Goal: Task Accomplishment & Management: Use online tool/utility

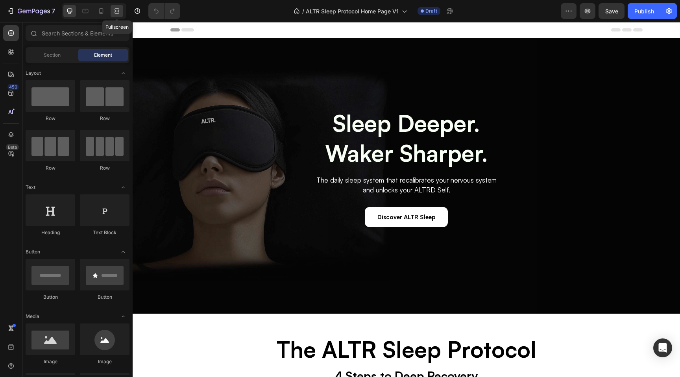
click at [117, 12] on icon at bounding box center [116, 11] width 2 height 2
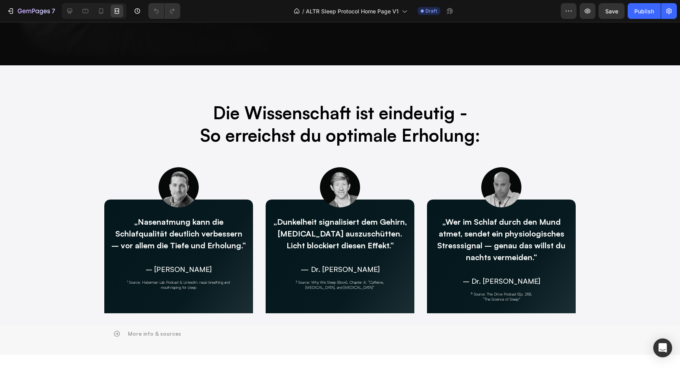
scroll to position [1591, 0]
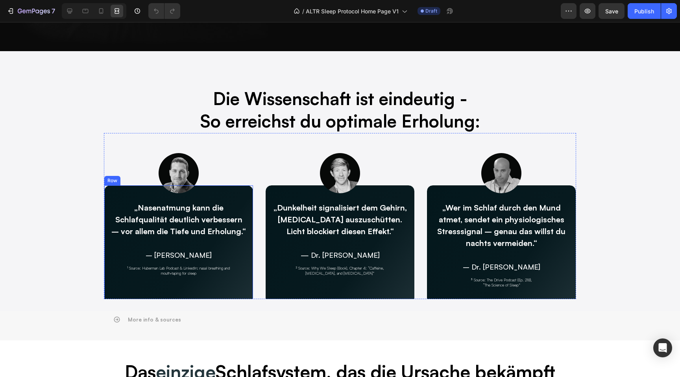
click at [109, 296] on div "„Nasenatmung kann die Schlafqualität deutlich verbessern – vor allem die Tiefe …" at bounding box center [179, 268] width 150 height 166
click at [67, 7] on icon at bounding box center [70, 11] width 8 height 8
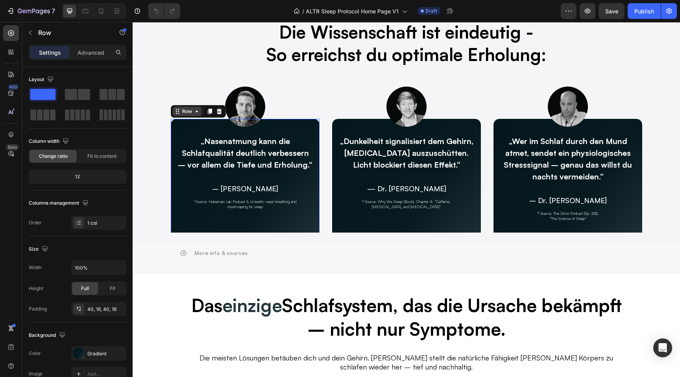
scroll to position [1659, 0]
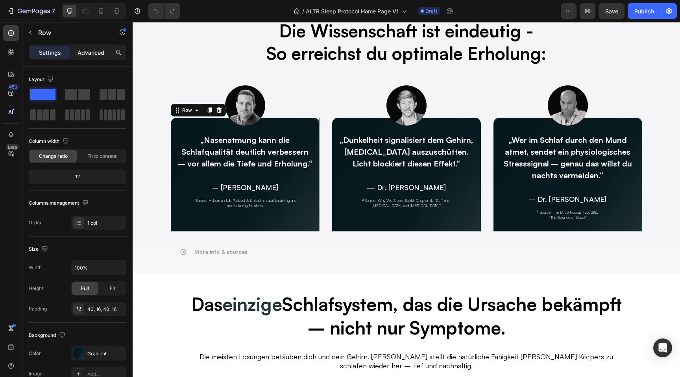
click at [87, 49] on p "Advanced" at bounding box center [91, 52] width 27 height 8
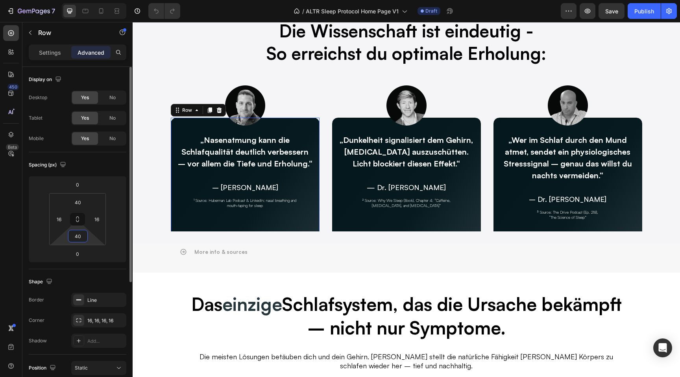
click at [77, 237] on input "40" at bounding box center [78, 236] width 16 height 12
type input "2"
type input "40"
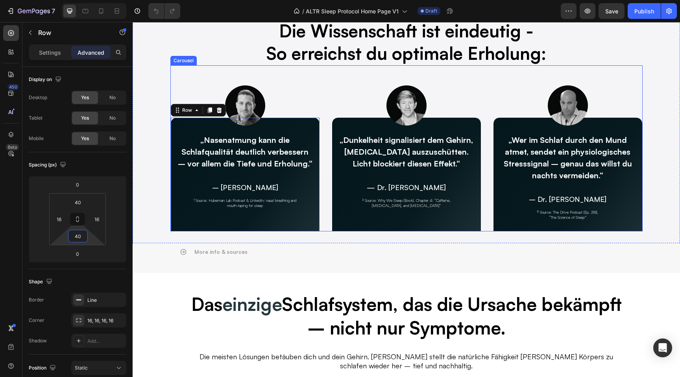
click at [325, 229] on div "Image „Nasenatmung kann die Schlafqualität deutlich verbessern – vor allem die …" at bounding box center [406, 148] width 472 height 166
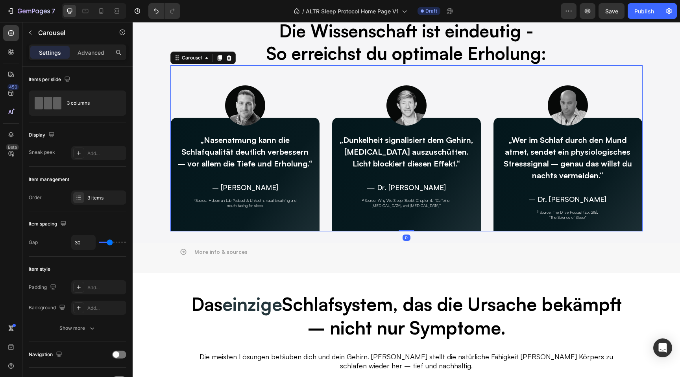
click at [96, 44] on div "Settings Advanced" at bounding box center [78, 52] width 98 height 16
click at [94, 50] on p "Advanced" at bounding box center [91, 52] width 27 height 8
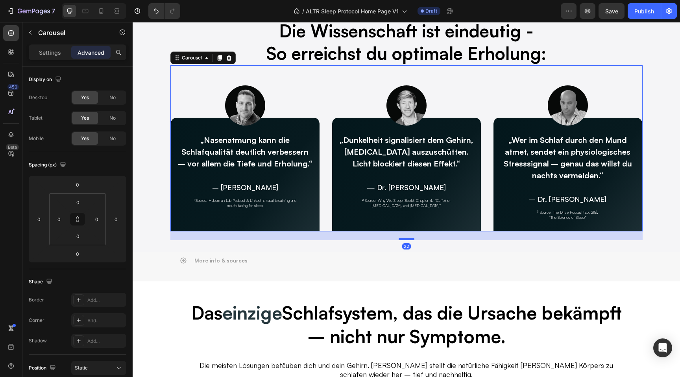
drag, startPoint x: 407, startPoint y: 230, endPoint x: 406, endPoint y: 238, distance: 8.7
click at [406, 238] on div at bounding box center [407, 239] width 16 height 2
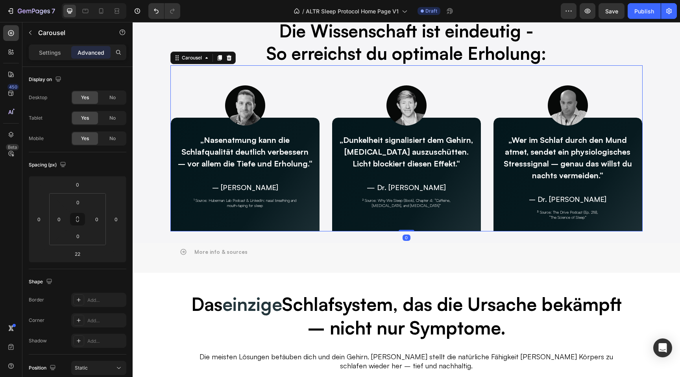
drag, startPoint x: 406, startPoint y: 238, endPoint x: 406, endPoint y: 225, distance: 13.0
click at [406, 225] on div "Image „Nasenatmung kann die Schlafqualität deutlich verbessern – vor allem die …" at bounding box center [406, 148] width 472 height 166
type input "0"
click at [305, 224] on div "„Nasenatmung kann die Schlafqualität deutlich verbessern – vor allem die Tiefe …" at bounding box center [245, 199] width 136 height 133
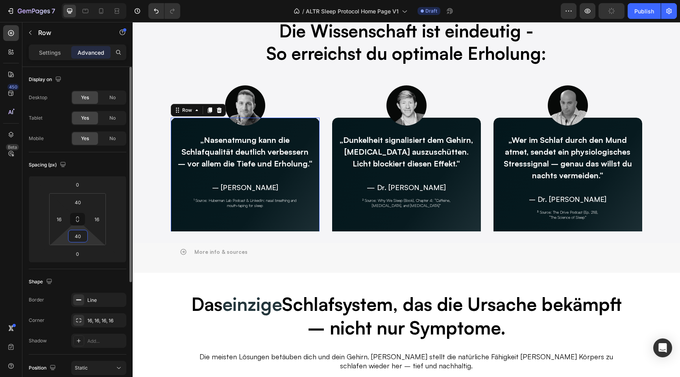
click at [78, 234] on input "40" at bounding box center [78, 236] width 16 height 12
type input "1"
type input "40"
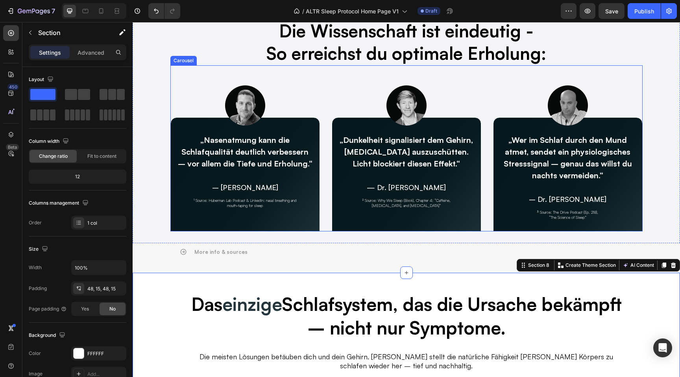
click at [326, 98] on div "Image „Nasenatmung kann die Schlafqualität deutlich verbessern – vor allem die …" at bounding box center [406, 148] width 472 height 166
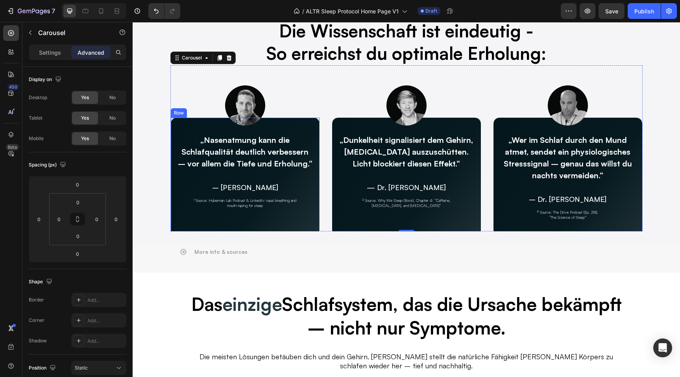
click at [312, 129] on div "„Nasenatmung kann die Schlafqualität deutlich verbessern – vor allem die Tiefe …" at bounding box center [245, 200] width 150 height 166
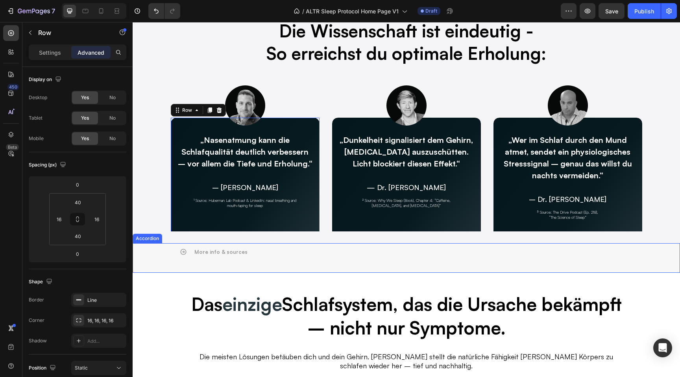
click at [225, 244] on div "More info & sources" at bounding box center [406, 252] width 472 height 18
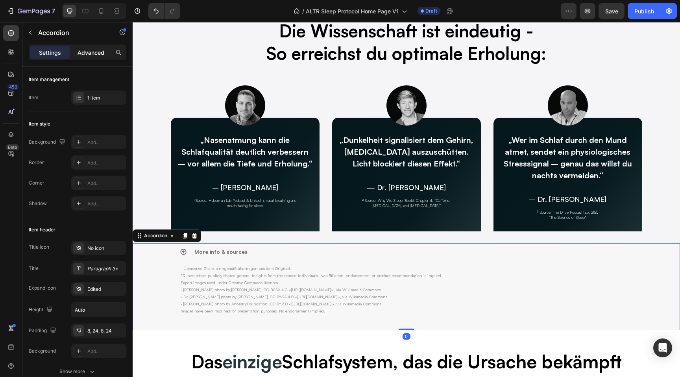
click at [93, 53] on p "Advanced" at bounding box center [91, 52] width 27 height 8
type input "100%"
type input "100"
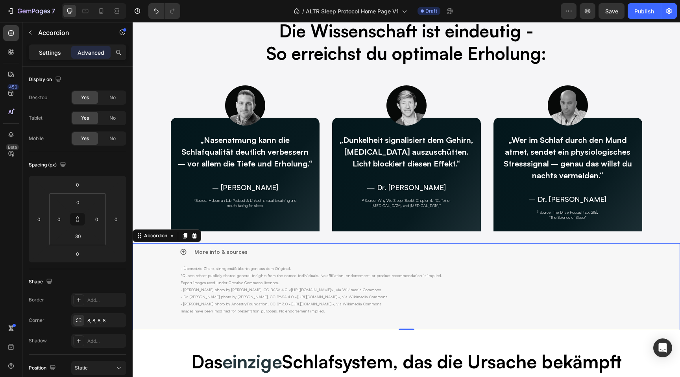
click at [59, 53] on p "Settings" at bounding box center [50, 52] width 22 height 8
type input "16"
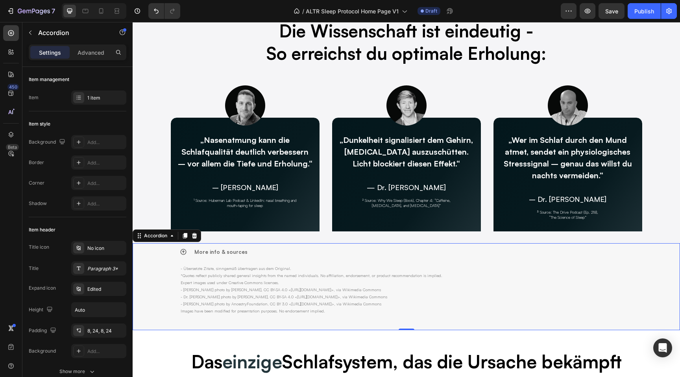
click at [184, 254] on icon at bounding box center [183, 251] width 7 height 7
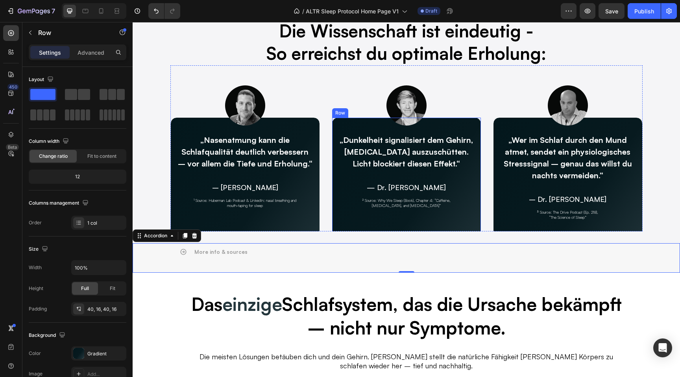
click at [346, 226] on div "„Dunkelheit signalisiert dem Gehirn, Melatonin auszuschütten. Licht blockiert d…" at bounding box center [407, 199] width 136 height 133
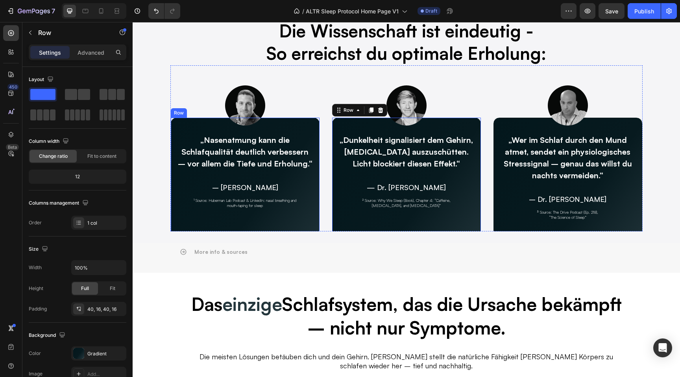
click at [181, 223] on div "„Nasenatmung kann die Schlafqualität deutlich verbessern – vor allem die Tiefe …" at bounding box center [245, 199] width 136 height 133
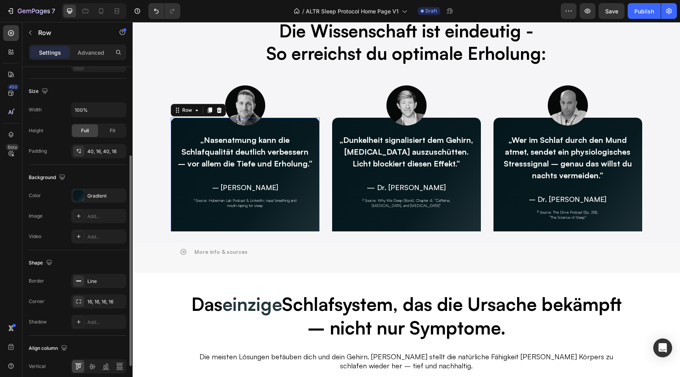
scroll to position [158, 0]
click at [91, 305] on div "16, 16, 16, 16" at bounding box center [98, 301] width 55 height 14
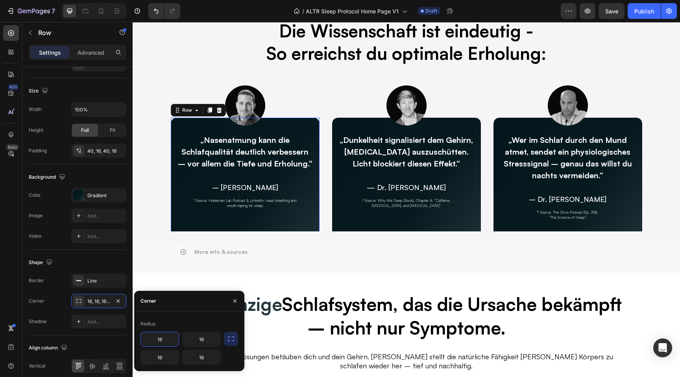
click at [161, 343] on input "16" at bounding box center [160, 339] width 38 height 14
type input "2"
type input "16"
click at [113, 263] on div "Shape" at bounding box center [78, 262] width 98 height 13
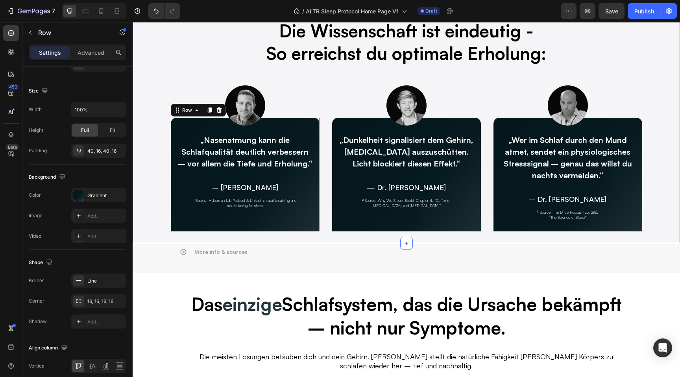
click at [335, 262] on div "More info & sources Accordion" at bounding box center [407, 258] width 548 height 30
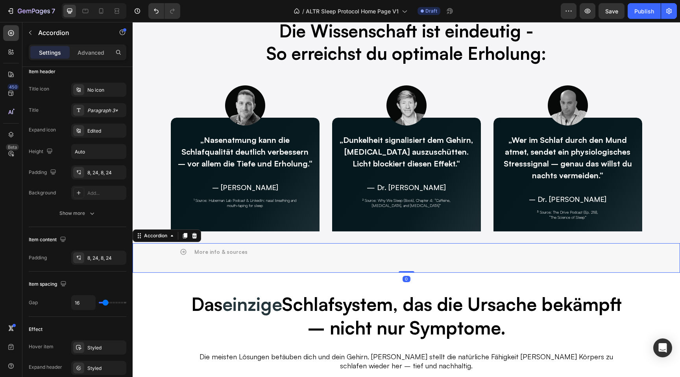
scroll to position [0, 0]
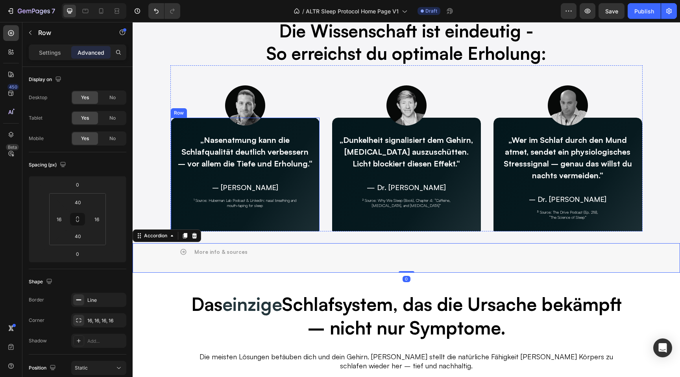
click at [311, 227] on div "„Nasenatmung kann die Schlafqualität deutlich verbessern – vor allem die Tiefe …" at bounding box center [245, 199] width 136 height 133
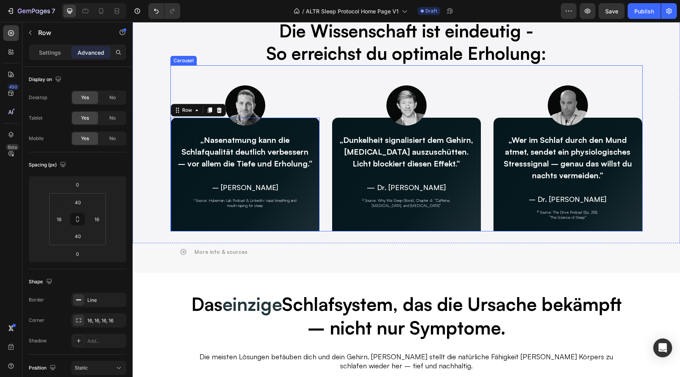
click at [324, 227] on div "Image „Nasenatmung kann die Schlafqualität deutlich verbessern – vor allem die …" at bounding box center [406, 148] width 472 height 166
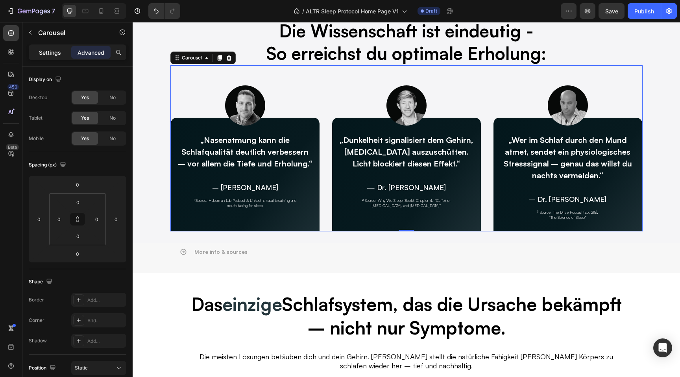
click at [47, 56] on p "Settings" at bounding box center [50, 52] width 22 height 8
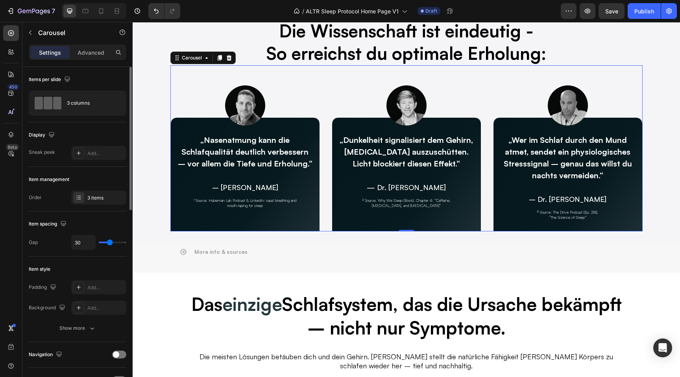
type input "26"
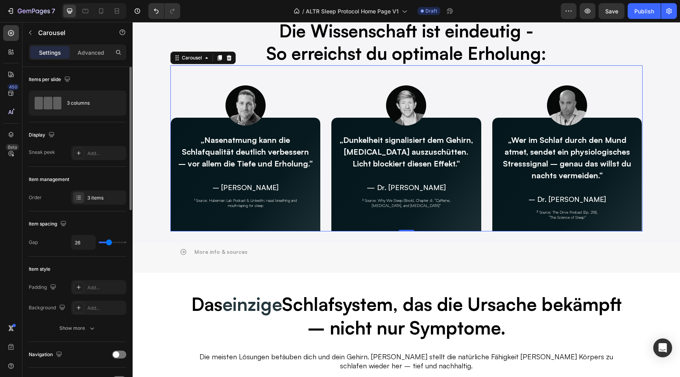
type input "11"
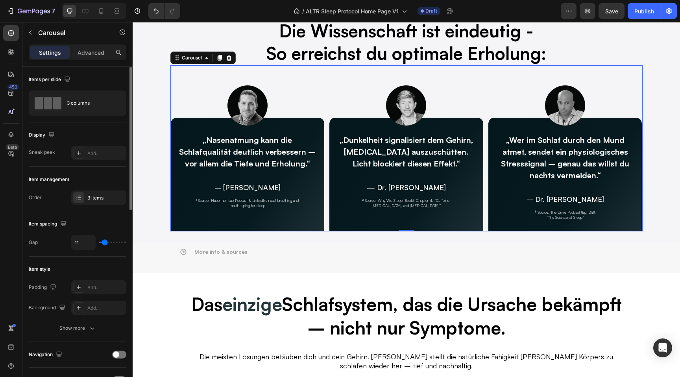
type input "10"
type input "9"
type input "16"
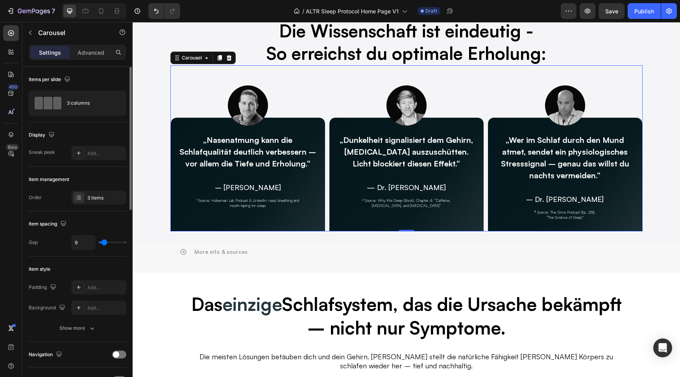
type input "16"
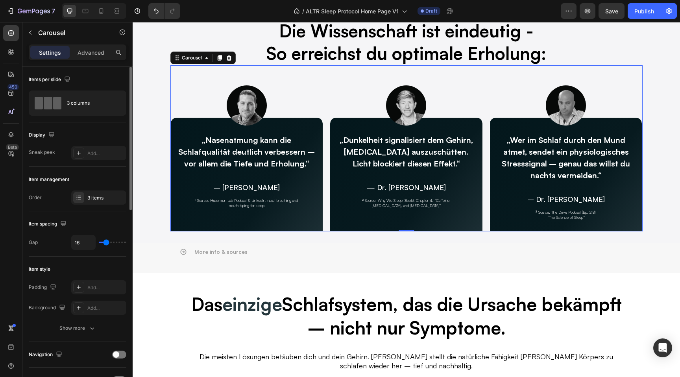
type input "17"
type input "18"
type input "19"
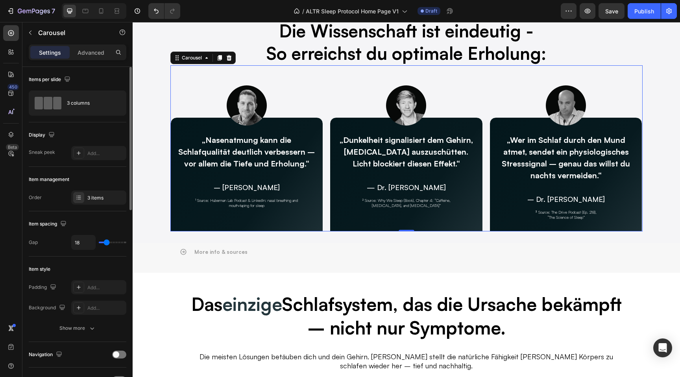
type input "19"
type input "20"
type input "21"
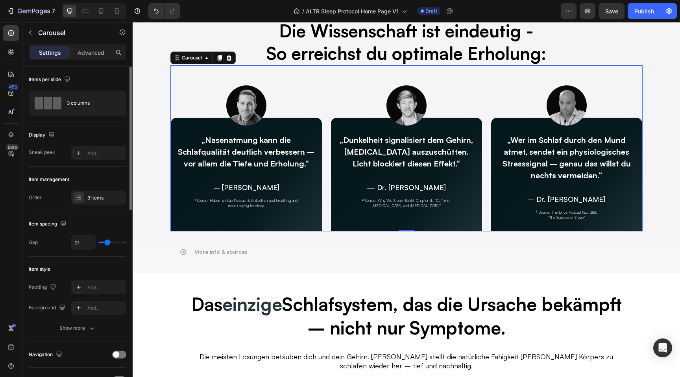
type input "22"
type input "23"
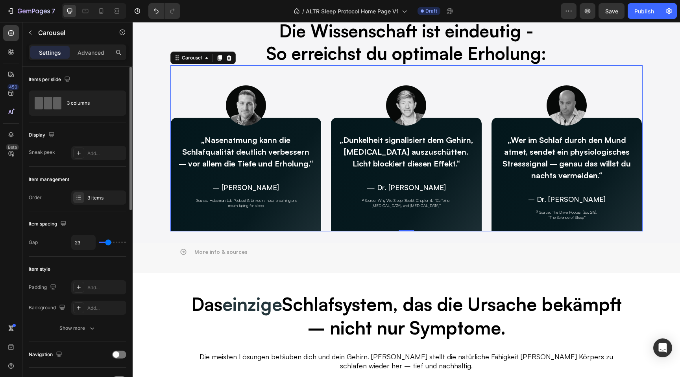
type input "26"
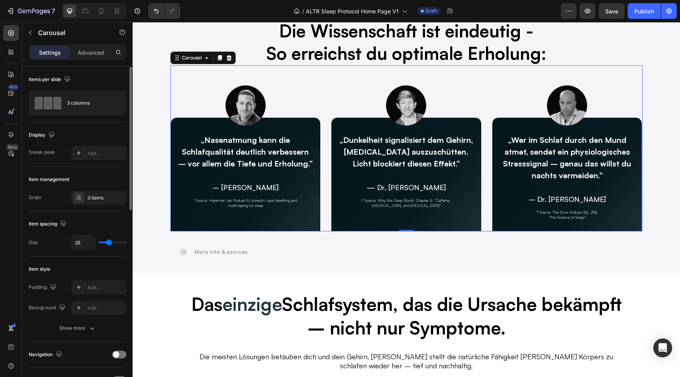
type input "27"
type input "28"
type input "30"
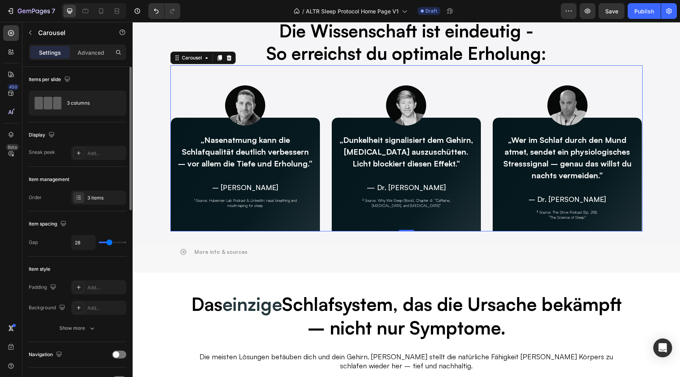
type input "30"
type input "31"
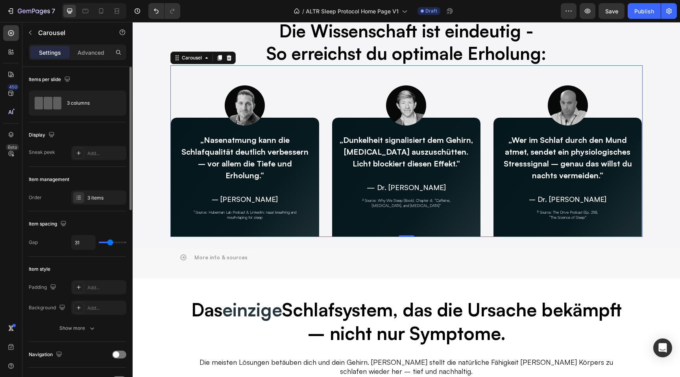
type input "30"
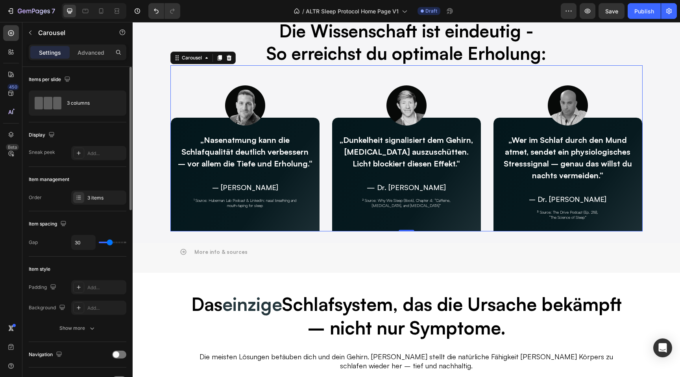
type input "29"
click at [109, 243] on input "range" at bounding box center [113, 243] width 28 height 2
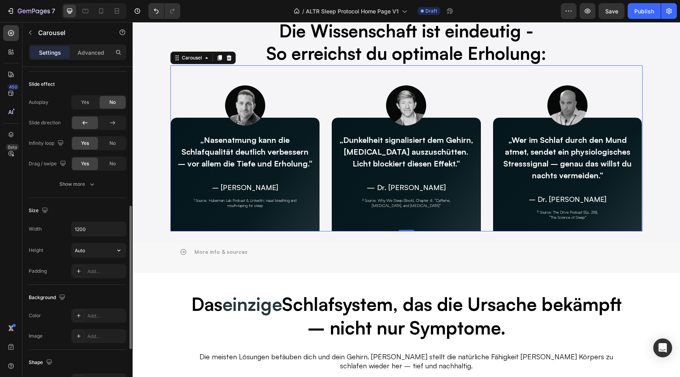
scroll to position [322, 0]
click at [96, 244] on input "Auto" at bounding box center [99, 250] width 54 height 14
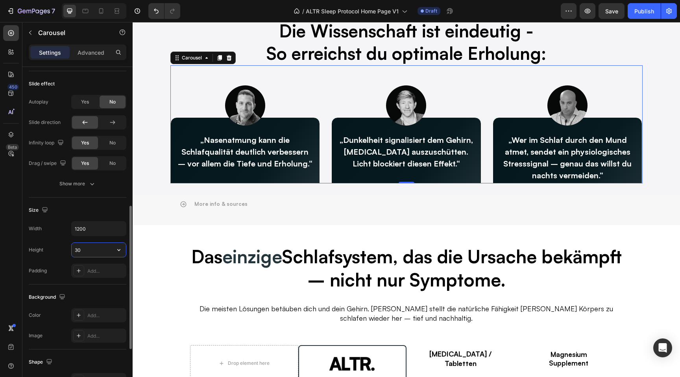
type input "3"
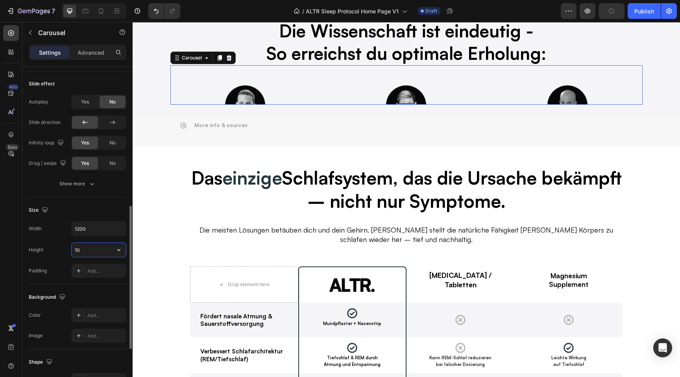
type input "1"
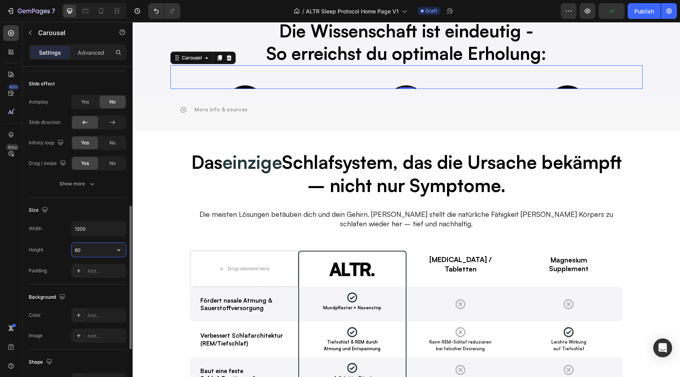
type input "600"
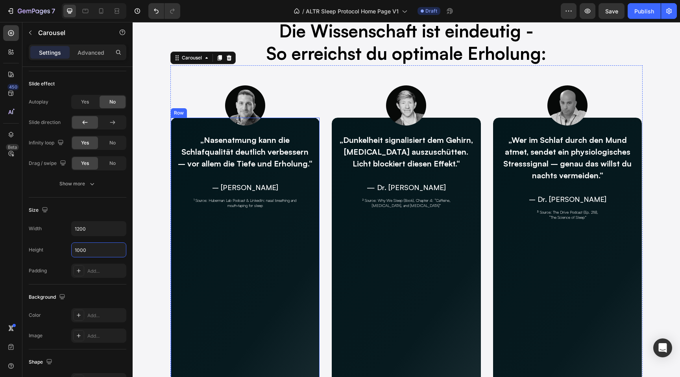
type input "10"
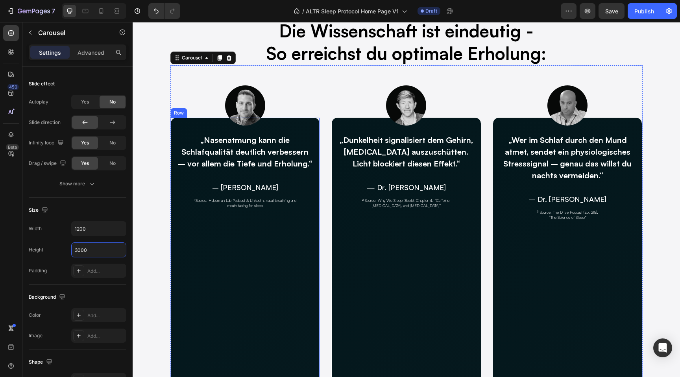
type input "Auto"
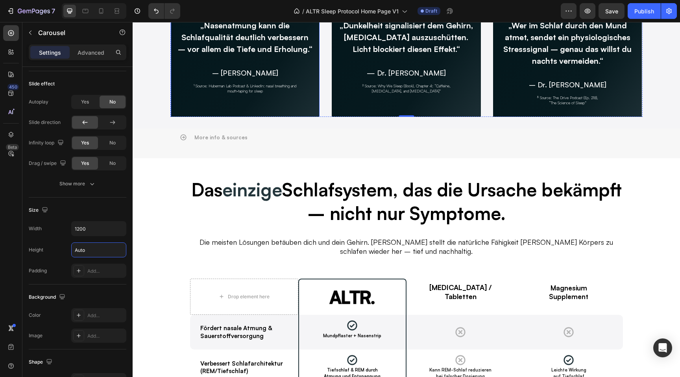
scroll to position [1761, 0]
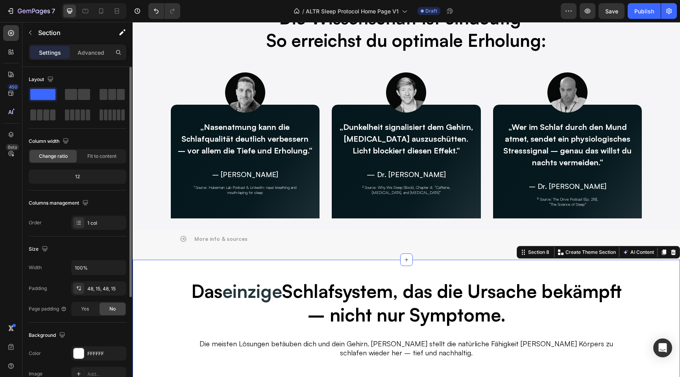
scroll to position [1672, 0]
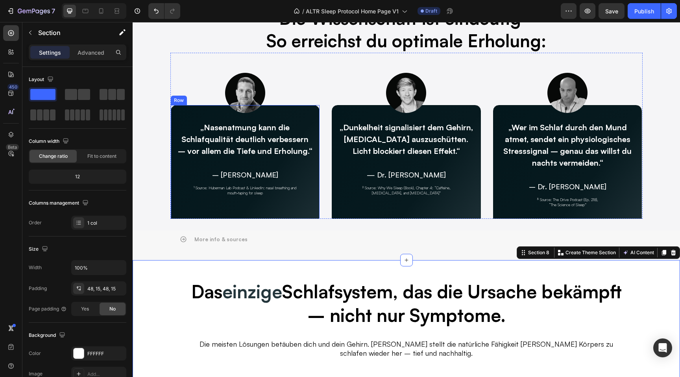
click at [189, 210] on div "„Nasenatmung kann die Schlafqualität deutlich verbessern – vor allem die Tiefe …" at bounding box center [245, 187] width 137 height 133
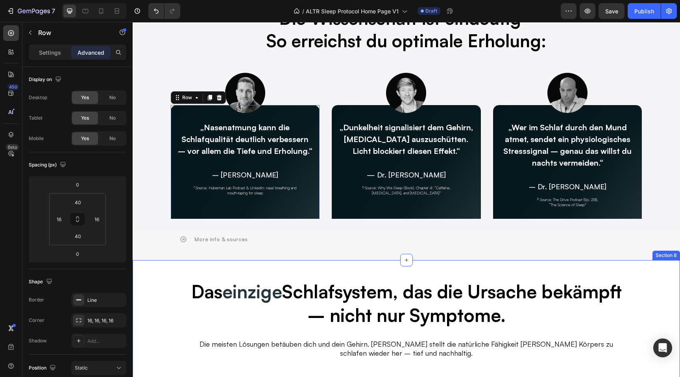
click at [219, 283] on h2 "Das einzige Schlafsystem, das die Ursache bekämpft – nicht nur Symptome." at bounding box center [406, 303] width 433 height 49
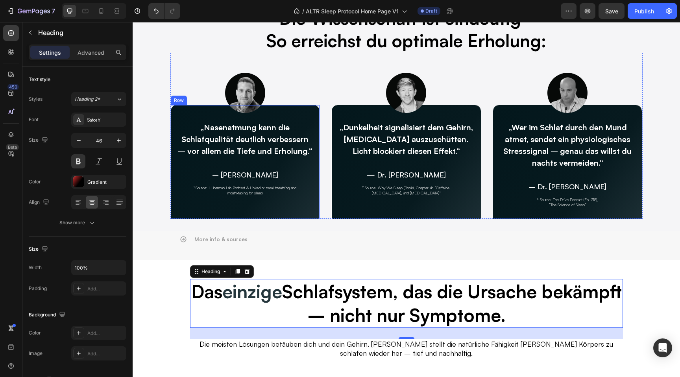
click at [186, 213] on div "„Nasenatmung kann die Schlafqualität deutlich verbessern – vor allem die Tiefe …" at bounding box center [245, 187] width 137 height 133
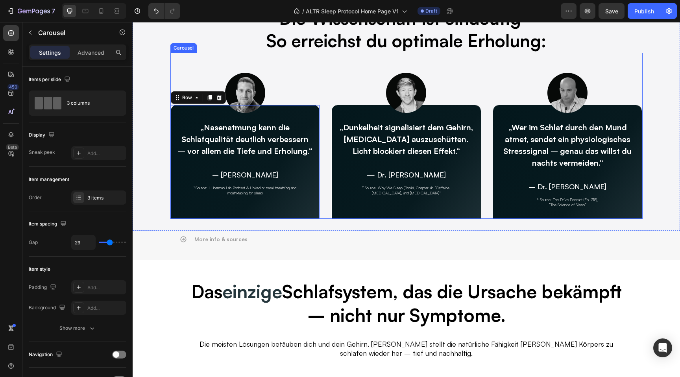
click at [327, 215] on div "Image „Nasenatmung kann die Schlafqualität deutlich verbessern – vor allem die …" at bounding box center [406, 136] width 472 height 166
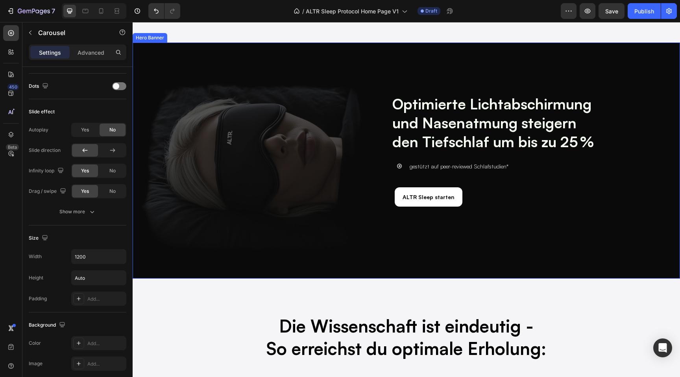
scroll to position [1361, 0]
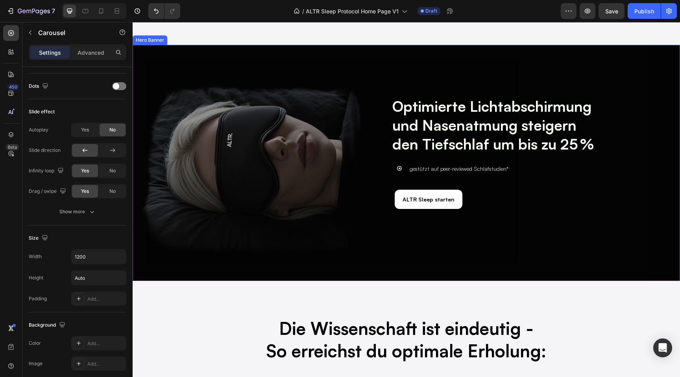
click at [194, 280] on div "Overlay" at bounding box center [407, 163] width 548 height 236
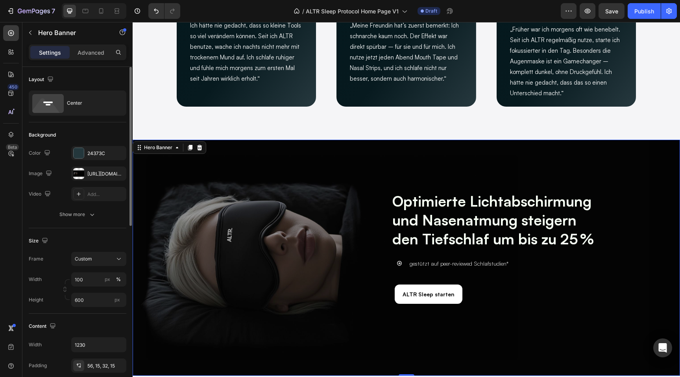
scroll to position [1257, 0]
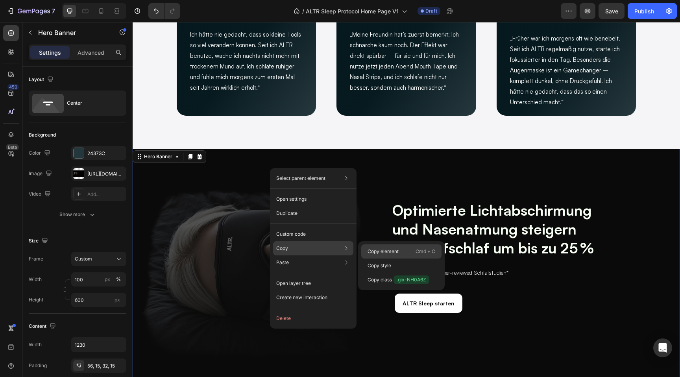
click at [383, 252] on p "Copy element" at bounding box center [383, 251] width 31 height 7
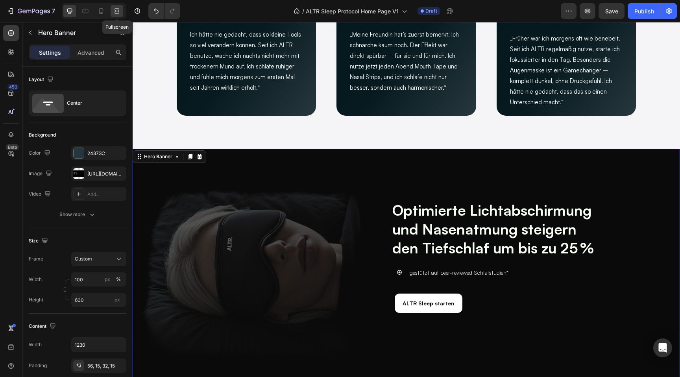
click at [117, 12] on icon at bounding box center [116, 11] width 2 height 2
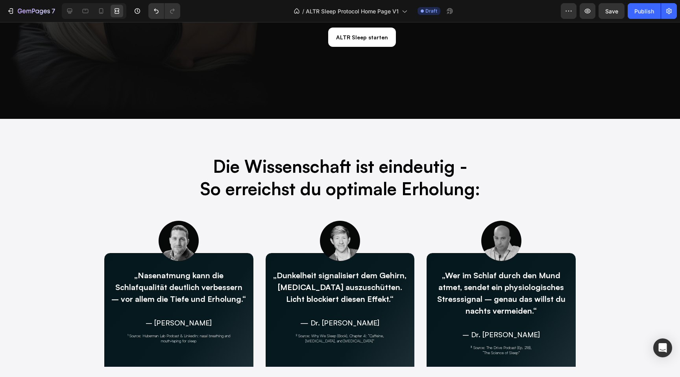
scroll to position [1540, 0]
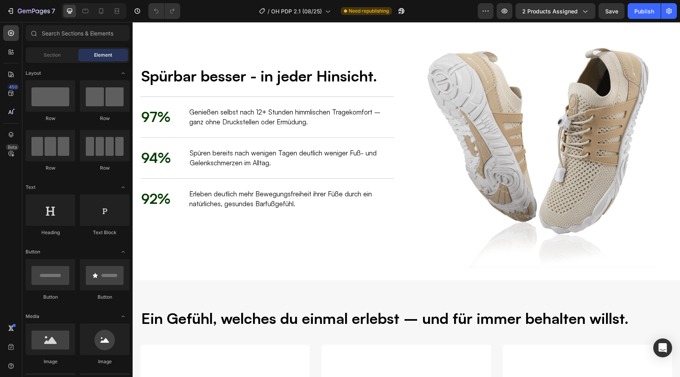
scroll to position [941, 0]
click at [306, 119] on p "Genießen selbst nach 12+ Stunden himmlischen Tragekomfort – ganz ohne Druckstel…" at bounding box center [291, 117] width 204 height 20
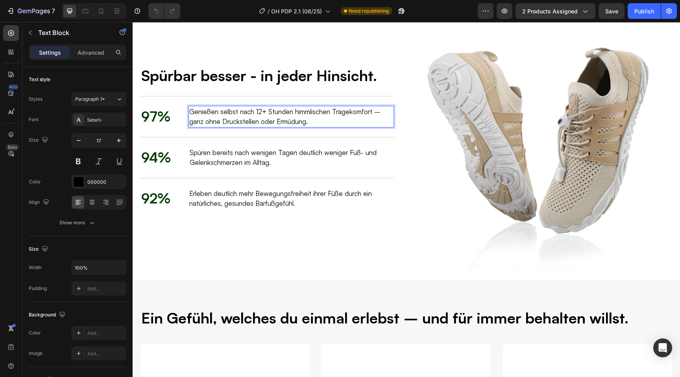
click at [335, 116] on p "Genießen selbst nach 12+ Stunden himmlischen Tragekomfort – ganz ohne Druckstel…" at bounding box center [291, 117] width 204 height 20
drag, startPoint x: 369, startPoint y: 111, endPoint x: 222, endPoint y: 115, distance: 146.9
click at [222, 115] on p "Genießen selbst nach 12+ Stunden himmlischen Tragekomfort – ganz ohne Druckstel…" at bounding box center [291, 117] width 204 height 20
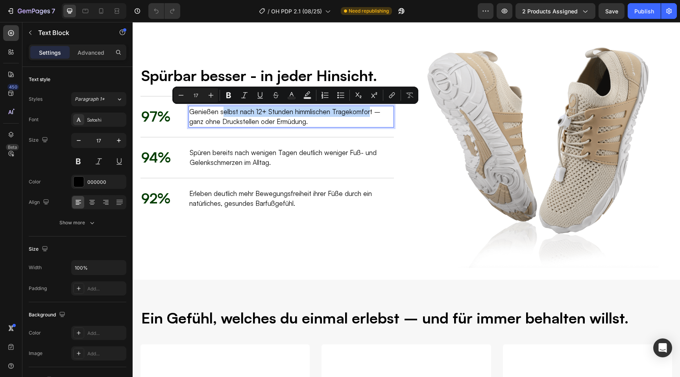
click at [367, 113] on p "Genießen selbst nach 12+ Stunden himmlischen Tragekomfort – ganz ohne Druckstel…" at bounding box center [291, 117] width 204 height 20
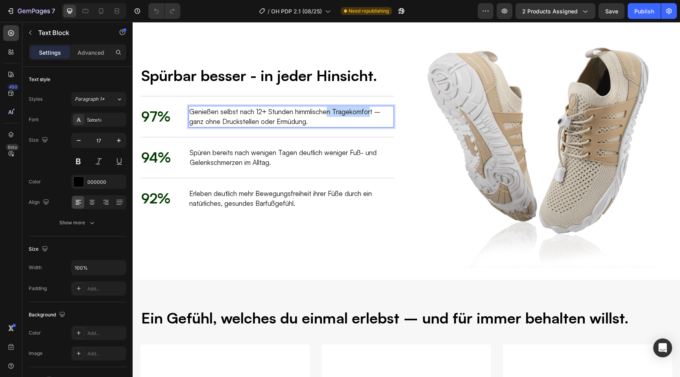
drag, startPoint x: 369, startPoint y: 113, endPoint x: 326, endPoint y: 115, distance: 42.9
click at [326, 115] on p "Genießen selbst nach 12+ Stunden himmlischen Tragekomfort – ganz ohne Druckstel…" at bounding box center [291, 117] width 204 height 20
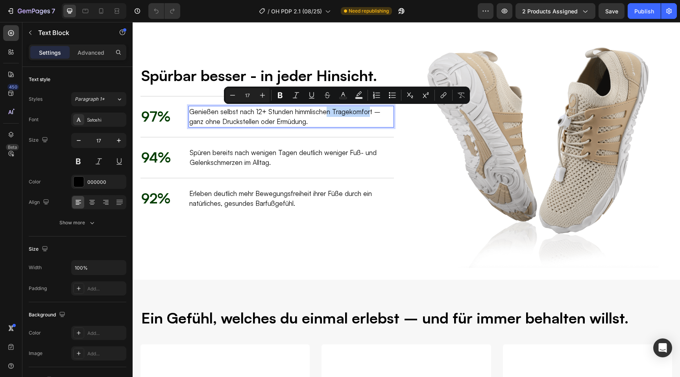
click at [326, 115] on p "Genießen selbst nach 12+ Stunden himmlischen Tragekomfort – ganz ohne Druckstel…" at bounding box center [291, 117] width 204 height 20
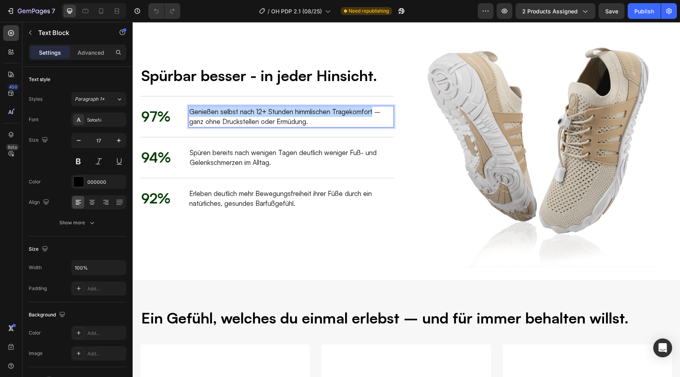
drag, startPoint x: 371, startPoint y: 112, endPoint x: 190, endPoint y: 113, distance: 181.1
click at [190, 113] on p "Genießen selbst nach 12+ Stunden himmlischen Tragekomfort – ganz ohne Druckstel…" at bounding box center [291, 117] width 204 height 20
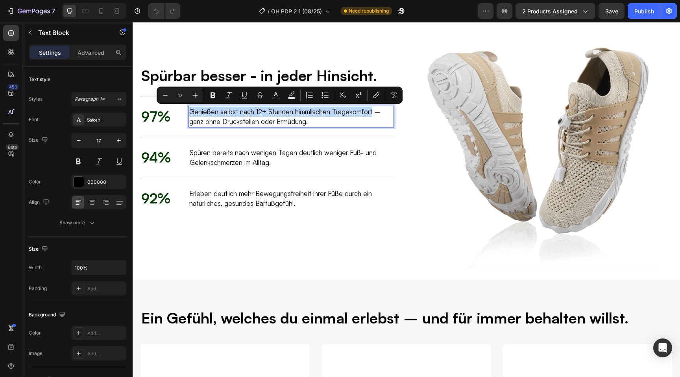
copy p "Genießen selbst nach 12+ Stunden himmlischen Tragekomfort"
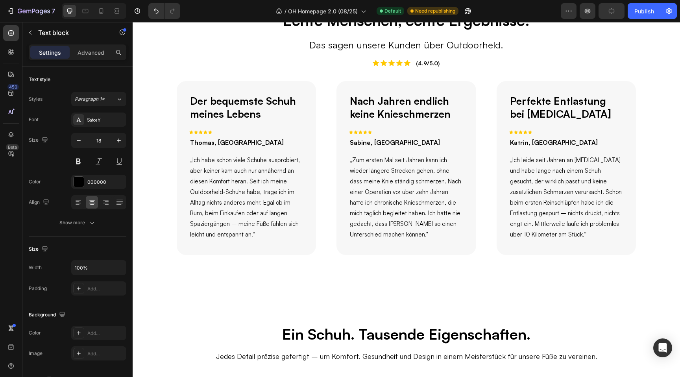
scroll to position [776, 0]
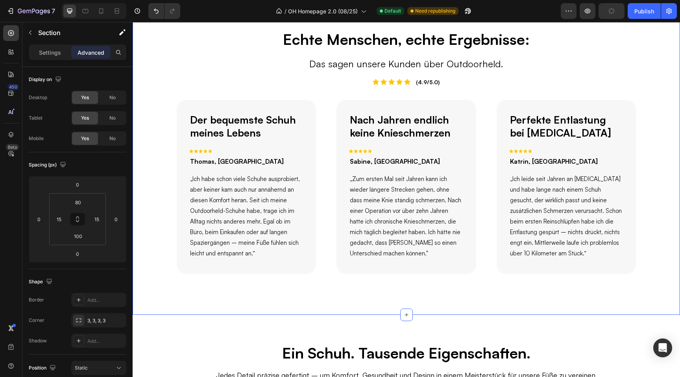
click at [377, 307] on div "Echte Menschen, echte Ergebnisse: Heading Das sagen unsere Kunden über Outdoorh…" at bounding box center [407, 155] width 548 height 317
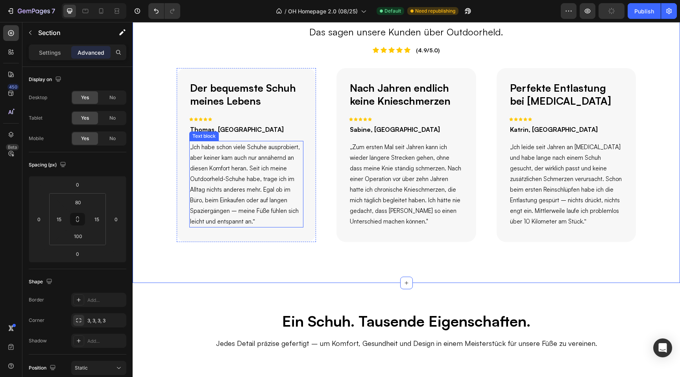
scroll to position [814, 0]
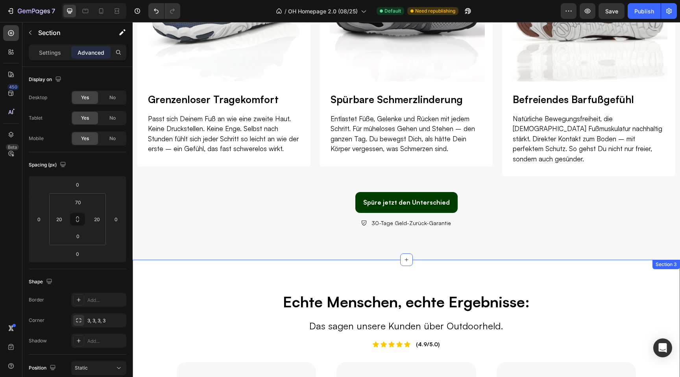
scroll to position [515, 0]
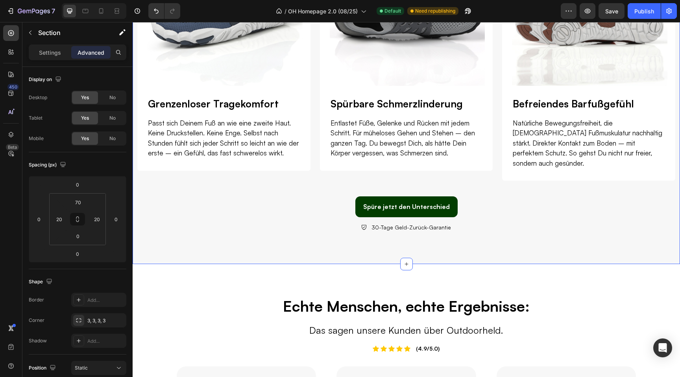
click at [194, 222] on div "30-Tage Geld-Zurück-Garantie" at bounding box center [406, 227] width 538 height 11
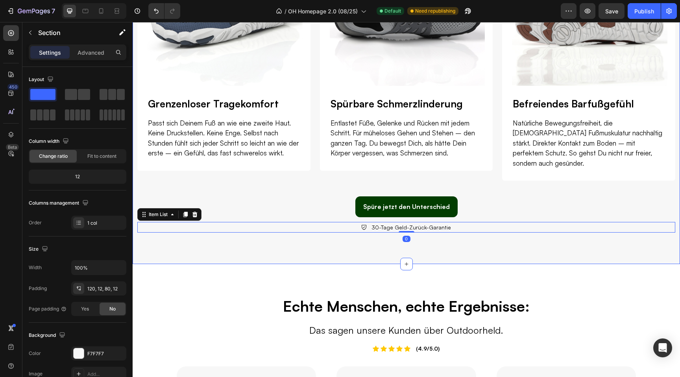
click at [196, 232] on div "Ein Gefühl, das du einmal erlebst – und nie wieder loslässt. Heading Natürliche…" at bounding box center [407, 51] width 548 height 426
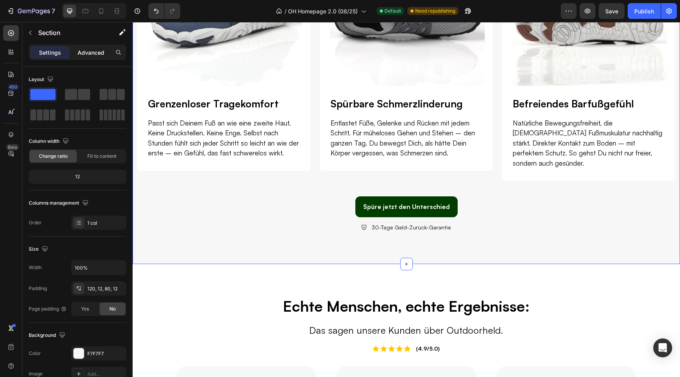
click at [89, 53] on p "Advanced" at bounding box center [91, 52] width 27 height 8
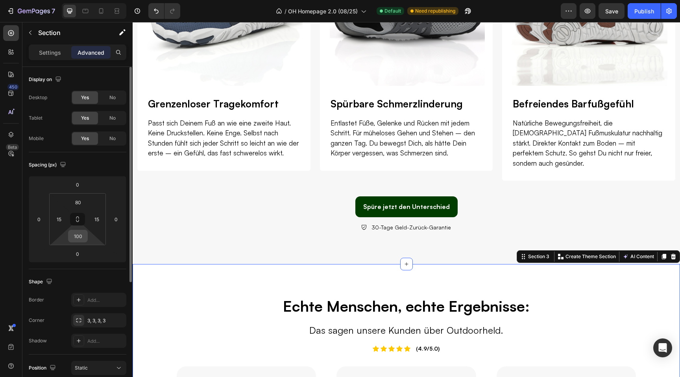
click at [78, 237] on input "100" at bounding box center [78, 236] width 16 height 12
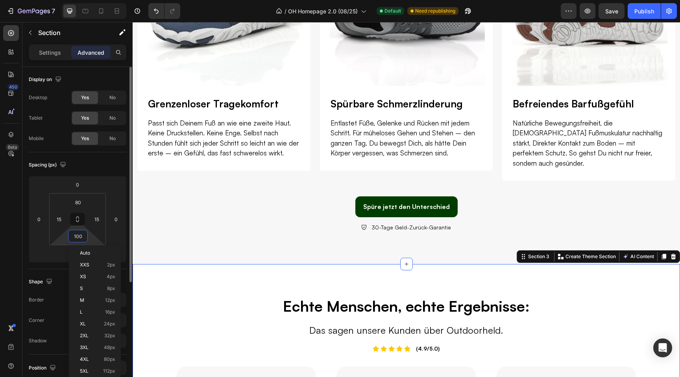
click at [78, 237] on input "100" at bounding box center [78, 236] width 16 height 12
type input "80"
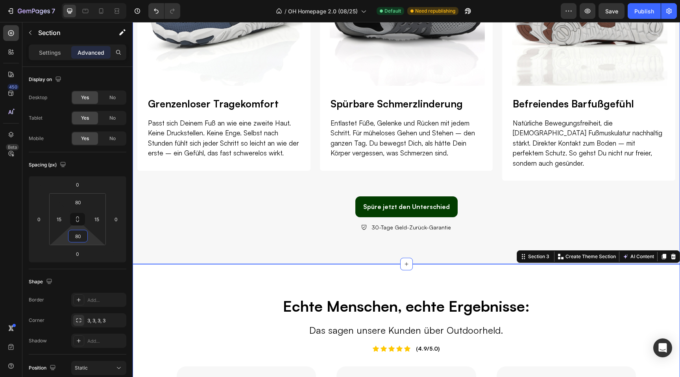
click at [214, 235] on div "Ein Gefühl, das du einmal erlebst – und nie wieder loslässt. Heading Natürliche…" at bounding box center [407, 51] width 548 height 426
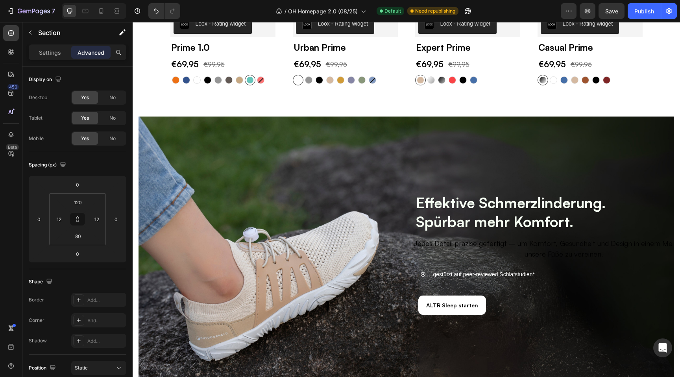
scroll to position [1710, 0]
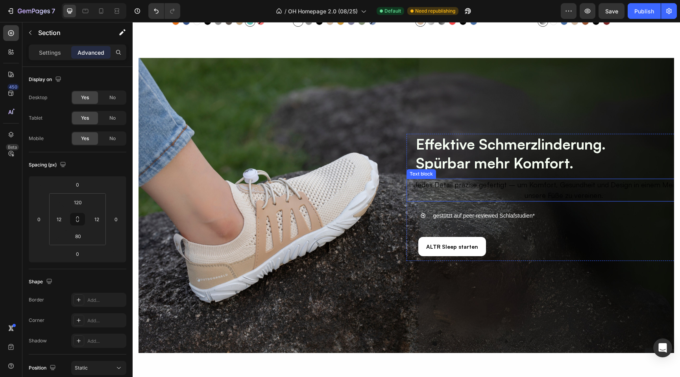
click at [428, 187] on p "Jedes Detail präzise gefertigt – um Komfort, Gesundheit und Design in einem Mei…" at bounding box center [564, 190] width 301 height 21
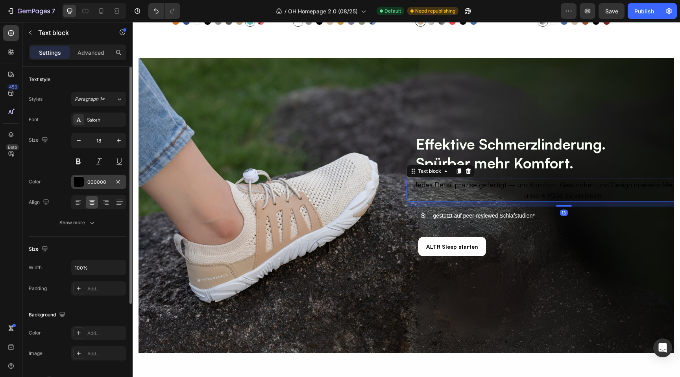
click at [85, 179] on div "000000" at bounding box center [98, 182] width 55 height 14
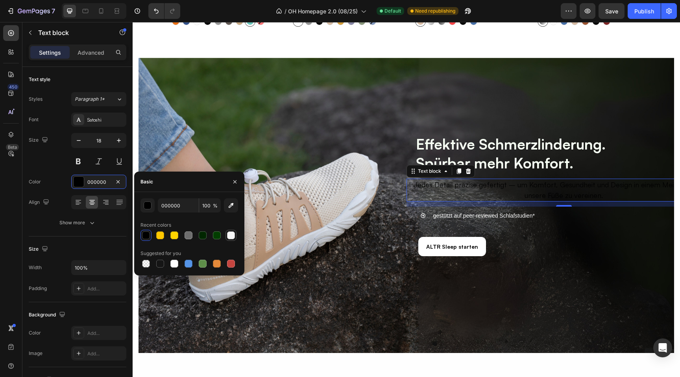
click at [233, 238] on div at bounding box center [231, 235] width 8 height 8
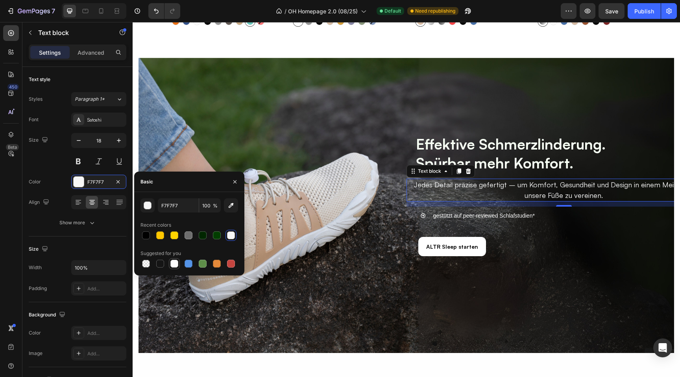
click at [171, 263] on div at bounding box center [174, 264] width 8 height 8
type input "FFFFFF"
click at [461, 156] on strong "Spürbar mehr Komfort." at bounding box center [494, 163] width 157 height 18
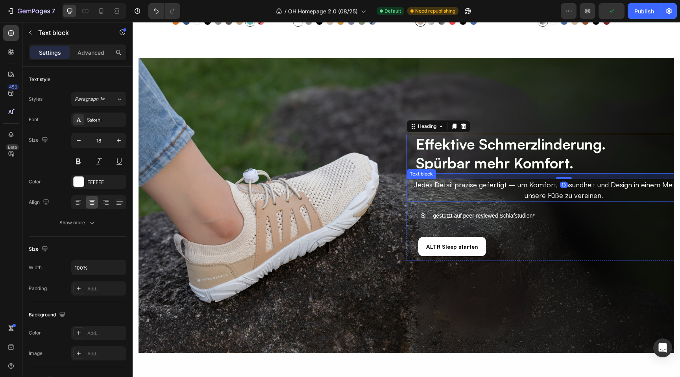
click at [459, 187] on p "Jedes Detail präzise gefertigt – um Komfort, Gesundheit und Design in einem Mei…" at bounding box center [564, 190] width 301 height 21
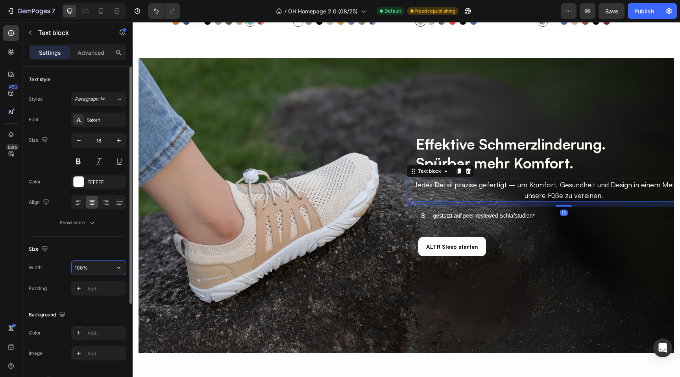
click at [83, 265] on input "100%" at bounding box center [99, 268] width 54 height 14
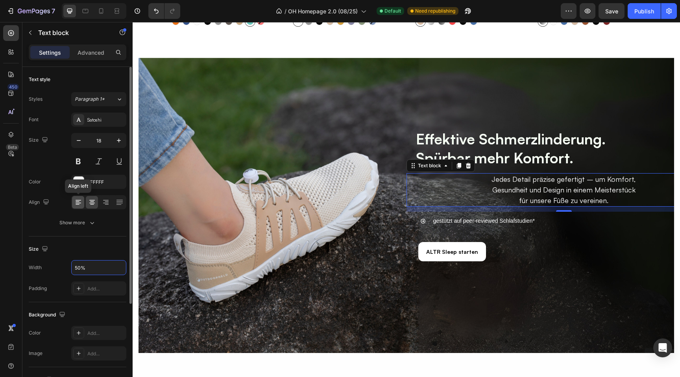
type input "50%"
click at [79, 200] on icon at bounding box center [79, 200] width 6 height 1
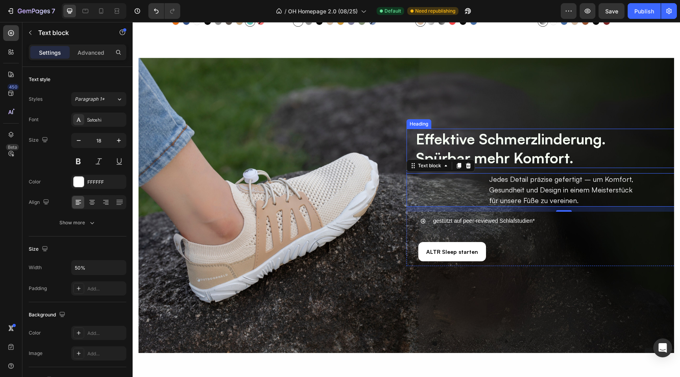
click at [414, 141] on div "Effektive Schmerzlinderung. Spürbar mehr Komfort. Heading" at bounding box center [564, 148] width 315 height 39
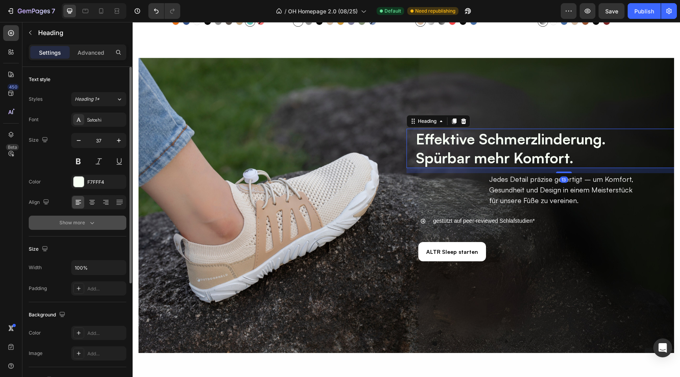
click at [90, 222] on icon "button" at bounding box center [92, 223] width 8 height 8
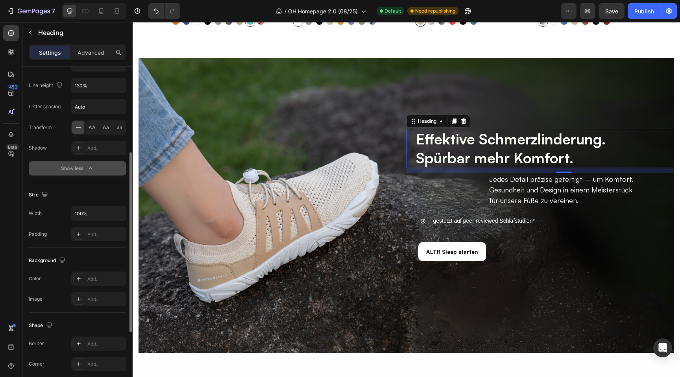
scroll to position [156, 0]
click at [95, 58] on div "Advanced" at bounding box center [90, 52] width 39 height 13
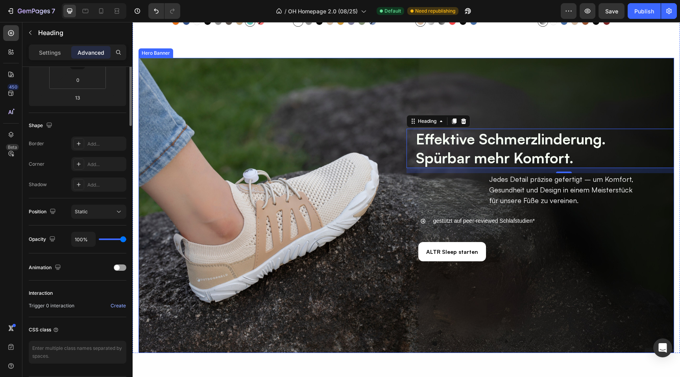
scroll to position [0, 0]
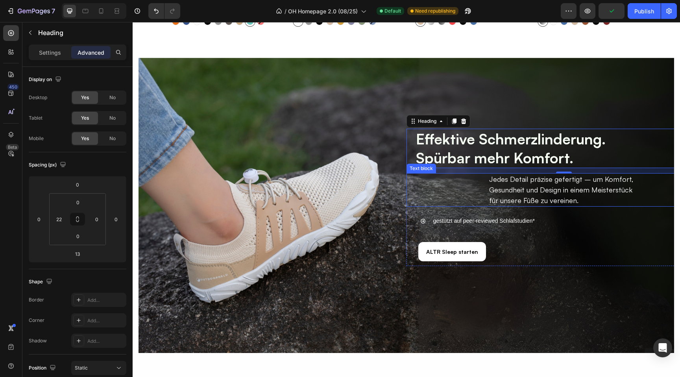
click at [417, 193] on div "Jedes Detail präzise gefertigt – um Komfort, Gesundheit und Design in einem Mei…" at bounding box center [564, 189] width 302 height 33
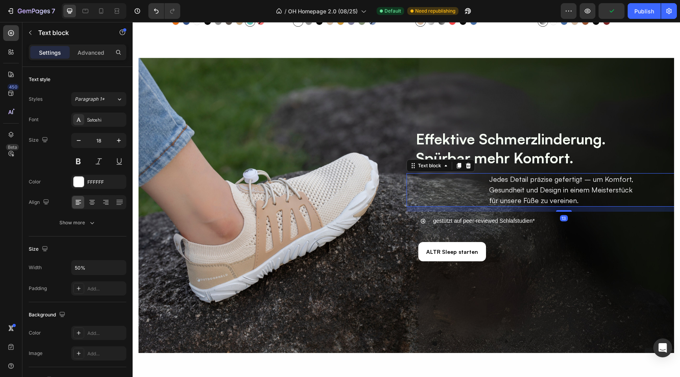
click at [94, 60] on div "Settings Advanced" at bounding box center [78, 52] width 98 height 16
click at [93, 56] on p "Advanced" at bounding box center [91, 52] width 27 height 8
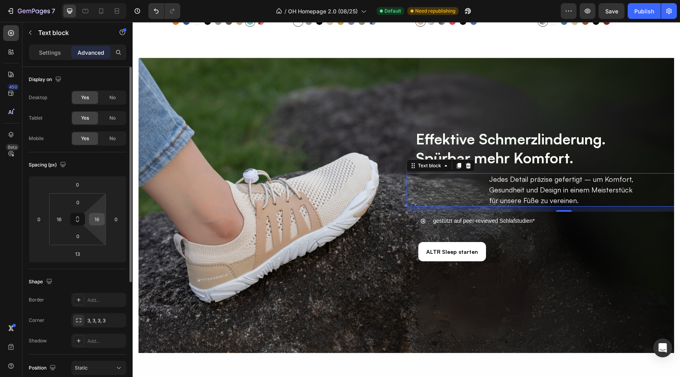
click at [97, 218] on input "16" at bounding box center [97, 219] width 12 height 12
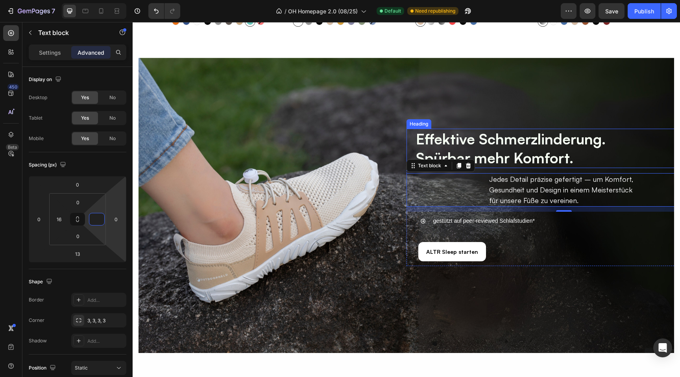
click at [505, 147] on strong "Effektive Schmerzlinderung." at bounding box center [511, 139] width 190 height 18
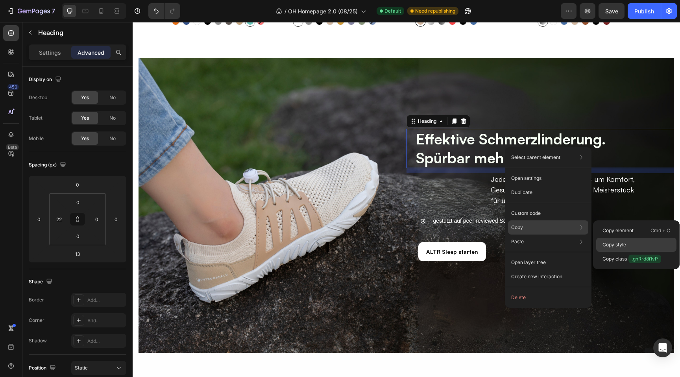
click at [618, 244] on p "Copy style" at bounding box center [615, 244] width 24 height 7
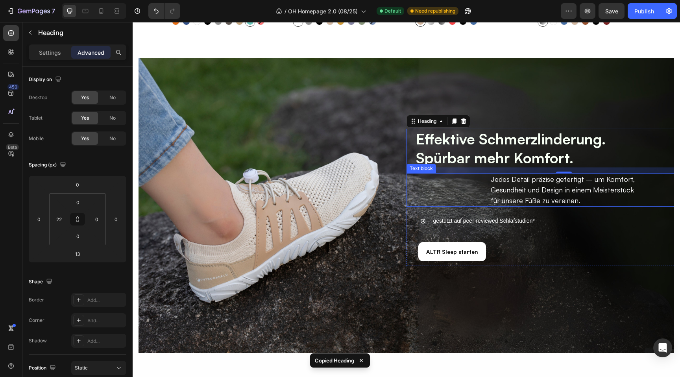
click at [470, 183] on div "Jedes Detail präzise gefertigt – um Komfort, Gesundheit und Design in einem Mei…" at bounding box center [567, 189] width 309 height 33
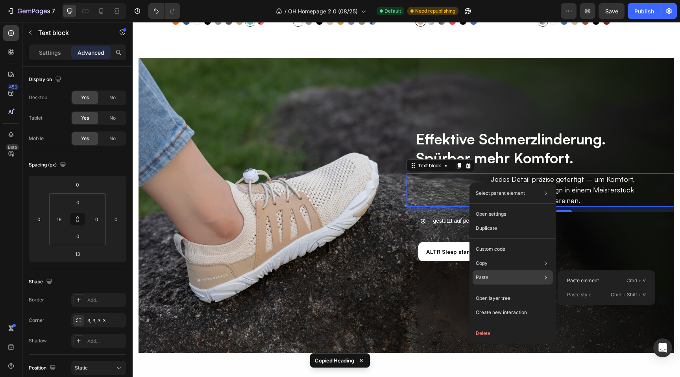
drag, startPoint x: 577, startPoint y: 284, endPoint x: 575, endPoint y: 300, distance: 15.5
click at [575, 300] on div "Paste element Cmd + V Paste style Cmd + Shift + V" at bounding box center [607, 287] width 98 height 35
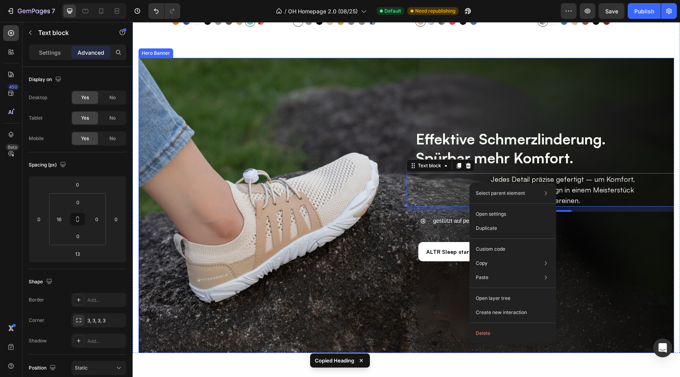
click at [345, 208] on div "Effektive Schmerzlinderung. Spürbar mehr Komfort. Heading Jedes Detail präzise …" at bounding box center [406, 210] width 472 height 179
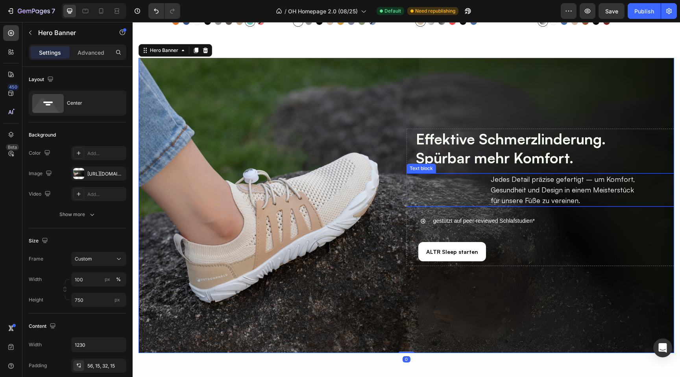
click at [497, 187] on p "Jedes Detail präzise gefertigt – um Komfort, Gesundheit und Design in einem Mei…" at bounding box center [567, 190] width 153 height 32
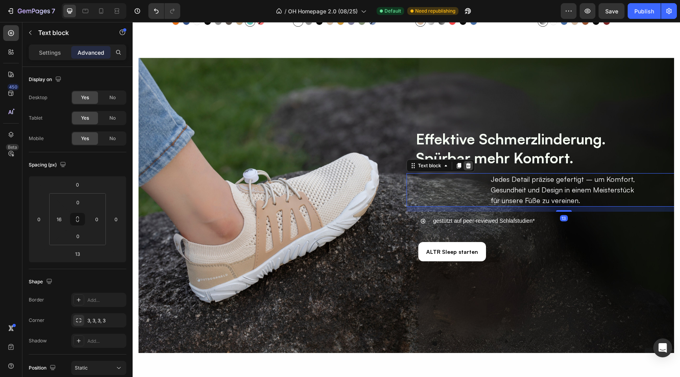
click at [469, 165] on icon at bounding box center [468, 166] width 6 height 6
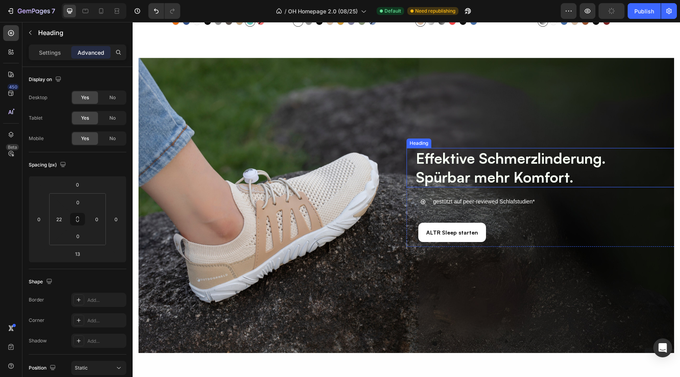
click at [445, 169] on strong "Spürbar mehr Komfort." at bounding box center [494, 177] width 157 height 18
click at [456, 141] on icon at bounding box center [454, 141] width 4 height 6
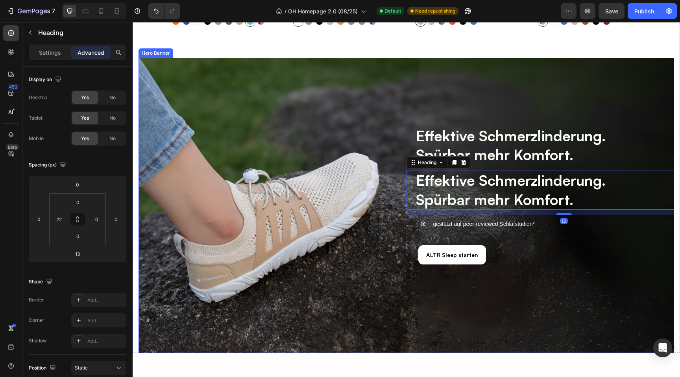
click at [372, 132] on div "Effektive Schmerzlinderung. Spürbar mehr Komfort. Heading Effektive Schmerzlind…" at bounding box center [406, 210] width 472 height 185
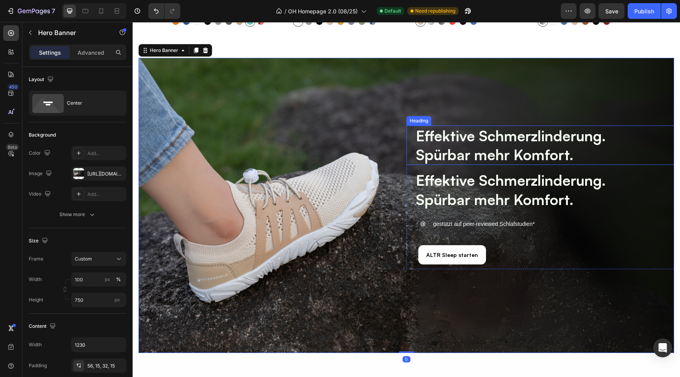
click at [472, 152] on strong "Spürbar mehr Komfort." at bounding box center [494, 155] width 157 height 18
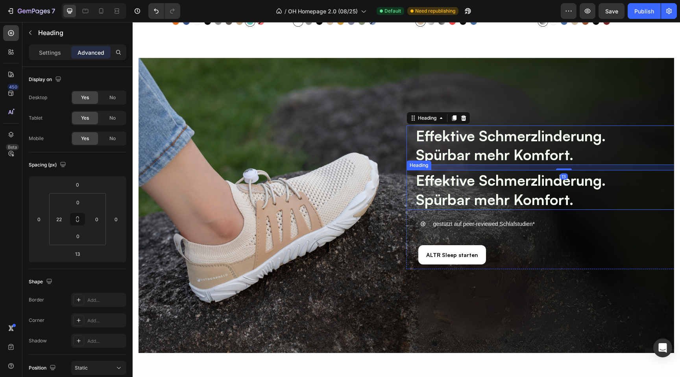
click at [472, 196] on strong "Spürbar mehr Komfort." at bounding box center [494, 200] width 157 height 18
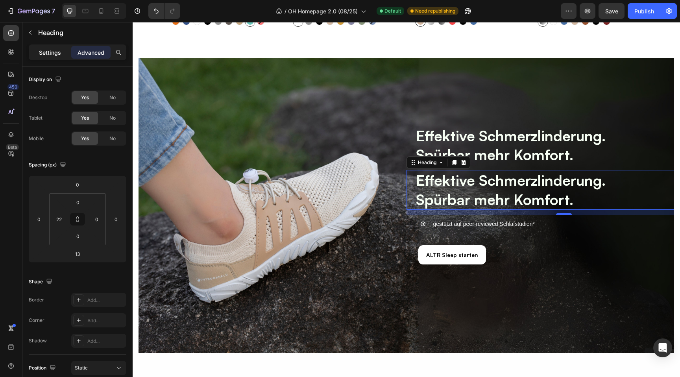
click at [52, 47] on div "Settings" at bounding box center [49, 52] width 39 height 13
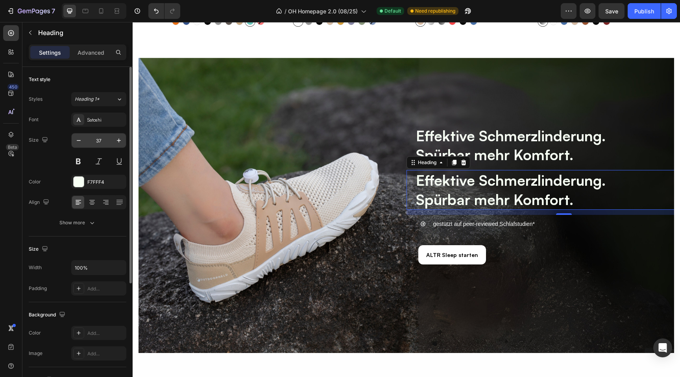
click at [93, 141] on input "37" at bounding box center [99, 140] width 26 height 14
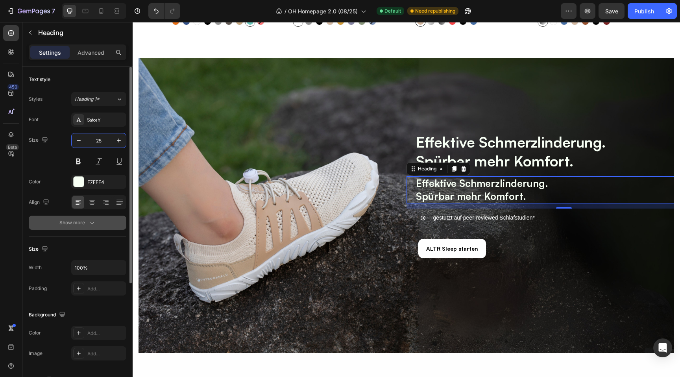
type input "25"
click at [90, 224] on icon "button" at bounding box center [92, 223] width 8 height 8
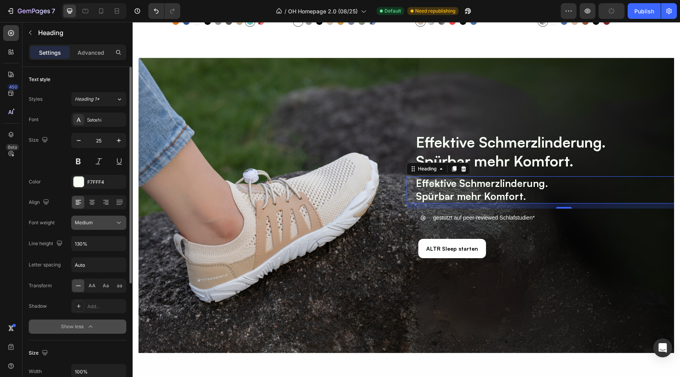
click at [88, 225] on span "Medium" at bounding box center [84, 223] width 18 height 6
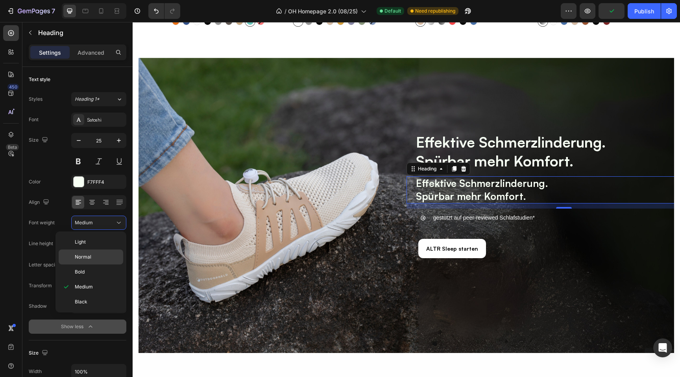
click at [85, 258] on span "Normal" at bounding box center [83, 257] width 17 height 7
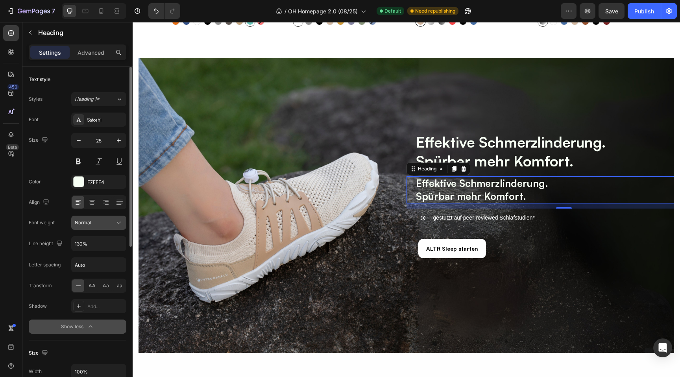
click at [89, 217] on button "Normal" at bounding box center [98, 223] width 55 height 14
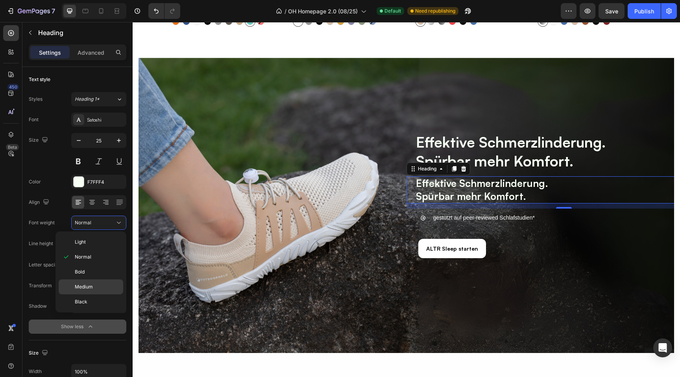
click at [91, 294] on div "Medium" at bounding box center [91, 301] width 65 height 15
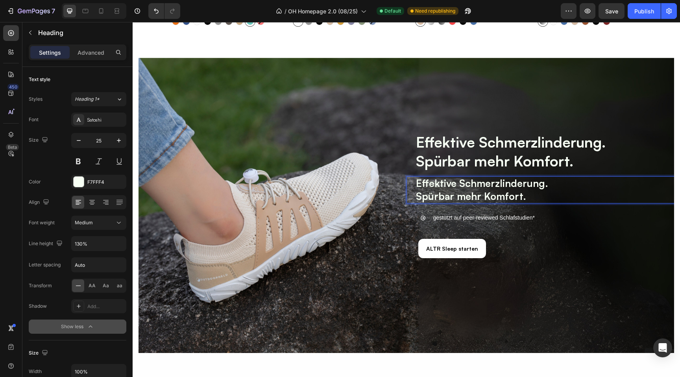
click at [514, 192] on strong "Spürbar mehr Komfort." at bounding box center [471, 196] width 110 height 12
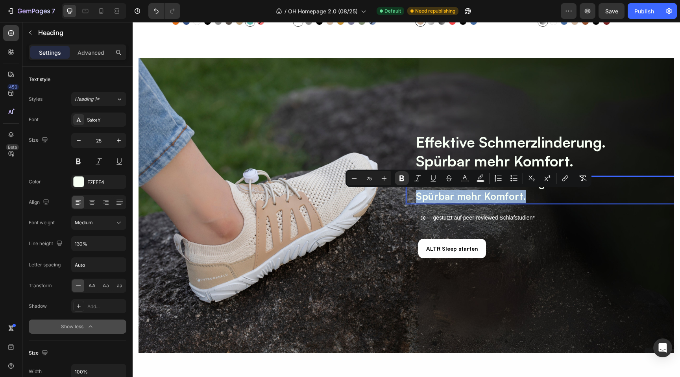
click at [526, 194] on p "Effektive Schmerzlinderung. Spürbar mehr Komfort." at bounding box center [568, 190] width 305 height 26
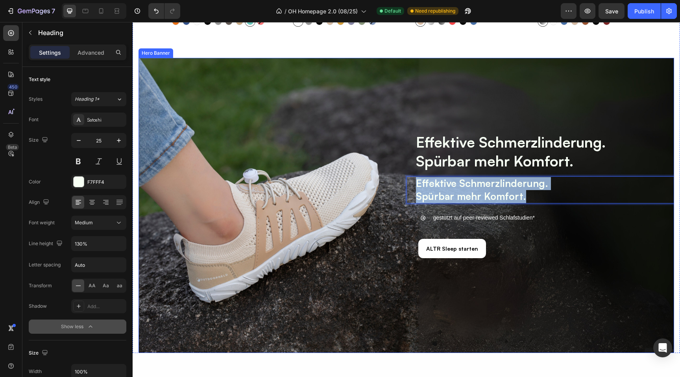
drag, startPoint x: 529, startPoint y: 196, endPoint x: 406, endPoint y: 187, distance: 123.2
click at [407, 187] on div "Effektive Schmerzlinderung. Spürbar mehr Komfort. Heading 13" at bounding box center [564, 189] width 315 height 27
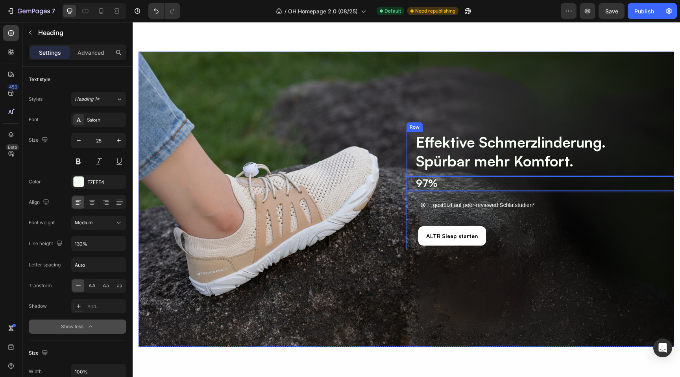
scroll to position [1710, 0]
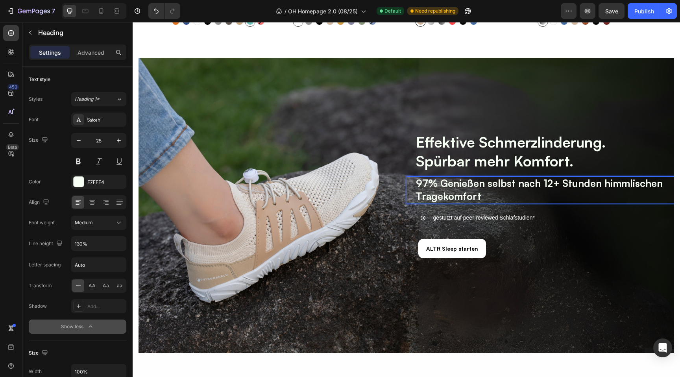
click at [448, 185] on strong "97% Genießen selbst nach 12+ Stunden himmlischen Tragekomfort" at bounding box center [539, 189] width 247 height 25
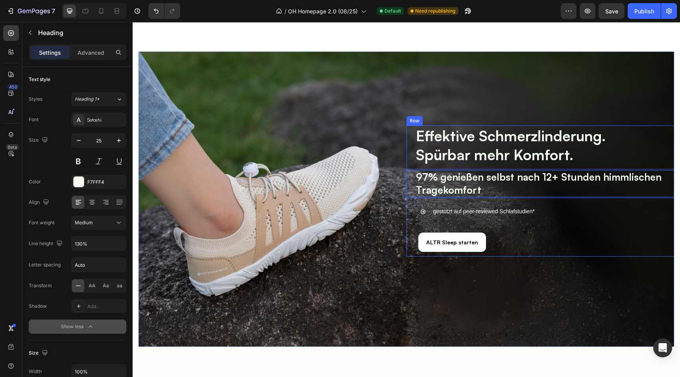
click at [413, 223] on div "Effektive Schmerzlinderung. Spürbar mehr Komfort. Heading 97% genießen selbst n…" at bounding box center [564, 191] width 315 height 131
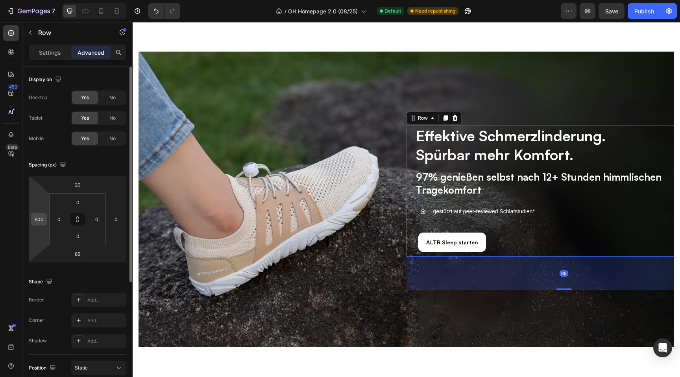
click at [43, 220] on input "600" at bounding box center [39, 219] width 12 height 12
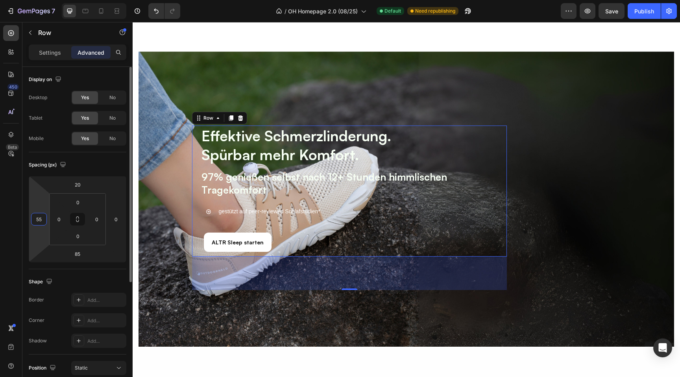
type input "5"
type input "600"
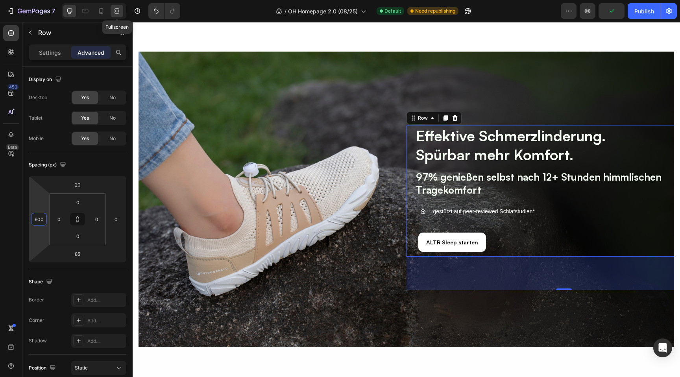
click at [112, 13] on div at bounding box center [117, 11] width 13 height 13
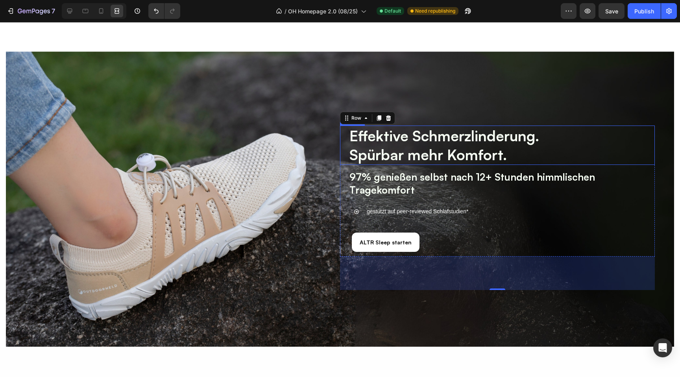
click at [468, 155] on strong "Spürbar mehr Komfort." at bounding box center [428, 155] width 157 height 18
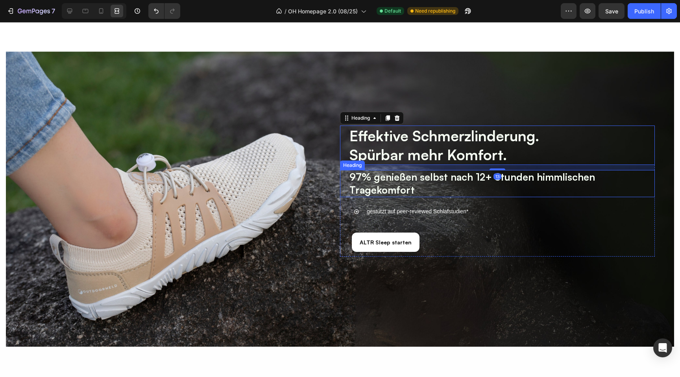
click at [379, 183] on strong "97% genießen selbst nach 12+ Stunden himmlischen Tragekomfort" at bounding box center [473, 183] width 246 height 25
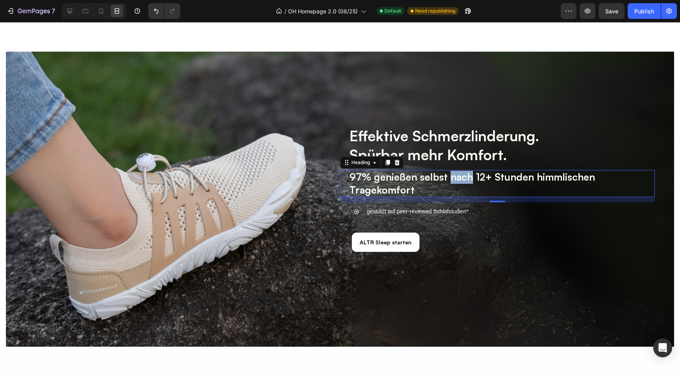
click at [464, 184] on strong "97% genießen selbst nach 12+ Stunden himmlischen Tragekomfort" at bounding box center [473, 183] width 246 height 25
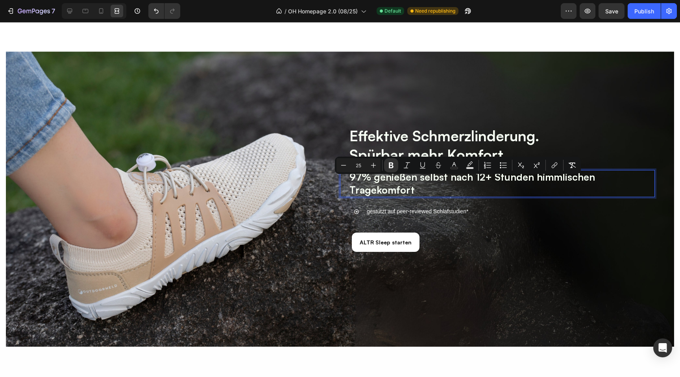
click at [439, 183] on strong "97% genießen selbst nach 12+ Stunden himmlischen Tragekomfort" at bounding box center [473, 183] width 246 height 25
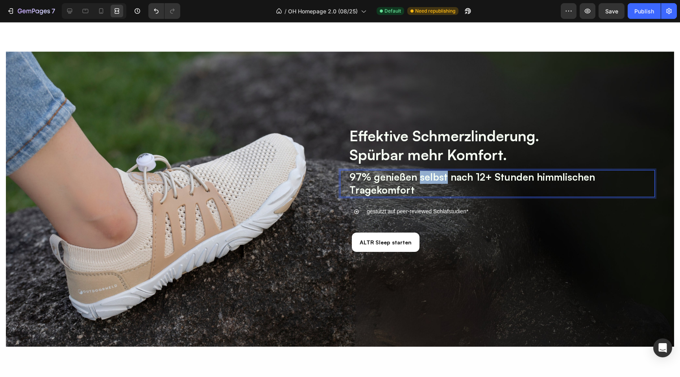
click at [439, 183] on strong "97% genießen selbst nach 12+ Stunden himmlischen Tragekomfort" at bounding box center [473, 183] width 246 height 25
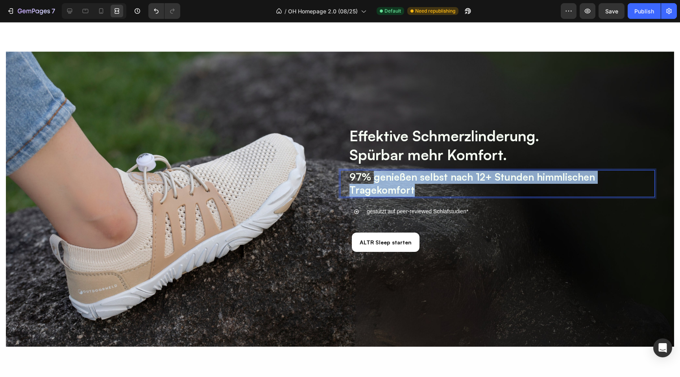
drag, startPoint x: 374, startPoint y: 185, endPoint x: 654, endPoint y: 181, distance: 279.9
click at [595, 181] on strong "97% genießen selbst nach 12+ Stunden himmlischen Tragekomfort" at bounding box center [473, 183] width 246 height 25
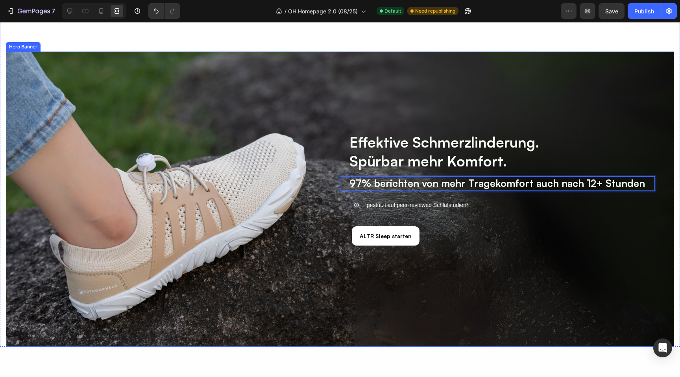
click at [316, 144] on div "Effektive Schmerzlinderung. Spürbar mehr Komfort. Heading 97% berichten von meh…" at bounding box center [340, 204] width 472 height 160
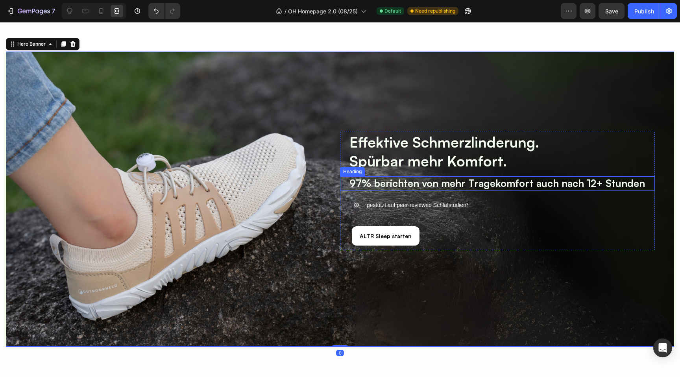
click at [367, 185] on strong "97% berichten von mehr Tragekomfort auch nach 12+ Stunden" at bounding box center [498, 183] width 296 height 12
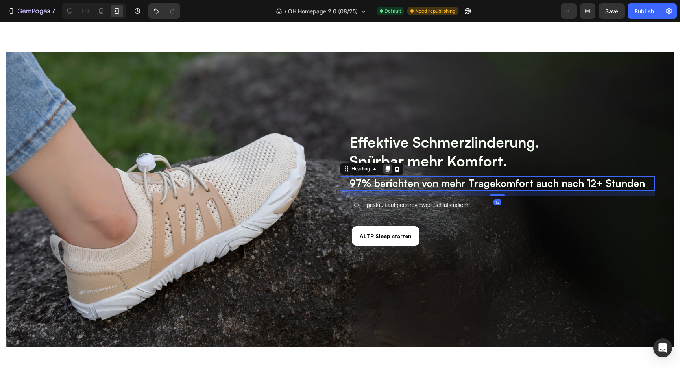
click at [387, 169] on icon at bounding box center [388, 169] width 6 height 6
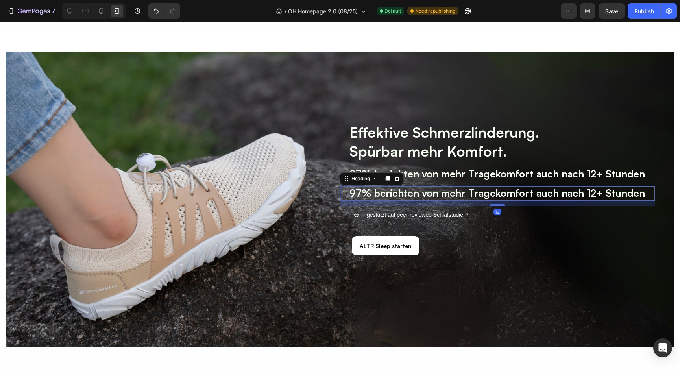
click at [272, 180] on div "Effektive Schmerzlinderung. Spürbar mehr Komfort. Heading ⁠⁠⁠⁠⁠⁠⁠ 97% berichten…" at bounding box center [340, 204] width 472 height 180
click at [368, 194] on strong "97% berichten von mehr Tragekomfort auch nach 12+ Stunden" at bounding box center [498, 193] width 296 height 12
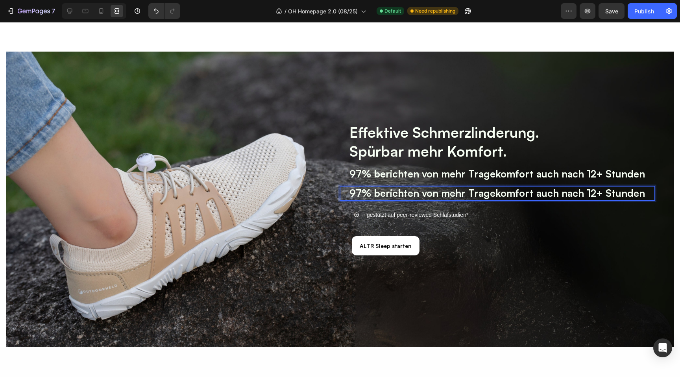
click at [361, 194] on strong "97% berichten von mehr Tragekomfort auch nach 12+ Stunden" at bounding box center [498, 193] width 296 height 12
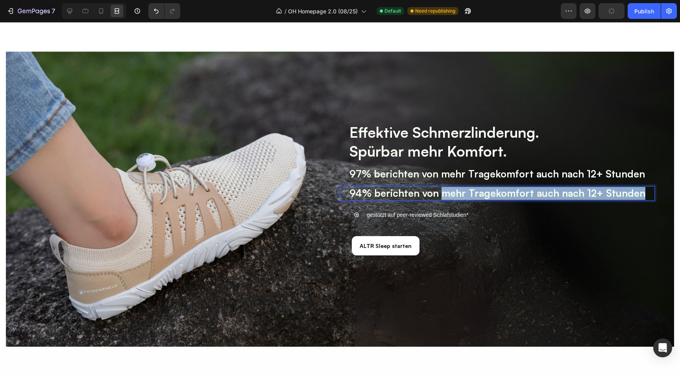
drag, startPoint x: 639, startPoint y: 193, endPoint x: 439, endPoint y: 198, distance: 199.3
click at [439, 198] on p "94% berichten von mehr Tragekomfort auch nach 12+ Stunden" at bounding box center [502, 193] width 305 height 13
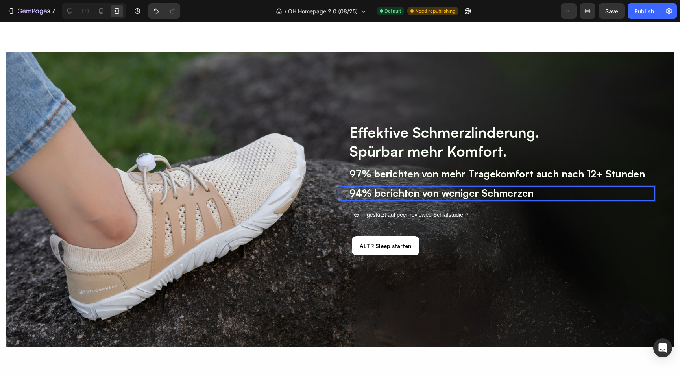
click at [398, 194] on strong "94% berichten von weniger Schmerzen" at bounding box center [442, 193] width 184 height 12
drag, startPoint x: 515, startPoint y: 195, endPoint x: 406, endPoint y: 189, distance: 109.6
click at [406, 189] on strong "94% spüren von weniger Schmerzen" at bounding box center [436, 193] width 172 height 12
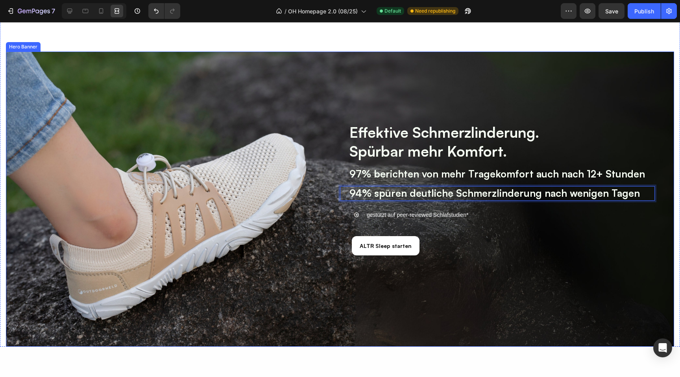
click at [229, 176] on div "Effektive Schmerzlinderung. Spürbar mehr Komfort. Heading ⁠⁠⁠⁠⁠⁠⁠ 97% berichten…" at bounding box center [340, 204] width 472 height 180
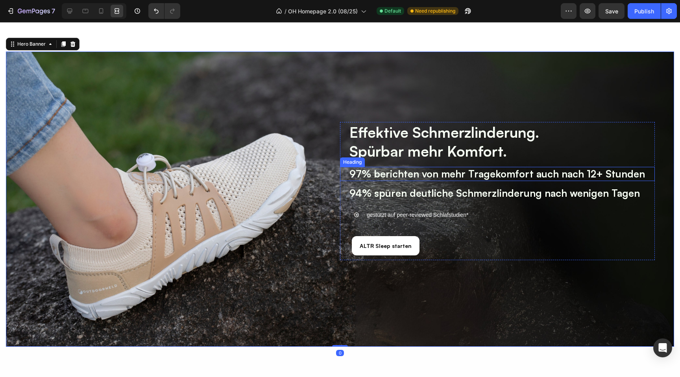
click at [355, 171] on strong "97% berichten von mehr Tragekomfort auch nach 12+ Stunden" at bounding box center [498, 174] width 296 height 12
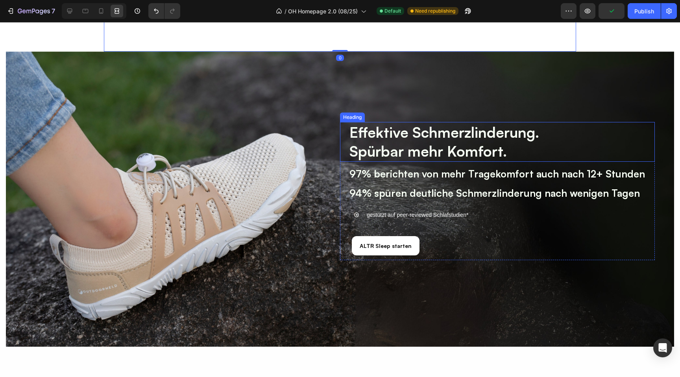
click at [396, 139] on strong "Effektive Schmerzlinderung." at bounding box center [445, 132] width 190 height 18
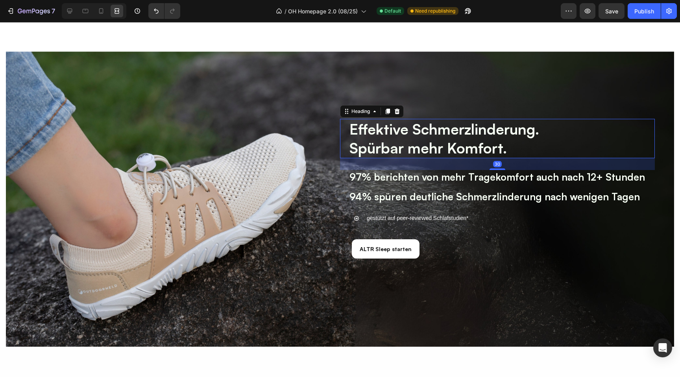
drag, startPoint x: 500, startPoint y: 165, endPoint x: 500, endPoint y: 172, distance: 6.7
click at [500, 172] on div "Effektive Schmerzlinderung. Spürbar mehr Komfort. Heading 30 ⁠⁠⁠⁠⁠⁠⁠ 97% berich…" at bounding box center [497, 191] width 315 height 145
type input "30"
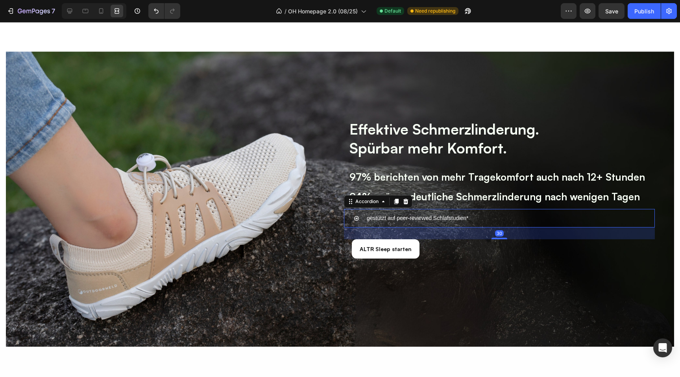
click at [356, 220] on icon at bounding box center [357, 219] width 6 height 6
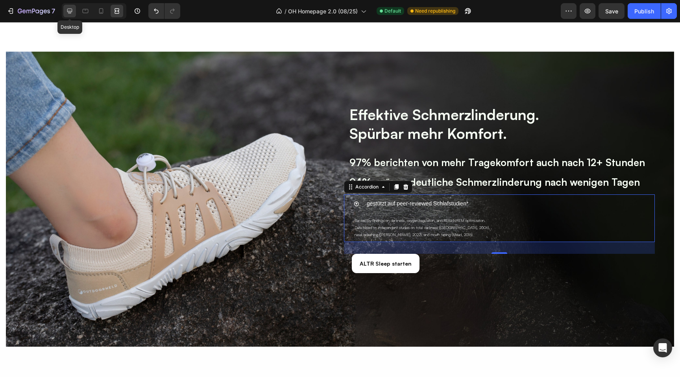
click at [66, 11] on icon at bounding box center [70, 11] width 8 height 8
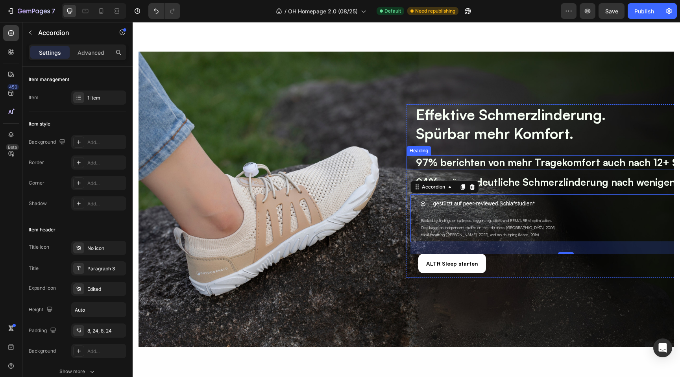
click at [555, 166] on strong "97% berichten von mehr Tragekomfort auch nach 12+ Stunden" at bounding box center [564, 162] width 296 height 12
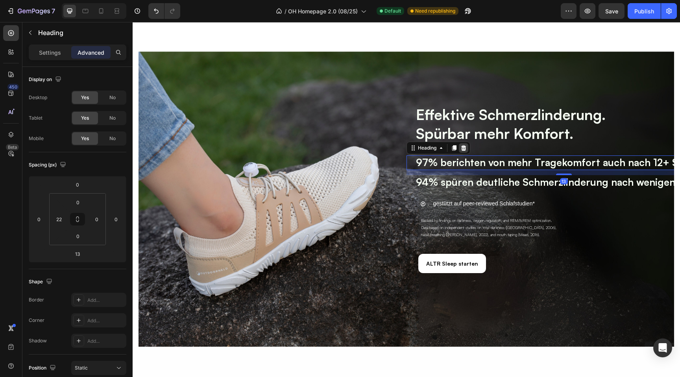
click at [463, 145] on icon at bounding box center [464, 148] width 6 height 6
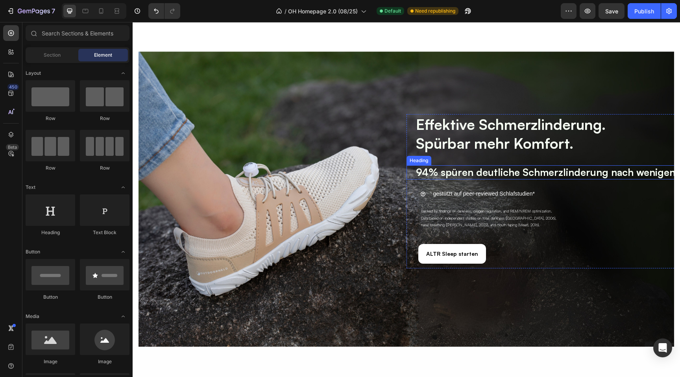
click at [465, 169] on strong "94% spüren deutliche Schmerzlinderung nach wenigen Tagen" at bounding box center [561, 172] width 291 height 12
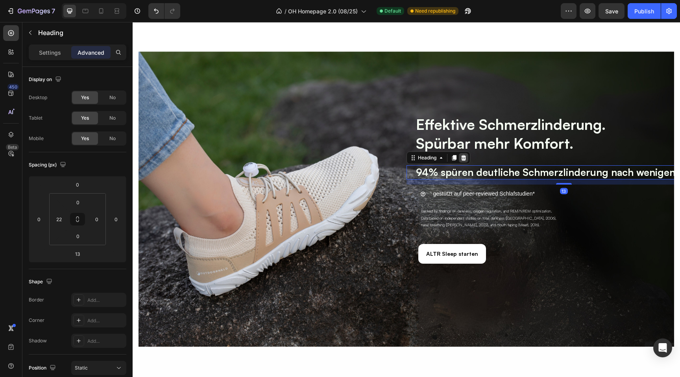
click at [464, 159] on icon at bounding box center [463, 158] width 5 height 6
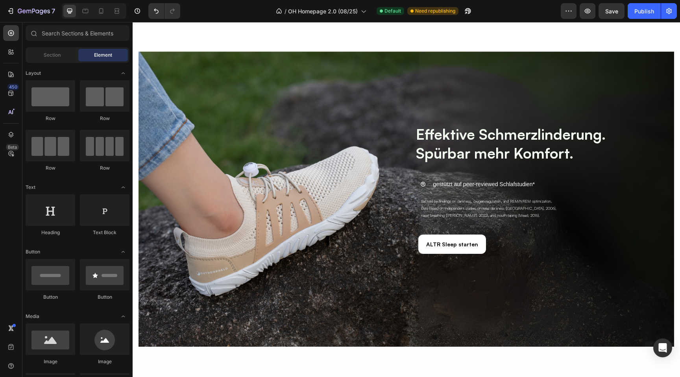
click at [475, 149] on strong "Spürbar mehr Komfort." at bounding box center [494, 153] width 157 height 18
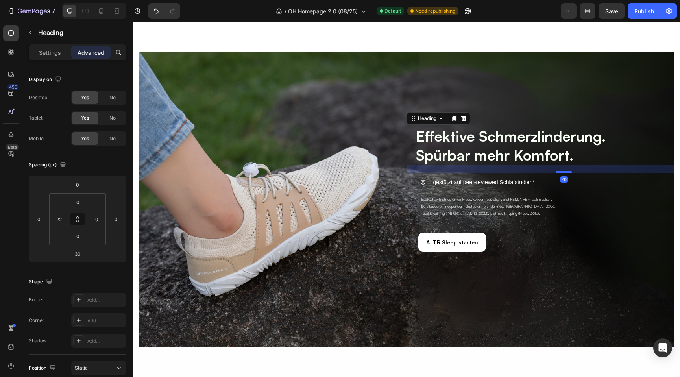
click at [560, 171] on div at bounding box center [564, 172] width 16 height 2
type input "20"
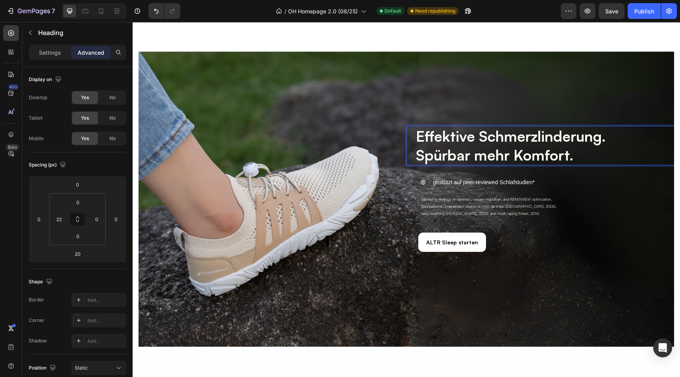
click at [462, 133] on strong "Effektive Schmerzlinderung." at bounding box center [511, 136] width 190 height 18
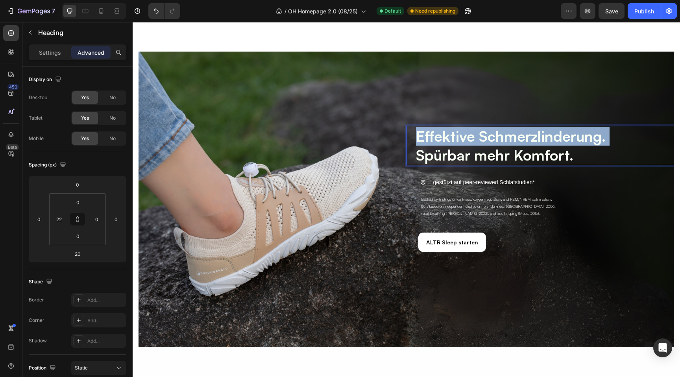
click at [462, 133] on strong "Effektive Schmerzlinderung." at bounding box center [511, 136] width 190 height 18
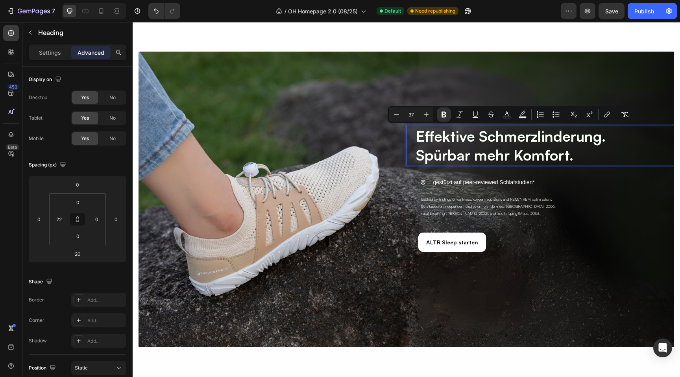
click at [540, 148] on strong "Spürbar mehr Komfort." at bounding box center [494, 155] width 157 height 18
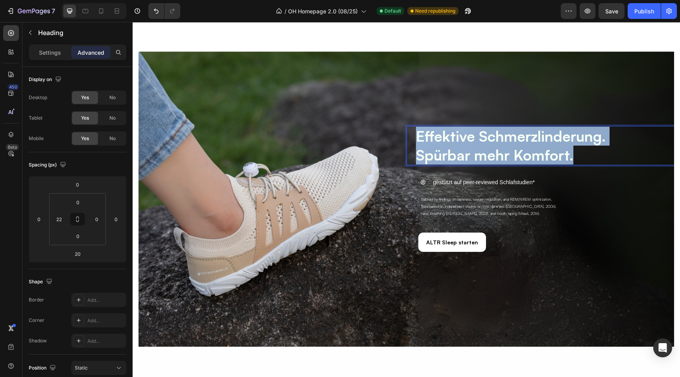
drag, startPoint x: 576, startPoint y: 154, endPoint x: 417, endPoint y: 132, distance: 161.0
click at [417, 132] on p "Effektive Schmerzlinderung. Spürbar mehr Komfort." at bounding box center [568, 146] width 305 height 38
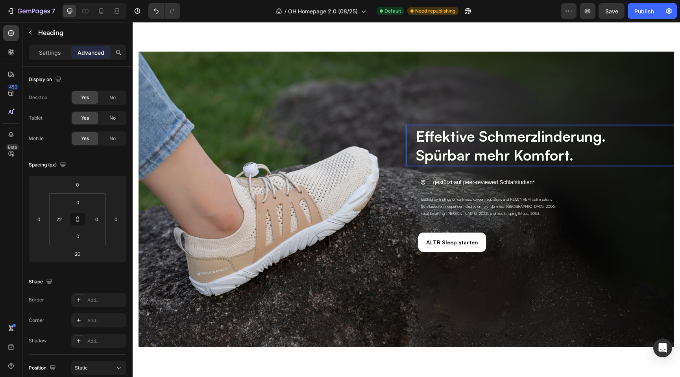
scroll to position [1707, 0]
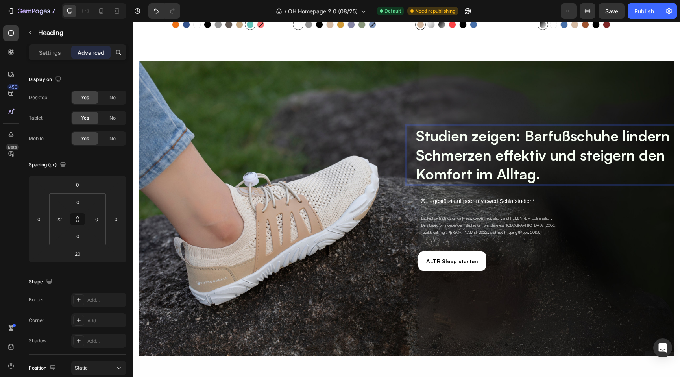
click at [524, 136] on strong "Studien zeigen: Barfußschuhe lindern Schmerzen effektiv und steigern den Komfor…" at bounding box center [543, 155] width 254 height 56
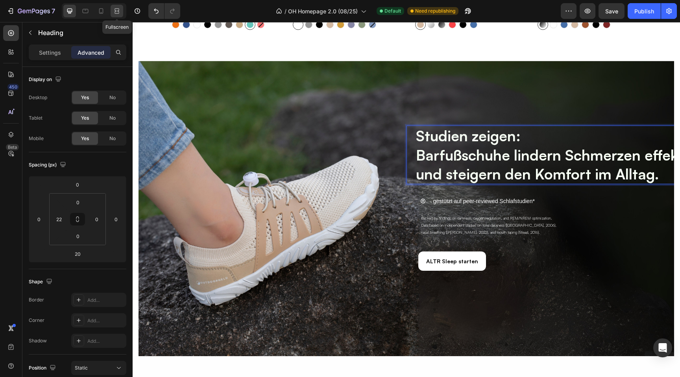
click at [115, 13] on icon at bounding box center [117, 11] width 8 height 8
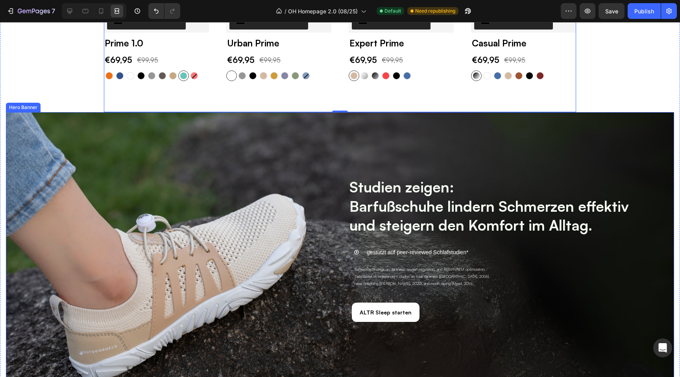
scroll to position [1628, 0]
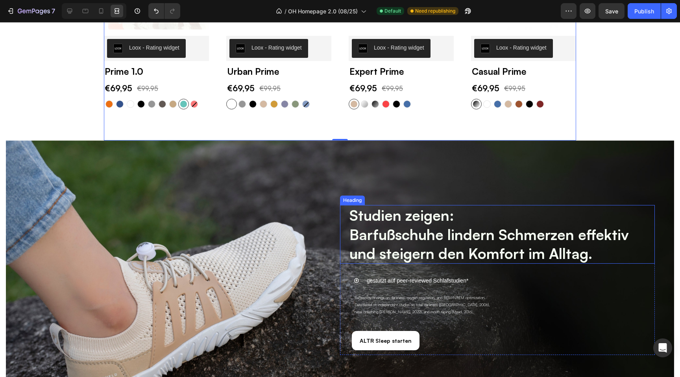
click at [502, 233] on strong "Barfußschuhe lindern Schmerzen effektiv und steigern den Komfort im Alltag." at bounding box center [490, 244] width 280 height 37
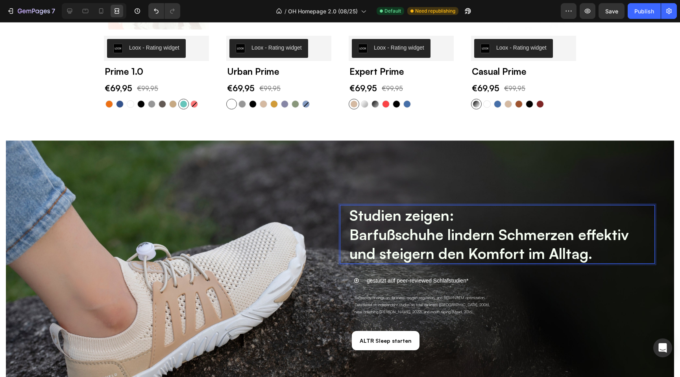
click at [500, 233] on strong "Barfußschuhe lindern Schmerzen effektiv und steigern den Komfort im Alltag." at bounding box center [490, 244] width 280 height 37
click at [407, 129] on div "(P) Images Row Loox - Rating widget Loox Prime 1.0 (P) Title €69,95 (P) Price (…" at bounding box center [340, 32] width 472 height 216
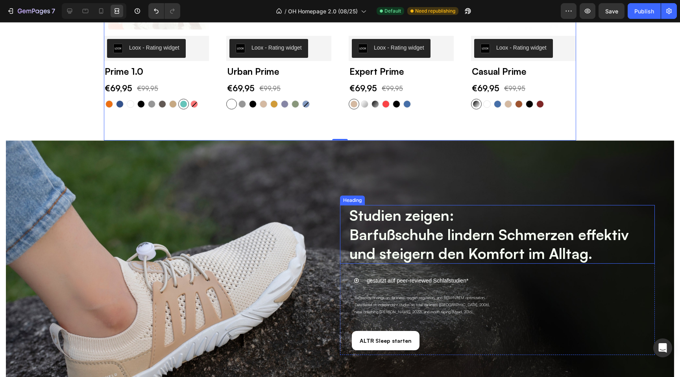
click at [431, 244] on strong "Barfußschuhe lindern Schmerzen effektiv und steigern den Komfort im Alltag." at bounding box center [490, 244] width 280 height 37
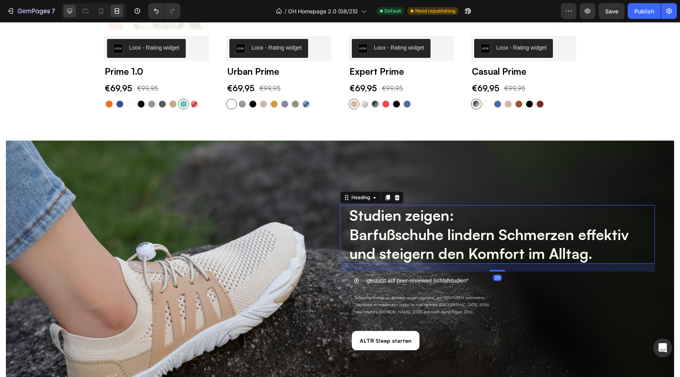
click at [69, 17] on div at bounding box center [69, 11] width 13 height 13
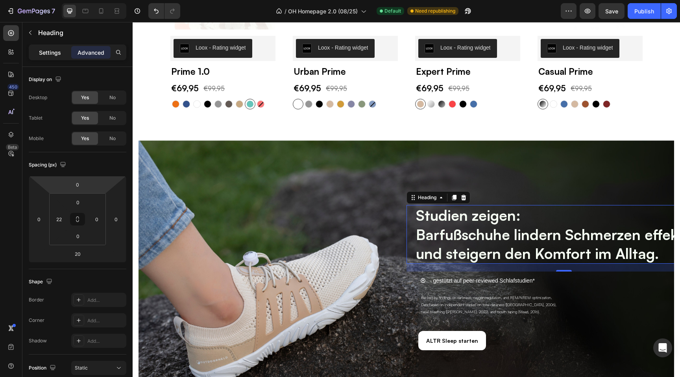
click at [48, 56] on p "Settings" at bounding box center [50, 52] width 22 height 8
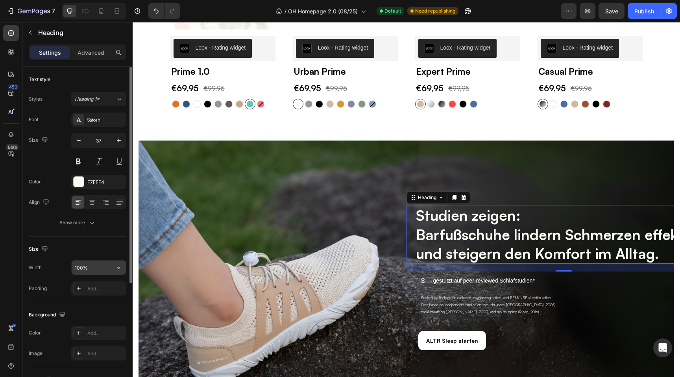
click at [80, 269] on input "100%" at bounding box center [99, 268] width 54 height 14
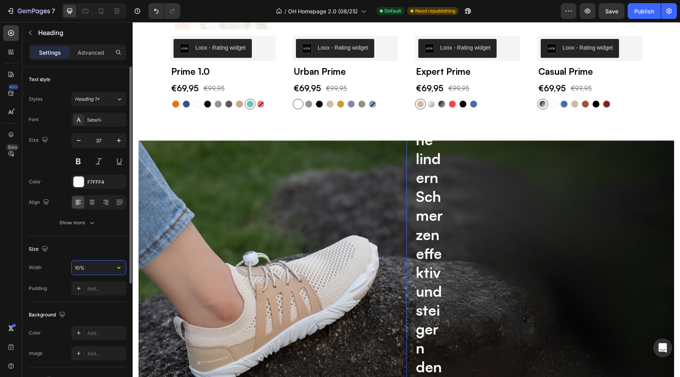
type input "100%"
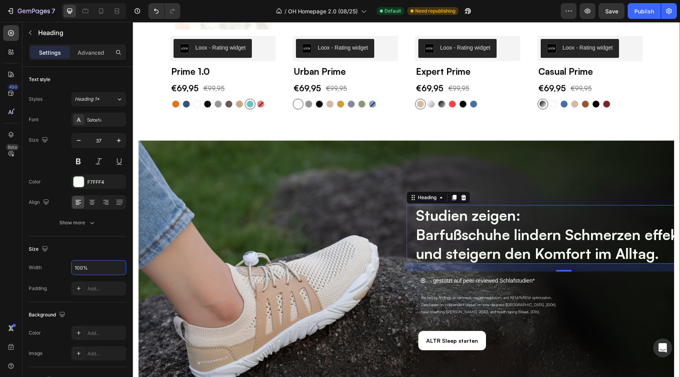
click at [155, 115] on div "Finde dein perfektes Modell für jede Situation Heading Row (P) Images Row Loox …" at bounding box center [407, 159] width 536 height 553
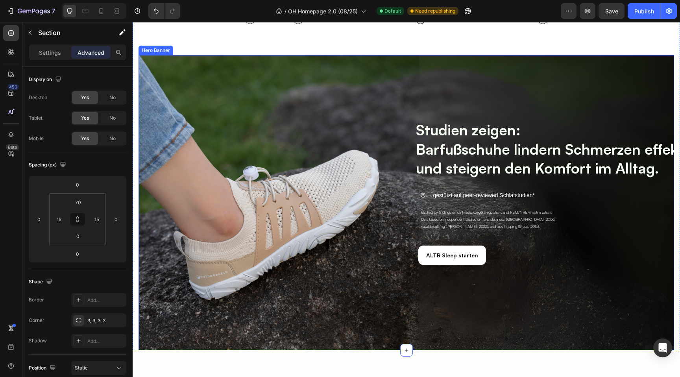
scroll to position [1714, 0]
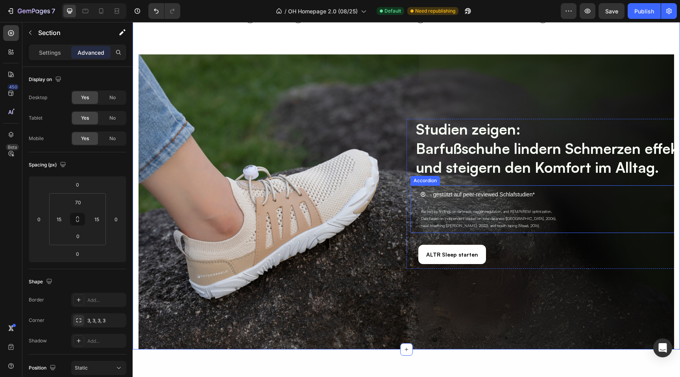
click at [451, 194] on p "gestützt auf peer-reviewed Schlafstudien*" at bounding box center [484, 195] width 102 height 10
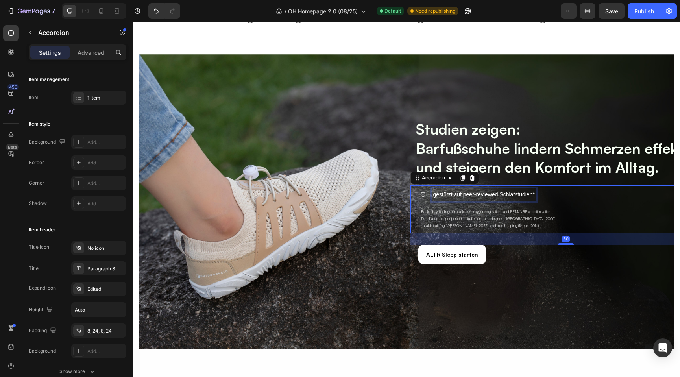
click at [461, 193] on p "gestützt auf peer-reviewed Schlafstudien*" at bounding box center [484, 195] width 102 height 10
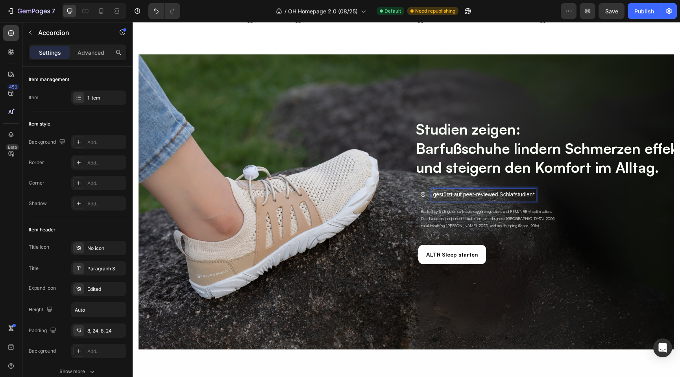
click at [470, 195] on p "gestützt auf peer-reviewed Schlafstudien*" at bounding box center [484, 195] width 102 height 10
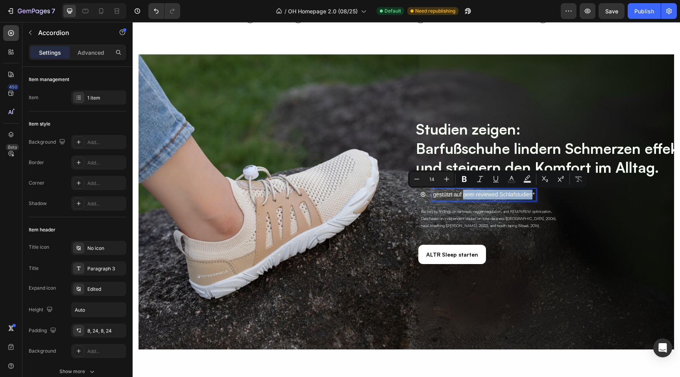
drag, startPoint x: 532, startPoint y: 195, endPoint x: 464, endPoint y: 196, distance: 67.7
click at [464, 196] on p "gestützt auf peer-reviewed Schlafstudien*" at bounding box center [484, 195] width 102 height 10
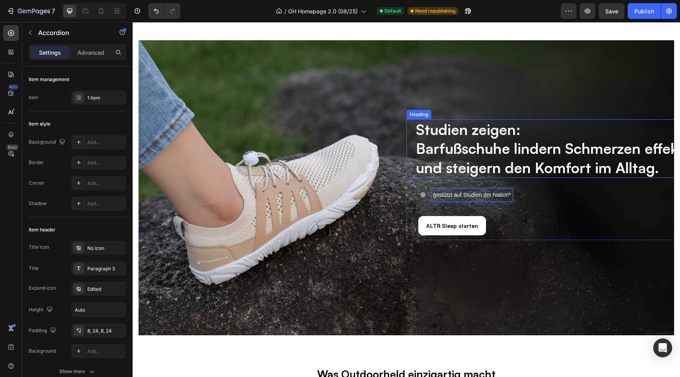
scroll to position [1728, 0]
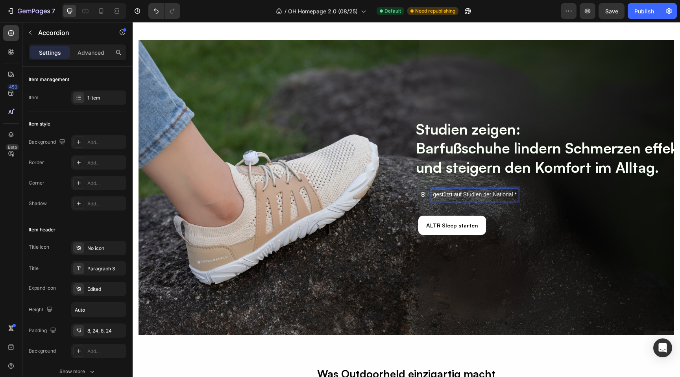
click at [421, 194] on icon at bounding box center [423, 195] width 6 height 6
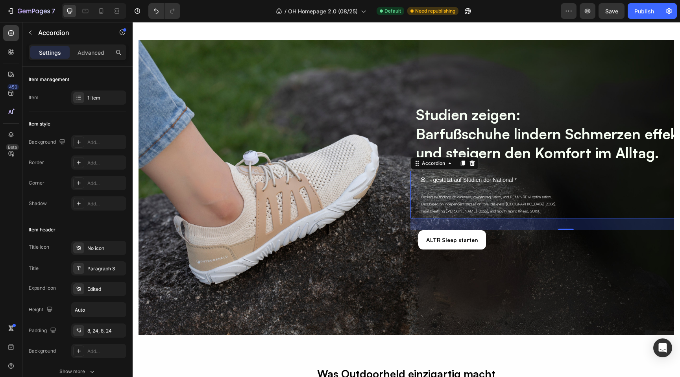
click at [426, 182] on div "gestützt auf Studien der National *" at bounding box center [566, 180] width 310 height 19
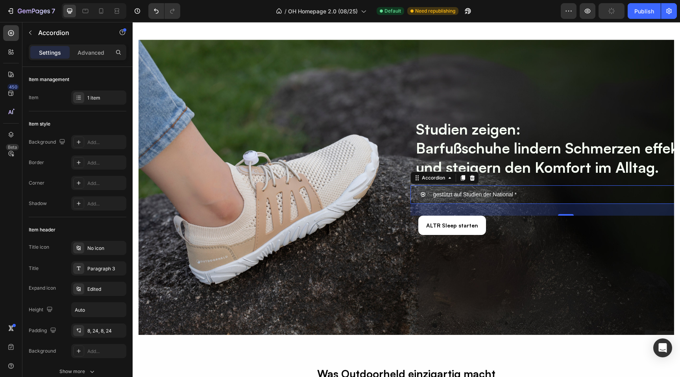
click at [509, 192] on p "gestützt auf Studien der National *" at bounding box center [474, 195] width 83 height 10
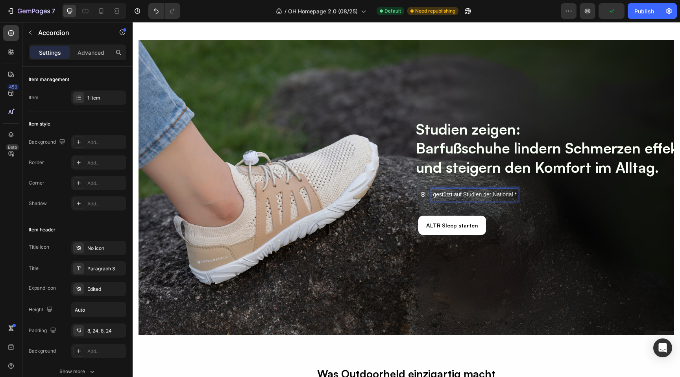
click at [514, 194] on p "gestützt auf Studien der National *" at bounding box center [474, 195] width 83 height 10
click at [421, 194] on icon at bounding box center [423, 194] width 5 height 5
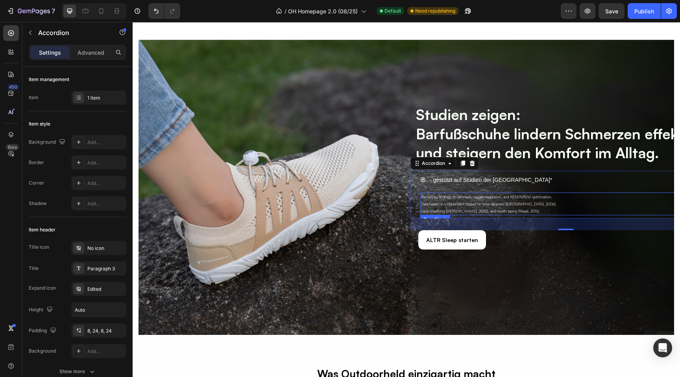
click at [453, 202] on span "Data based on independent studies on total darkness (Sasseville, 2006)," at bounding box center [488, 204] width 135 height 5
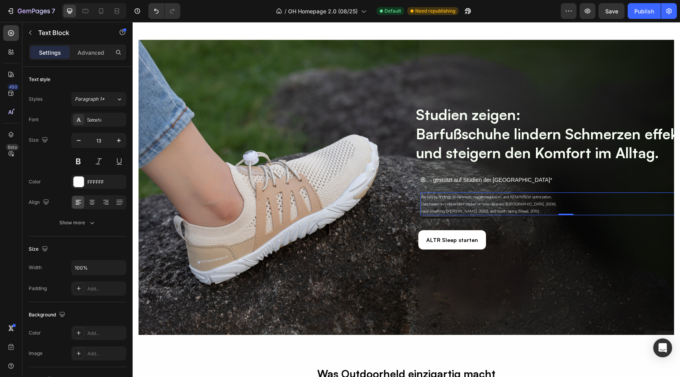
click at [500, 203] on span "Data based on independent studies on total darkness (Sasseville, 2006)," at bounding box center [488, 204] width 135 height 5
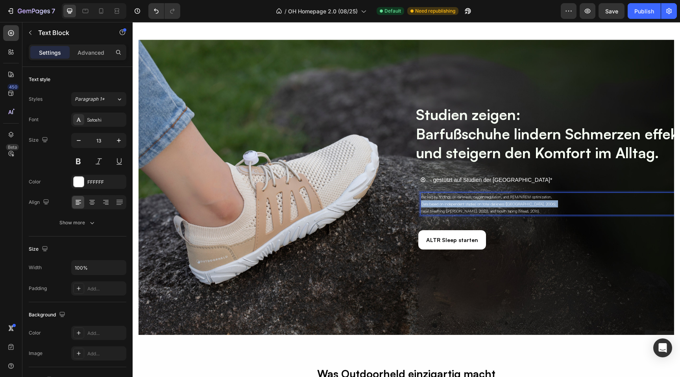
click at [500, 203] on span "Data based on independent studies on total darkness (Sasseville, 2006)," at bounding box center [488, 204] width 135 height 5
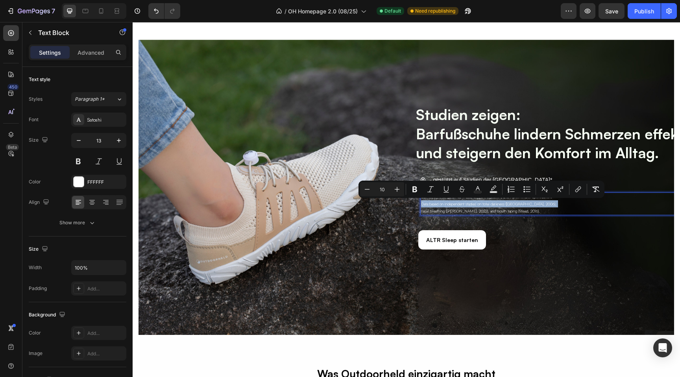
click at [520, 207] on p "Backed by findings on darkness, oxygen regulation, and REM/NREM optimization. D…" at bounding box center [566, 203] width 290 height 21
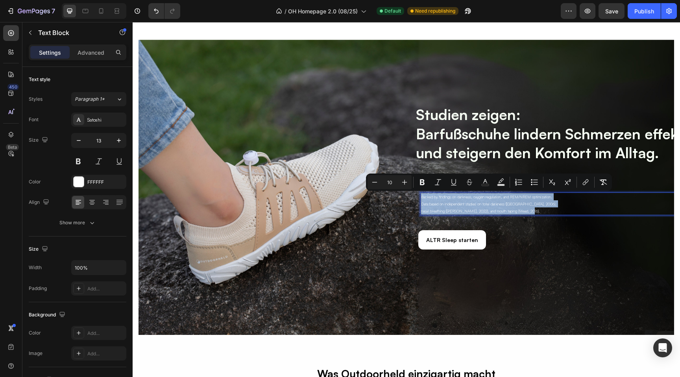
drag, startPoint x: 537, startPoint y: 213, endPoint x: 418, endPoint y: 197, distance: 120.3
click at [418, 197] on div "Backed by findings on darkness, oxygen regulation, and REM/NREM optimization. D…" at bounding box center [566, 203] width 310 height 29
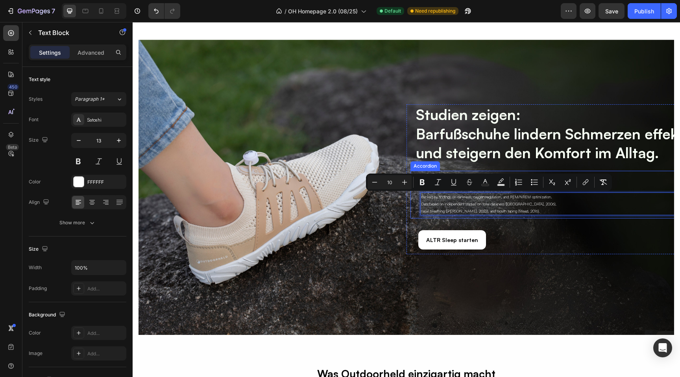
scroll to position [1735, 0]
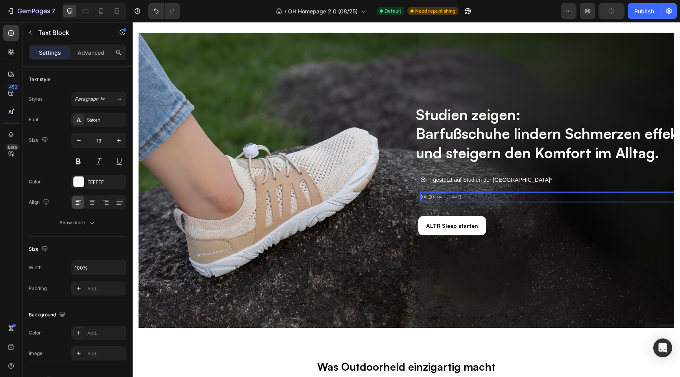
click at [439, 197] on span "https://pmc.ncbi.nlm.nih.gov/articles/PMC12103103/" at bounding box center [441, 196] width 40 height 5
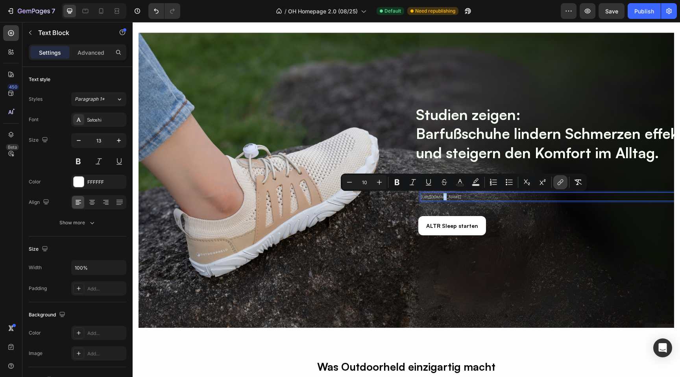
click at [559, 180] on icon "Editor contextual toolbar" at bounding box center [561, 182] width 8 height 8
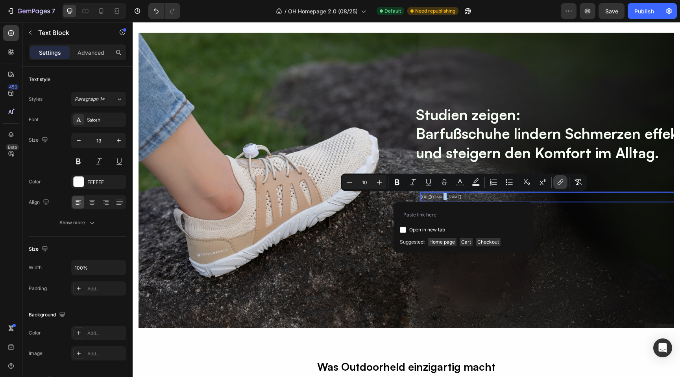
type input "https://pmc.ncbi.nlm.nih.gov/articles/PMC12103103/"
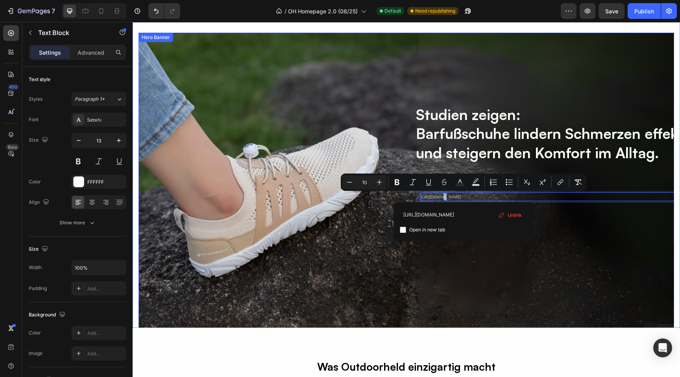
click at [431, 261] on div "⁠⁠⁠⁠⁠⁠⁠ Studien zeigen: Barfußschuhe lindern Schmerzen effektiv und steigern de…" at bounding box center [406, 184] width 472 height 177
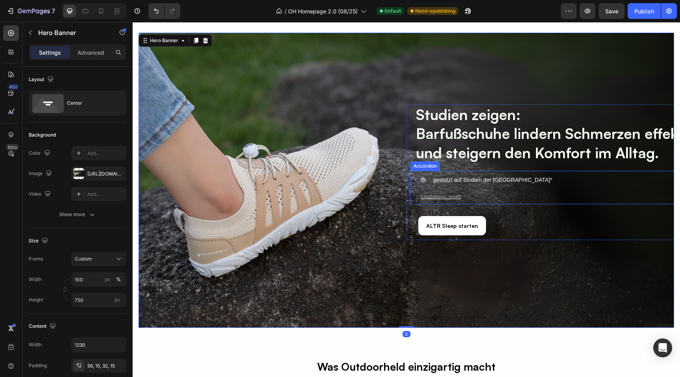
click at [423, 180] on icon at bounding box center [423, 180] width 6 height 6
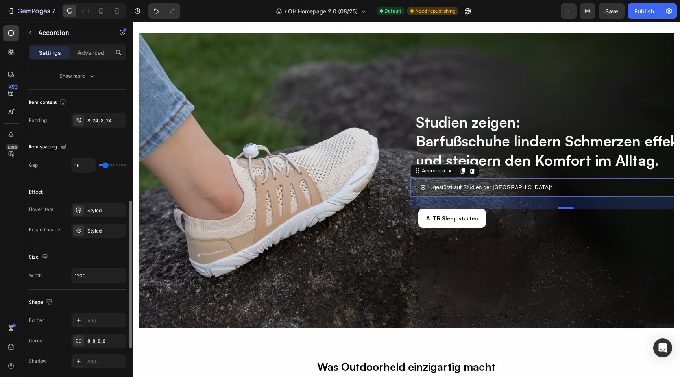
scroll to position [298, 0]
type input "19"
type input "18"
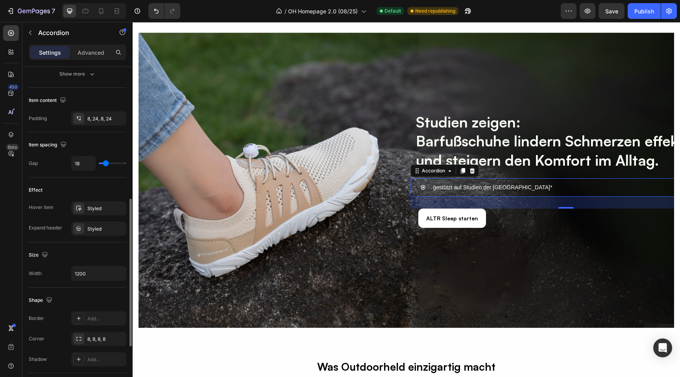
type input "17"
type input "16"
type input "15"
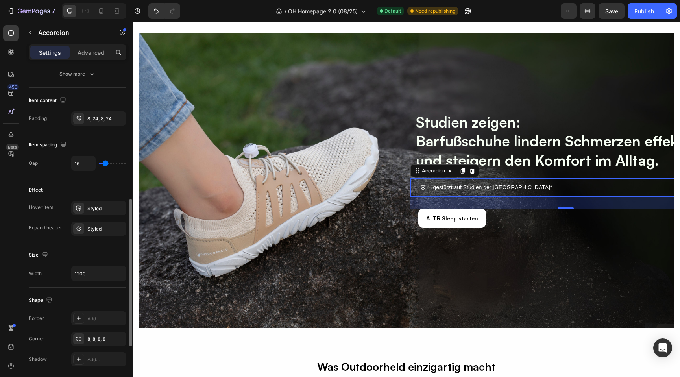
type input "15"
type input "14"
type input "13"
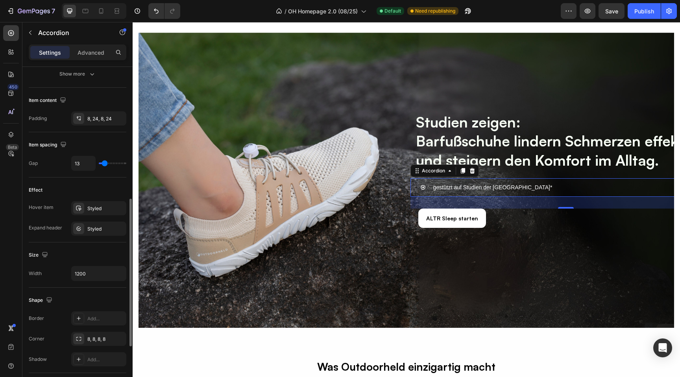
type input "12"
type input "11"
type input "9"
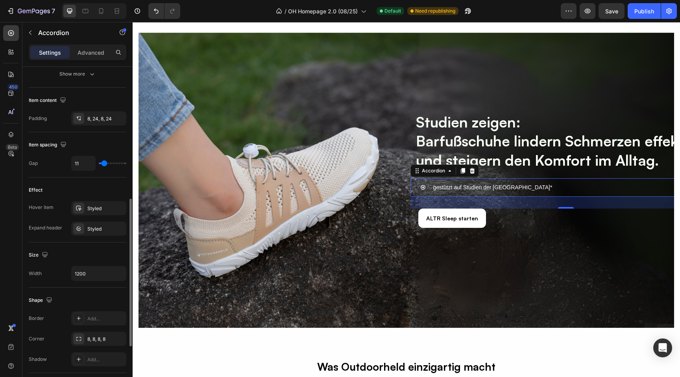
type input "9"
type input "6"
type input "5"
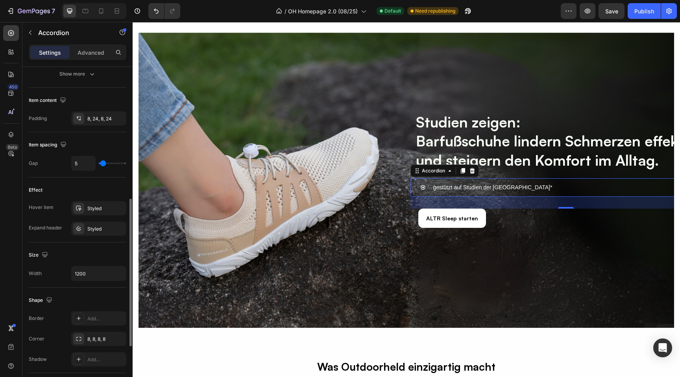
type input "4"
type input "3"
type input "11"
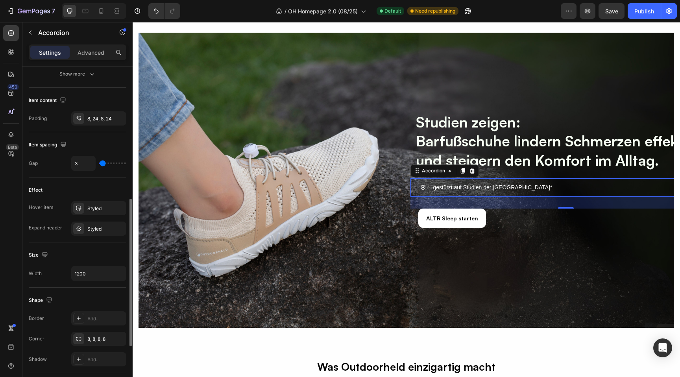
type input "11"
type input "12"
type input "13"
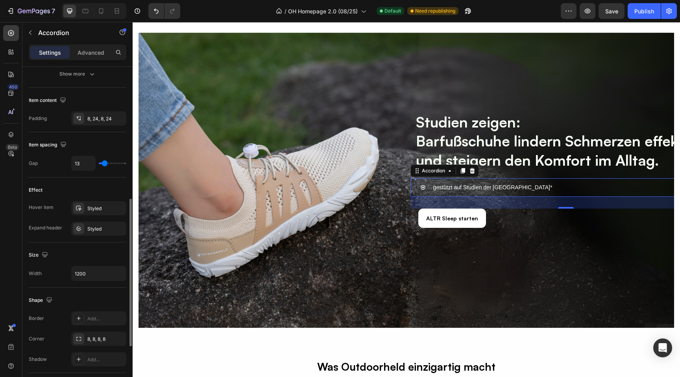
type input "14"
type input "15"
type input "16"
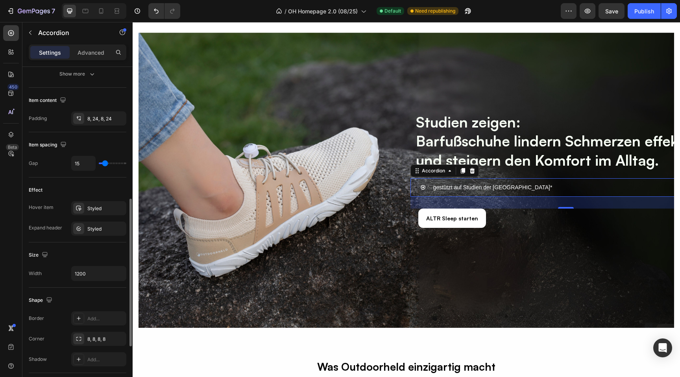
type input "16"
type input "17"
click at [105, 163] on input "range" at bounding box center [113, 164] width 28 height 2
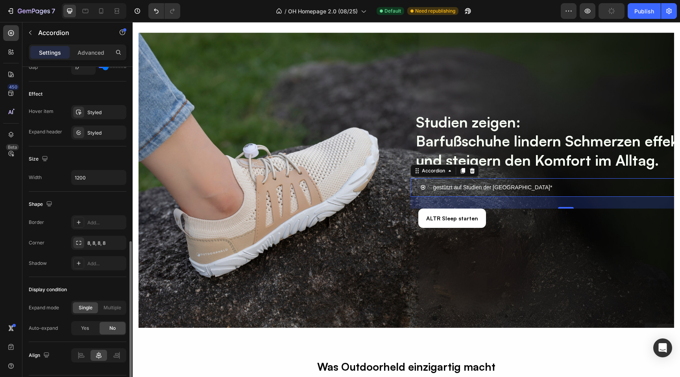
scroll to position [417, 0]
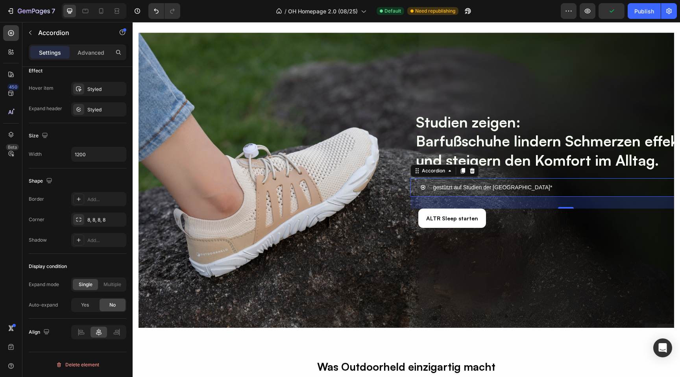
click at [422, 187] on icon at bounding box center [423, 188] width 6 height 6
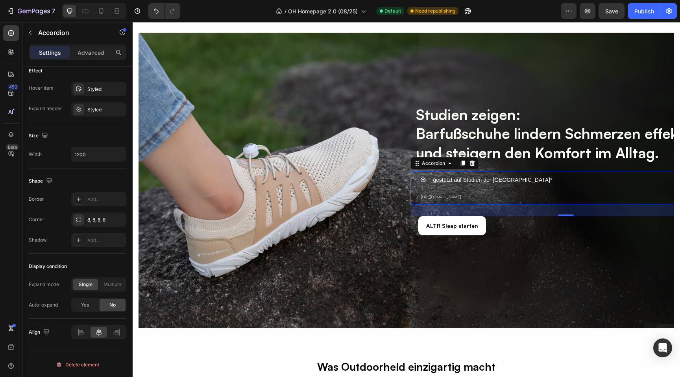
click at [423, 178] on icon at bounding box center [423, 180] width 5 height 5
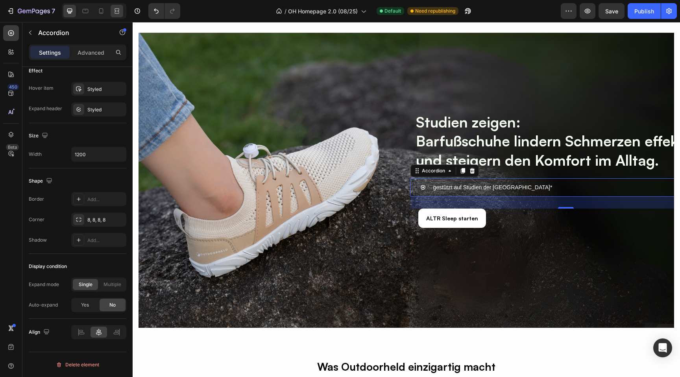
click at [117, 16] on div at bounding box center [117, 11] width 13 height 13
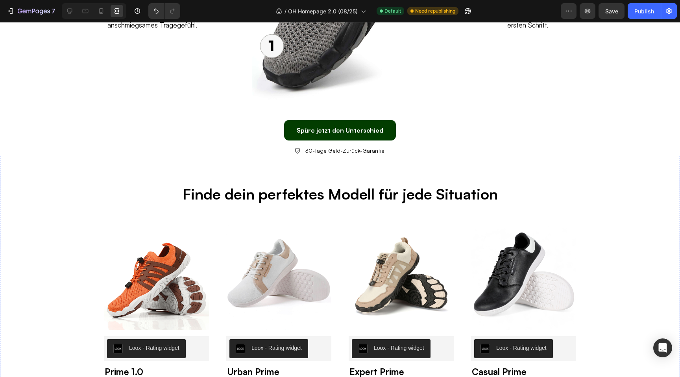
scroll to position [1337, 0]
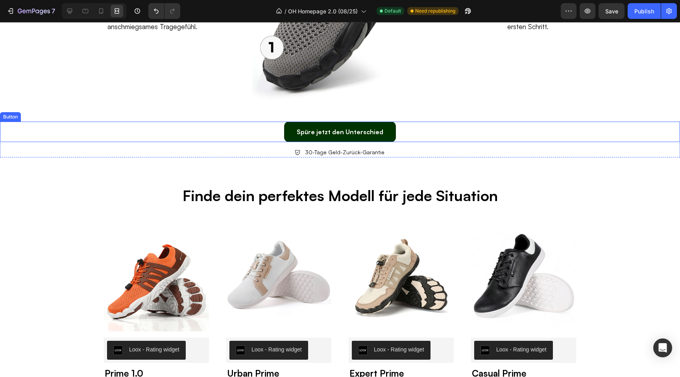
click at [289, 137] on link "Spüre jetzt den Unterschied" at bounding box center [340, 132] width 112 height 21
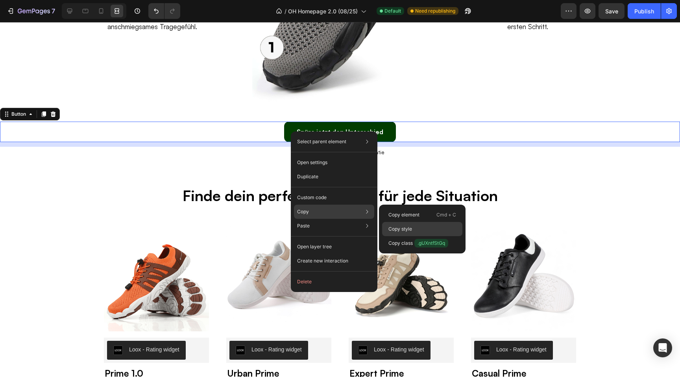
click at [407, 228] on p "Copy style" at bounding box center [401, 229] width 24 height 7
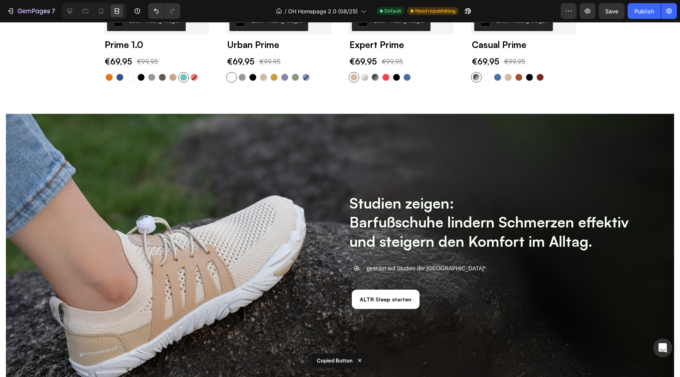
scroll to position [1718, 0]
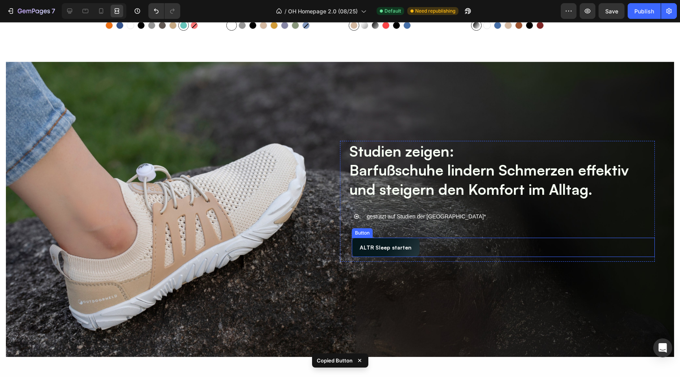
click at [358, 252] on button "ALTR Sleep starten" at bounding box center [386, 247] width 68 height 19
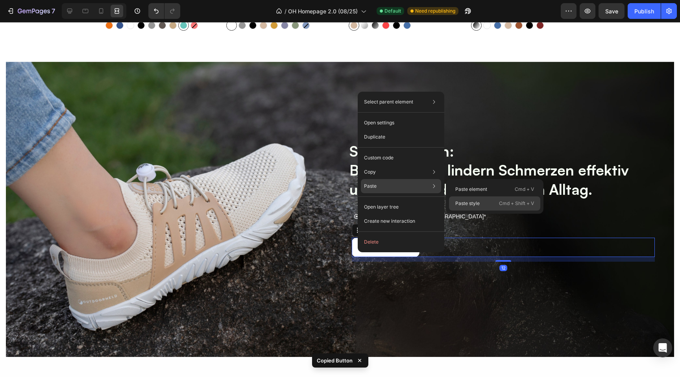
click at [472, 202] on p "Paste style" at bounding box center [468, 203] width 24 height 7
type input "16"
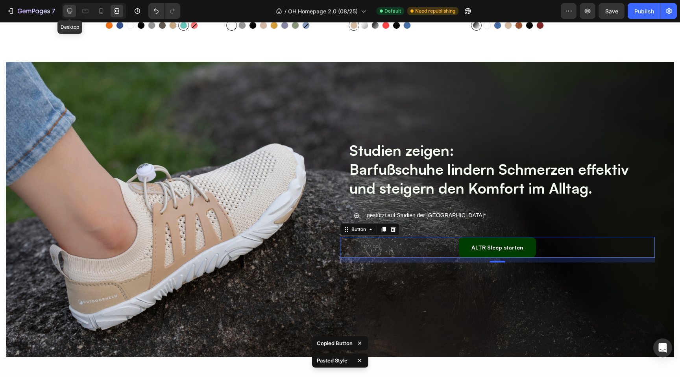
click at [69, 12] on icon at bounding box center [69, 11] width 5 height 5
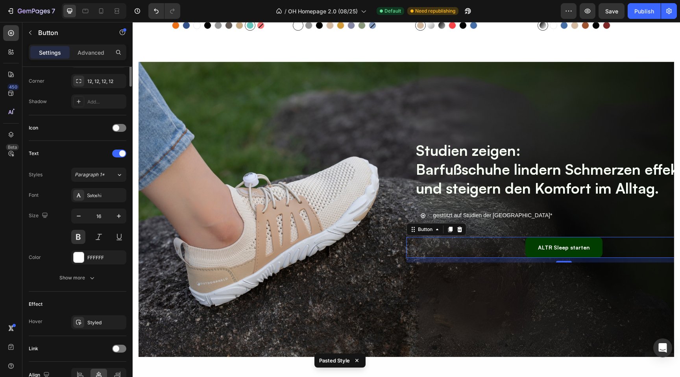
scroll to position [232, 0]
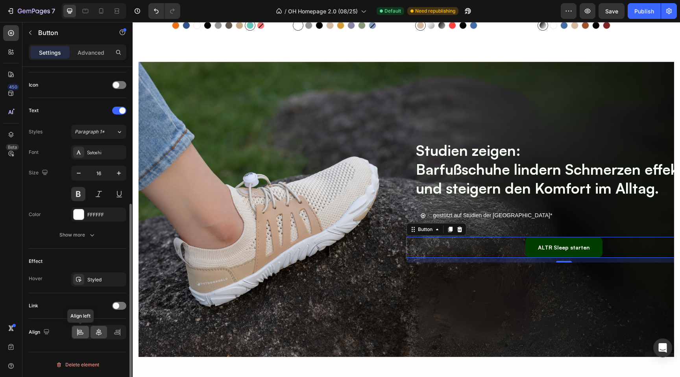
click at [81, 333] on icon at bounding box center [80, 332] width 8 height 8
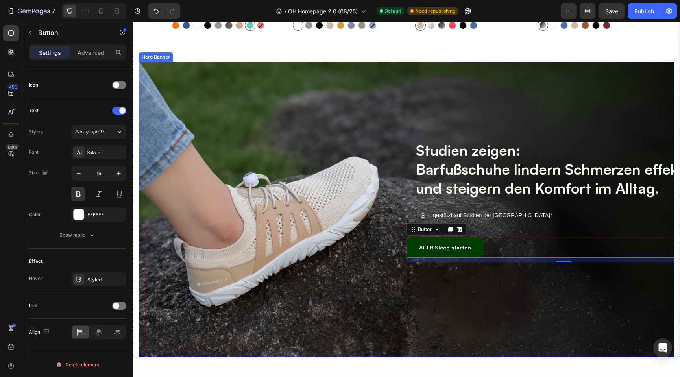
click at [294, 195] on div "⁠⁠⁠⁠⁠⁠⁠ Studien zeigen: Barfußschuhe lindern Schmerzen effektiv und steigern de…" at bounding box center [406, 214] width 472 height 164
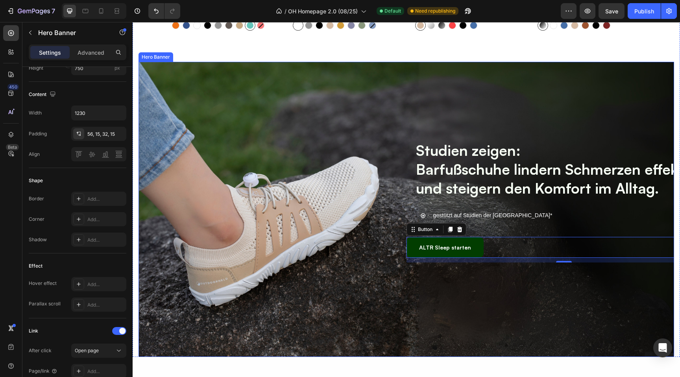
scroll to position [0, 0]
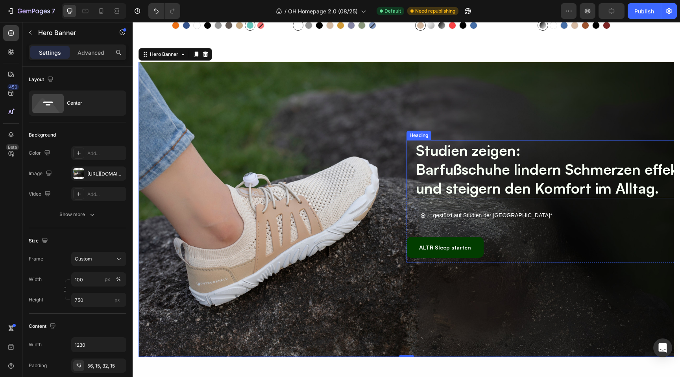
click at [413, 174] on div "⁠⁠⁠⁠⁠⁠⁠ Studien zeigen: Barfußschuhe lindern Schmerzen effektiv und steigern de…" at bounding box center [564, 169] width 315 height 58
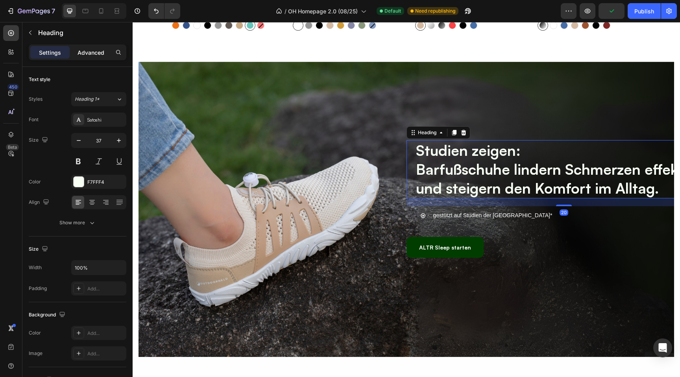
click at [83, 56] on p "Advanced" at bounding box center [91, 52] width 27 height 8
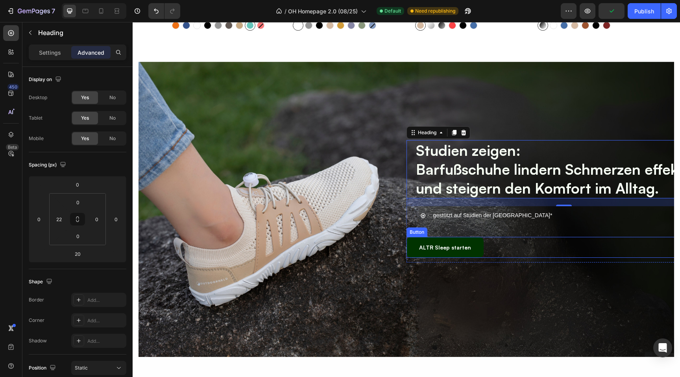
click at [408, 245] on button "ALTR Sleep starten" at bounding box center [445, 247] width 77 height 21
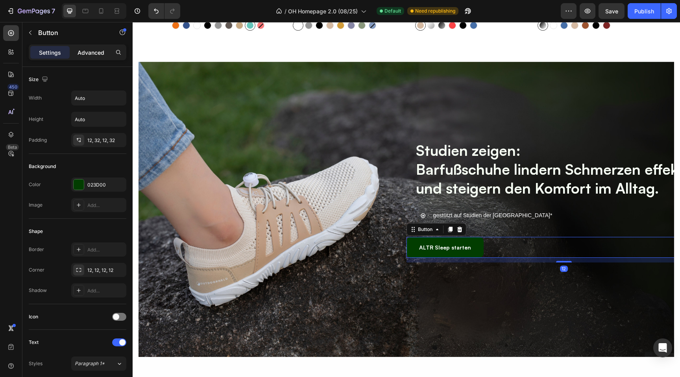
click at [85, 53] on p "Advanced" at bounding box center [91, 52] width 27 height 8
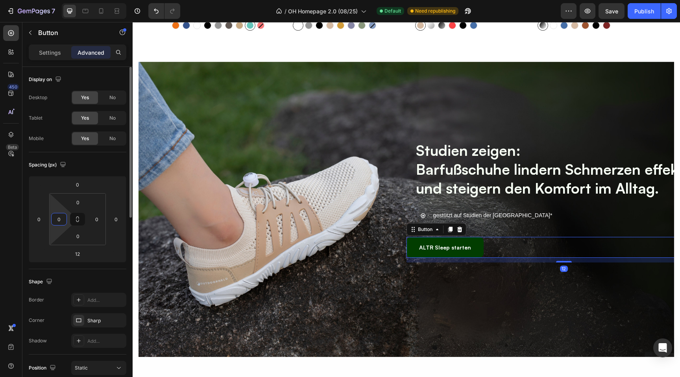
click at [62, 220] on input "0" at bounding box center [59, 219] width 12 height 12
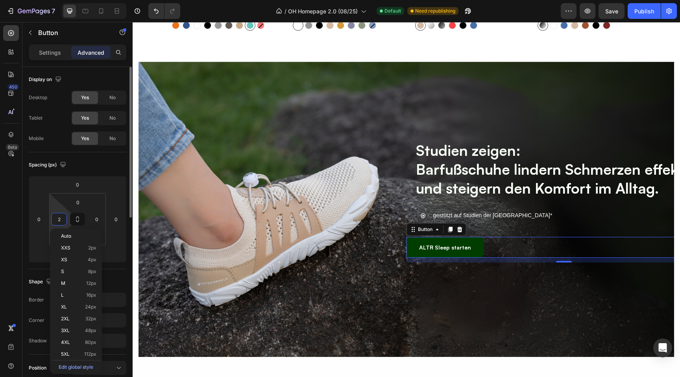
type input "22"
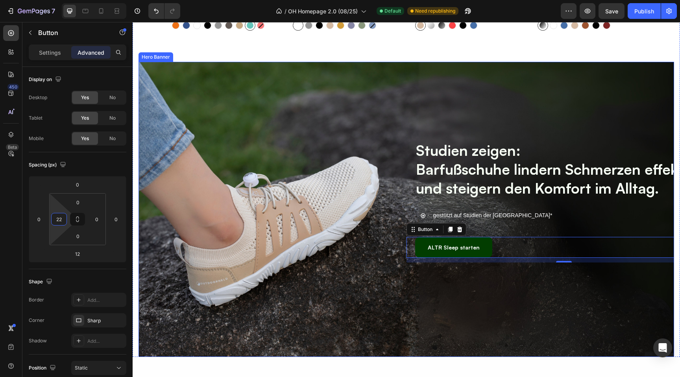
click at [214, 270] on div "⁠⁠⁠⁠⁠⁠⁠ Studien zeigen: Barfußschuhe lindern Schmerzen effektiv und steigern de…" at bounding box center [406, 214] width 472 height 164
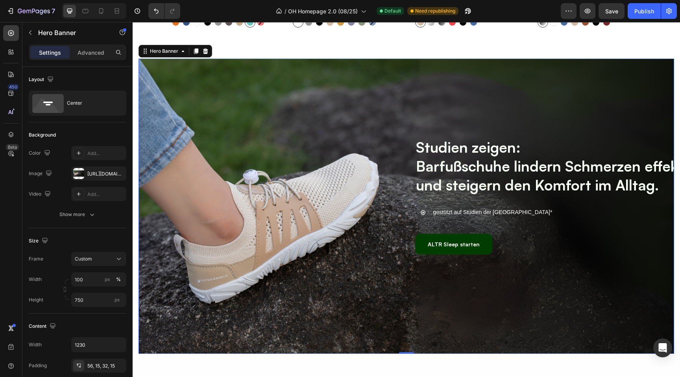
scroll to position [1700, 0]
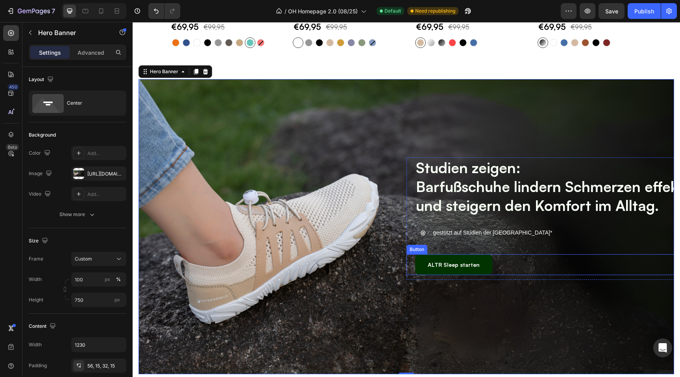
click at [420, 267] on button "ALTR Sleep starten" at bounding box center [453, 264] width 77 height 21
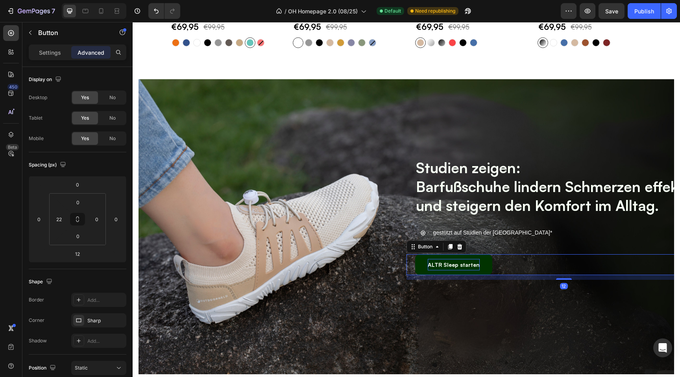
click at [437, 267] on strong "ALTR Sleep starten" at bounding box center [454, 264] width 52 height 7
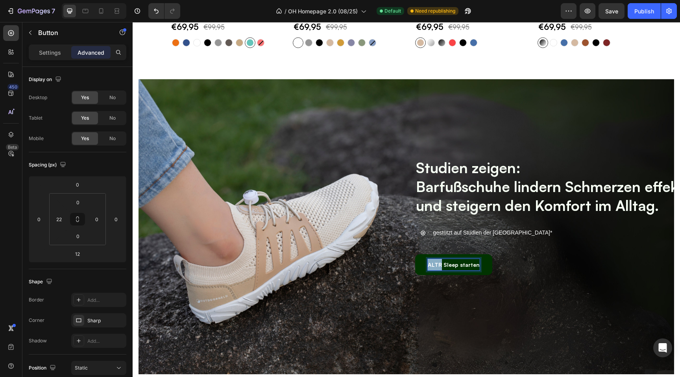
click at [437, 267] on strong "ALTR Sleep starten" at bounding box center [454, 264] width 52 height 7
click at [415, 254] on button "Spür" at bounding box center [434, 264] width 38 height 21
click at [415, 254] on button "Spüre jetz" at bounding box center [441, 264] width 53 height 21
click at [415, 254] on button "Spüre jetzt den" at bounding box center [448, 264] width 67 height 21
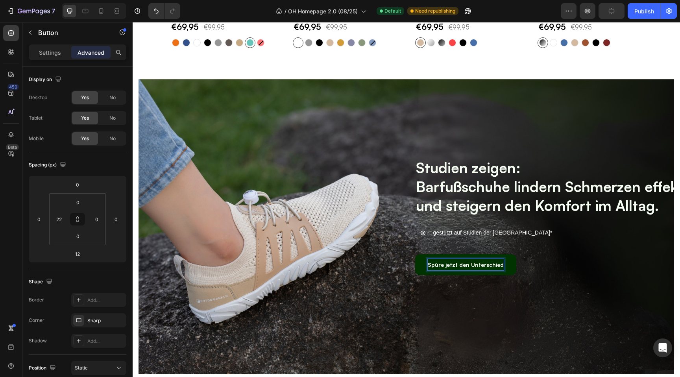
click at [408, 264] on div "Spüre jetzt den Unterschied Button 12" at bounding box center [564, 264] width 315 height 21
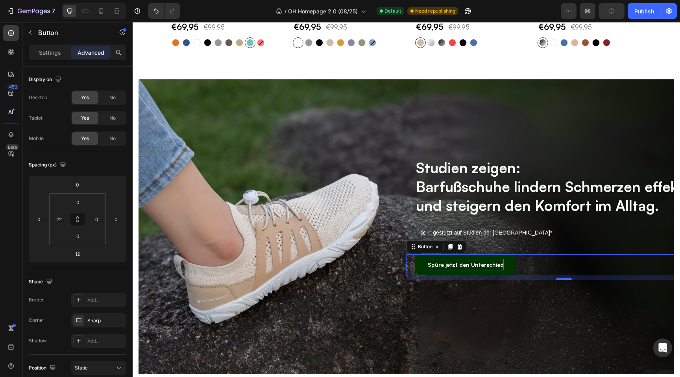
click at [422, 267] on button "Spüre jetzt den Unterschied" at bounding box center [465, 264] width 101 height 21
click at [43, 52] on p "Settings" at bounding box center [50, 52] width 22 height 8
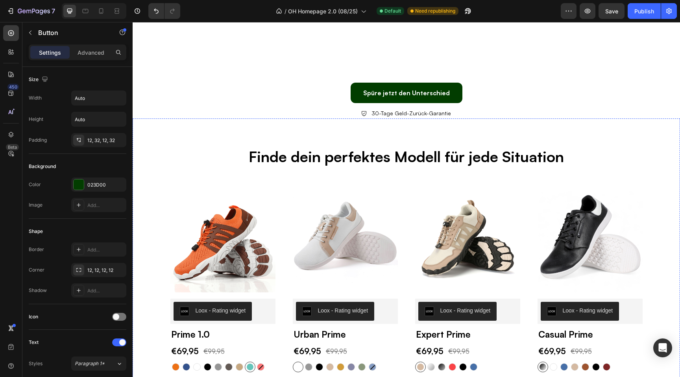
scroll to position [1294, 0]
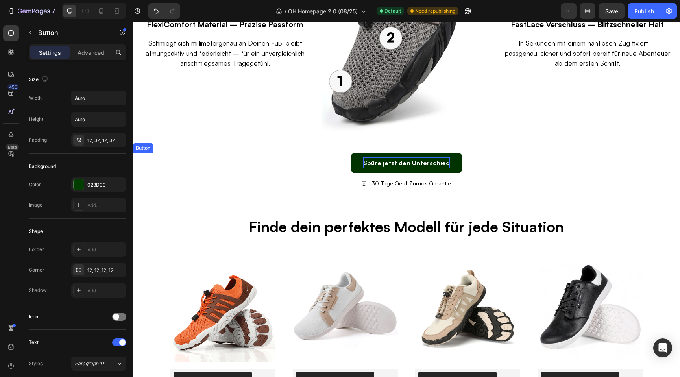
click at [384, 167] on p "Spüre jetzt den Unterschied" at bounding box center [406, 162] width 87 height 11
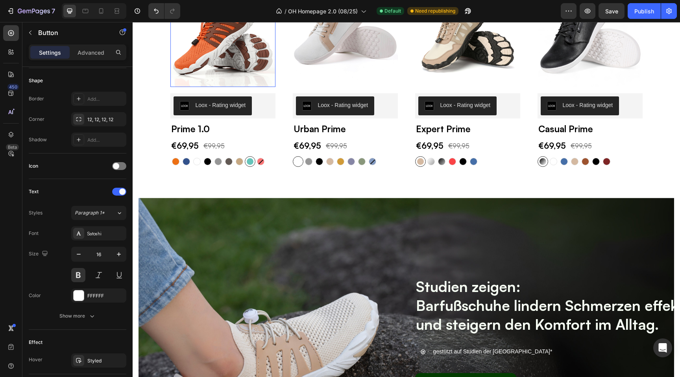
scroll to position [1592, 0]
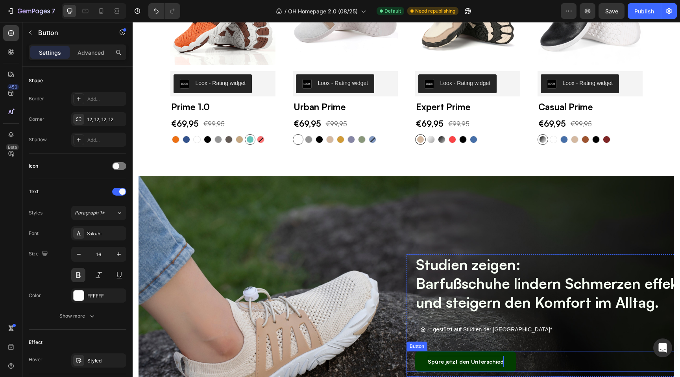
click at [449, 365] on strong "Spüre jetzt den Unterschied" at bounding box center [466, 361] width 76 height 7
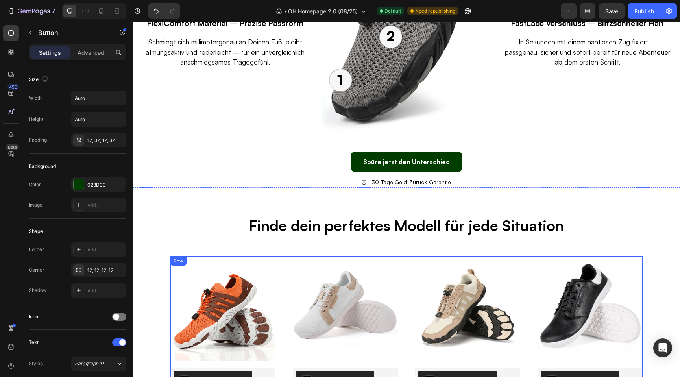
scroll to position [1291, 0]
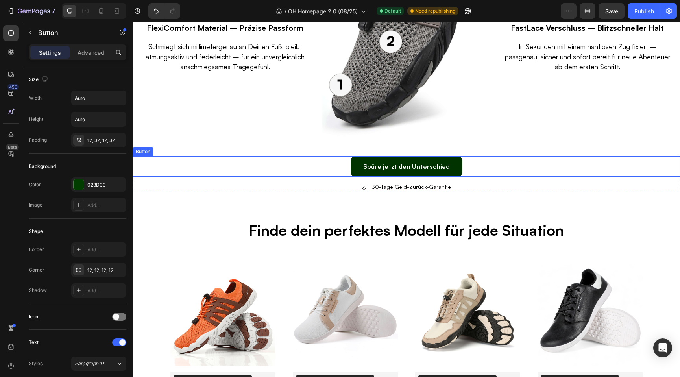
click at [365, 163] on link "Spüre jetzt den Unterschied" at bounding box center [407, 166] width 112 height 21
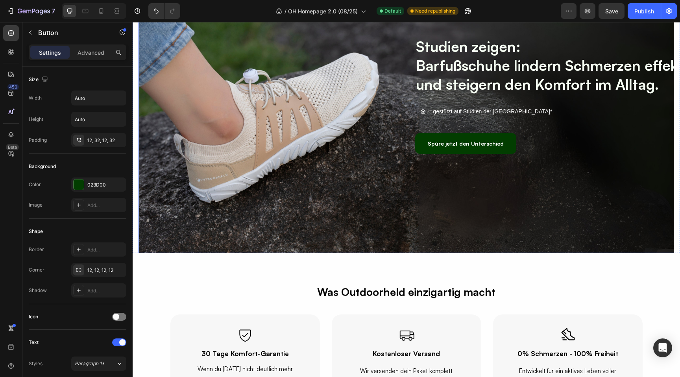
scroll to position [1809, 0]
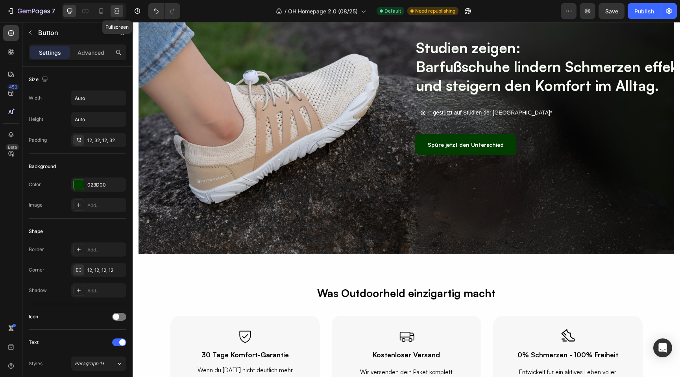
click at [118, 17] on div at bounding box center [117, 11] width 13 height 13
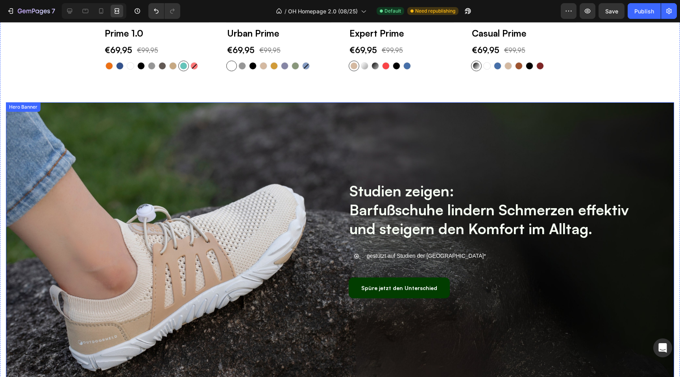
scroll to position [1665, 0]
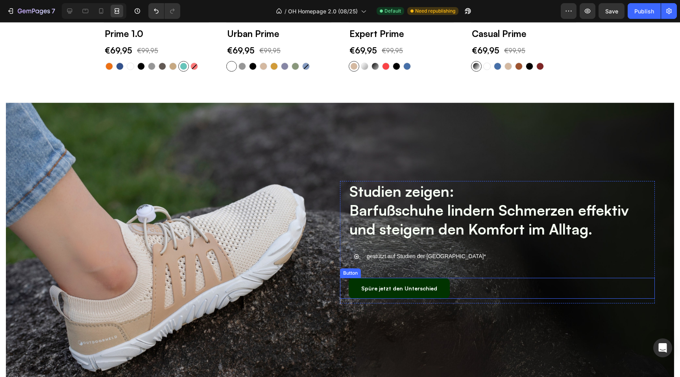
click at [360, 284] on button "Spüre jetzt den Unterschied" at bounding box center [399, 288] width 101 height 21
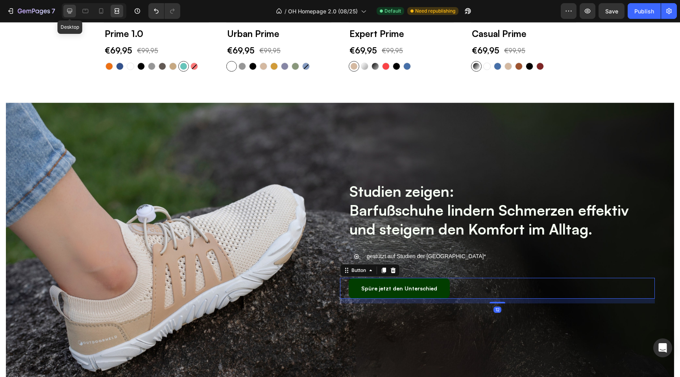
click at [69, 8] on icon at bounding box center [70, 11] width 8 height 8
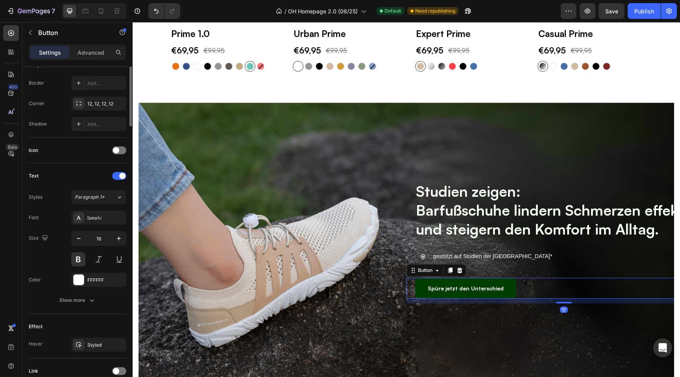
scroll to position [232, 0]
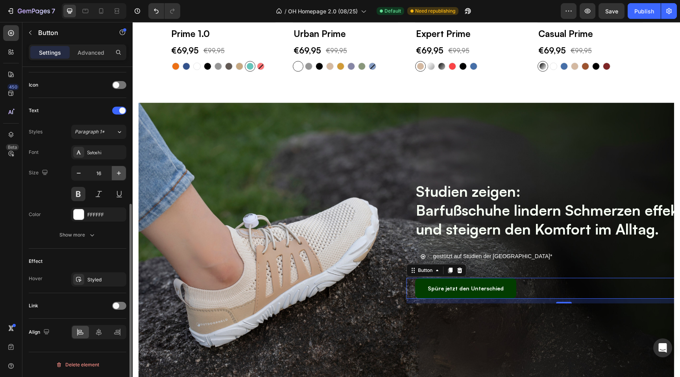
click at [114, 175] on button "button" at bounding box center [119, 173] width 14 height 14
click at [81, 176] on icon "button" at bounding box center [79, 173] width 8 height 8
type input "16"
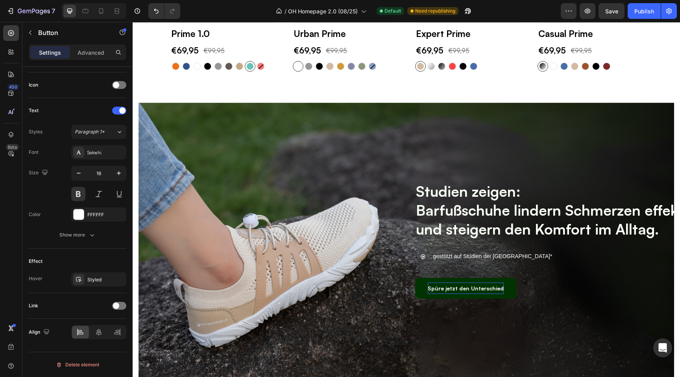
click at [447, 289] on strong "Spüre jetzt den Unterschied" at bounding box center [466, 288] width 76 height 7
click at [420, 289] on button "Spüre jetzt den Unterschied" at bounding box center [465, 288] width 101 height 21
click at [434, 313] on div "⁠⁠⁠⁠⁠⁠⁠ Studien zeigen: Barfußschuhe lindern Schmerzen effektiv und steigern de…" at bounding box center [406, 255] width 472 height 164
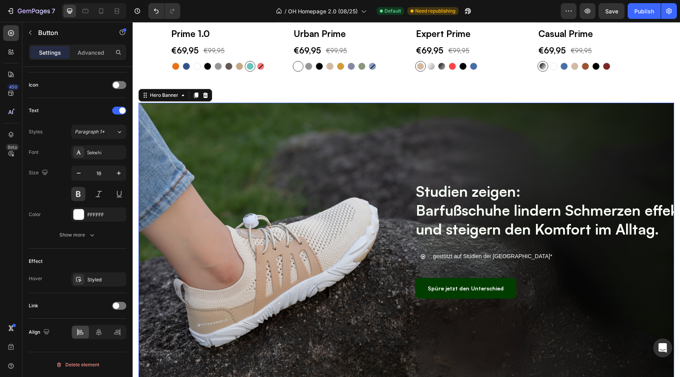
scroll to position [0, 0]
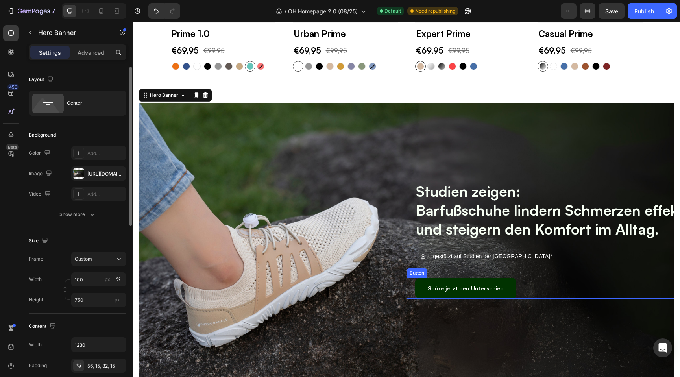
click at [425, 288] on button "Spüre jetzt den Unterschied" at bounding box center [465, 288] width 101 height 21
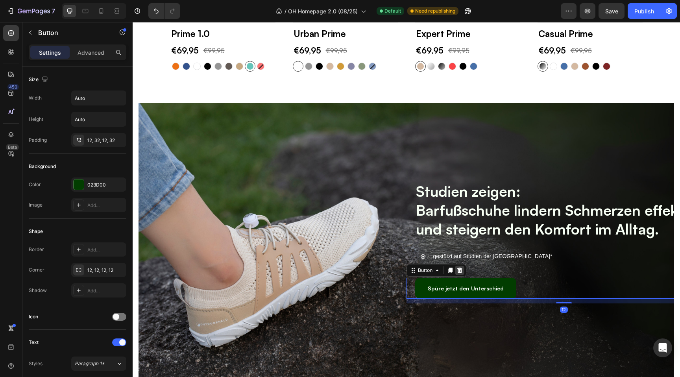
click at [461, 270] on icon at bounding box center [459, 270] width 5 height 6
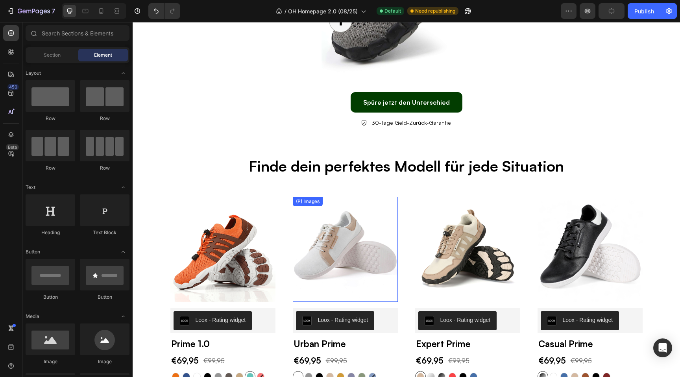
scroll to position [1344, 0]
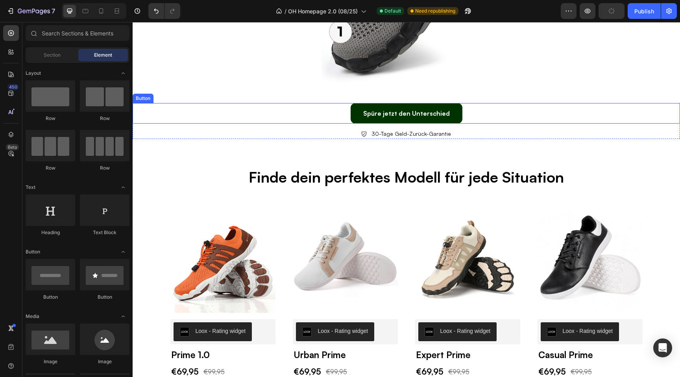
click at [354, 117] on link "Spüre jetzt den Unterschied" at bounding box center [407, 113] width 112 height 21
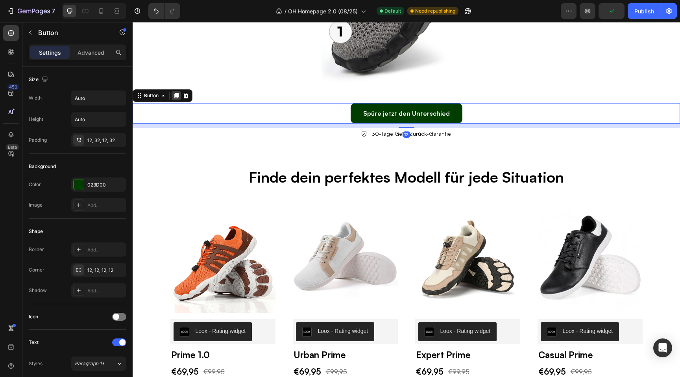
click at [176, 96] on icon at bounding box center [176, 96] width 4 height 6
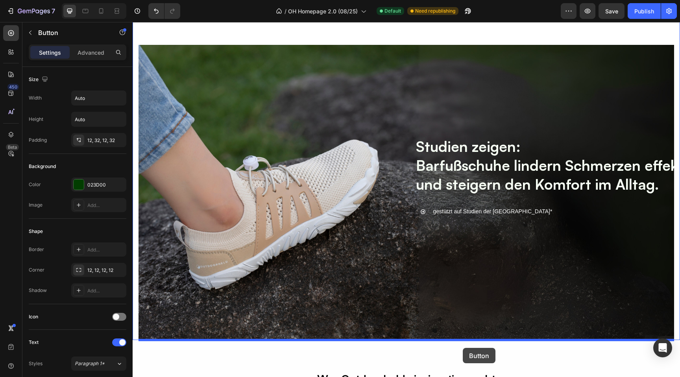
scroll to position [1851, 0]
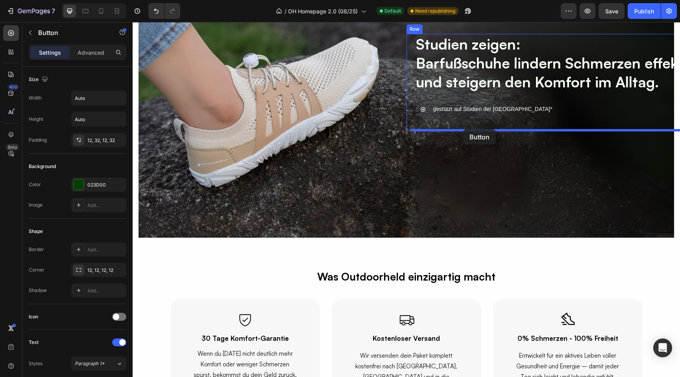
drag, startPoint x: 138, startPoint y: 122, endPoint x: 461, endPoint y: 129, distance: 323.7
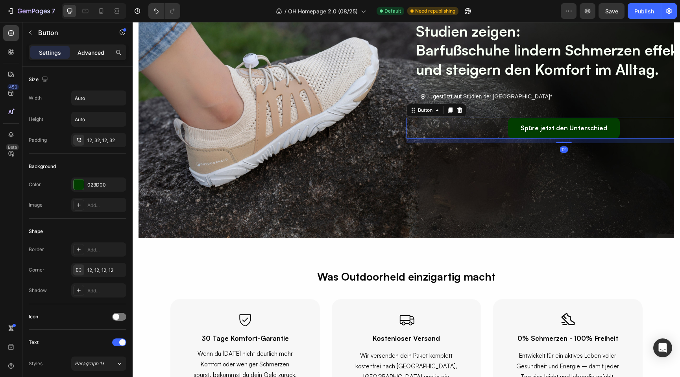
click at [89, 54] on p "Advanced" at bounding box center [91, 52] width 27 height 8
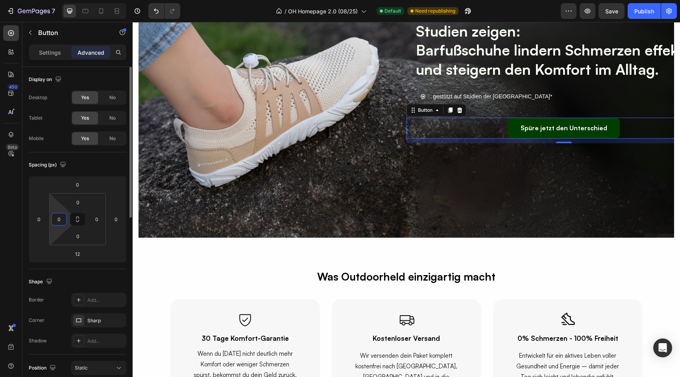
click at [60, 220] on input "0" at bounding box center [59, 219] width 12 height 12
type input "22"
click at [46, 59] on div "Settings Advanced" at bounding box center [78, 52] width 98 height 16
click at [54, 56] on p "Settings" at bounding box center [50, 52] width 22 height 8
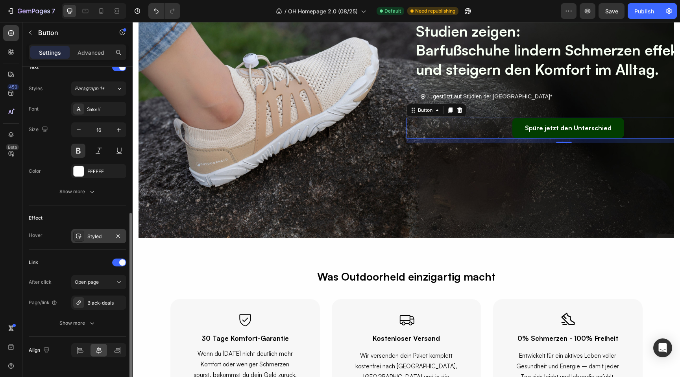
scroll to position [293, 0]
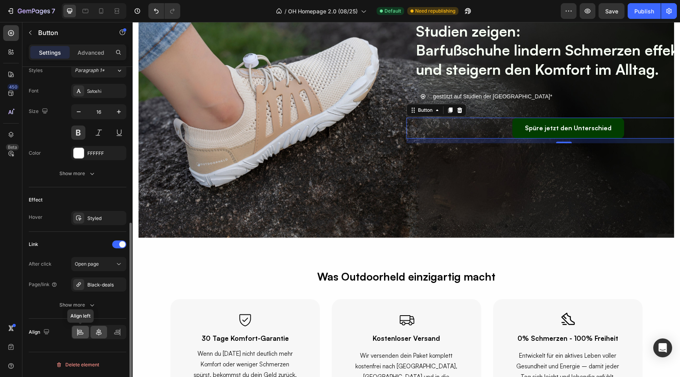
click at [83, 335] on icon at bounding box center [80, 332] width 8 height 8
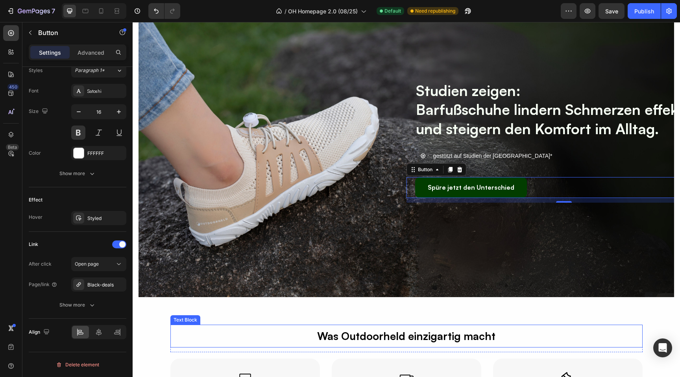
scroll to position [1761, 0]
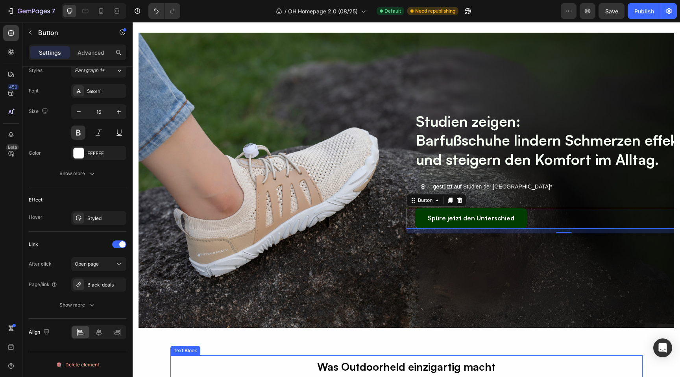
click at [286, 261] on div "⁠⁠⁠⁠⁠⁠⁠ Studien zeigen: Barfußschuhe lindern Schmerzen effektiv und steigern de…" at bounding box center [406, 184] width 472 height 163
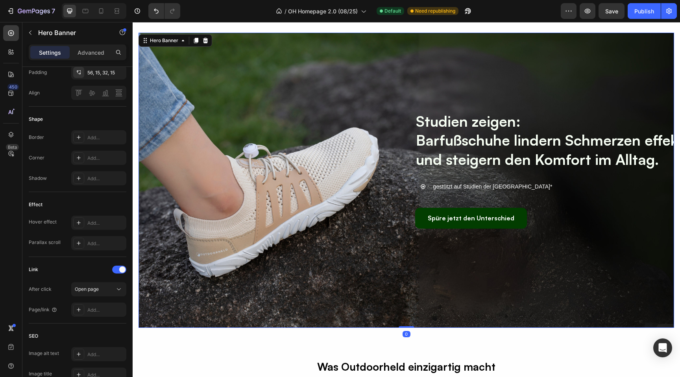
scroll to position [0, 0]
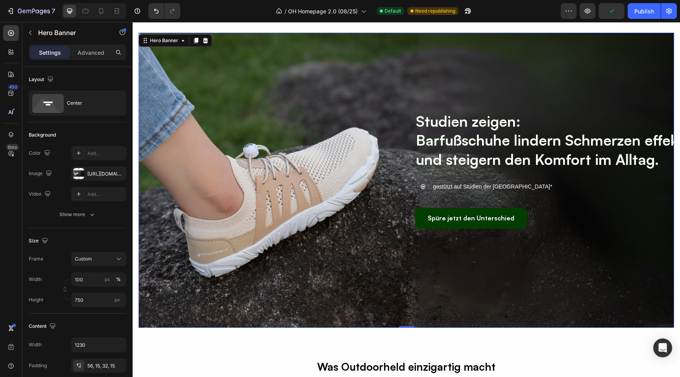
click at [343, 214] on div "⁠⁠⁠⁠⁠⁠⁠ Studien zeigen: Barfußschuhe lindern Schmerzen effektiv und steigern de…" at bounding box center [406, 184] width 472 height 163
click at [120, 10] on icon at bounding box center [117, 11] width 8 height 8
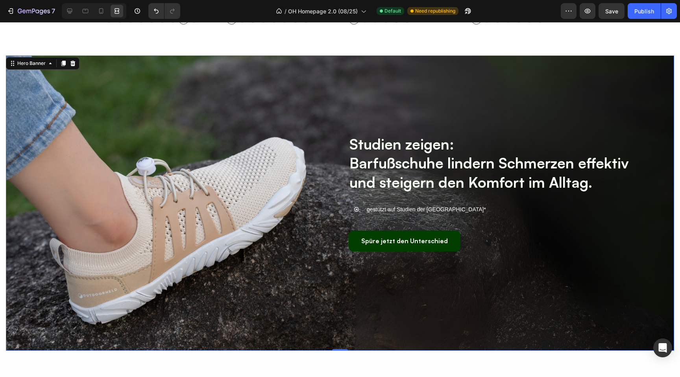
scroll to position [1709, 0]
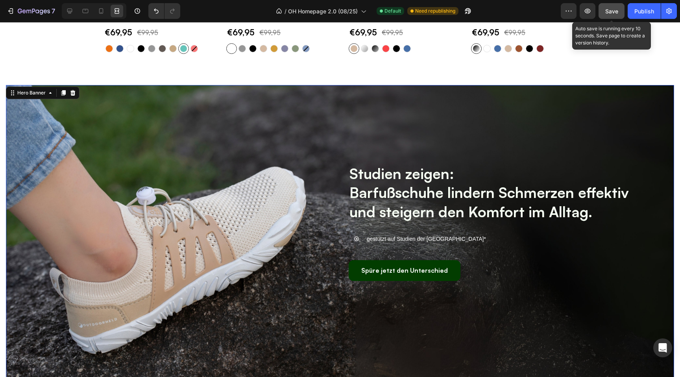
click at [613, 19] on button "Save" at bounding box center [612, 11] width 26 height 16
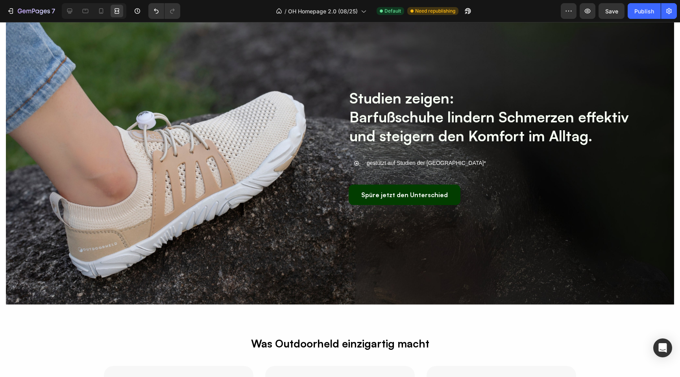
scroll to position [1785, 0]
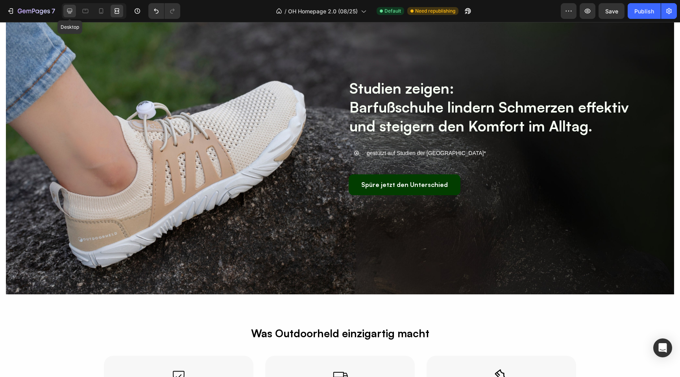
click at [71, 14] on icon at bounding box center [70, 11] width 8 height 8
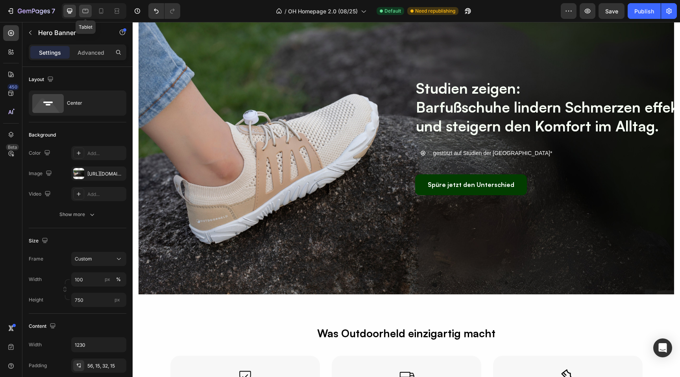
click at [83, 14] on icon at bounding box center [85, 11] width 8 height 8
type input "500"
type input "100%"
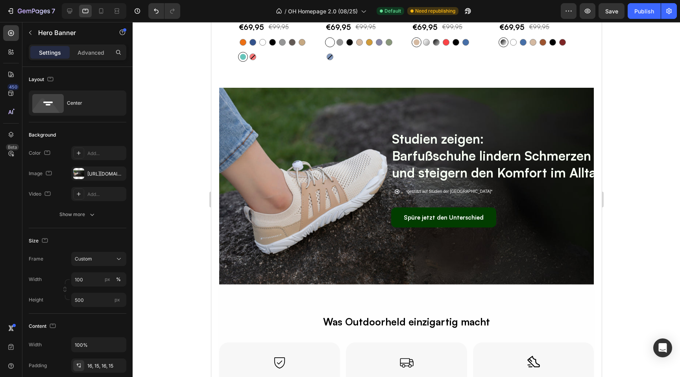
scroll to position [1613, 0]
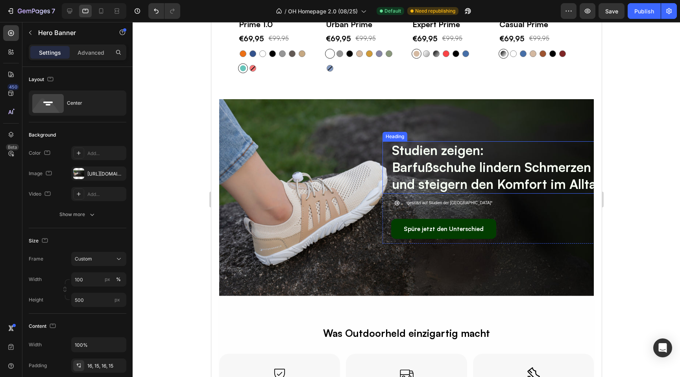
click at [411, 169] on strong "Barfußschuhe lindern Schmerzen effektiv und steigern den Komfort im Alltag." at bounding box center [516, 175] width 248 height 33
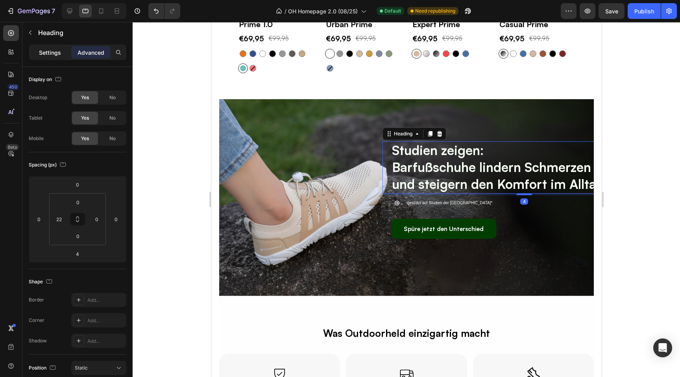
click at [46, 53] on p "Settings" at bounding box center [50, 52] width 22 height 8
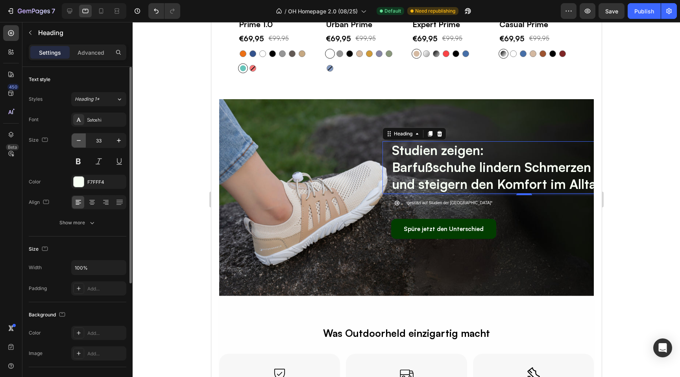
click at [80, 138] on icon "button" at bounding box center [79, 141] width 8 height 8
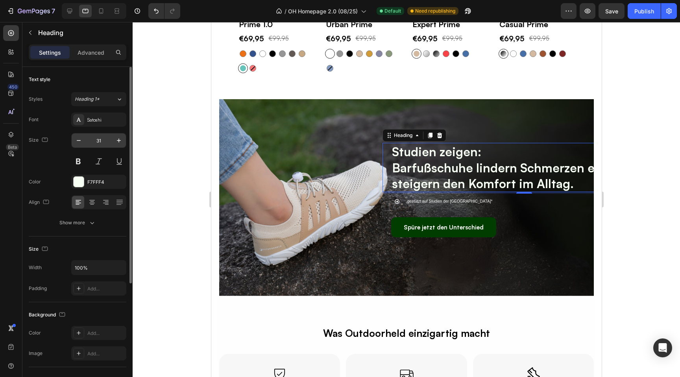
click at [96, 139] on input "31" at bounding box center [99, 140] width 26 height 14
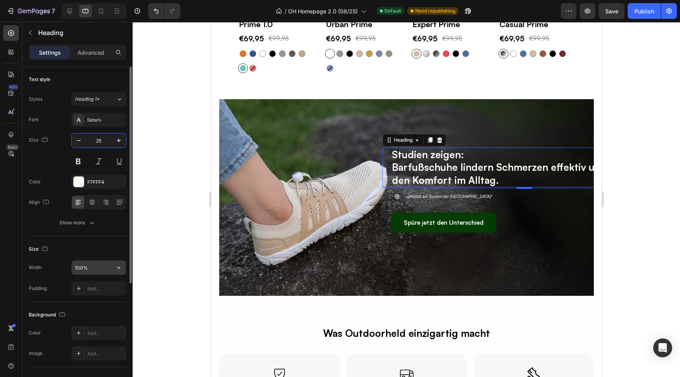
type input "25"
click at [76, 270] on input "100%" at bounding box center [99, 268] width 54 height 14
click at [80, 267] on input "80%" at bounding box center [99, 268] width 54 height 14
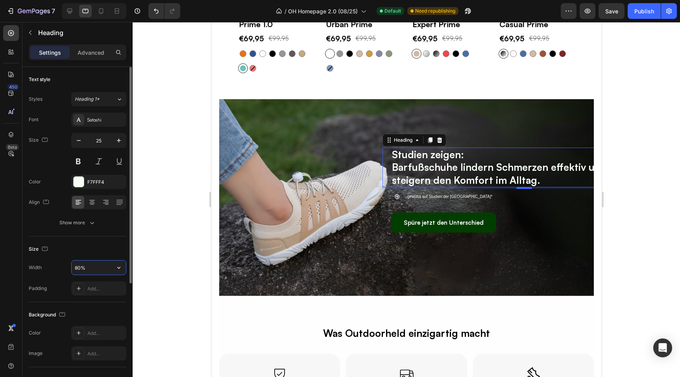
click at [80, 267] on input "80%" at bounding box center [99, 268] width 54 height 14
type input "7"
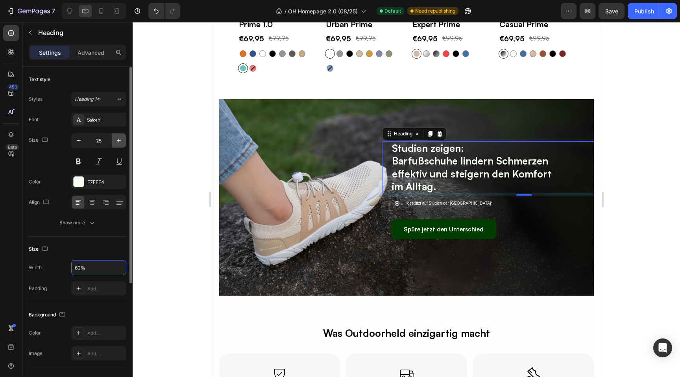
type input "60%"
click at [120, 141] on icon "button" at bounding box center [119, 141] width 8 height 8
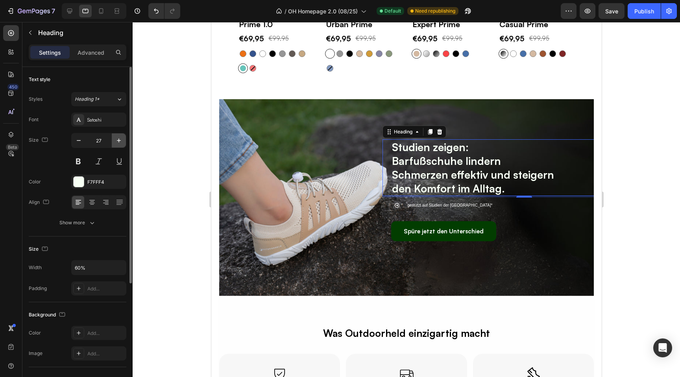
click at [120, 141] on icon "button" at bounding box center [119, 141] width 8 height 8
click at [77, 144] on button "button" at bounding box center [79, 140] width 14 height 14
type input "26"
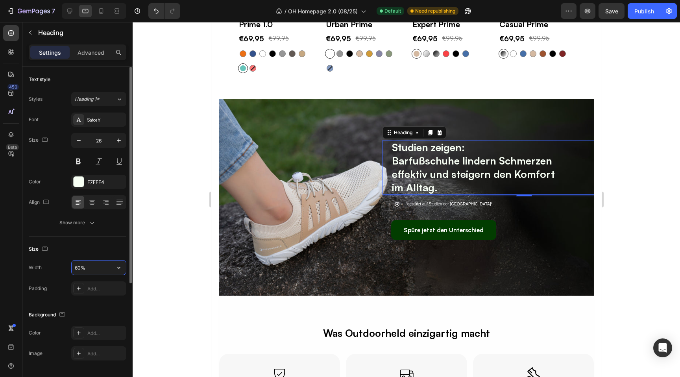
click at [78, 267] on input "60%" at bounding box center [99, 268] width 54 height 14
type input "70%"
click at [168, 177] on div at bounding box center [407, 199] width 548 height 355
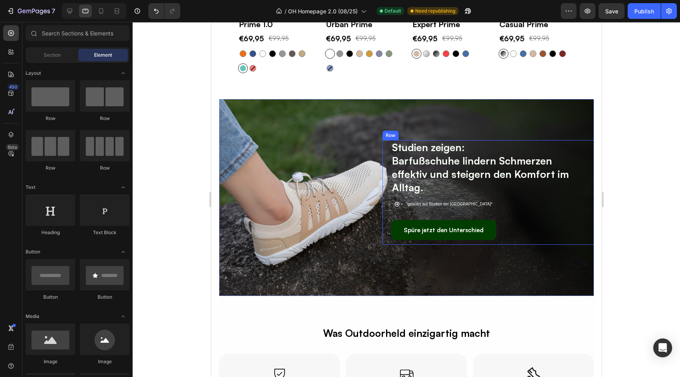
click at [532, 195] on div "Studien zeigen: Barfußschuhe lindern Schmerzen effektiv und steigern den Komfor…" at bounding box center [523, 192] width 283 height 105
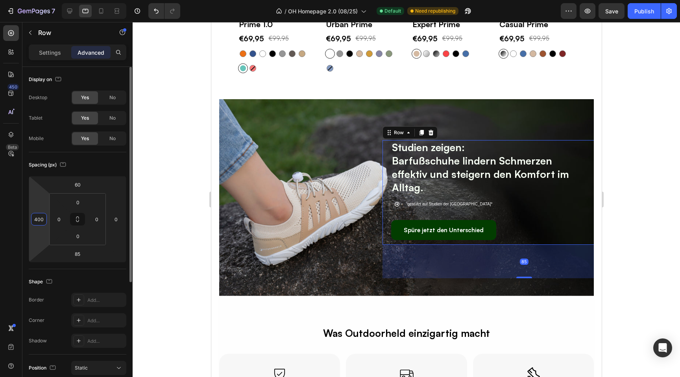
click at [39, 0] on html "7 Version history / OH Homepage 2.0 (08/25) Default Need republishing Preview S…" at bounding box center [340, 0] width 680 height 0
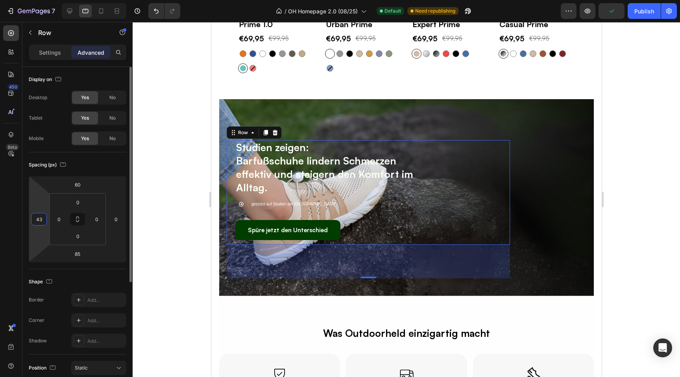
type input "430"
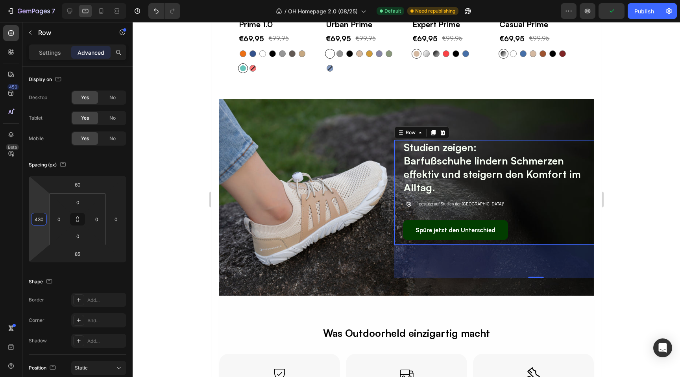
click at [157, 179] on div at bounding box center [407, 199] width 548 height 355
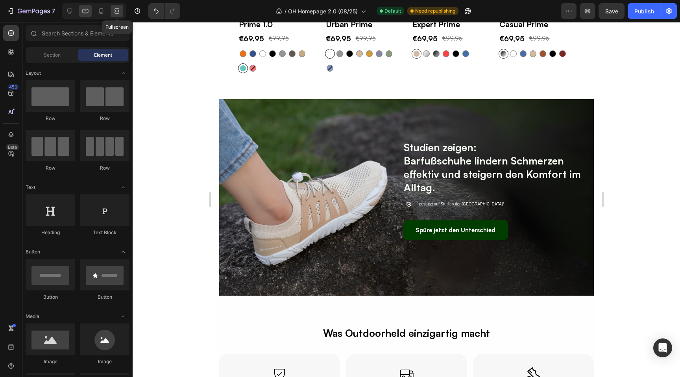
click at [119, 10] on icon at bounding box center [117, 11] width 8 height 8
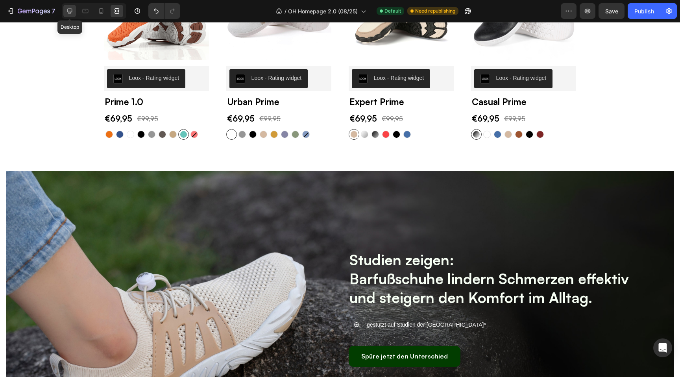
click at [69, 7] on icon at bounding box center [70, 11] width 8 height 8
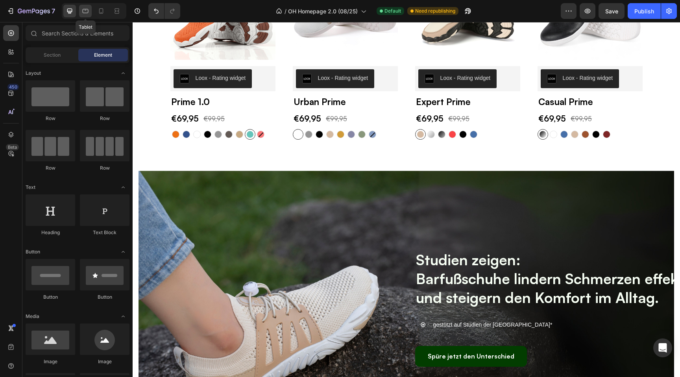
click at [84, 9] on icon at bounding box center [86, 11] width 6 height 4
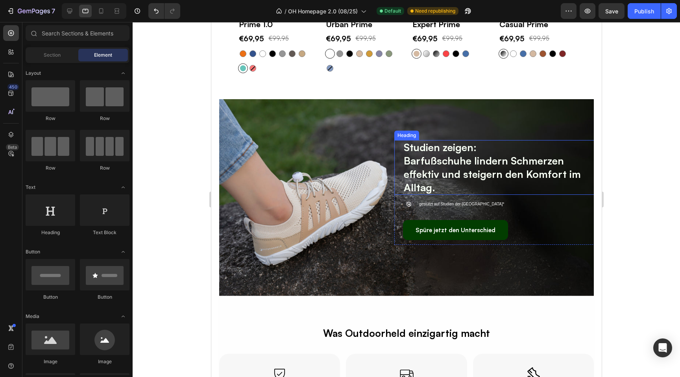
click at [491, 177] on strong "Barfußschuhe lindern Schmerzen effektiv und steigern den Komfort im Alltag." at bounding box center [492, 173] width 177 height 39
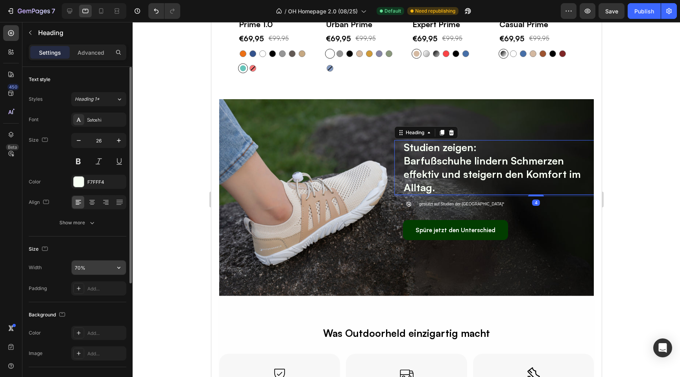
click at [80, 271] on input "70%" at bounding box center [99, 268] width 54 height 14
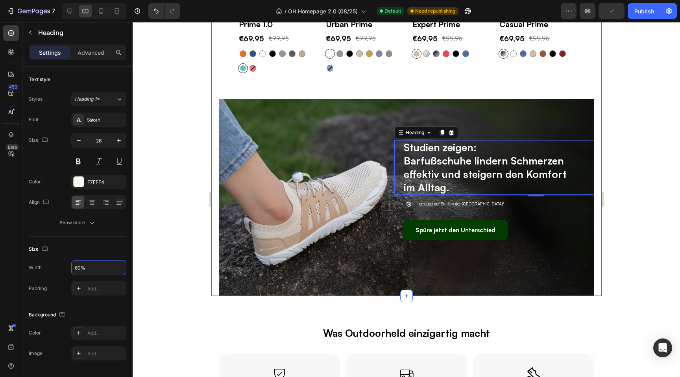
type input "60%"
click at [644, 143] on div at bounding box center [407, 199] width 548 height 355
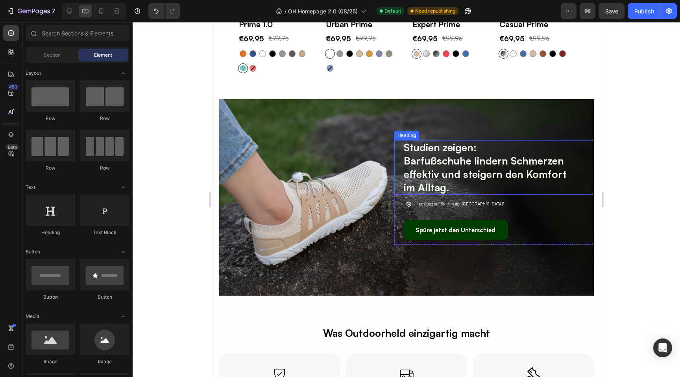
click at [417, 174] on strong "Barfußschuhe lindern Schmerzen effektiv und steigern den Komfort im Alltag." at bounding box center [485, 173] width 163 height 39
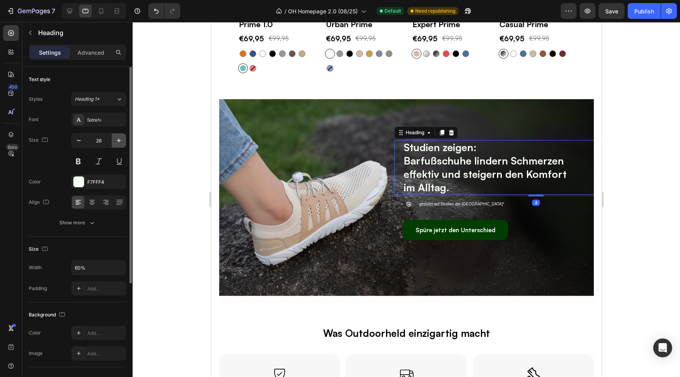
click at [121, 144] on icon "button" at bounding box center [119, 141] width 8 height 8
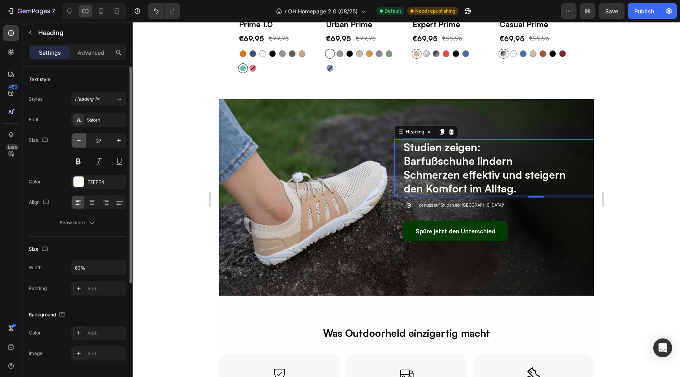
click at [79, 140] on icon "button" at bounding box center [79, 141] width 8 height 8
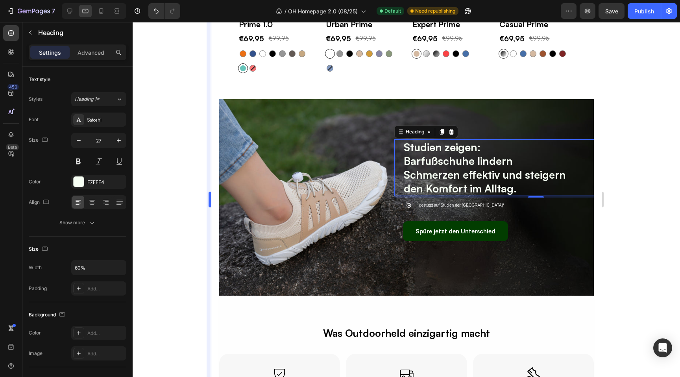
type input "26"
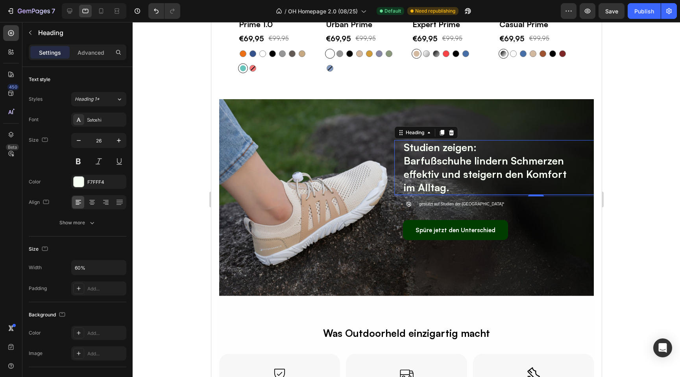
click at [157, 150] on div at bounding box center [407, 199] width 548 height 355
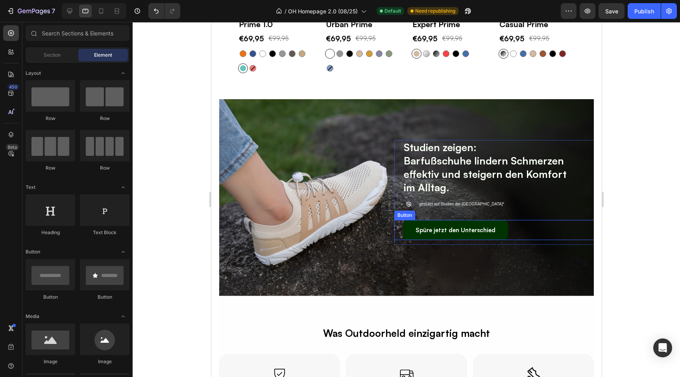
click at [412, 234] on link "Spüre jetzt den Unterschied" at bounding box center [455, 230] width 105 height 20
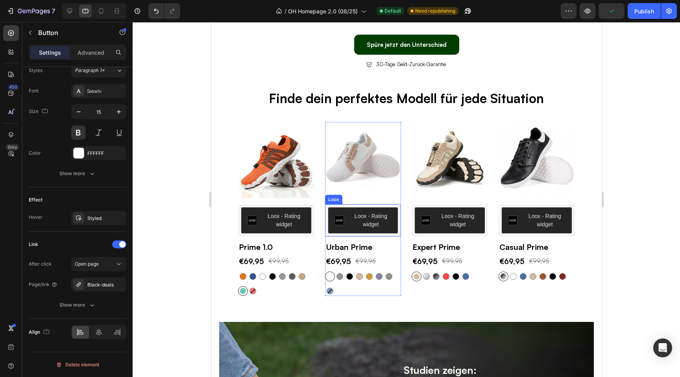
scroll to position [1254, 0]
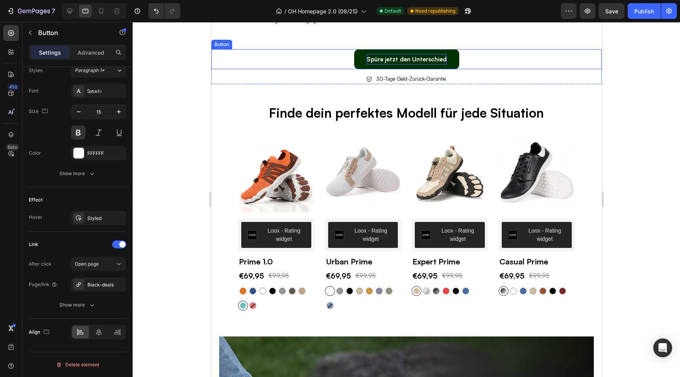
click at [371, 57] on p "Spüre jetzt den Unterschied" at bounding box center [407, 59] width 80 height 11
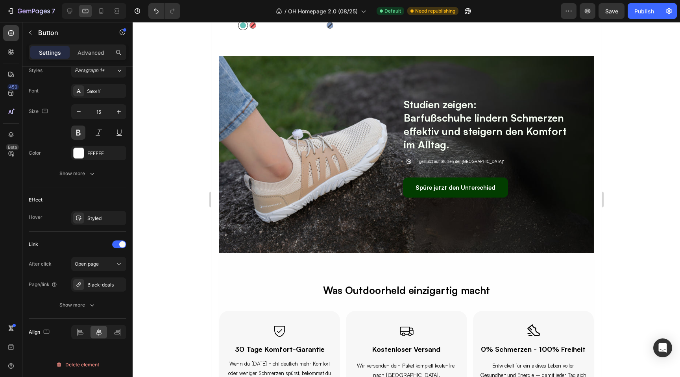
scroll to position [1507, 0]
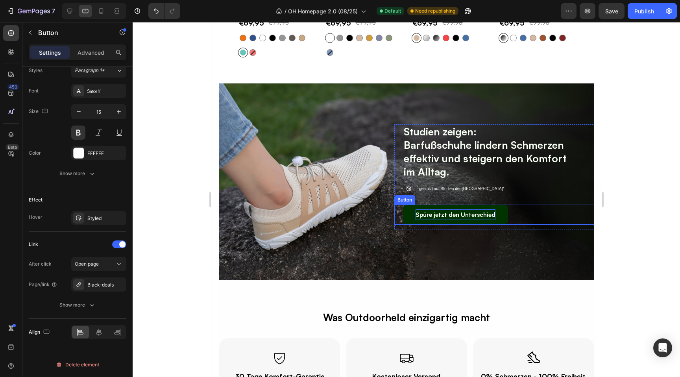
click at [417, 218] on p "Spüre jetzt den Unterschied" at bounding box center [455, 214] width 80 height 11
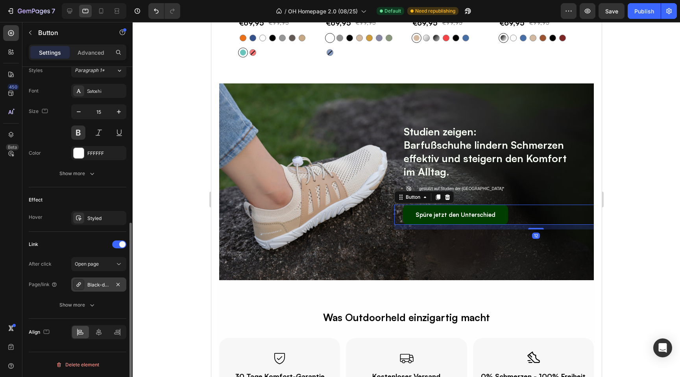
click at [94, 284] on div "Black-deals" at bounding box center [98, 284] width 23 height 7
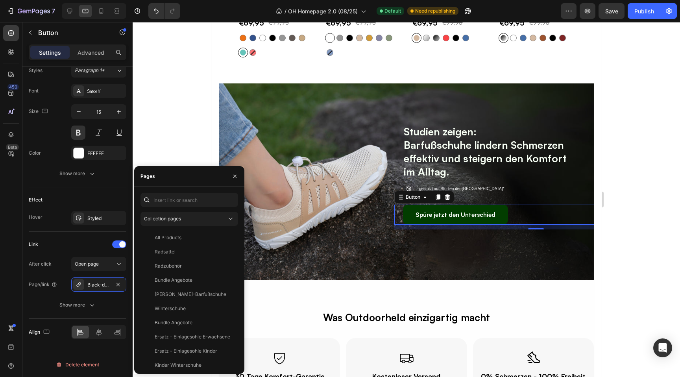
click at [177, 130] on div at bounding box center [407, 199] width 548 height 355
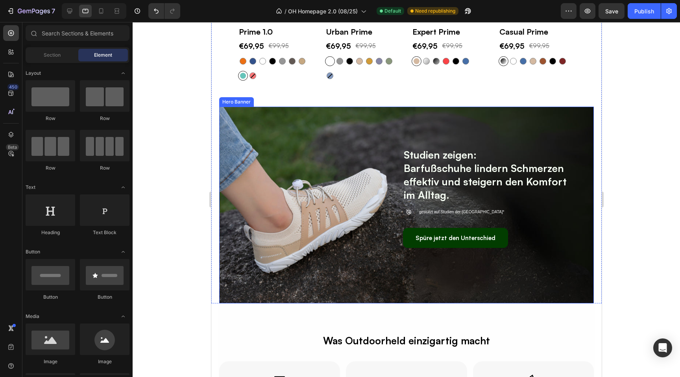
scroll to position [1484, 0]
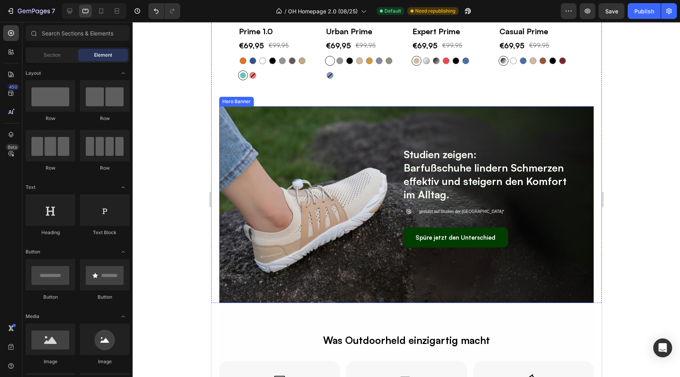
click at [291, 300] on div "Overlay" at bounding box center [406, 204] width 375 height 197
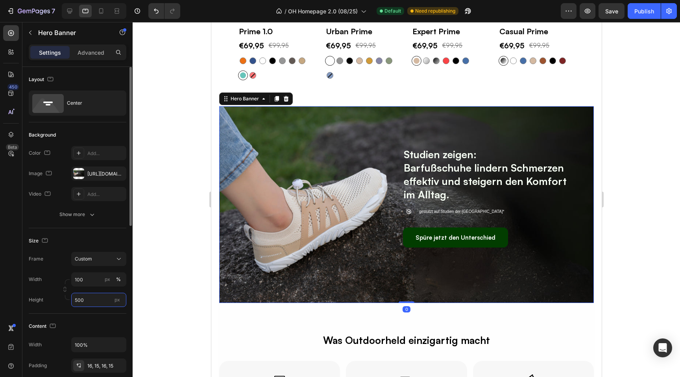
click at [84, 305] on input "500" at bounding box center [98, 300] width 55 height 14
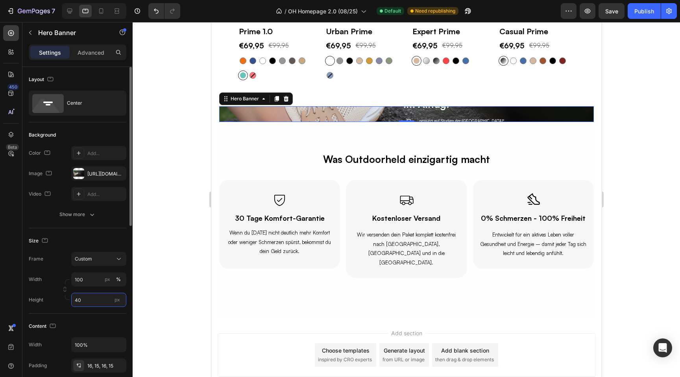
type input "400"
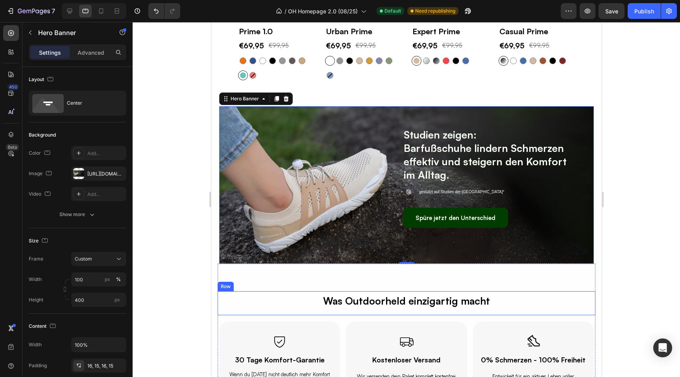
click at [298, 313] on div "Was Outdoorheld einzigartig macht Text Block" at bounding box center [406, 303] width 378 height 24
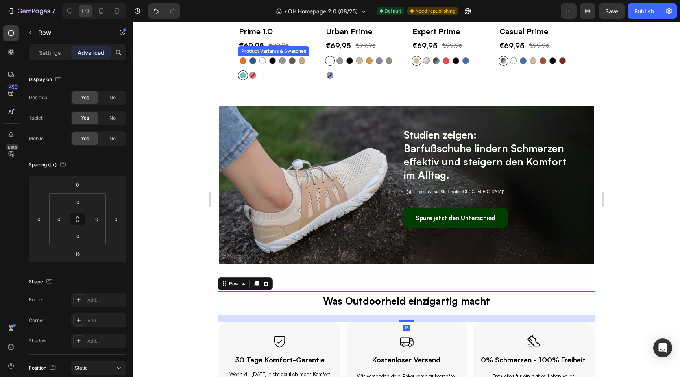
click at [278, 57] on div at bounding box center [282, 61] width 10 height 10
click at [277, 56] on input "Grau Grau" at bounding box center [277, 56] width 0 height 0
radio input "false"
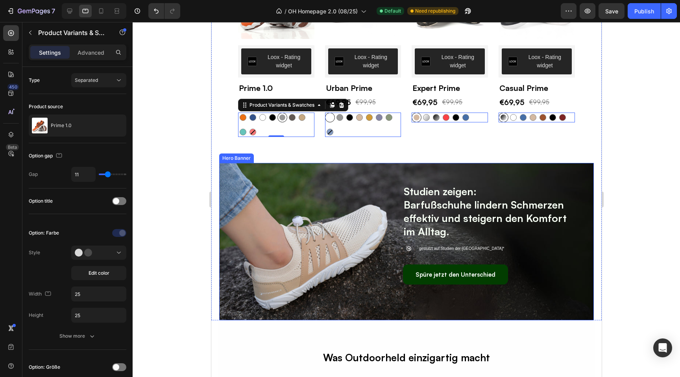
scroll to position [1426, 0]
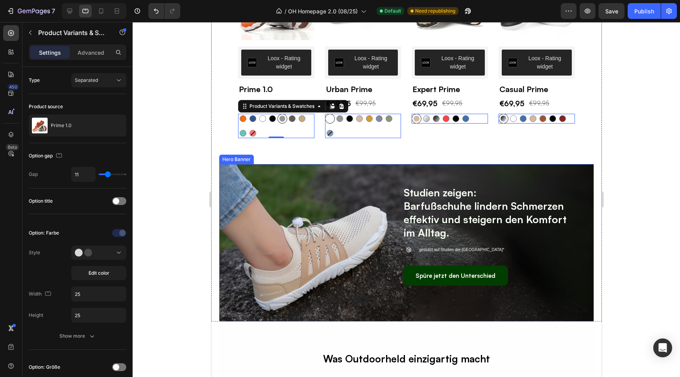
click at [270, 202] on div "Studien zeigen: Barfußschuhe lindern Schmerzen effektiv und steigern den Komfor…" at bounding box center [406, 243] width 363 height 162
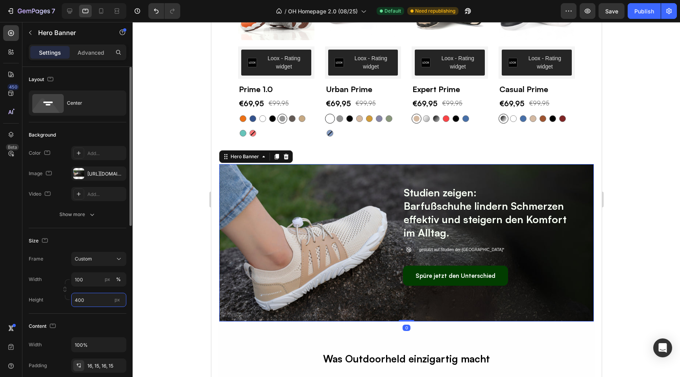
click at [82, 303] on input "400" at bounding box center [98, 300] width 55 height 14
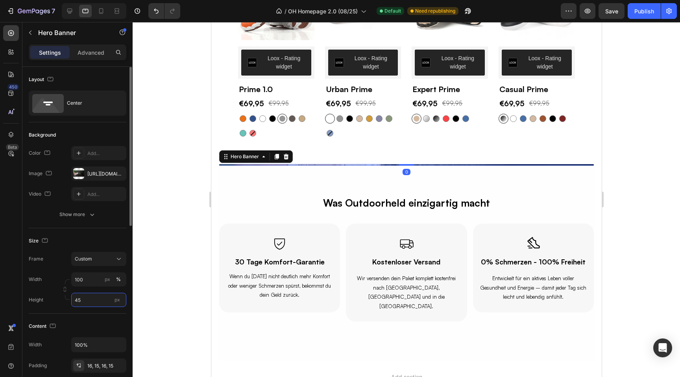
type input "450"
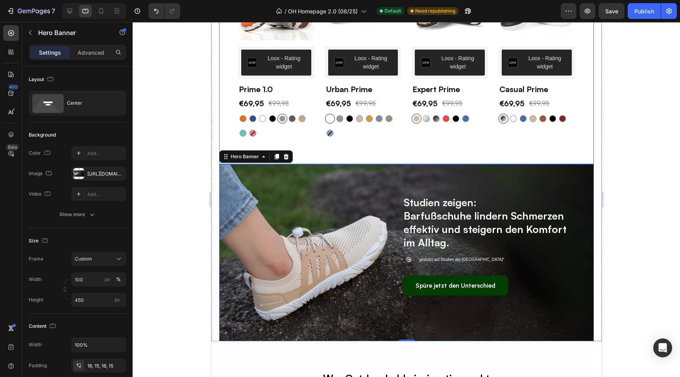
click at [367, 142] on div "(P) Images Row Loox - Rating widget Loox Prime 1.0 (P) Title €69,95 (P) Price (…" at bounding box center [406, 64] width 375 height 200
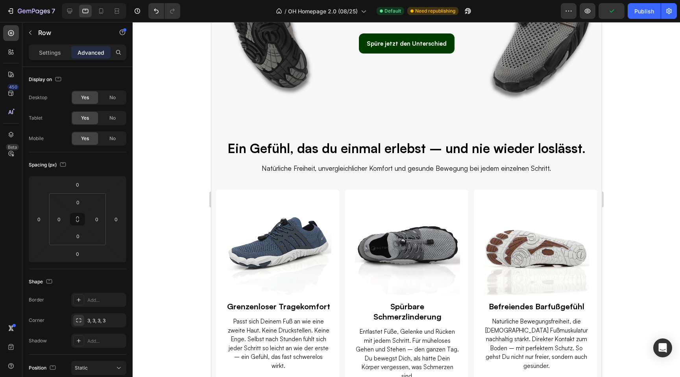
scroll to position [0, 0]
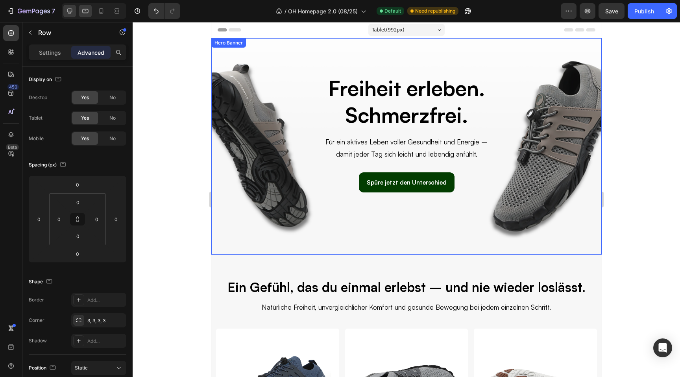
click at [72, 11] on icon at bounding box center [70, 11] width 8 height 8
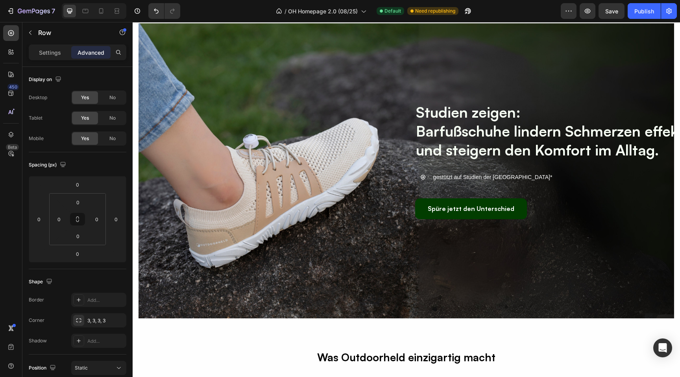
scroll to position [1756, 0]
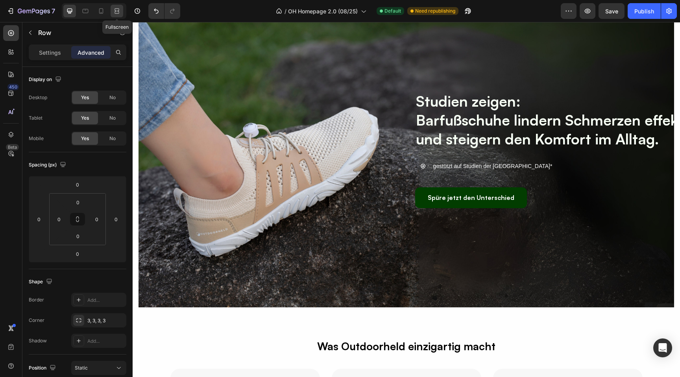
click at [115, 10] on icon at bounding box center [117, 11] width 8 height 8
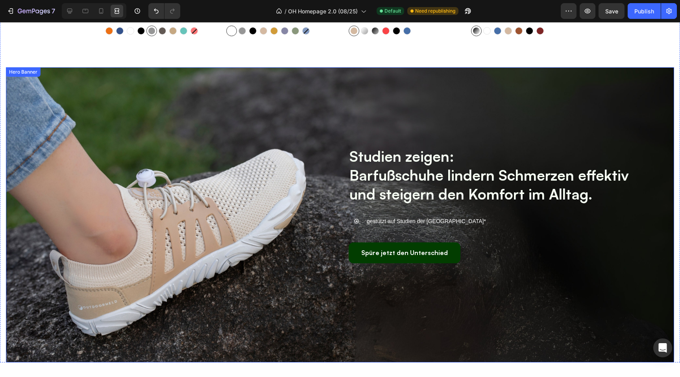
scroll to position [1684, 0]
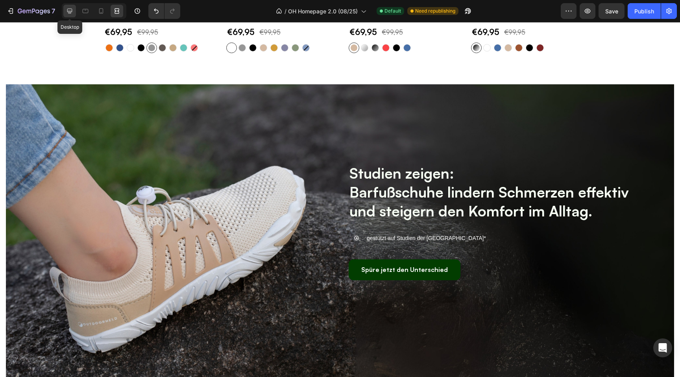
click at [71, 8] on icon at bounding box center [70, 11] width 8 height 8
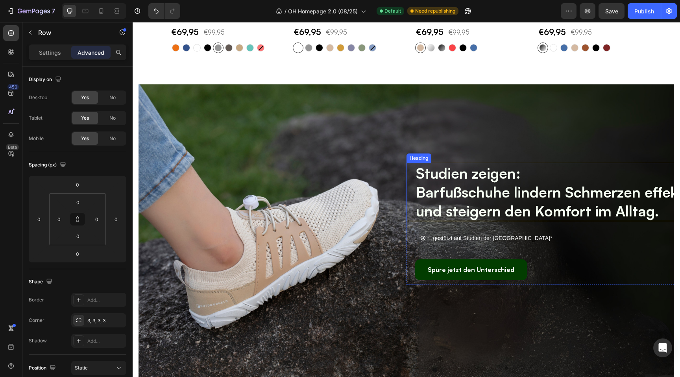
click at [478, 173] on strong "Studien zeigen:" at bounding box center [468, 173] width 105 height 18
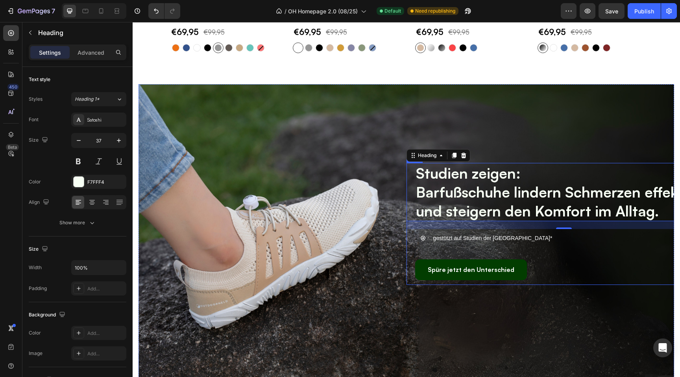
click at [407, 231] on div "Studien zeigen: Barfußschuhe lindern Schmerzen effektiv und steigern den Komfor…" at bounding box center [564, 224] width 315 height 122
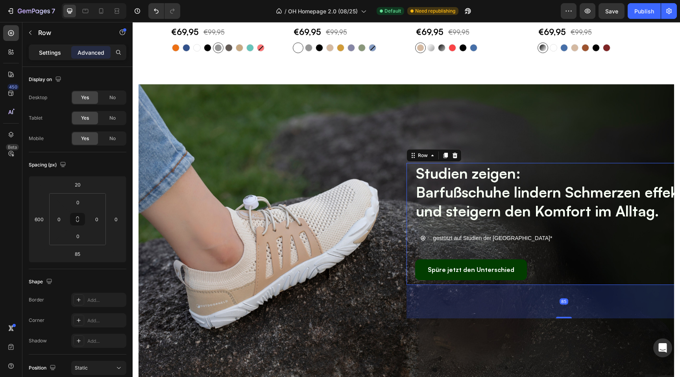
click at [51, 52] on p "Settings" at bounding box center [50, 52] width 22 height 8
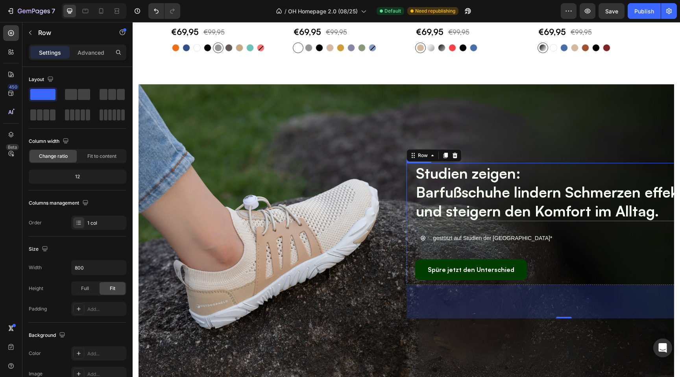
click at [492, 187] on strong "Barfußschuhe lindern Schmerzen effektiv und steigern den Komfort im Alltag." at bounding box center [556, 201] width 280 height 37
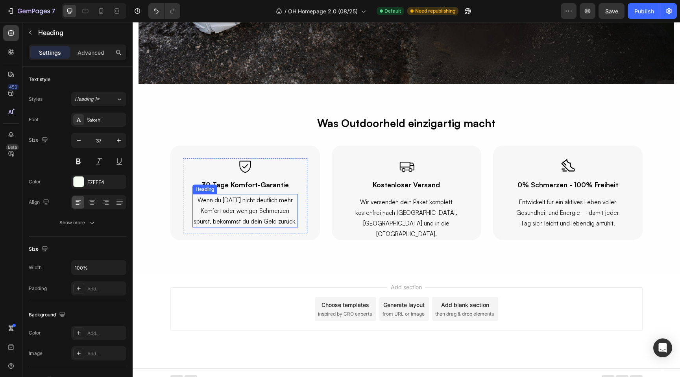
scroll to position [1981, 0]
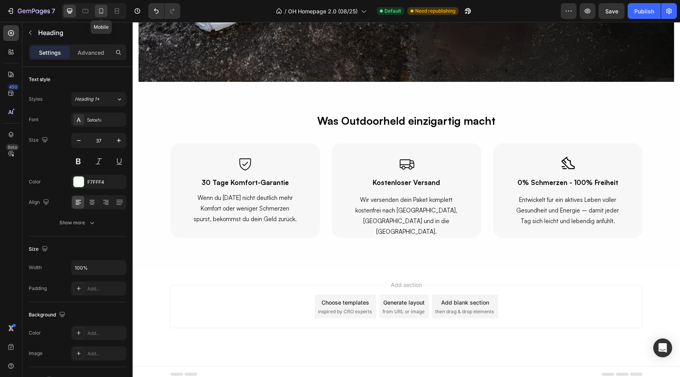
click at [100, 16] on div at bounding box center [101, 11] width 13 height 13
type input "21"
type input "250"
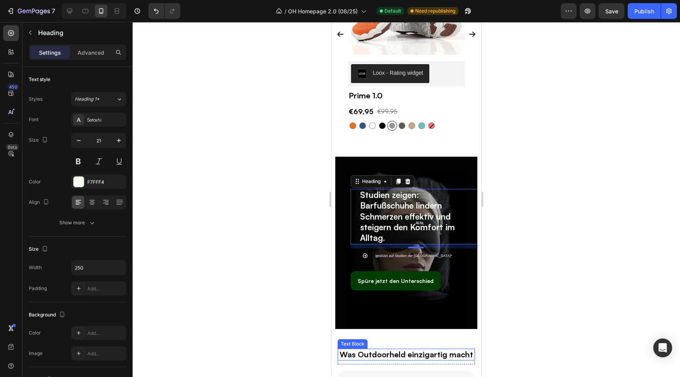
scroll to position [1528, 0]
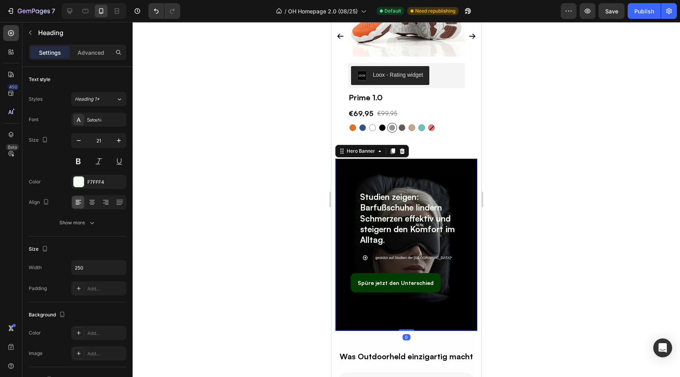
click at [342, 171] on div "Studien zeigen: Barfußschuhe lindern Schmerzen effektiv und steigern den Komfor…" at bounding box center [406, 245] width 142 height 172
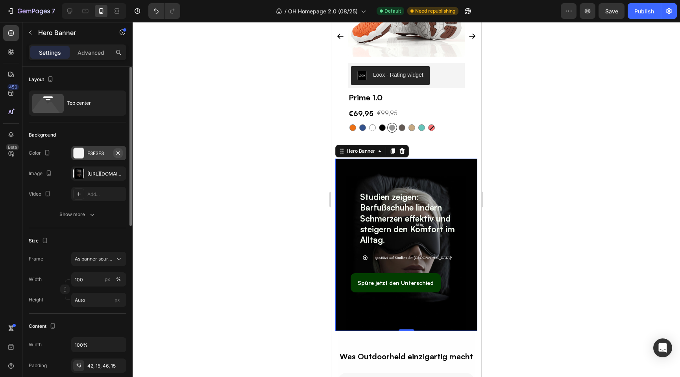
click at [120, 153] on icon "button" at bounding box center [118, 153] width 6 height 6
click at [85, 217] on div "Show more" at bounding box center [77, 215] width 37 height 8
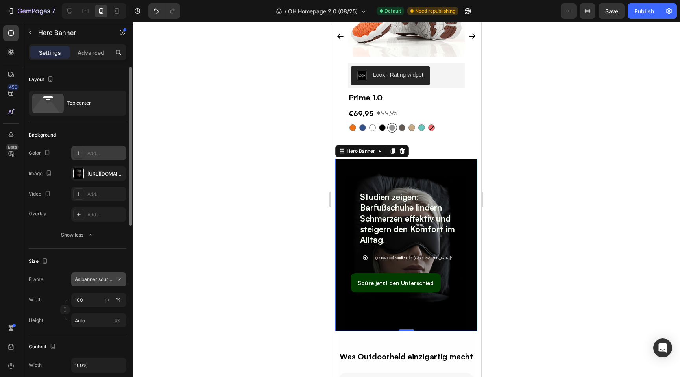
click at [91, 286] on button "As banner source" at bounding box center [98, 279] width 55 height 14
click at [91, 176] on div "https://cdn.shopify.com/s/files/1/0636/0245/8851/files/gempages_510192950911698…" at bounding box center [98, 173] width 23 height 7
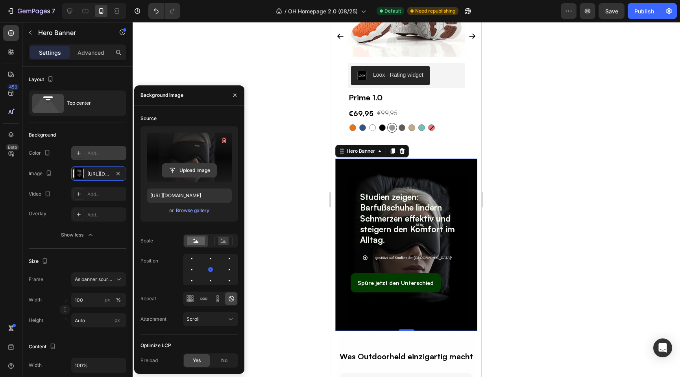
click at [185, 170] on input "file" at bounding box center [189, 170] width 54 height 13
click at [307, 176] on div at bounding box center [407, 199] width 548 height 355
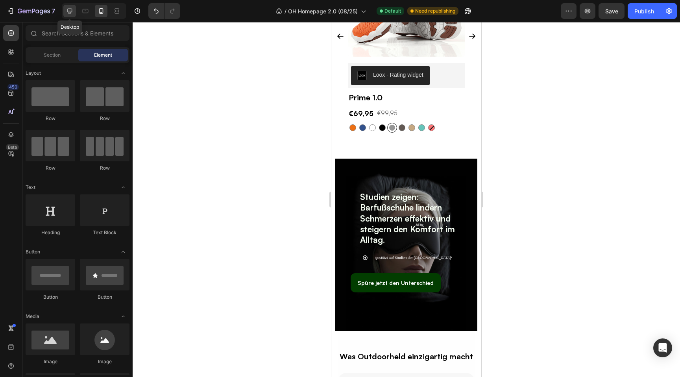
click at [69, 9] on icon at bounding box center [70, 11] width 8 height 8
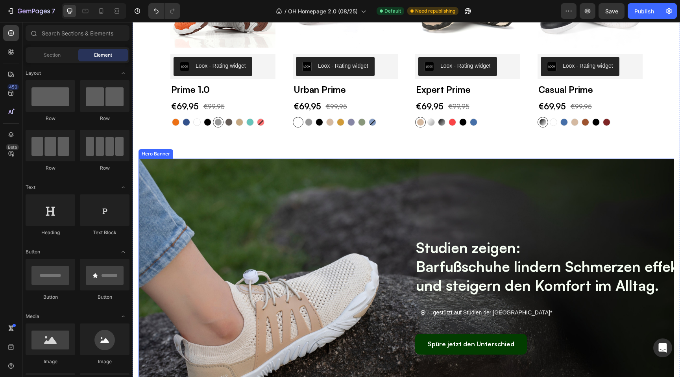
scroll to position [1646, 0]
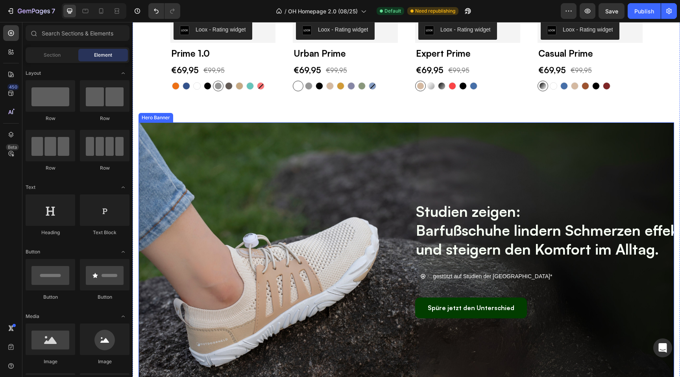
click at [326, 150] on div "Overlay" at bounding box center [407, 269] width 536 height 295
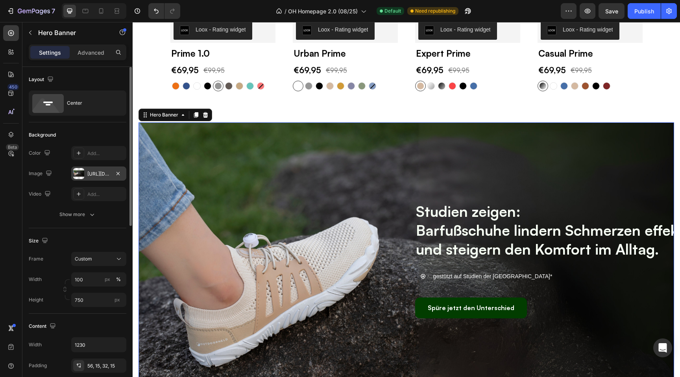
click at [91, 179] on div "https://cdn.shopify.com/s/files/1/0636/0245/8851/files/gempages_510192950911698…" at bounding box center [98, 174] width 55 height 14
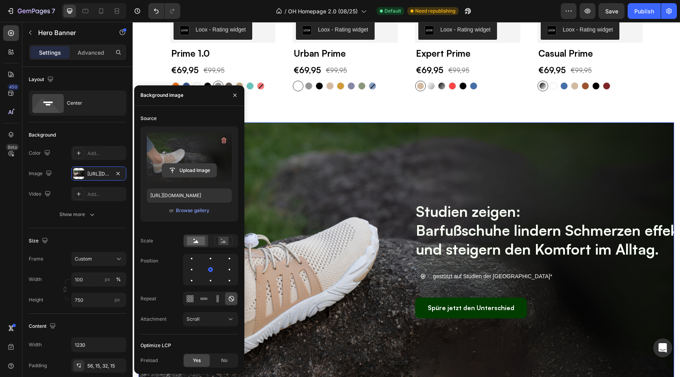
click at [174, 173] on input "file" at bounding box center [189, 170] width 54 height 13
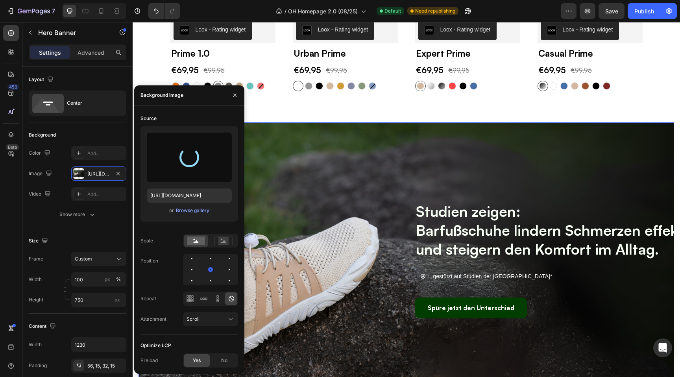
scroll to position [1660, 0]
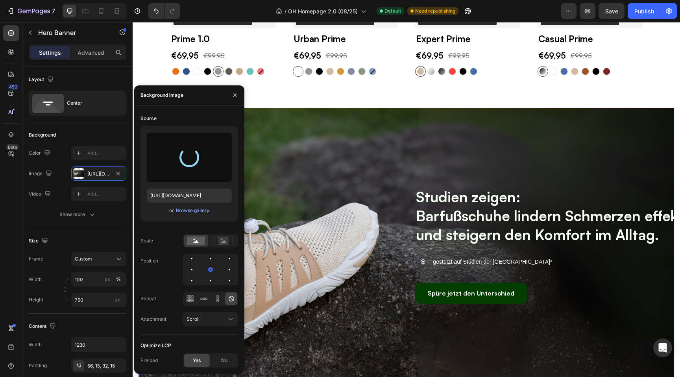
type input "https://cdn.shopify.com/s/files/1/0636/0245/8851/files/gempages_510192950911698…"
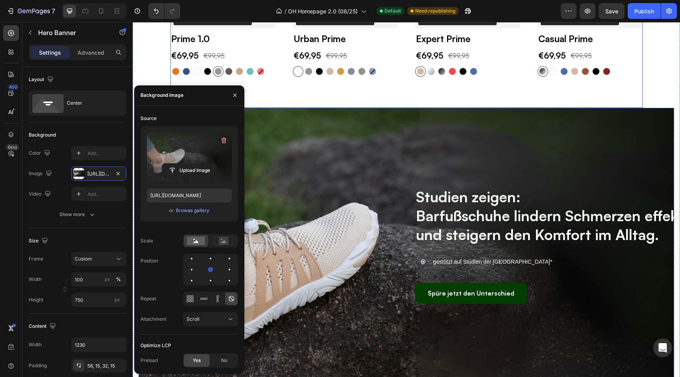
click at [264, 91] on div "(P) Images Row Loox - Rating widget Loox Prime 1.0 (P) Title €69,95 (P) Price (…" at bounding box center [406, 0] width 472 height 216
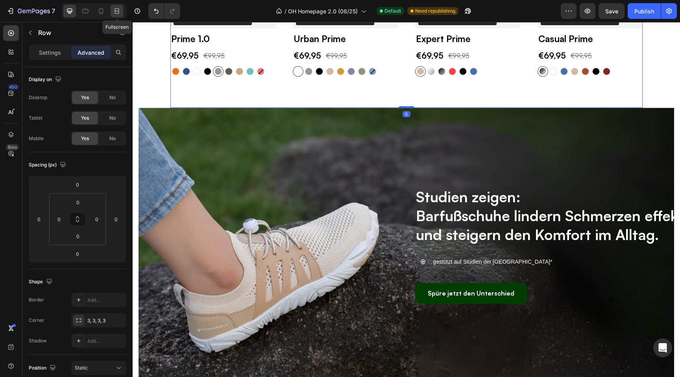
click at [115, 10] on icon at bounding box center [117, 11] width 8 height 8
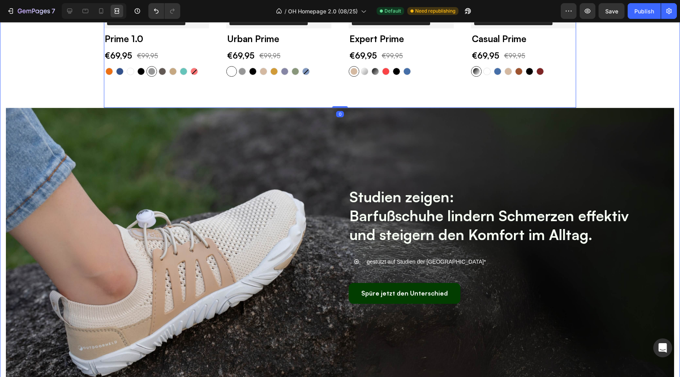
click at [56, 70] on div "Finde dein perfektes Modell für jede Situation Heading Row (P) Images Row Loox …" at bounding box center [340, 126] width 668 height 553
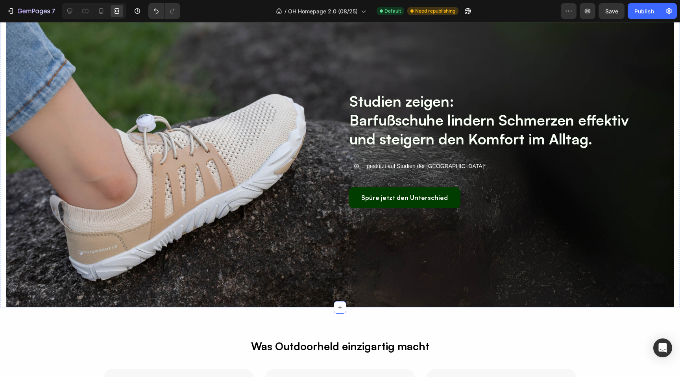
scroll to position [1778, 0]
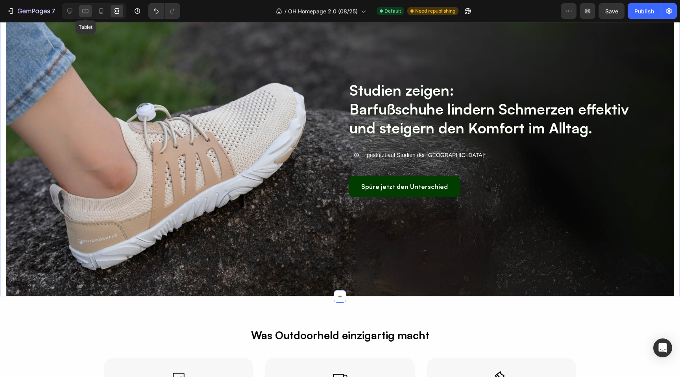
click at [81, 10] on icon at bounding box center [85, 11] width 8 height 8
type input "50"
type input "20"
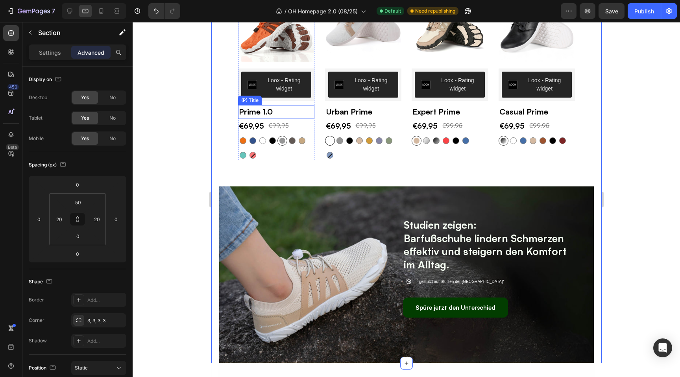
scroll to position [1522, 0]
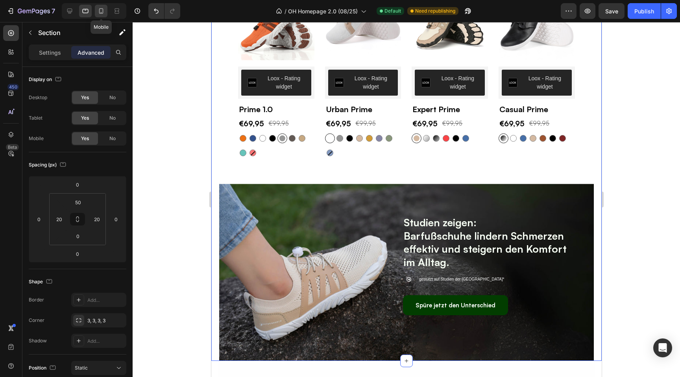
click at [104, 13] on icon at bounding box center [101, 11] width 8 height 8
type input "10"
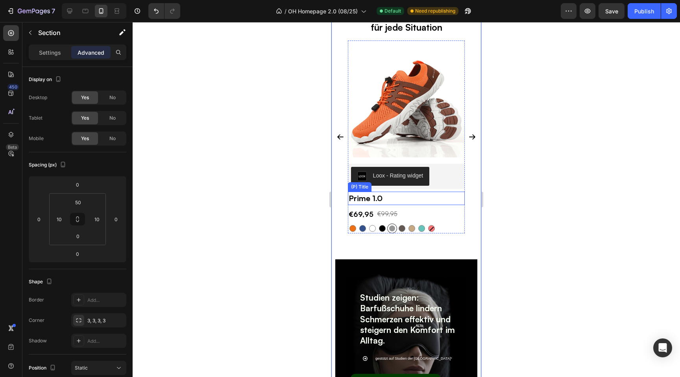
scroll to position [1478, 0]
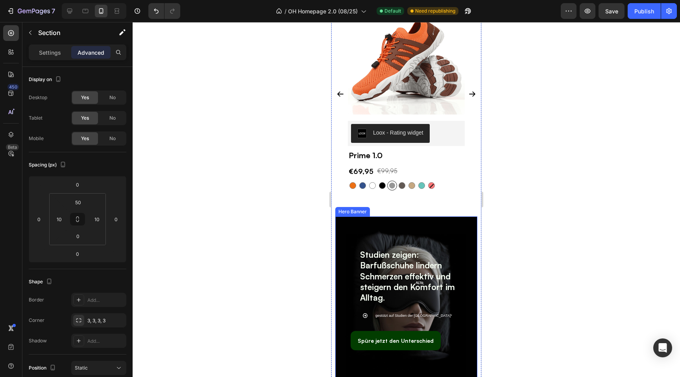
click at [337, 254] on div "Studien zeigen: Barfußschuhe lindern Schmerzen effektiv und steigern den Komfor…" at bounding box center [406, 303] width 142 height 172
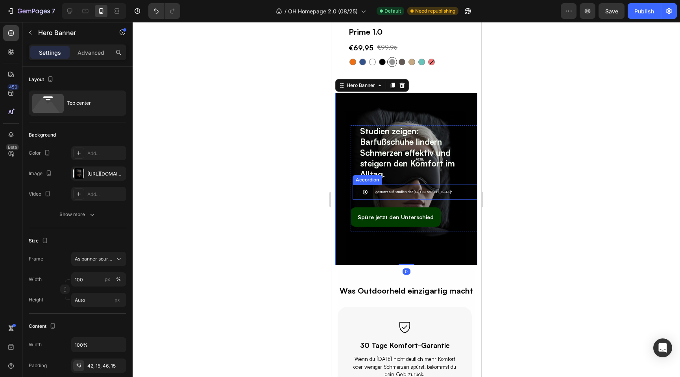
scroll to position [1624, 0]
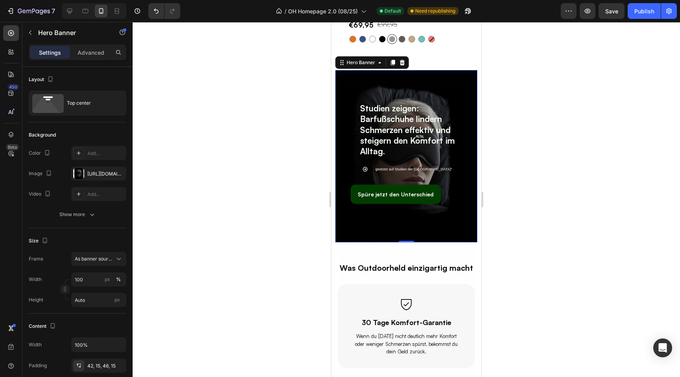
click at [541, 304] on div at bounding box center [407, 199] width 548 height 355
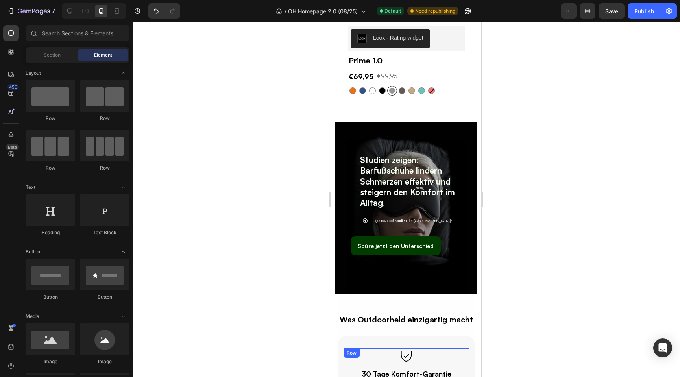
scroll to position [1571, 0]
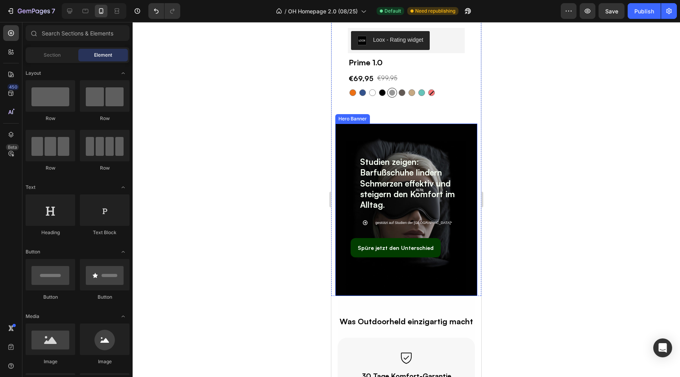
click at [346, 135] on div "Studien zeigen: Barfußschuhe lindern Schmerzen effektiv und steigern den Komfor…" at bounding box center [406, 210] width 142 height 172
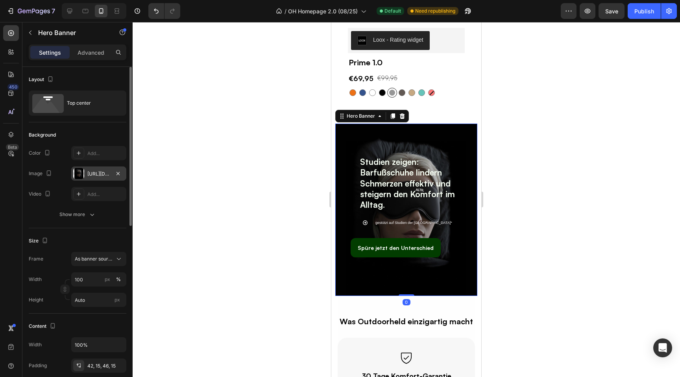
click at [92, 170] on div "https://cdn.shopify.com/s/files/1/0636/0245/8851/files/gempages_510192950911698…" at bounding box center [98, 173] width 23 height 7
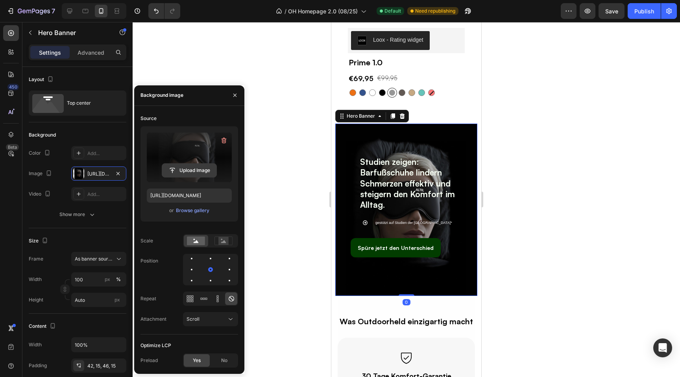
click at [199, 163] on button "Upload Image" at bounding box center [189, 170] width 55 height 14
click at [180, 172] on input "file" at bounding box center [189, 170] width 54 height 13
type input "https://cdn.shopify.com/s/files/1/0636/0245/8851/files/gempages_510192950911698…"
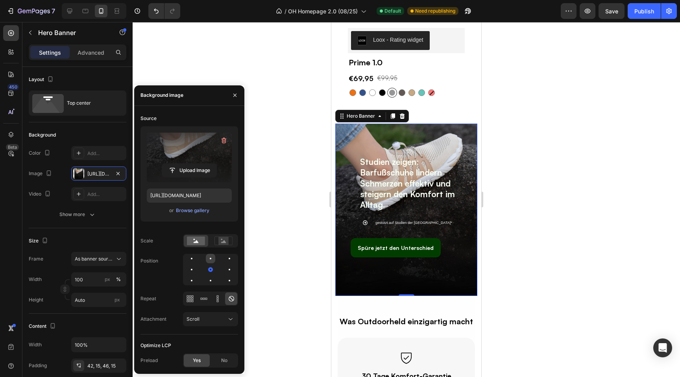
click at [225, 262] on div at bounding box center [229, 258] width 9 height 9
click at [225, 269] on div at bounding box center [229, 269] width 9 height 9
click at [225, 280] on div at bounding box center [229, 280] width 9 height 9
click at [225, 272] on div at bounding box center [229, 269] width 9 height 9
click at [280, 243] on div at bounding box center [407, 199] width 548 height 355
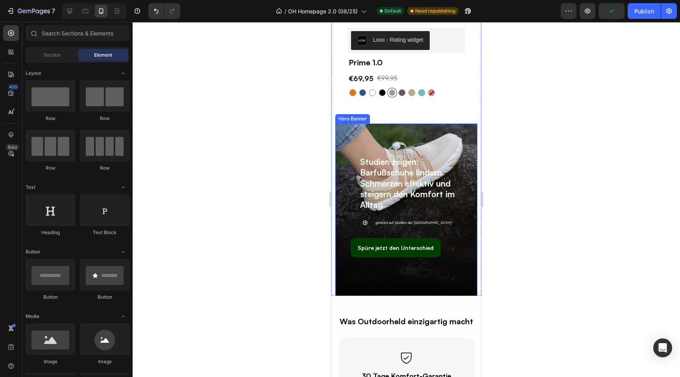
click at [352, 134] on div "Studien zeigen: Barfußschuhe lindern Schmerzen effektiv und steigern den Komfor…" at bounding box center [406, 210] width 142 height 172
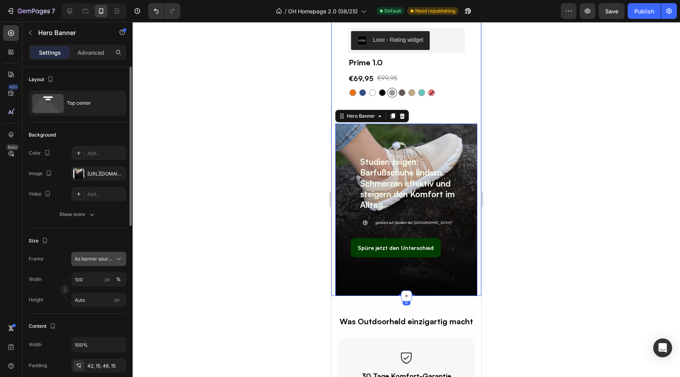
click at [102, 255] on div "As banner source" at bounding box center [99, 259] width 48 height 8
click at [100, 289] on div "Custom" at bounding box center [97, 292] width 46 height 7
click at [93, 298] on input "Auto" at bounding box center [98, 300] width 55 height 14
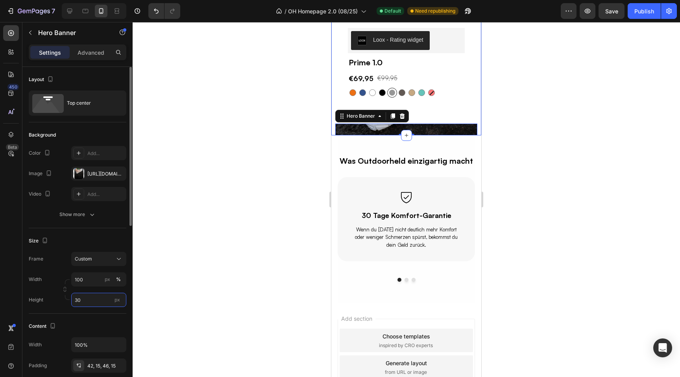
type input "3"
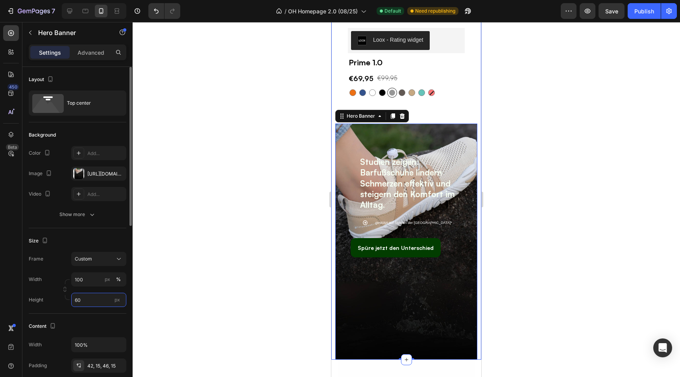
type input "6"
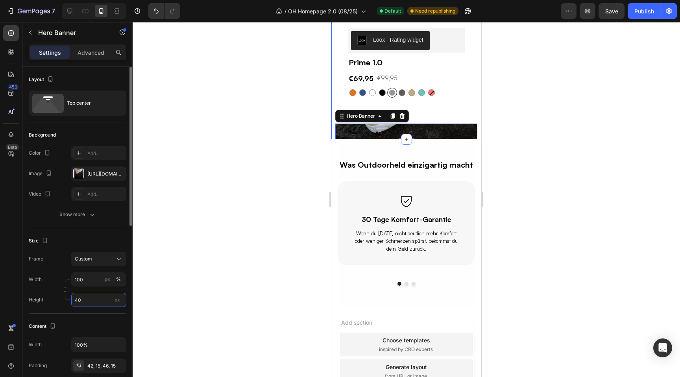
type input "4"
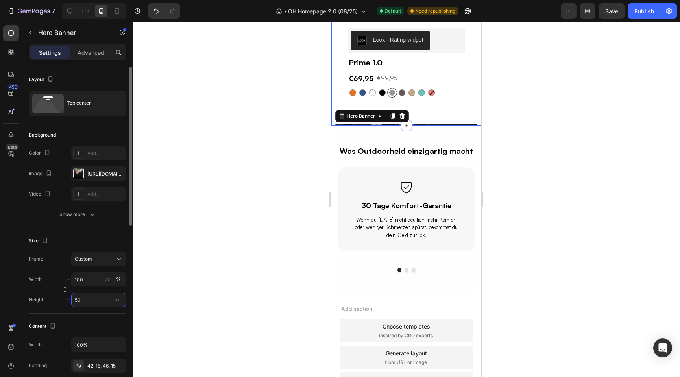
type input "500"
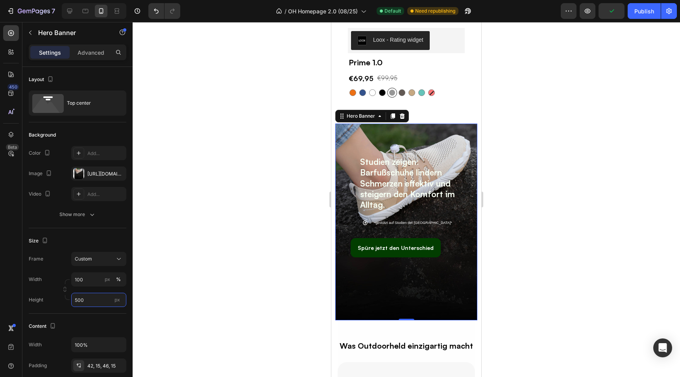
scroll to position [1589, 0]
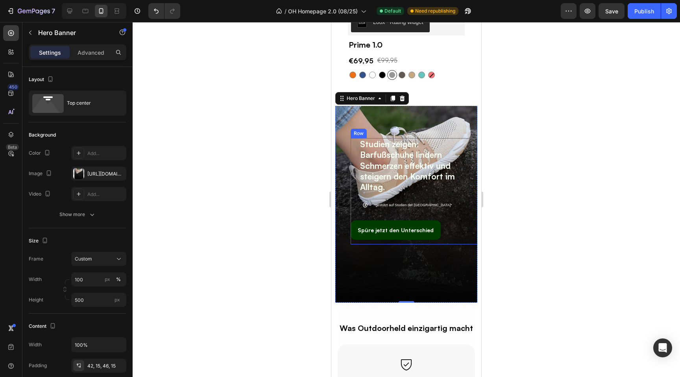
click at [354, 194] on div "Studien zeigen: Barfußschuhe lindern Schmerzen effektiv und steigern den Komfor…" at bounding box center [416, 191] width 130 height 106
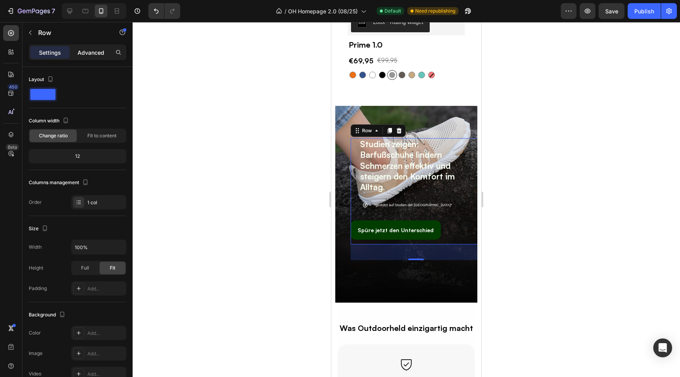
click at [91, 49] on p "Advanced" at bounding box center [91, 52] width 27 height 8
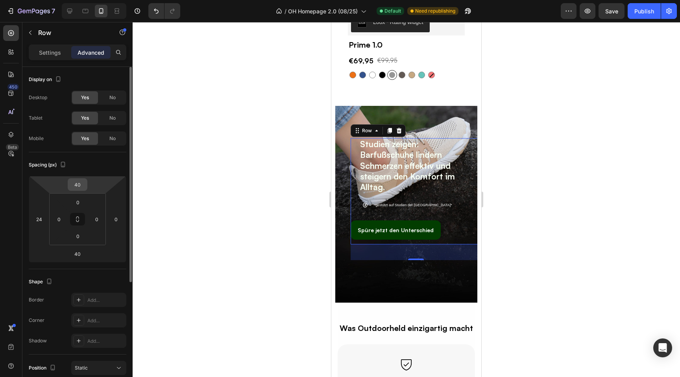
click at [76, 184] on input "40" at bounding box center [78, 185] width 16 height 12
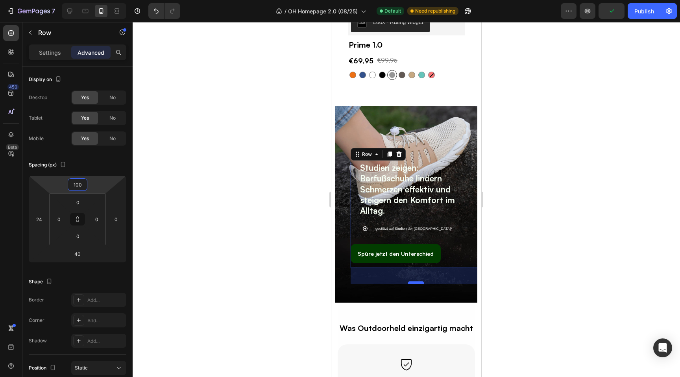
type input "100"
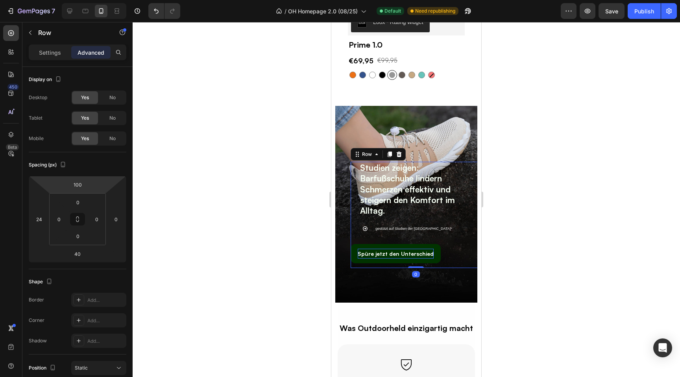
drag, startPoint x: 411, startPoint y: 283, endPoint x: 408, endPoint y: 258, distance: 25.4
click at [408, 258] on div "Studien zeigen: Barfußschuhe lindern Schmerzen effektiv und steigern den Komfor…" at bounding box center [416, 215] width 130 height 106
type input "0"
click at [78, 184] on input "100" at bounding box center [78, 185] width 16 height 12
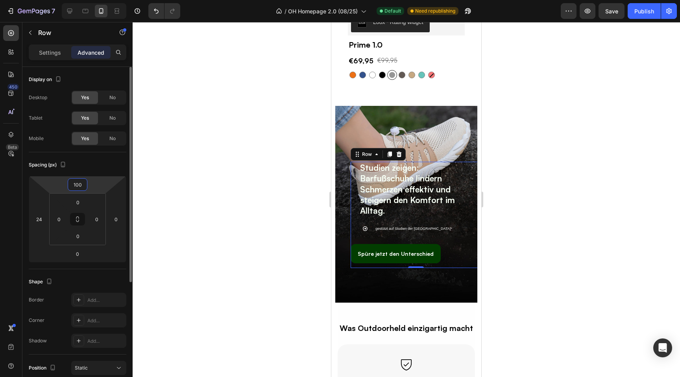
click at [78, 184] on input "100" at bounding box center [78, 185] width 16 height 12
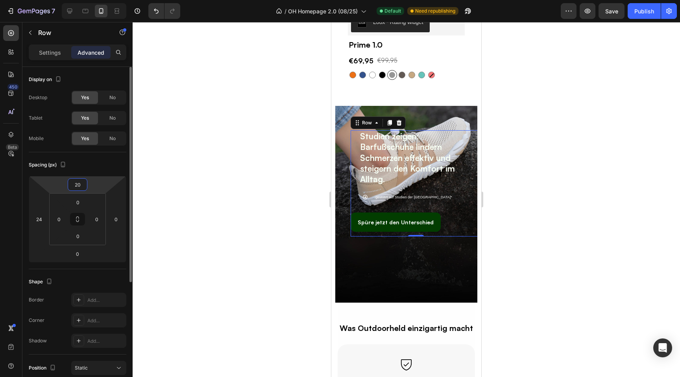
type input "200"
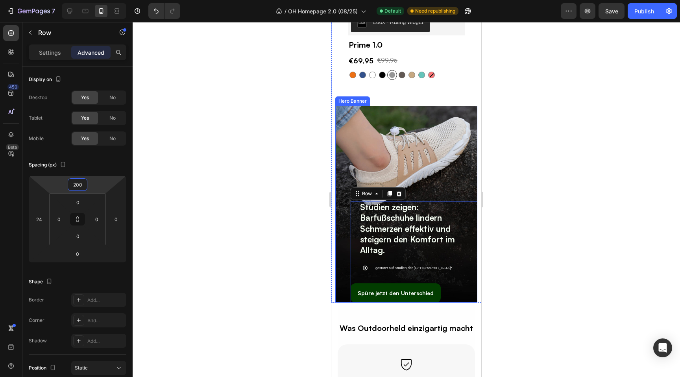
click at [358, 131] on div "Studien zeigen: Barfußschuhe lindern Schmerzen effektiv und steigern den Komfor…" at bounding box center [406, 214] width 130 height 185
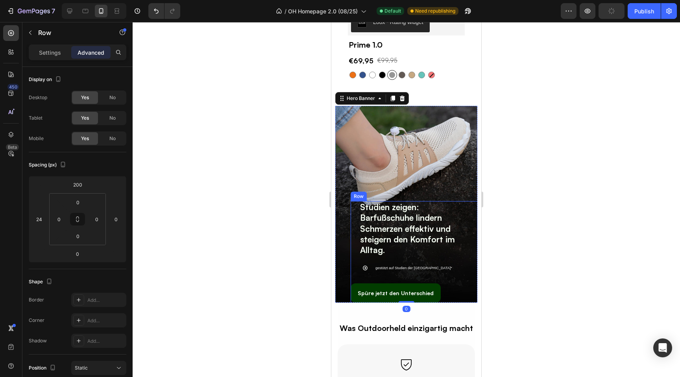
click at [352, 257] on div "Studien zeigen: Barfußschuhe lindern Schmerzen effektiv und steigern den Komfor…" at bounding box center [416, 254] width 130 height 106
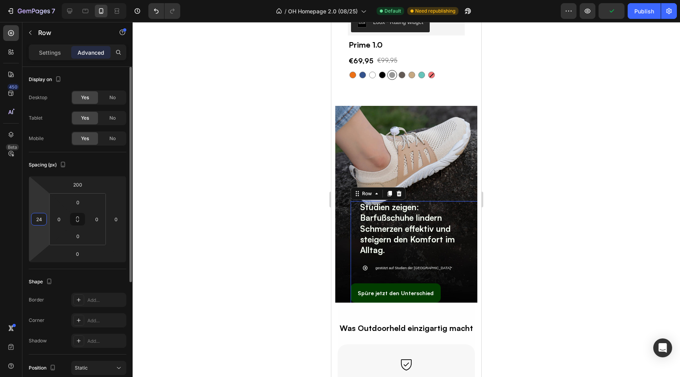
click at [40, 219] on input "24" at bounding box center [39, 219] width 12 height 12
type input "0"
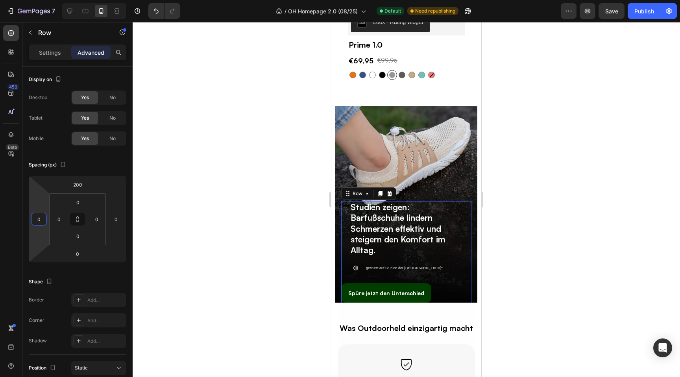
click at [257, 224] on div at bounding box center [407, 199] width 548 height 355
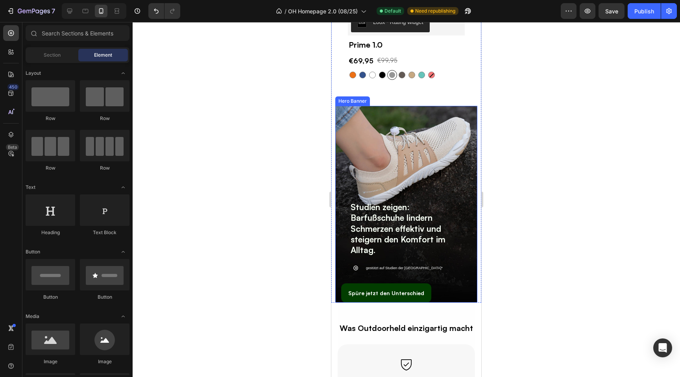
click at [378, 168] on div "Studien zeigen: Barfußschuhe lindern Schmerzen effektiv und steigern den Komfor…" at bounding box center [406, 214] width 130 height 185
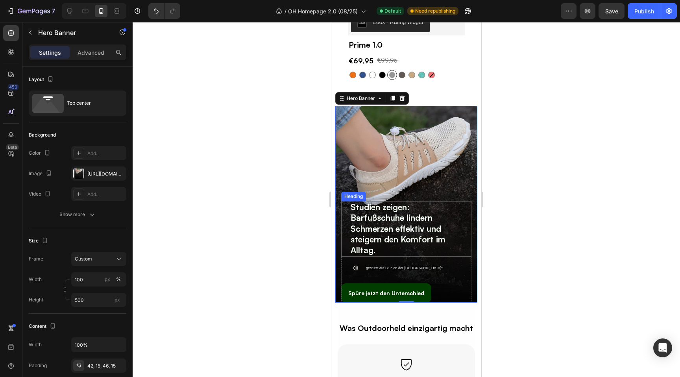
click at [387, 235] on strong "Barfußschuhe lindern Schmerzen effektiv und steigern den Komfort im Alltag." at bounding box center [398, 234] width 95 height 43
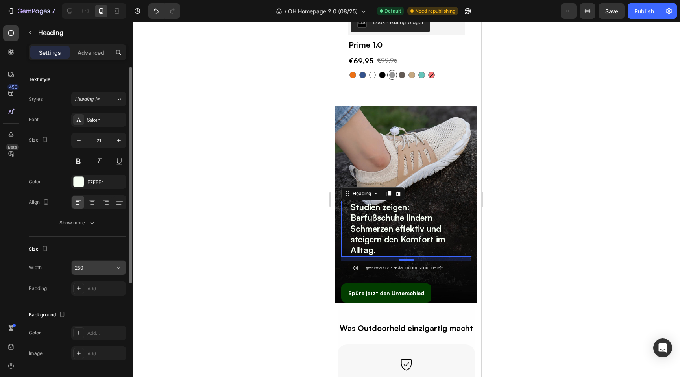
click at [90, 270] on input "250" at bounding box center [99, 268] width 54 height 14
click at [119, 261] on button "button" at bounding box center [119, 268] width 14 height 14
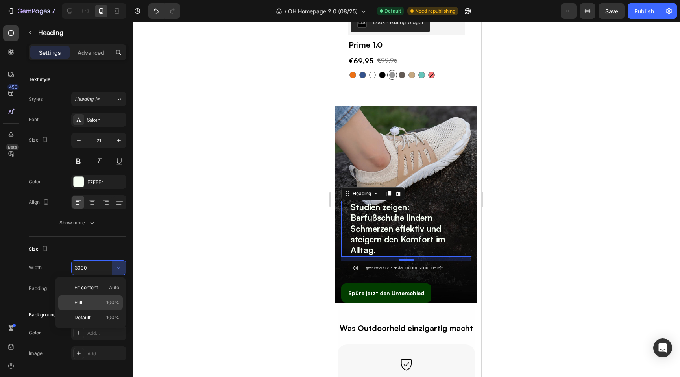
click at [100, 300] on p "Full 100%" at bounding box center [96, 302] width 45 height 7
type input "100%"
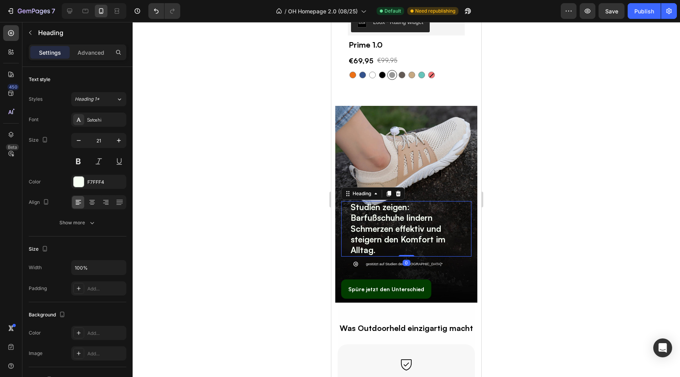
drag, startPoint x: 406, startPoint y: 248, endPoint x: 406, endPoint y: 236, distance: 11.4
click at [406, 236] on div "Studien zeigen: Barfußschuhe lindern Schmerzen effektiv und steigern den Komfor…" at bounding box center [406, 228] width 130 height 55
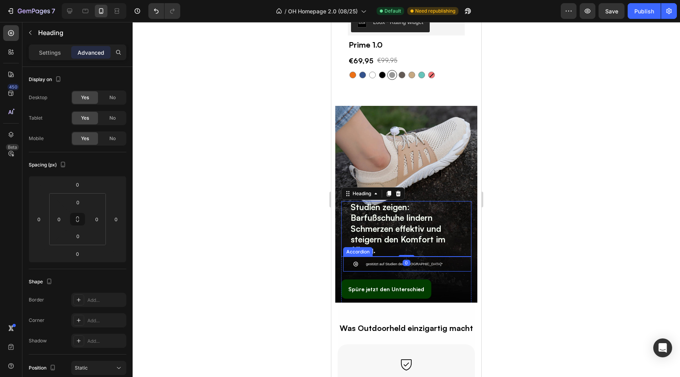
click at [348, 257] on div "gestützt auf Studien der National Library of Medicine*" at bounding box center [408, 264] width 128 height 15
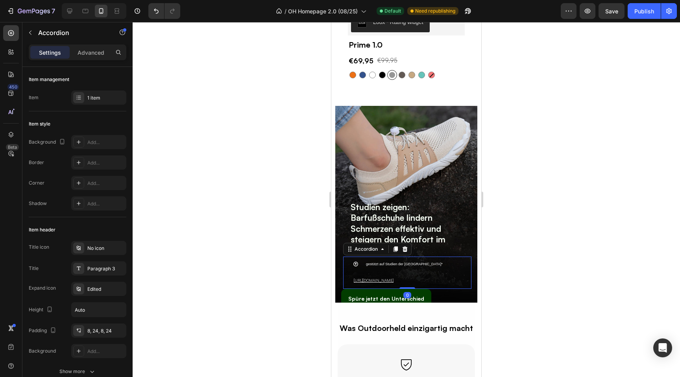
drag, startPoint x: 407, startPoint y: 285, endPoint x: 406, endPoint y: 268, distance: 17.4
click at [406, 268] on div "gestützt auf Studien der National Library of Medicine* https://pmc.ncbi.nlm.nih…" at bounding box center [407, 273] width 128 height 33
type input "100%"
type input "100"
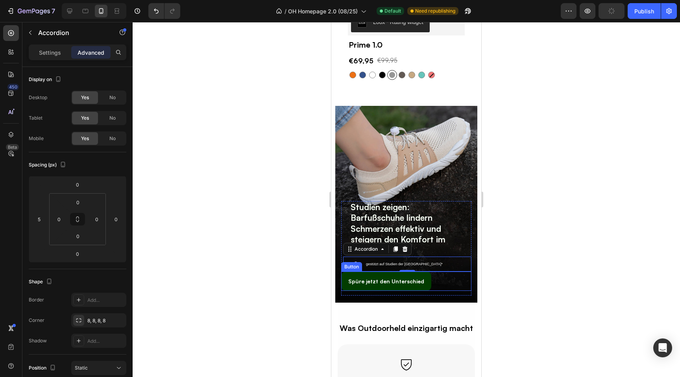
click at [441, 272] on div "Spüre jetzt den Unterschied Button" at bounding box center [406, 281] width 130 height 19
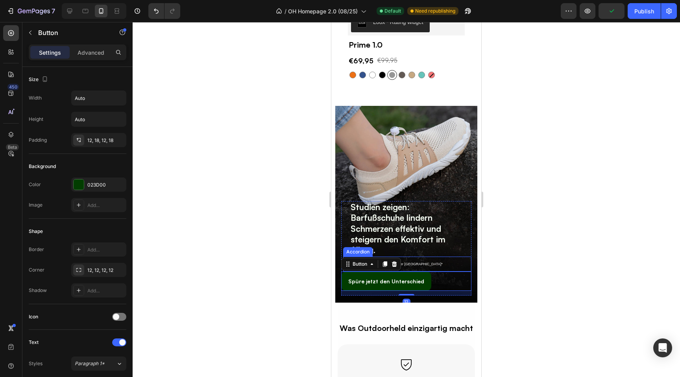
click at [466, 257] on div "gestützt auf Studien der National Library of Medicine*" at bounding box center [408, 264] width 128 height 15
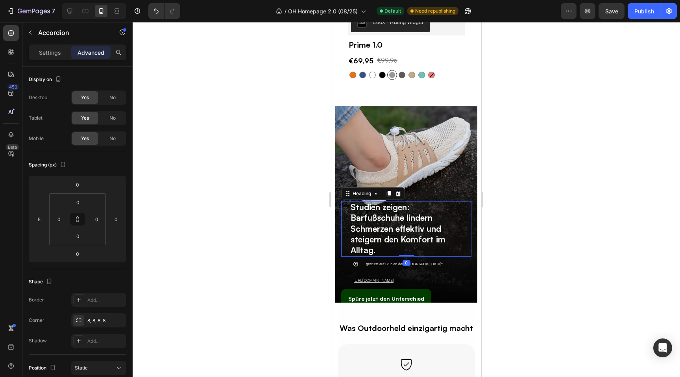
click at [461, 226] on h2 "Studien zeigen: Barfußschuhe lindern Schmerzen effektiv und steigern den Komfor…" at bounding box center [411, 228] width 122 height 55
click at [452, 289] on div "Spüre jetzt den Unterschied Button" at bounding box center [406, 298] width 130 height 19
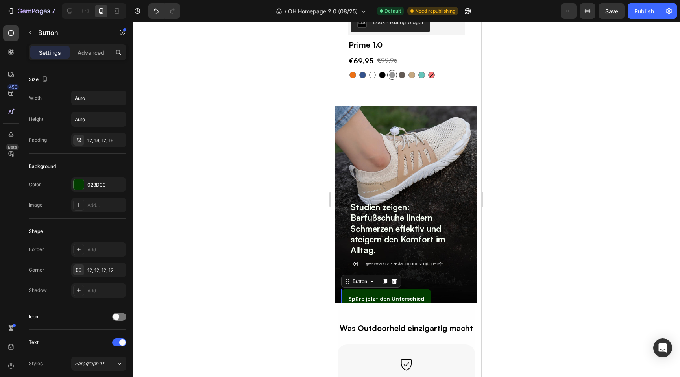
click at [248, 242] on div at bounding box center [407, 199] width 548 height 355
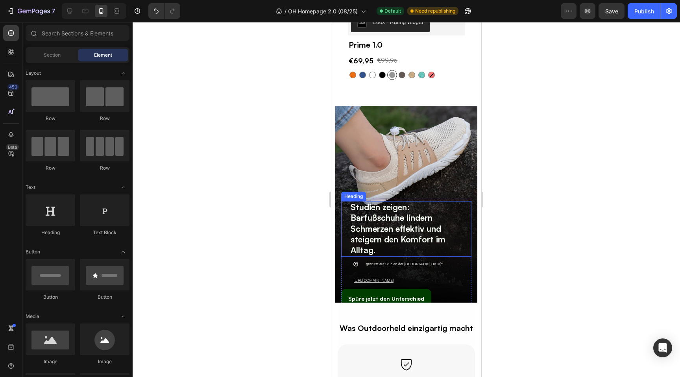
click at [347, 235] on div "Studien zeigen: Barfußschuhe lindern Schmerzen effektiv und steigern den Komfor…" at bounding box center [406, 228] width 130 height 55
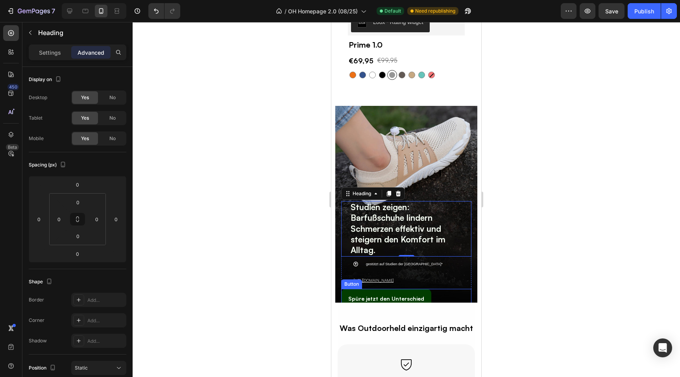
click at [453, 289] on div "Spüre jetzt den Unterschied Button" at bounding box center [406, 298] width 130 height 19
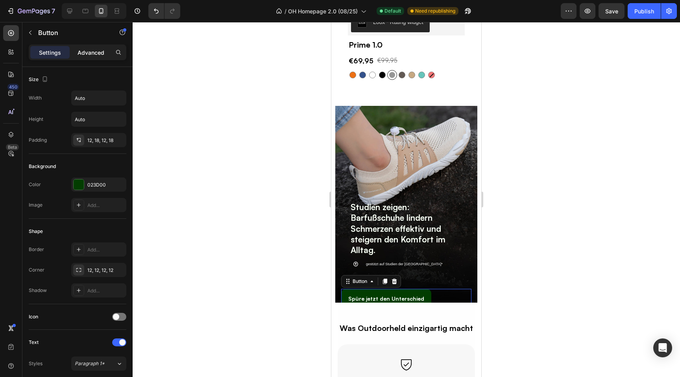
click at [86, 52] on p "Advanced" at bounding box center [91, 52] width 27 height 8
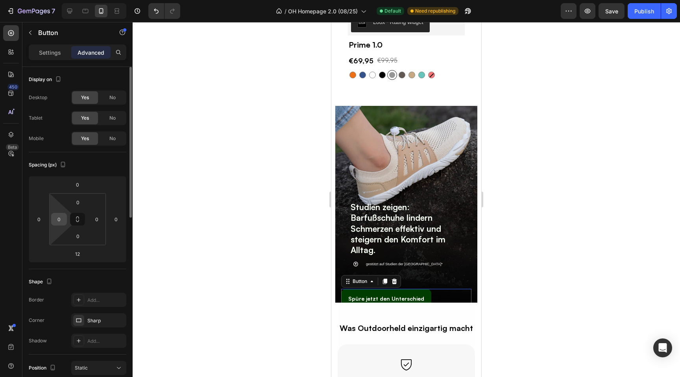
click at [63, 218] on input "0" at bounding box center [59, 219] width 12 height 12
type input "20"
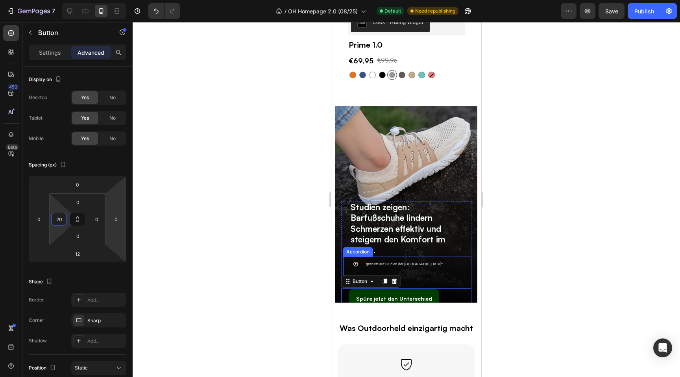
click at [355, 261] on icon at bounding box center [356, 264] width 6 height 6
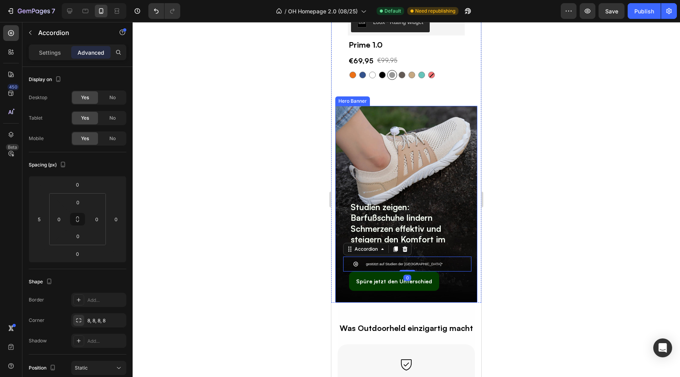
click at [262, 259] on div at bounding box center [407, 199] width 548 height 355
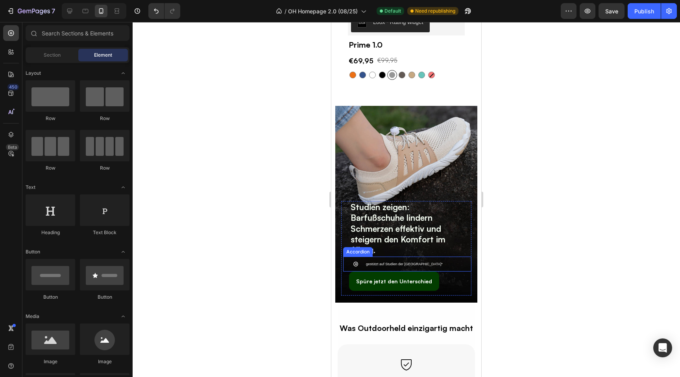
click at [357, 261] on icon at bounding box center [356, 264] width 6 height 6
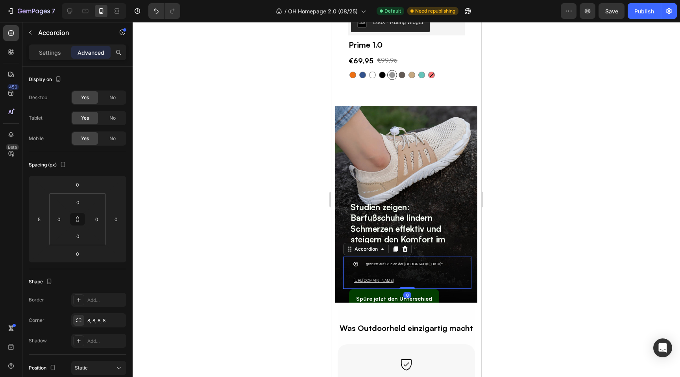
click at [357, 261] on icon at bounding box center [356, 264] width 6 height 6
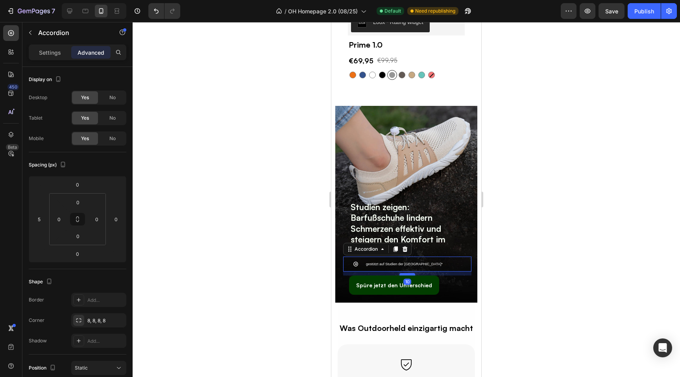
click at [404, 273] on div at bounding box center [408, 274] width 16 height 2
type input "10"
click at [356, 261] on icon at bounding box center [356, 264] width 6 height 6
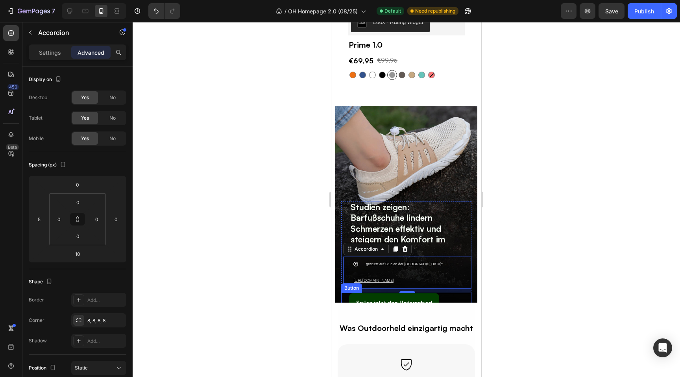
click at [457, 293] on div "Spüre jetzt den Unterschied Button" at bounding box center [406, 302] width 130 height 19
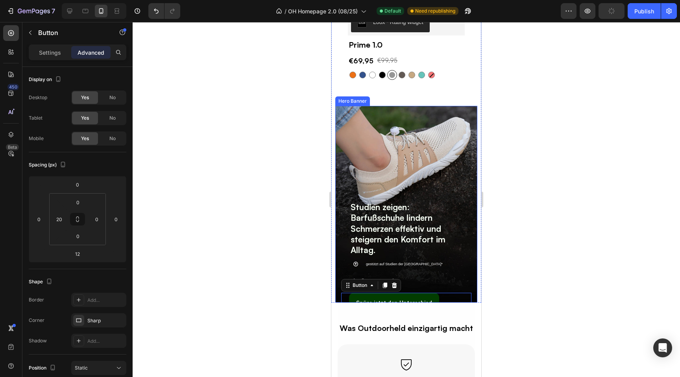
click at [475, 293] on div "Studien zeigen: Barfußschuhe lindern Schmerzen effektiv und steigern den Komfor…" at bounding box center [406, 220] width 142 height 229
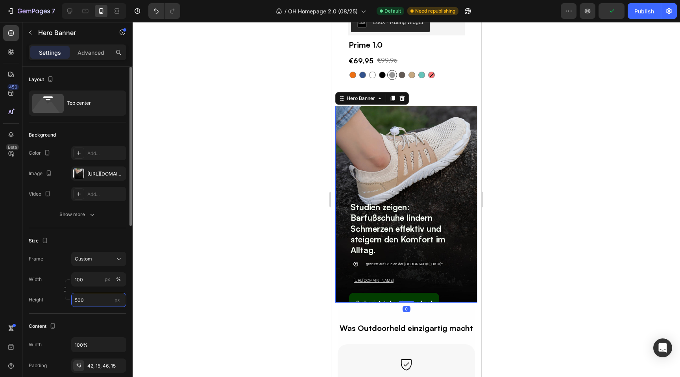
click at [91, 300] on input "500" at bounding box center [98, 300] width 55 height 14
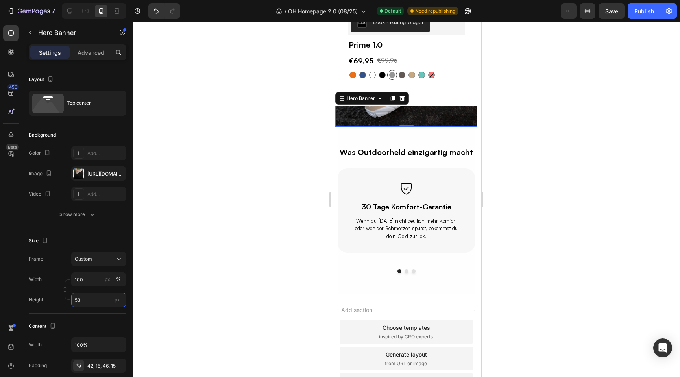
type input "530"
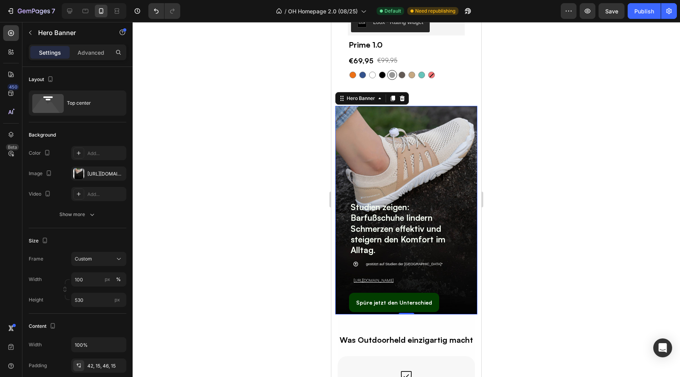
click at [270, 281] on div at bounding box center [407, 199] width 548 height 355
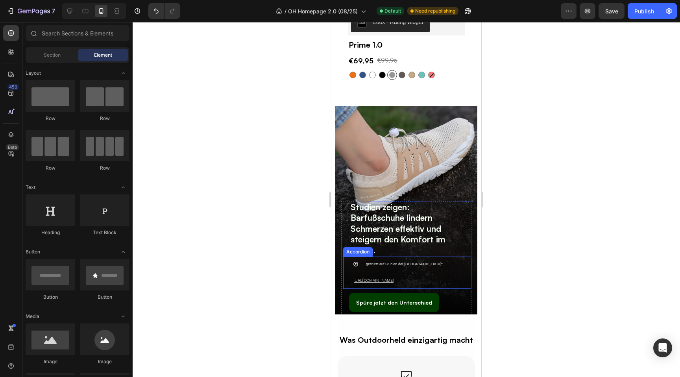
click at [355, 261] on icon at bounding box center [356, 264] width 6 height 6
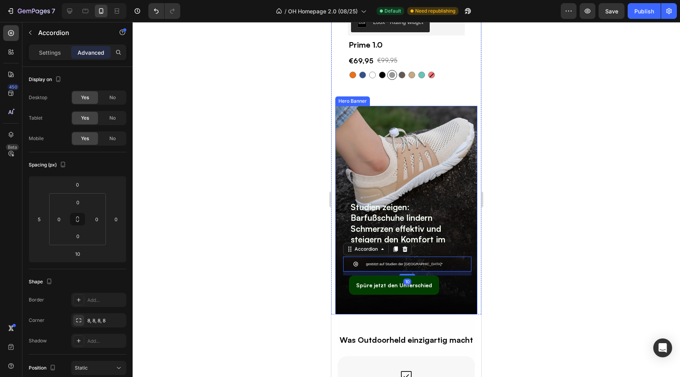
click at [375, 183] on div "Studien zeigen: Barfußschuhe lindern Schmerzen effektiv und steigern den Komfor…" at bounding box center [406, 210] width 130 height 177
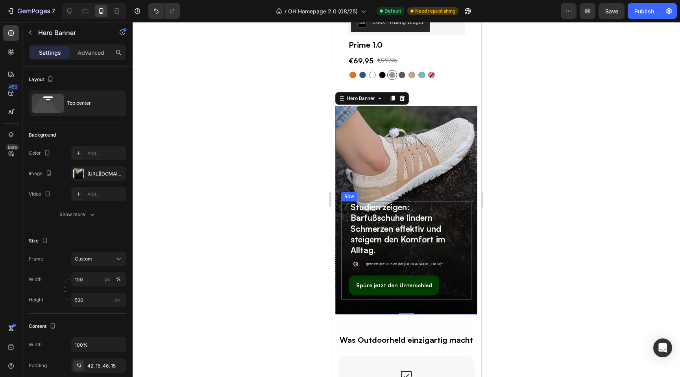
click at [345, 287] on div "Spüre jetzt den Unterschied Button" at bounding box center [406, 288] width 130 height 24
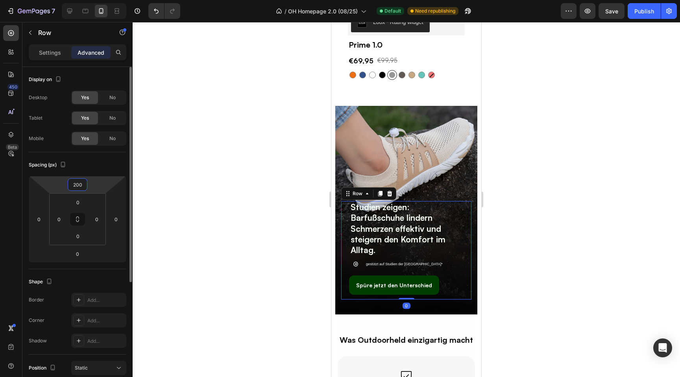
click at [82, 185] on input "200" at bounding box center [78, 185] width 16 height 12
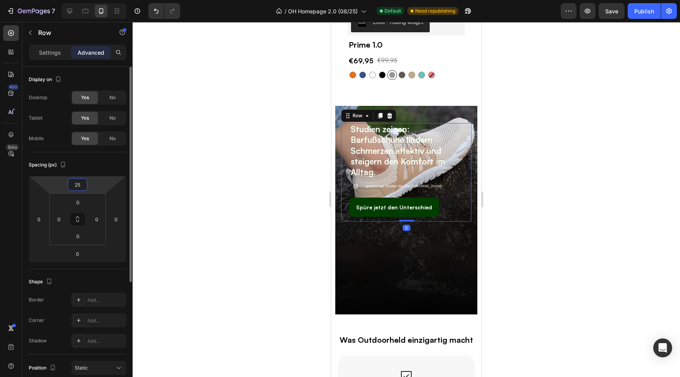
type input "250"
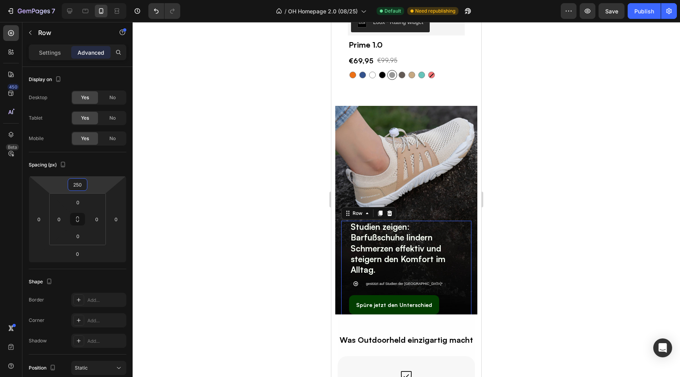
click at [253, 200] on div at bounding box center [407, 199] width 548 height 355
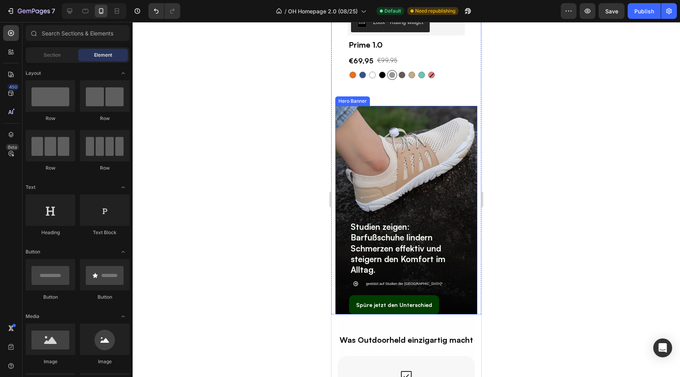
click at [339, 267] on div "Studien zeigen: Barfußschuhe lindern Schmerzen effektiv und steigern den Komfor…" at bounding box center [406, 221] width 142 height 231
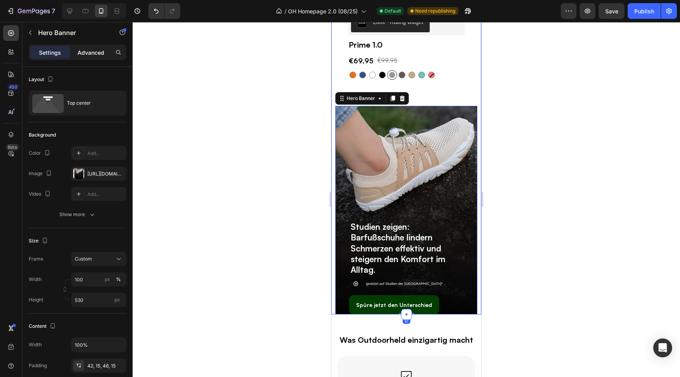
click at [90, 55] on p "Advanced" at bounding box center [91, 52] width 27 height 8
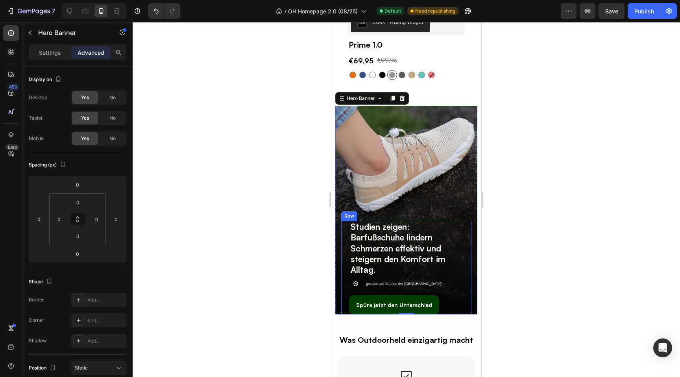
click at [344, 281] on div "Studien zeigen: Barfußschuhe lindern Schmerzen effektiv und steigern den Komfor…" at bounding box center [406, 270] width 130 height 98
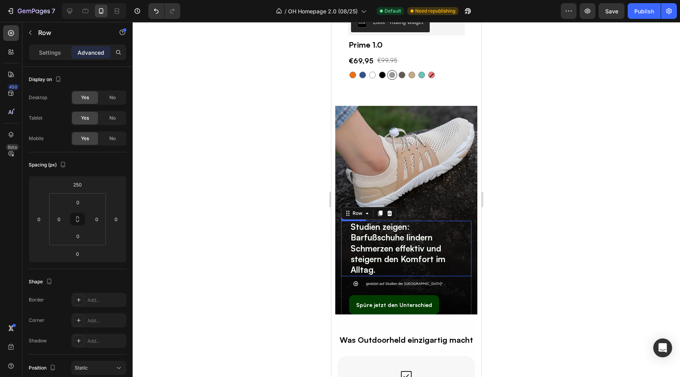
click at [350, 236] on h2 "Studien zeigen: Barfußschuhe lindern Schmerzen effektiv und steigern den Komfor…" at bounding box center [411, 248] width 122 height 55
click at [344, 283] on div "Studien zeigen: Barfußschuhe lindern Schmerzen effektiv und steigern den Komfor…" at bounding box center [406, 270] width 130 height 98
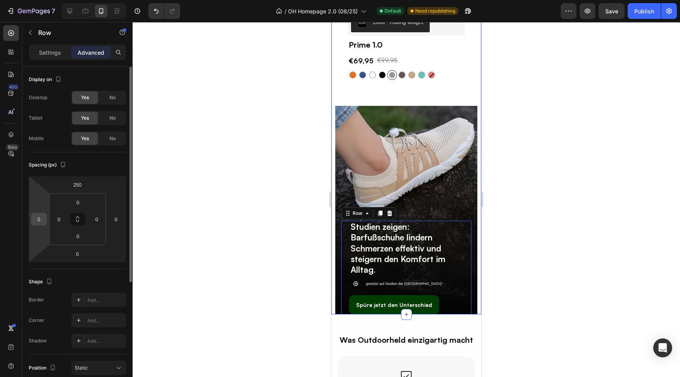
click at [39, 218] on input "0" at bounding box center [39, 219] width 12 height 12
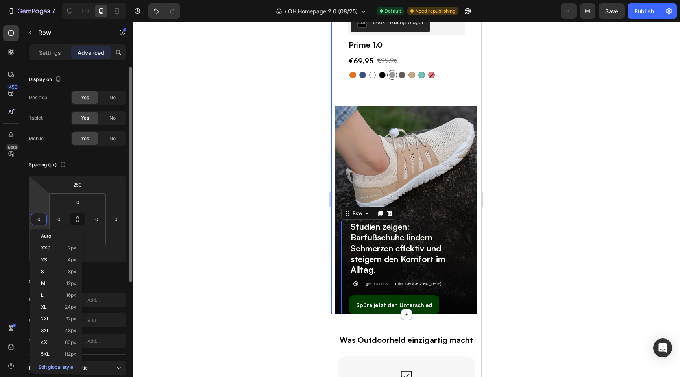
click at [39, 218] on input "0" at bounding box center [39, 219] width 12 height 12
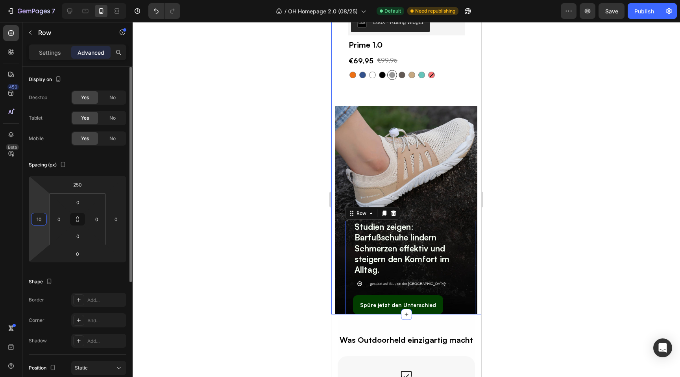
type input "1"
click at [59, 217] on input "0" at bounding box center [59, 219] width 12 height 12
type input "0"
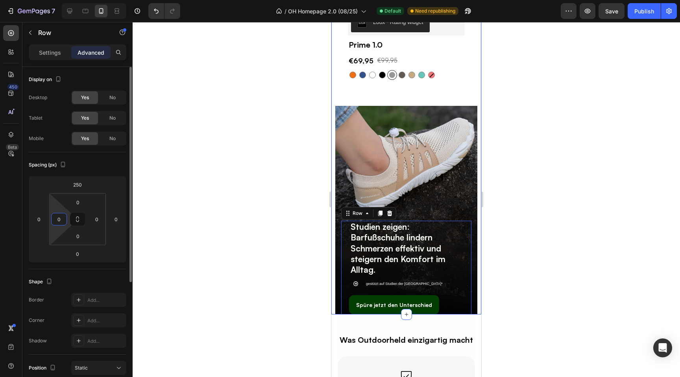
click at [59, 217] on input "0" at bounding box center [59, 219] width 12 height 12
type input "0"
click at [207, 241] on div at bounding box center [407, 199] width 548 height 355
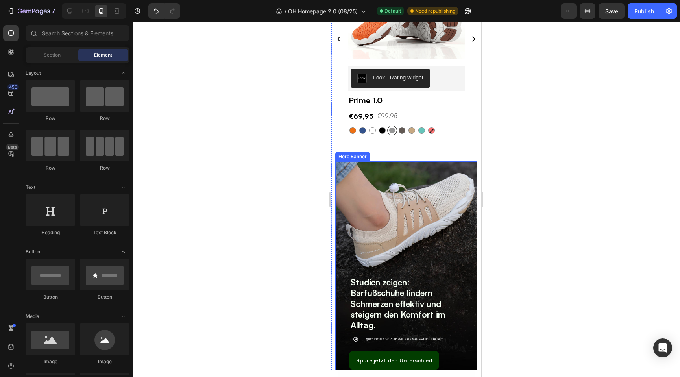
scroll to position [1505, 0]
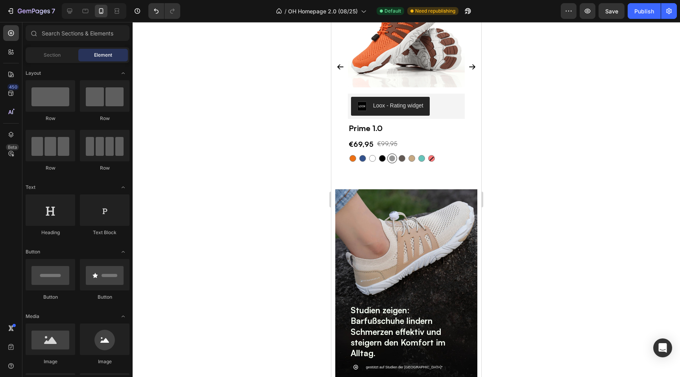
click at [524, 192] on div at bounding box center [407, 199] width 548 height 355
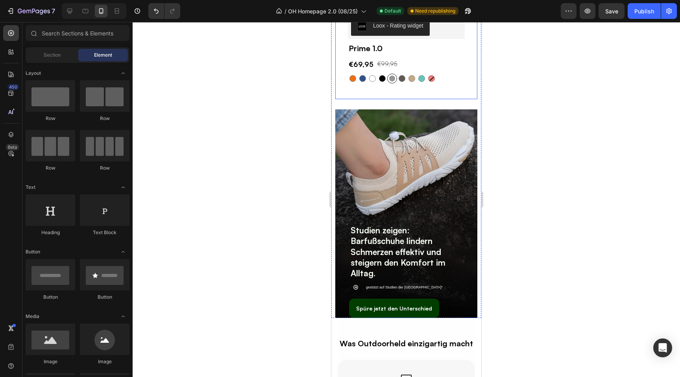
scroll to position [1585, 0]
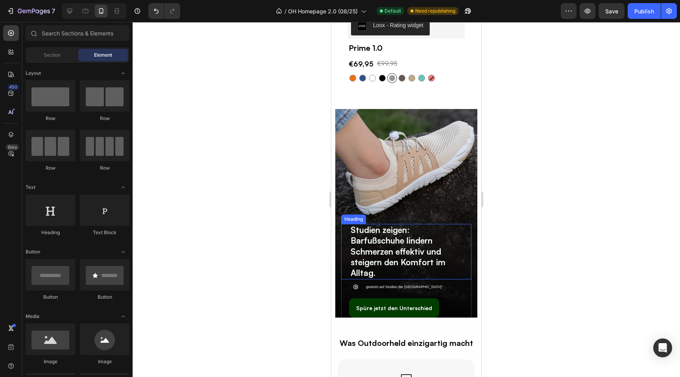
click at [351, 257] on h2 "Studien zeigen: Barfußschuhe lindern Schmerzen effektiv und steigern den Komfor…" at bounding box center [411, 251] width 122 height 55
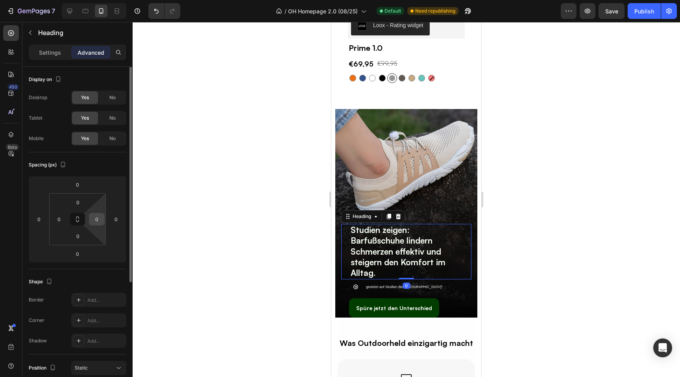
click at [99, 219] on input "0" at bounding box center [97, 219] width 12 height 12
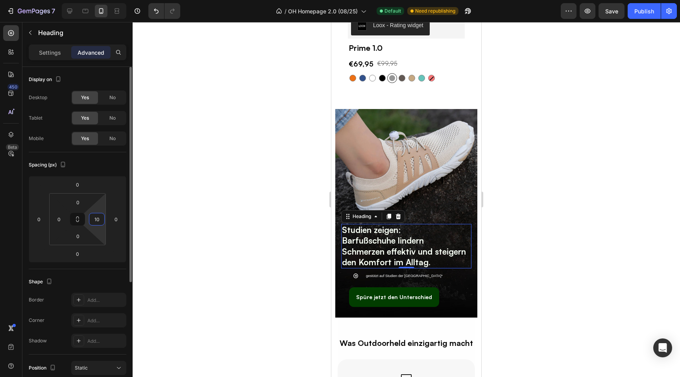
type input "1"
click at [52, 56] on p "Settings" at bounding box center [50, 52] width 22 height 8
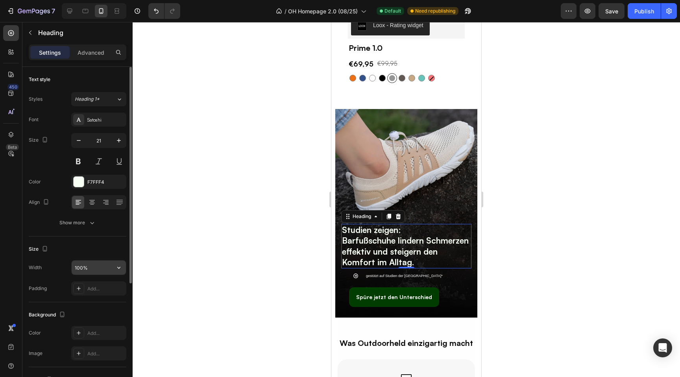
click at [94, 272] on input "100%" at bounding box center [99, 268] width 54 height 14
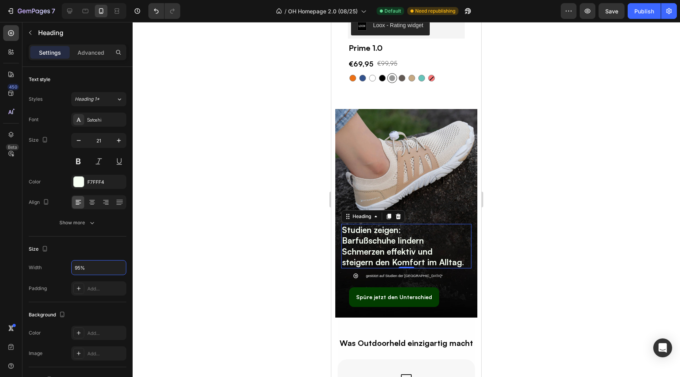
type input "95%"
click at [258, 254] on div at bounding box center [407, 199] width 548 height 355
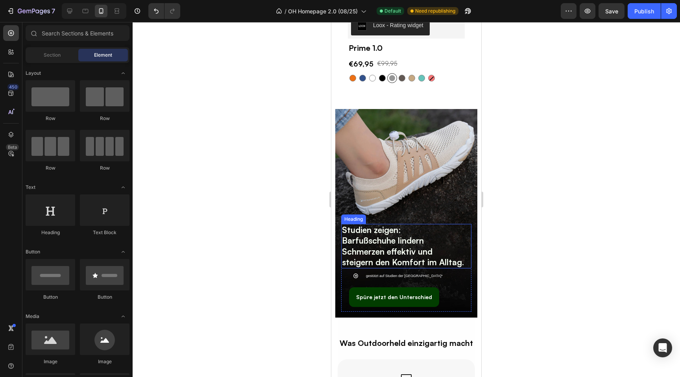
click at [392, 268] on h2 "Studien zeigen: Barfußschuhe lindern Schmerzen effektiv und steigern den Komfor…" at bounding box center [403, 246] width 124 height 44
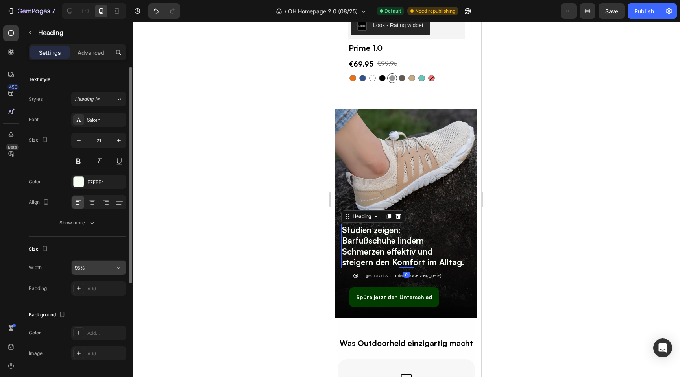
click at [97, 267] on input "95%" at bounding box center [99, 268] width 54 height 14
click at [76, 268] on input "95%" at bounding box center [99, 268] width 54 height 14
click at [79, 267] on input "95%" at bounding box center [99, 268] width 54 height 14
click at [120, 265] on icon "button" at bounding box center [119, 268] width 8 height 8
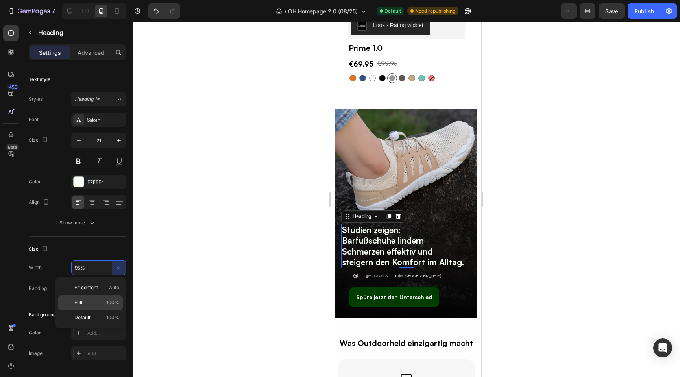
click at [113, 305] on span "100%" at bounding box center [112, 302] width 13 height 7
type input "100%"
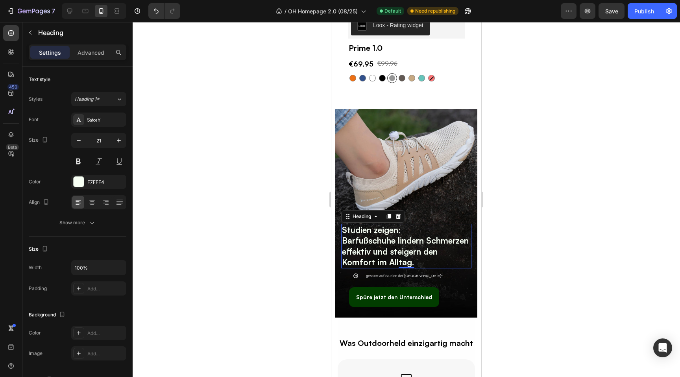
click at [241, 221] on div at bounding box center [407, 199] width 548 height 355
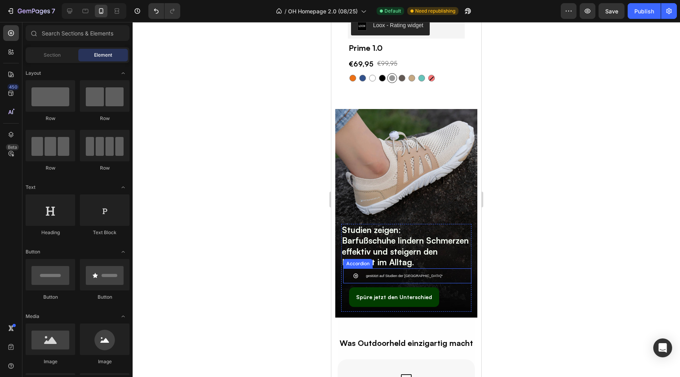
click at [344, 277] on div "gestützt auf Studien der National Library of Medicine*" at bounding box center [408, 276] width 128 height 15
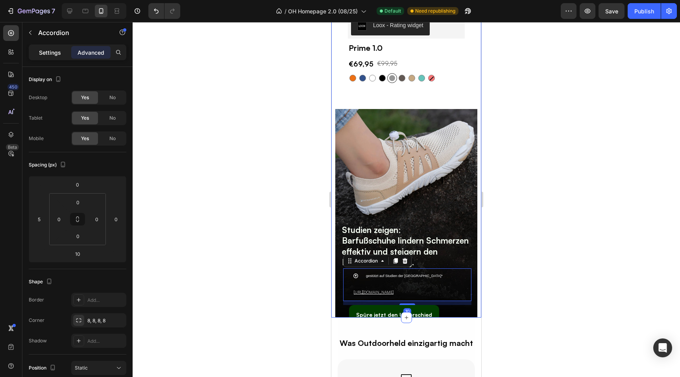
click at [51, 56] on p "Settings" at bounding box center [50, 52] width 22 height 8
type input "17"
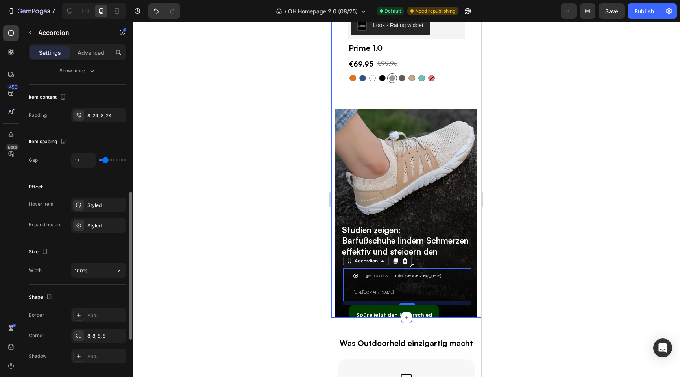
scroll to position [320, 0]
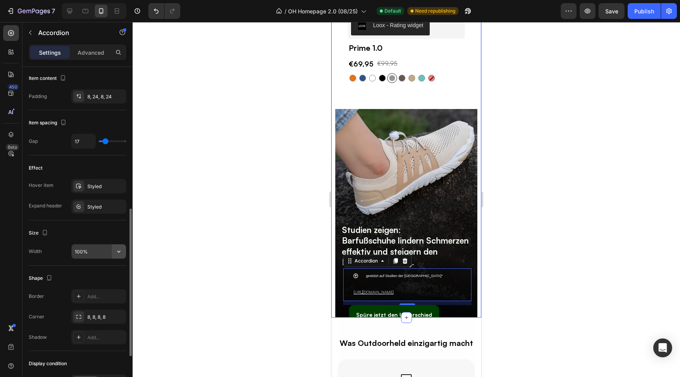
click at [120, 253] on icon "button" at bounding box center [119, 252] width 8 height 8
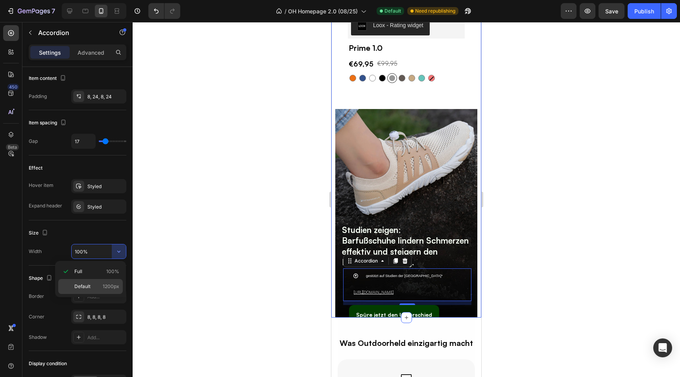
click at [95, 284] on p "Default 1200px" at bounding box center [96, 286] width 45 height 7
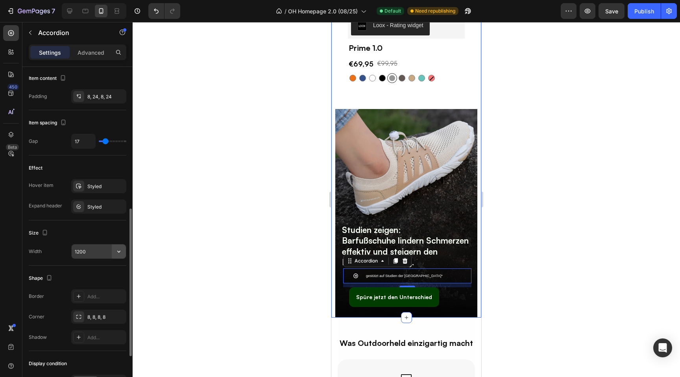
click at [121, 252] on icon "button" at bounding box center [119, 252] width 8 height 8
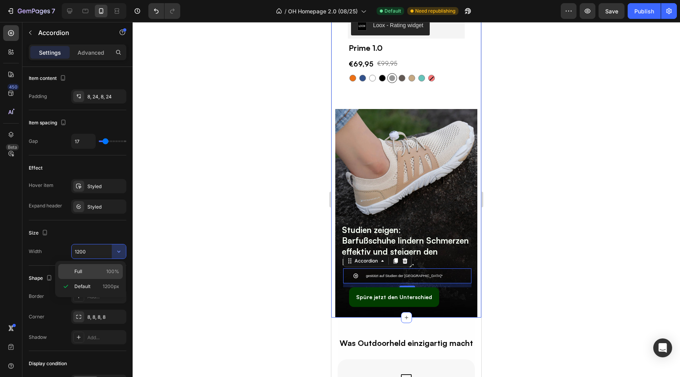
click at [102, 268] on p "Full 100%" at bounding box center [96, 271] width 45 height 7
type input "100%"
click at [299, 255] on div at bounding box center [407, 199] width 548 height 355
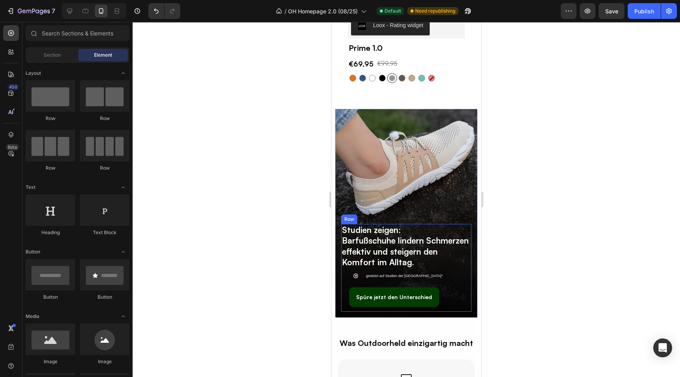
click at [342, 279] on div "Studien zeigen: Barfußschuhe lindern Schmerzen effektiv und steigern den Komfor…" at bounding box center [406, 268] width 130 height 88
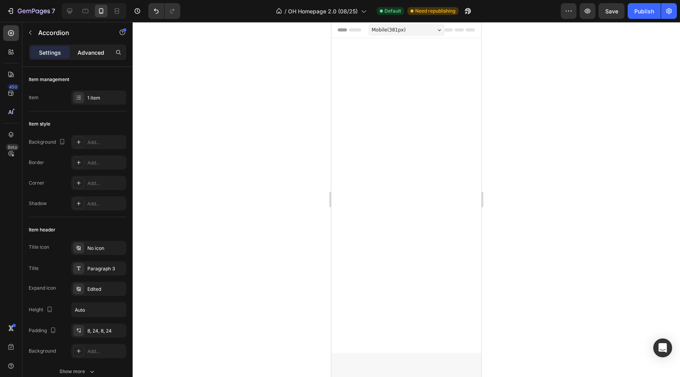
scroll to position [1585, 0]
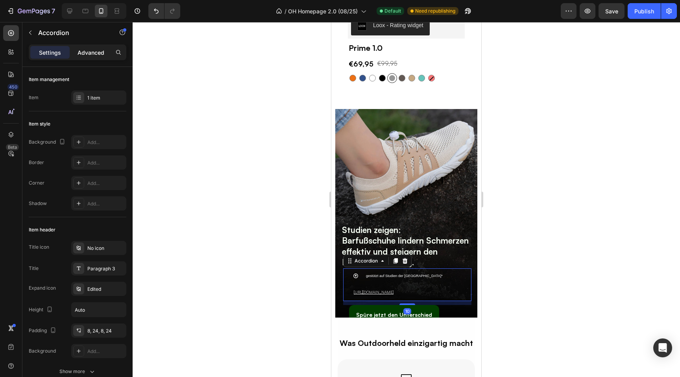
click at [91, 52] on p "Advanced" at bounding box center [91, 52] width 27 height 8
type input "100%"
type input "100"
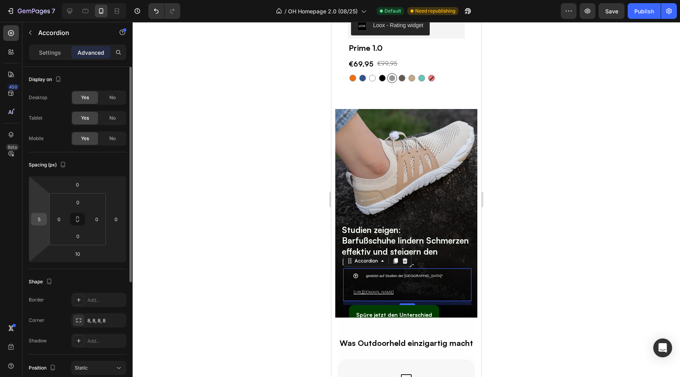
click at [35, 221] on input "5" at bounding box center [39, 219] width 12 height 12
click at [246, 238] on div at bounding box center [407, 199] width 548 height 355
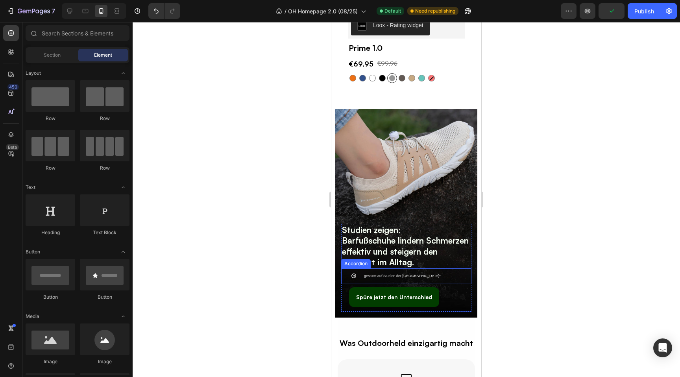
click at [461, 273] on div "gestützt auf Studien der National Library of Medicine*" at bounding box center [412, 276] width 99 height 9
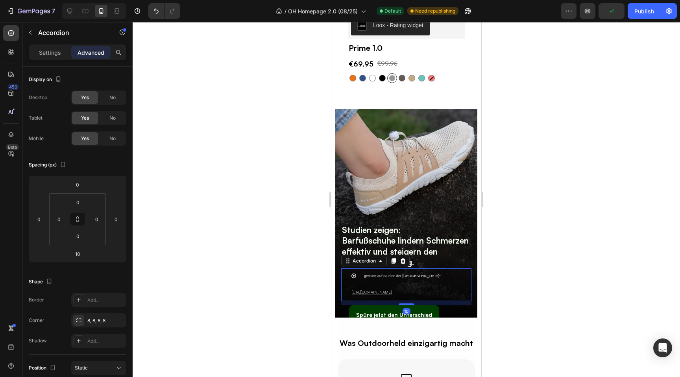
click at [461, 273] on div "gestützt auf Studien der National Library of Medicine*" at bounding box center [412, 276] width 99 height 9
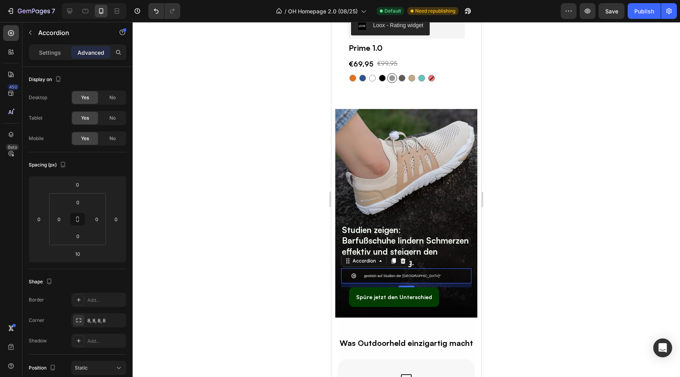
click at [254, 255] on div at bounding box center [407, 199] width 548 height 355
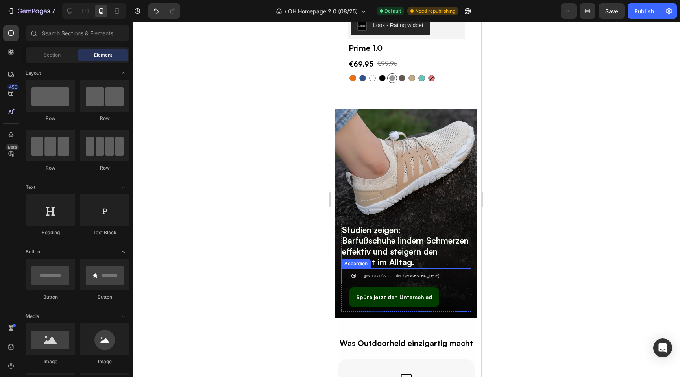
click at [345, 278] on div "gestützt auf Studien der National Library of Medicine*" at bounding box center [407, 276] width 130 height 15
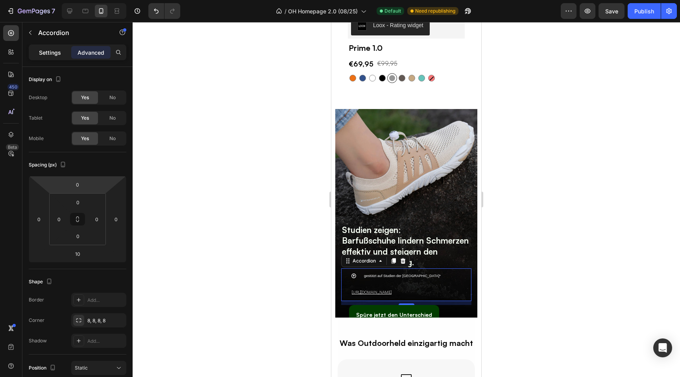
click at [51, 47] on div "Settings" at bounding box center [49, 52] width 39 height 13
type input "17"
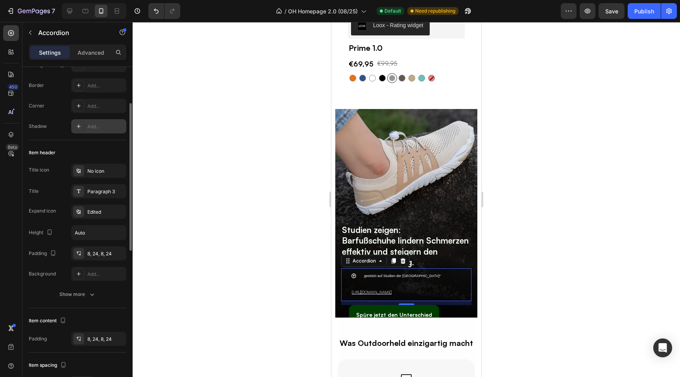
scroll to position [79, 0]
click at [90, 251] on div "8, 24, 8, 24" at bounding box center [98, 252] width 23 height 7
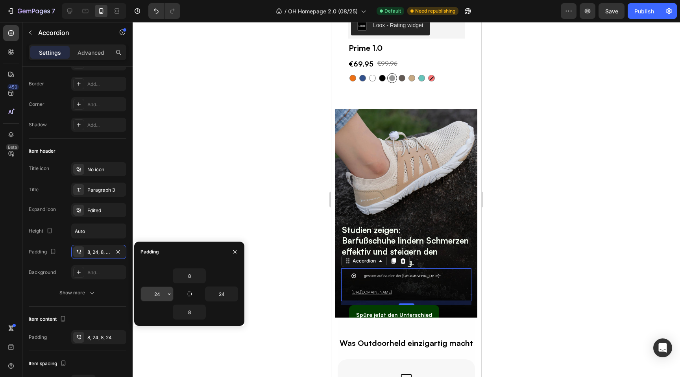
click at [162, 294] on input "24" at bounding box center [157, 294] width 32 height 14
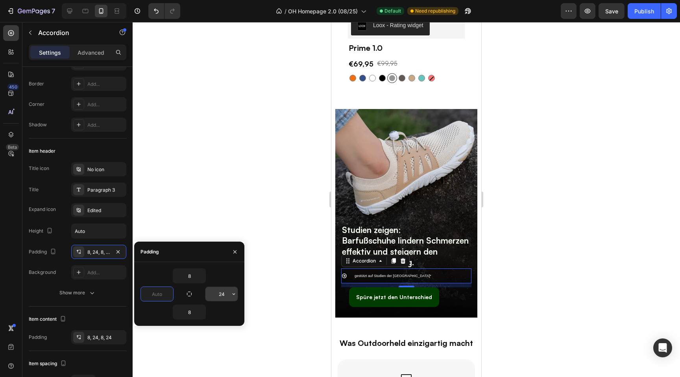
click at [224, 291] on input "24" at bounding box center [222, 294] width 32 height 14
type input "0"
click at [224, 291] on input "24" at bounding box center [222, 294] width 32 height 14
type input "0"
click at [190, 279] on input "8" at bounding box center [189, 276] width 32 height 14
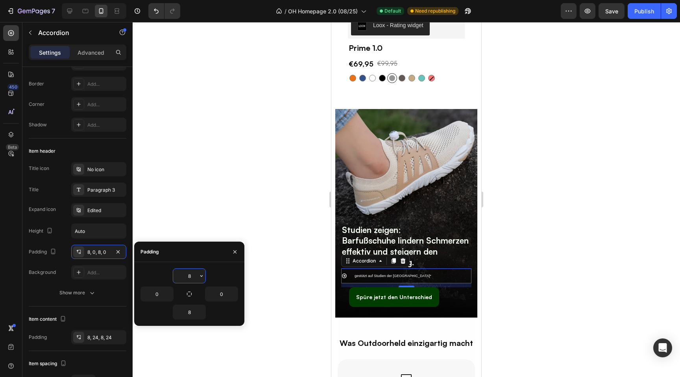
click at [190, 279] on input "8" at bounding box center [189, 276] width 32 height 14
type input "0"
click at [191, 314] on input "8" at bounding box center [189, 312] width 32 height 14
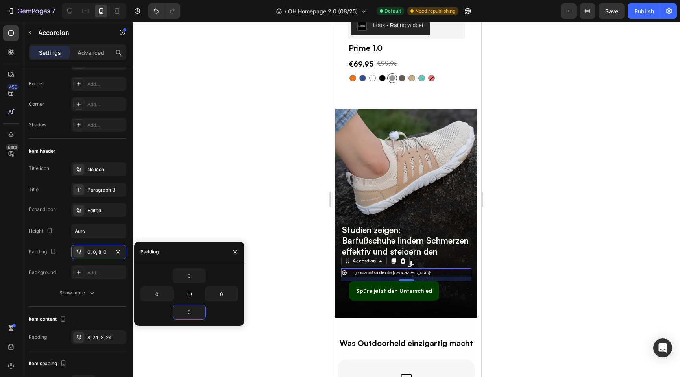
click at [268, 250] on div at bounding box center [407, 199] width 548 height 355
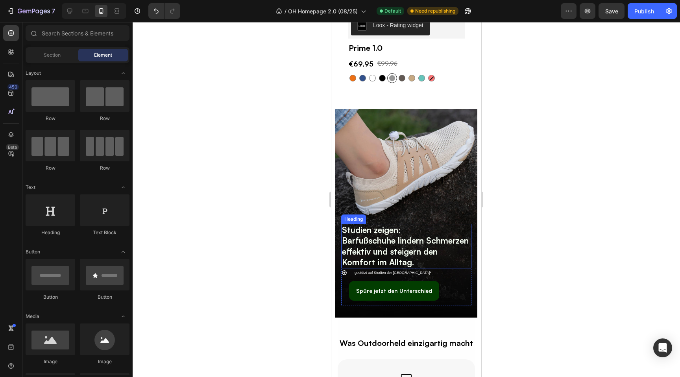
click at [405, 265] on strong "Barfußschuhe lindern Schmerzen effektiv und steigern den Komfort im Alltag." at bounding box center [405, 251] width 127 height 32
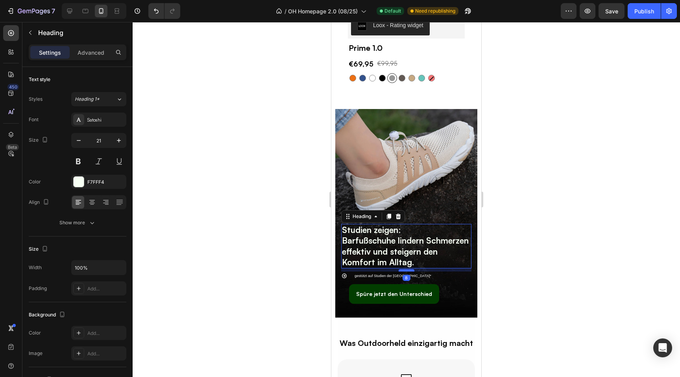
click at [405, 270] on div at bounding box center [407, 270] width 16 height 2
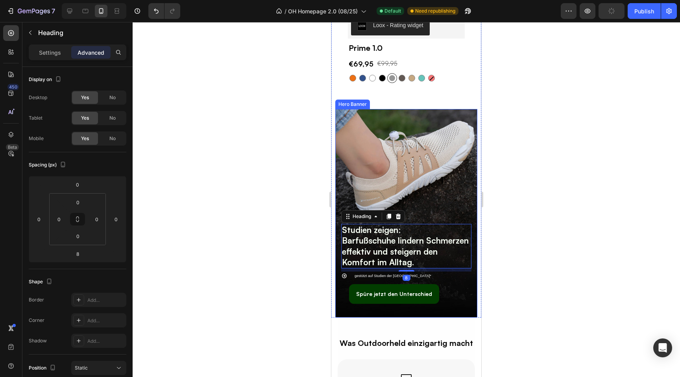
click at [261, 264] on div at bounding box center [407, 199] width 548 height 355
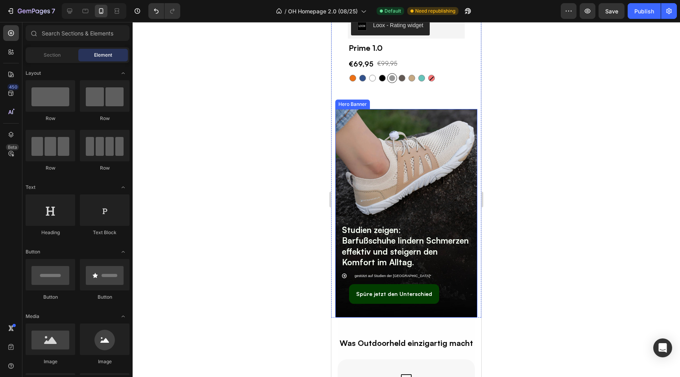
click at [344, 277] on icon at bounding box center [344, 276] width 5 height 5
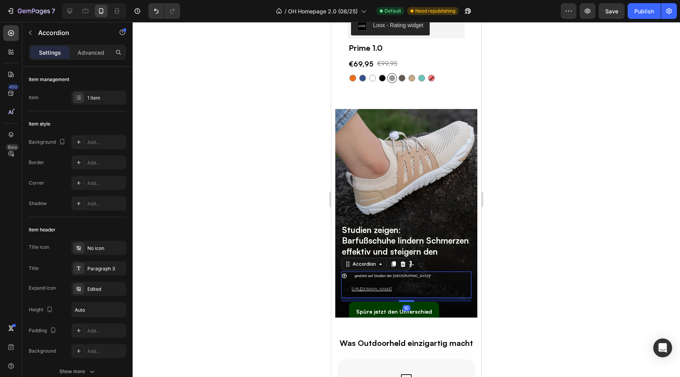
click at [344, 277] on icon at bounding box center [345, 276] width 6 height 6
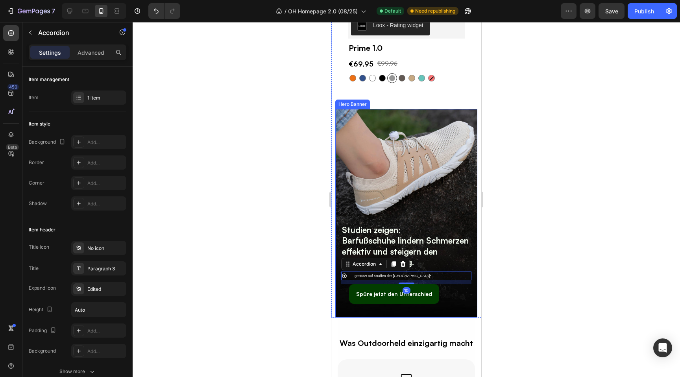
click at [450, 311] on div "Studien zeigen: Barfußschuhe lindern Schmerzen effektiv und steigern den Komfor…" at bounding box center [406, 218] width 142 height 218
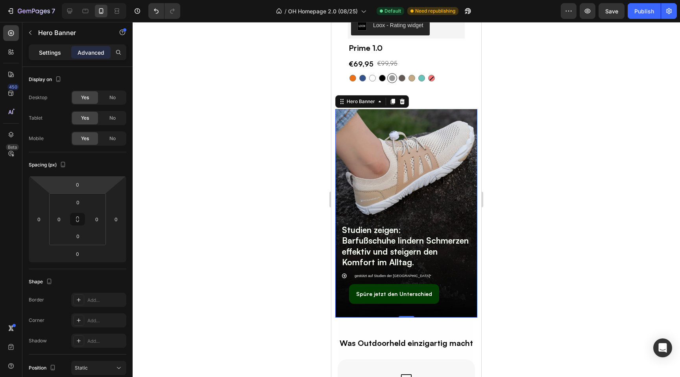
click at [55, 56] on p "Settings" at bounding box center [50, 52] width 22 height 8
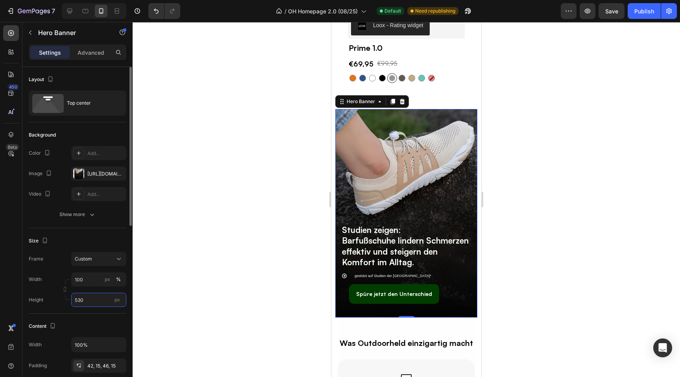
click at [92, 293] on input "530" at bounding box center [98, 300] width 55 height 14
type input "550"
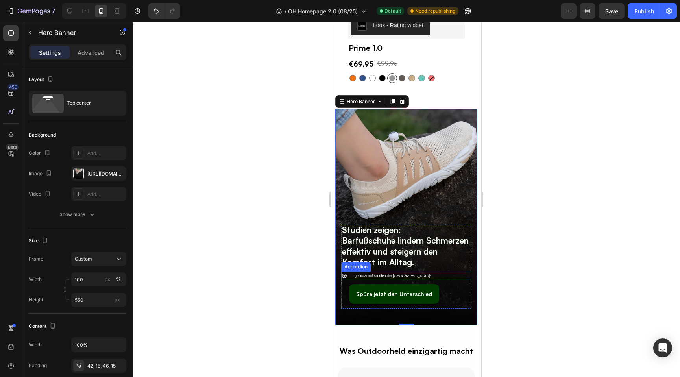
click at [344, 274] on icon at bounding box center [344, 276] width 5 height 5
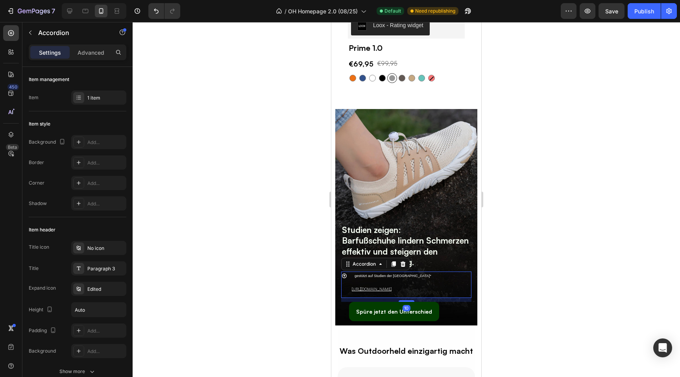
click at [344, 274] on icon at bounding box center [344, 276] width 5 height 5
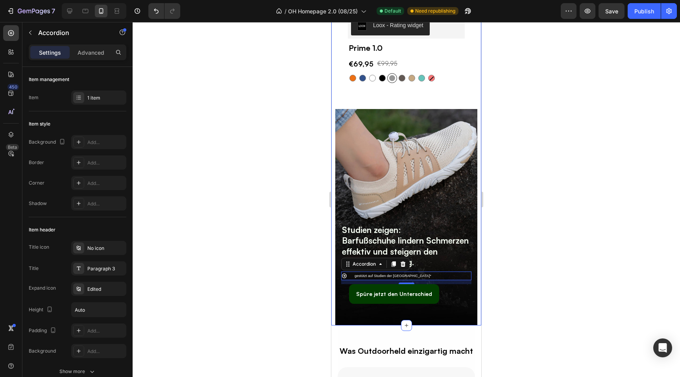
click at [246, 269] on div at bounding box center [407, 199] width 548 height 355
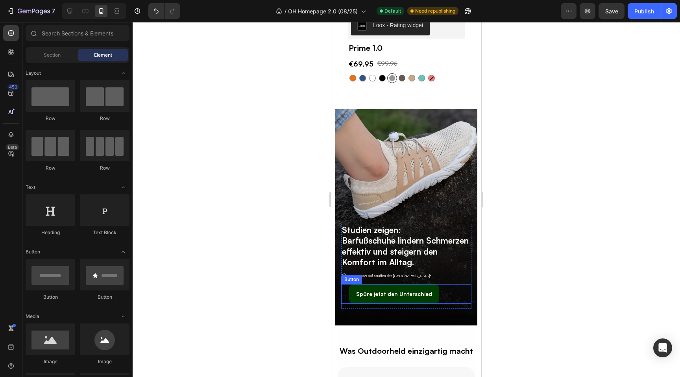
click at [448, 295] on div "Spüre jetzt den Unterschied Button" at bounding box center [406, 293] width 130 height 19
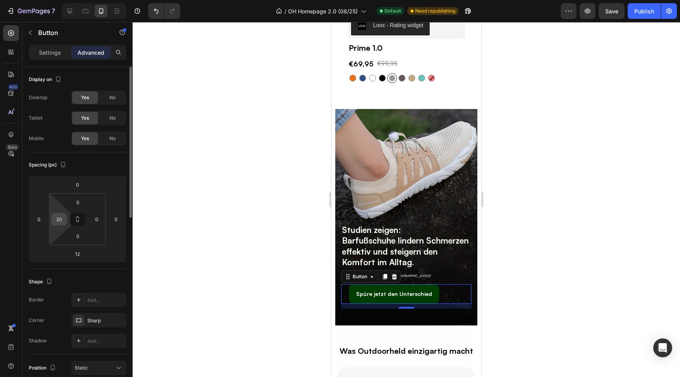
click at [58, 220] on input "20" at bounding box center [59, 219] width 12 height 12
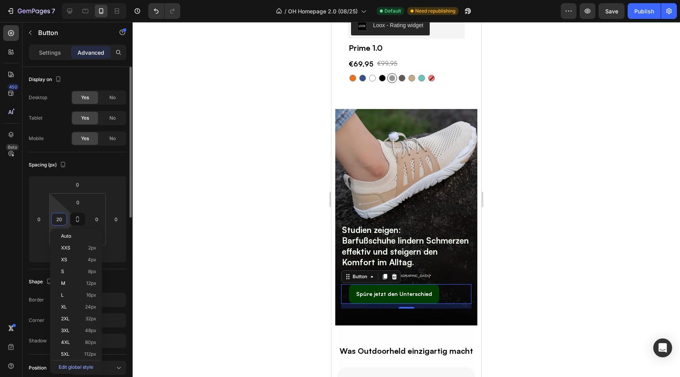
type input "0"
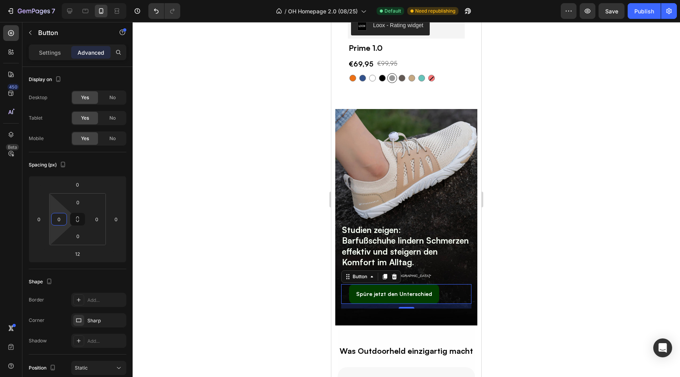
click at [224, 257] on div at bounding box center [407, 199] width 548 height 355
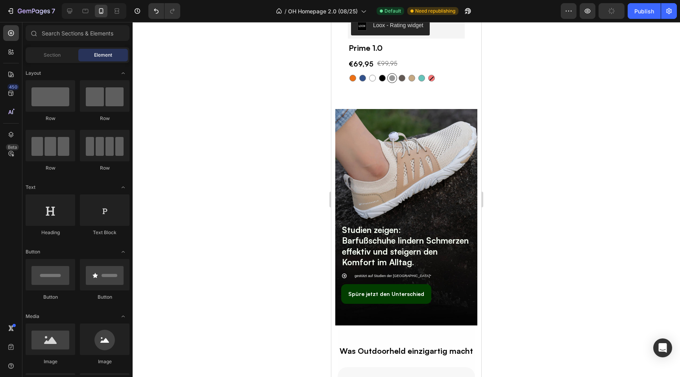
click at [274, 200] on div at bounding box center [407, 199] width 548 height 355
click at [370, 248] on strong "Barfußschuhe lindern Schmerzen effektiv und steigern den Komfort im Alltag." at bounding box center [405, 251] width 127 height 32
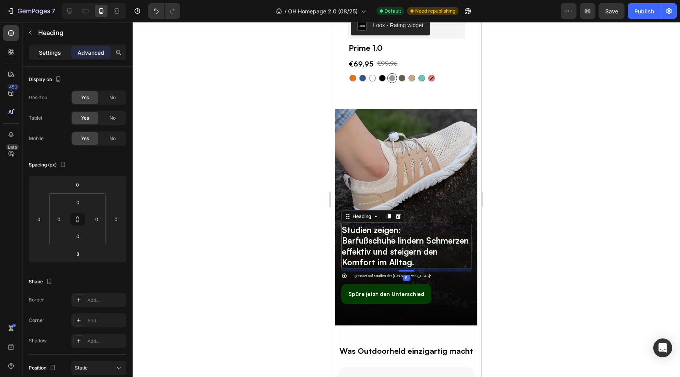
click at [53, 49] on p "Settings" at bounding box center [50, 52] width 22 height 8
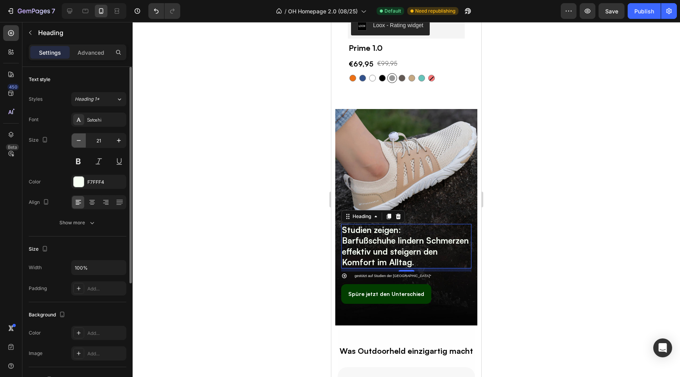
click at [78, 141] on icon "button" at bounding box center [79, 141] width 8 height 8
type input "20"
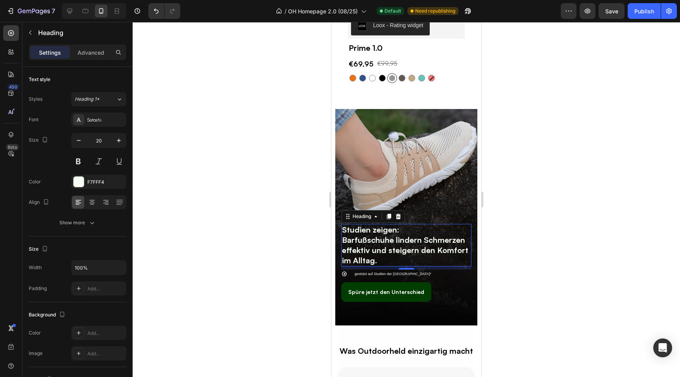
click at [256, 278] on div at bounding box center [407, 199] width 548 height 355
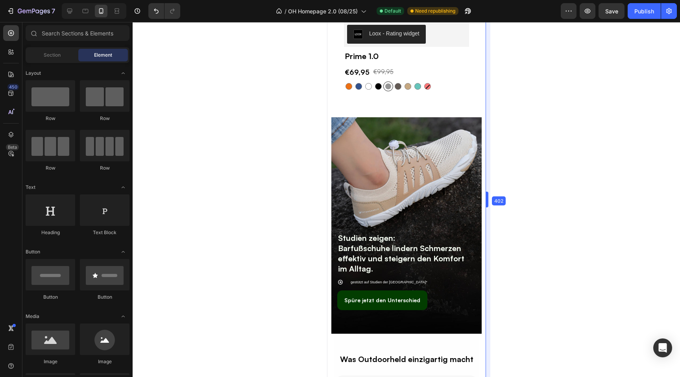
drag, startPoint x: 482, startPoint y: 196, endPoint x: 490, endPoint y: 195, distance: 7.9
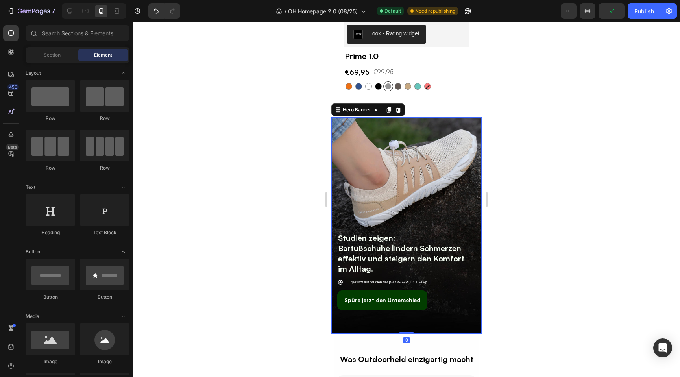
click at [334, 250] on div "Studien zeigen: Barfußschuhe lindern Schmerzen effektiv und steigern den Komfor…" at bounding box center [406, 224] width 150 height 215
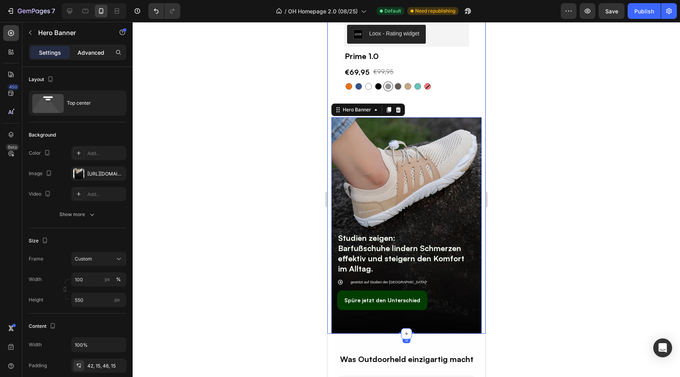
click at [94, 49] on p "Advanced" at bounding box center [91, 52] width 27 height 8
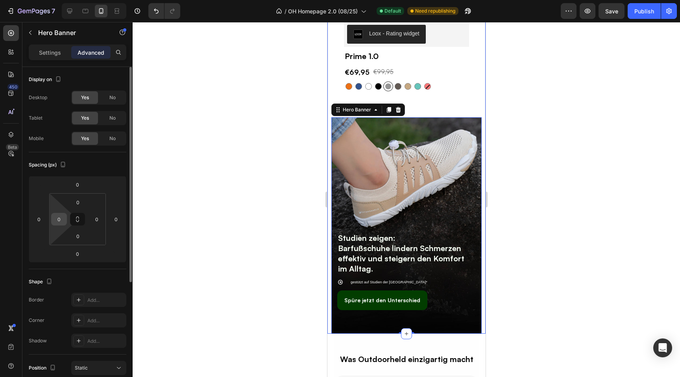
click at [59, 216] on input "0" at bounding box center [59, 219] width 12 height 12
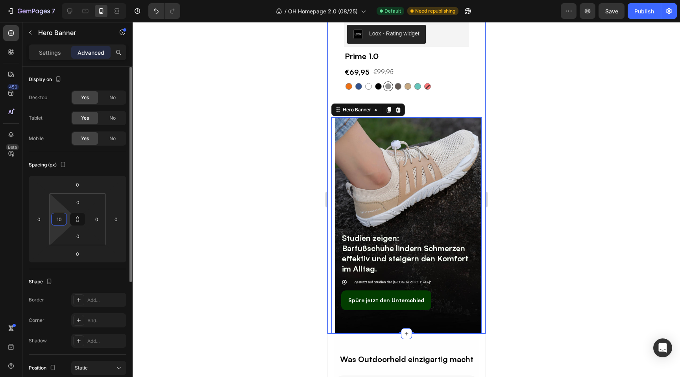
type input "1"
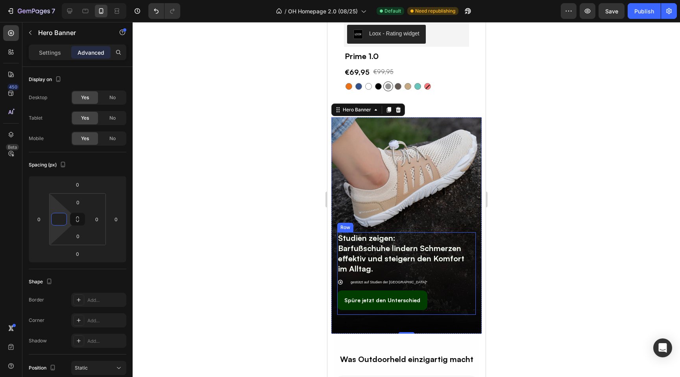
click at [378, 275] on div "Studien zeigen: Barfußschuhe lindern Schmerzen effektiv und steigern den Komfor…" at bounding box center [406, 273] width 139 height 82
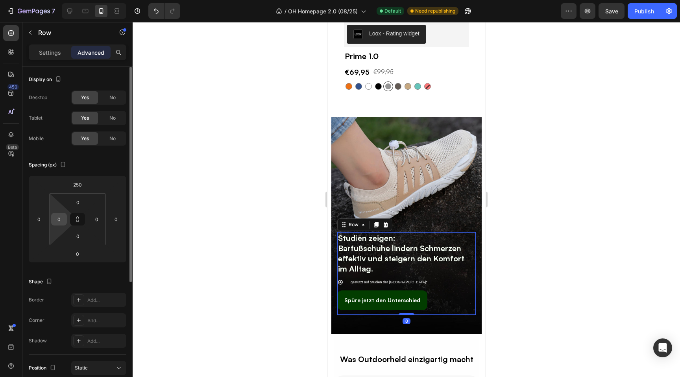
click at [59, 220] on input "0" at bounding box center [59, 219] width 12 height 12
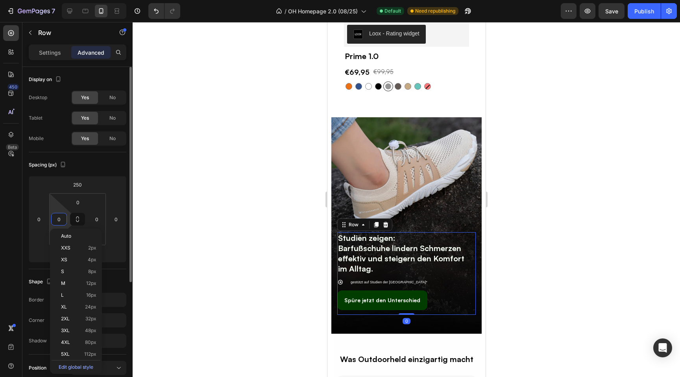
click at [59, 220] on input "0" at bounding box center [59, 219] width 12 height 12
type input "10"
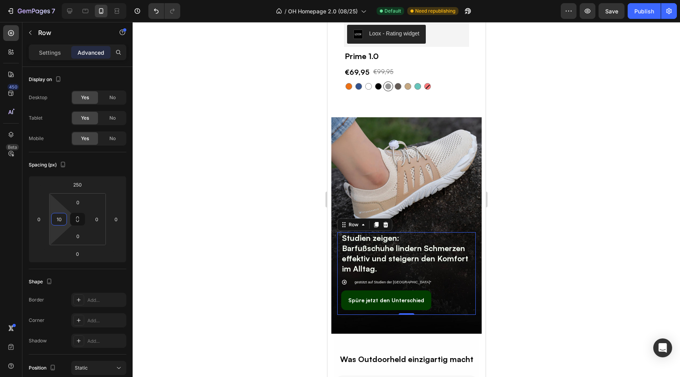
click at [204, 259] on div at bounding box center [407, 199] width 548 height 355
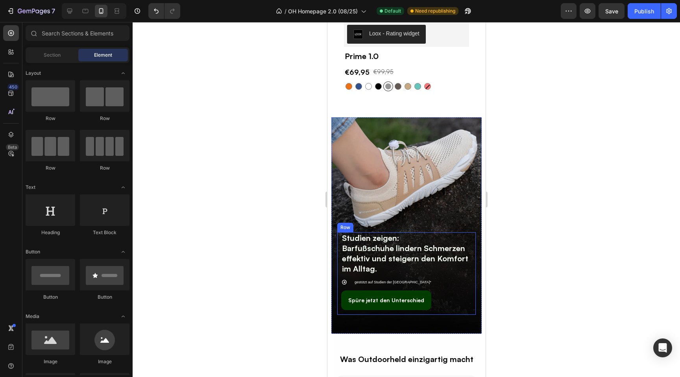
click at [340, 276] on div "Studien zeigen: Barfußschuhe lindern Schmerzen effektiv und steigern den Komfor…" at bounding box center [406, 273] width 139 height 82
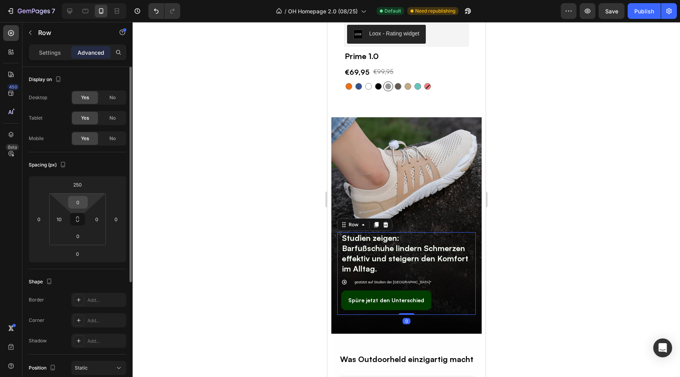
click at [80, 200] on input "0" at bounding box center [78, 202] width 16 height 12
type input "10"
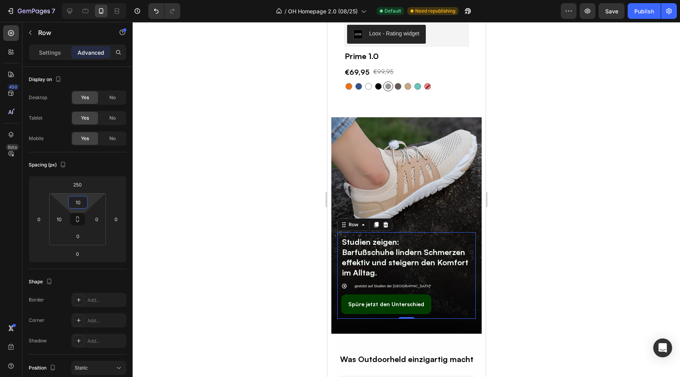
click at [222, 205] on div at bounding box center [407, 199] width 548 height 355
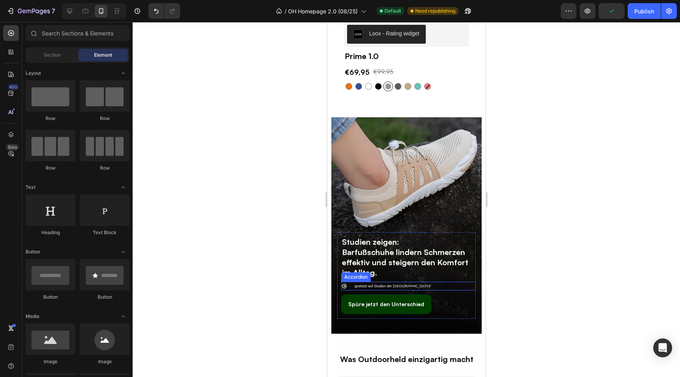
click at [344, 286] on icon at bounding box center [344, 286] width 5 height 5
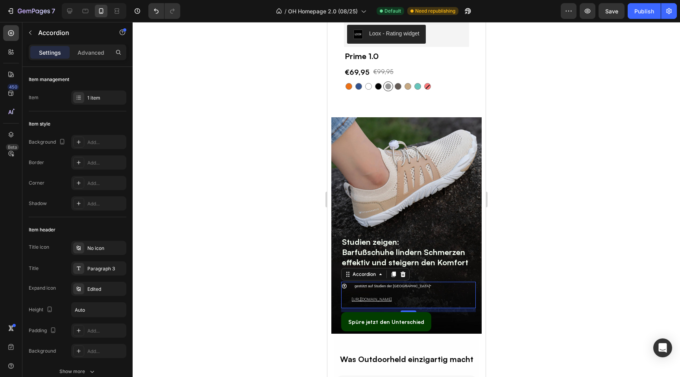
click at [344, 286] on icon at bounding box center [344, 286] width 6 height 6
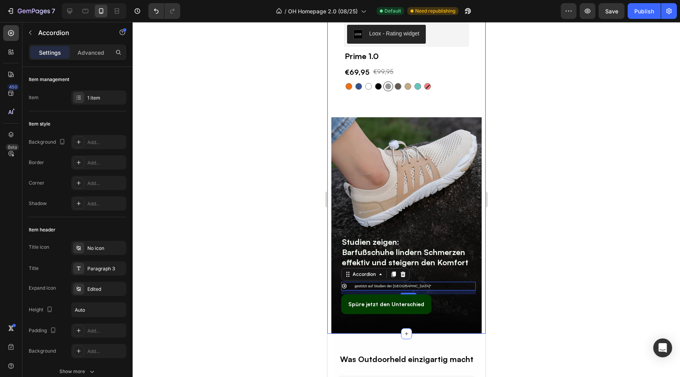
click at [286, 274] on div at bounding box center [407, 199] width 548 height 355
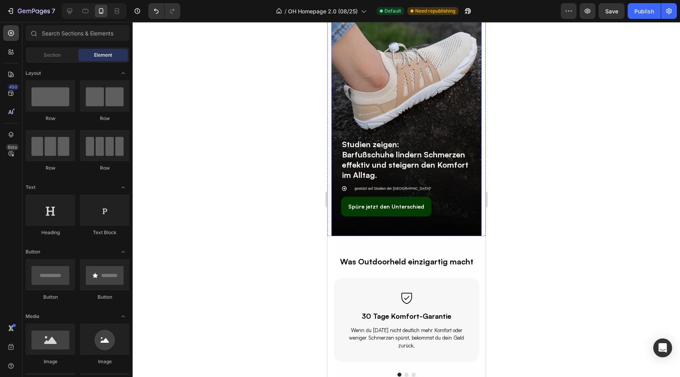
scroll to position [1695, 0]
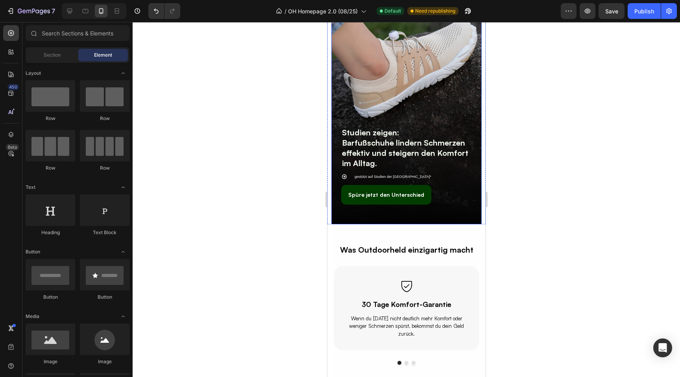
click at [391, 221] on div "Studien zeigen: Barfußschuhe lindern Schmerzen effektiv und steigern den Komfor…" at bounding box center [406, 117] width 150 height 219
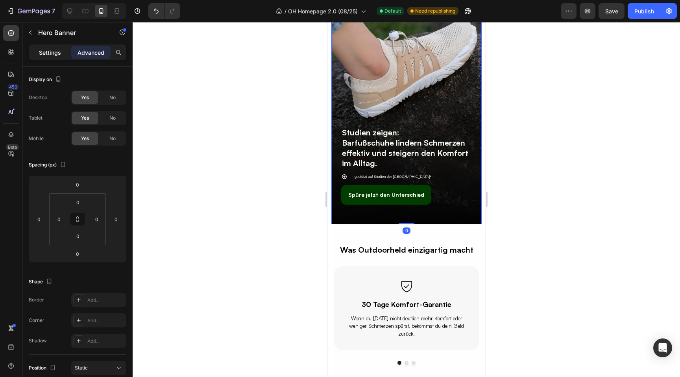
click at [48, 51] on p "Settings" at bounding box center [50, 52] width 22 height 8
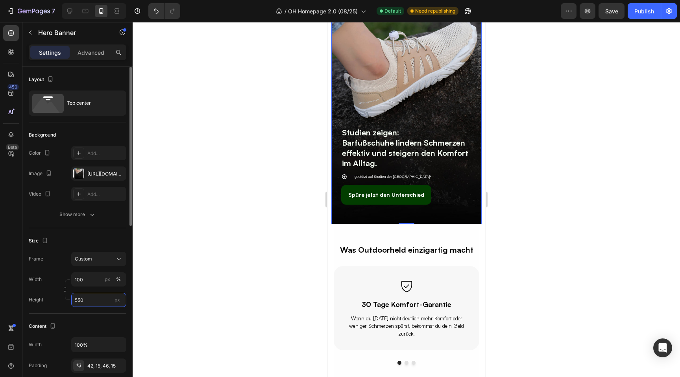
click at [91, 295] on input "550" at bounding box center [98, 300] width 55 height 14
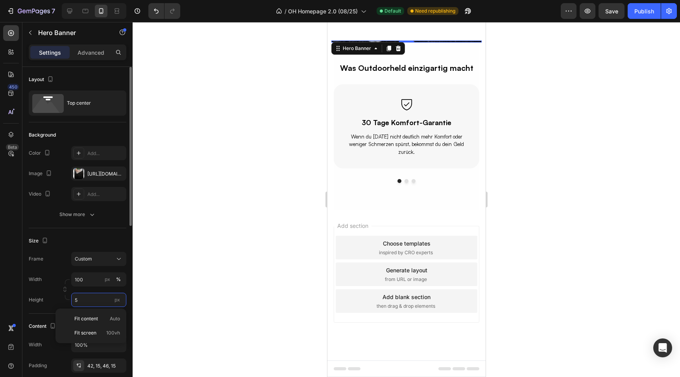
scroll to position [1662, 0]
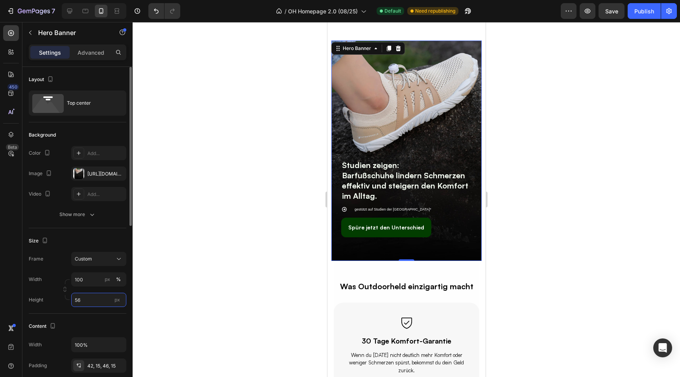
type input "560"
click at [345, 208] on icon at bounding box center [344, 209] width 5 height 5
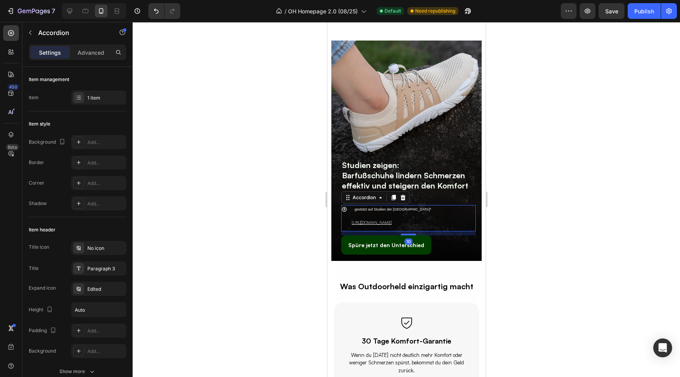
click at [345, 208] on icon at bounding box center [344, 209] width 5 height 5
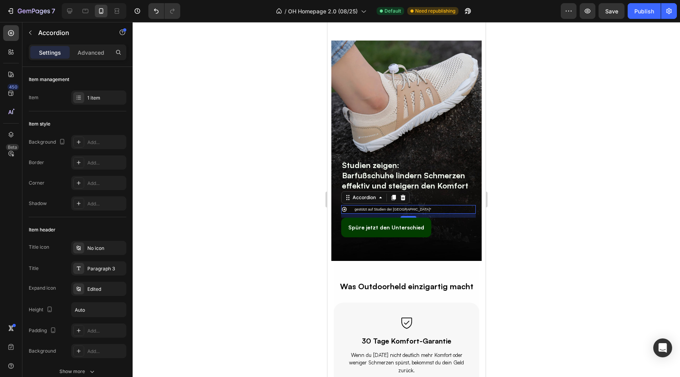
click at [547, 257] on div at bounding box center [407, 199] width 548 height 355
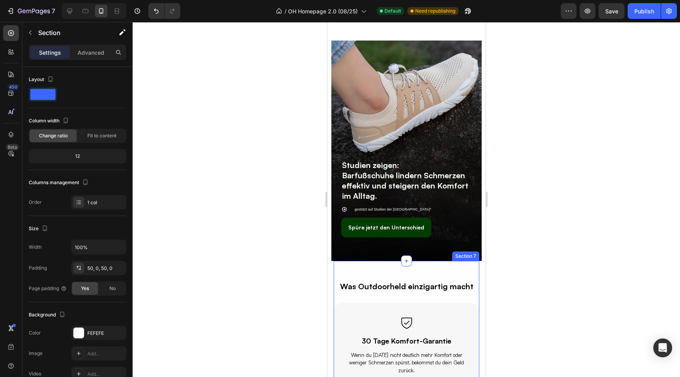
click at [388, 271] on div "Was Outdoorheld einzigartig macht Text Block Row Icon 30 Tage Komfort-Garantie …" at bounding box center [406, 345] width 146 height 168
click at [206, 178] on div at bounding box center [407, 199] width 548 height 355
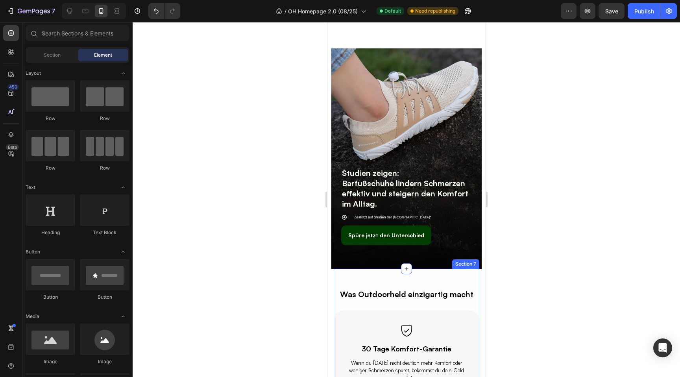
scroll to position [1650, 0]
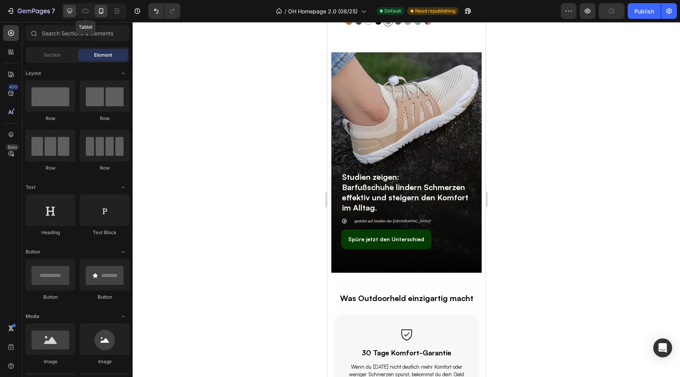
click at [88, 13] on icon at bounding box center [85, 11] width 8 height 8
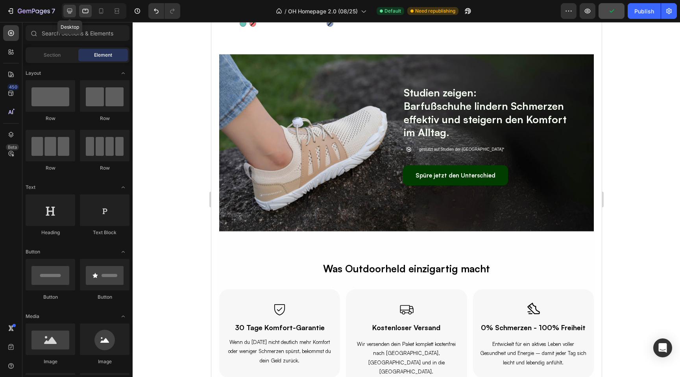
click at [67, 10] on icon at bounding box center [70, 11] width 8 height 8
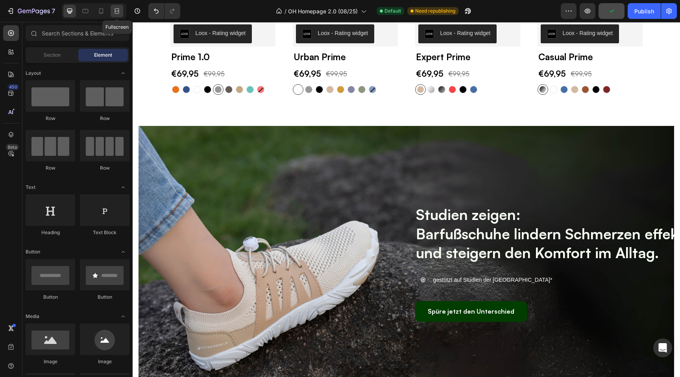
click at [115, 7] on div at bounding box center [117, 11] width 13 height 13
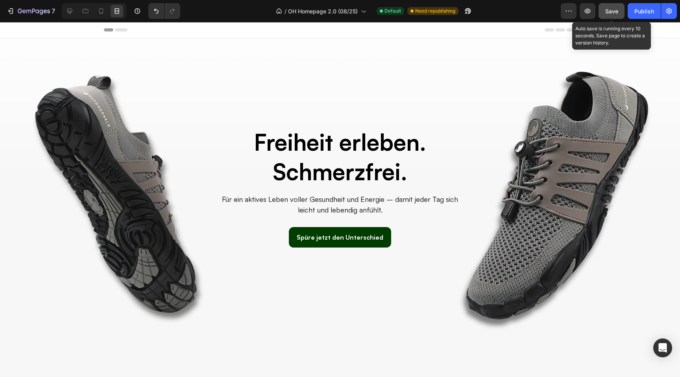
click at [616, 8] on span "Save" at bounding box center [612, 11] width 13 height 7
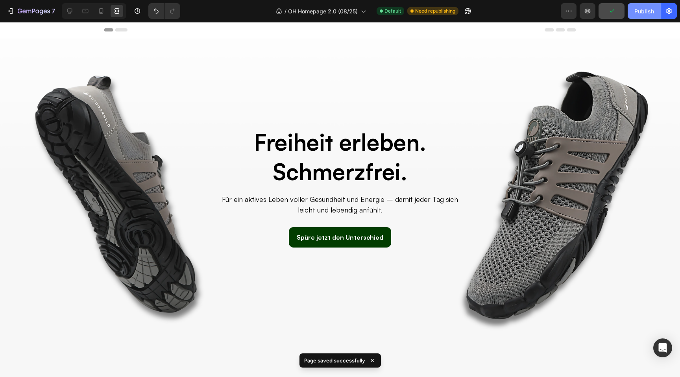
click at [650, 10] on div "Publish" at bounding box center [645, 11] width 20 height 8
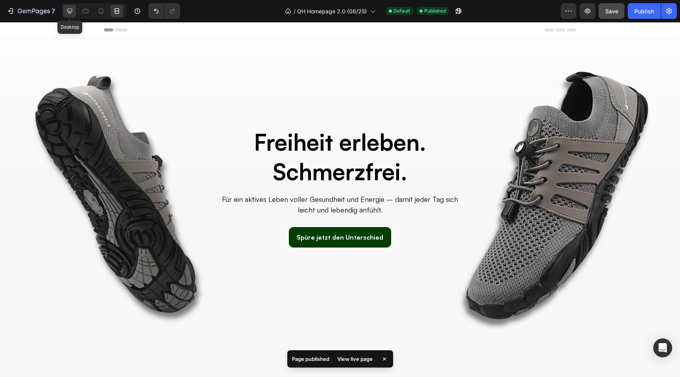
click at [72, 13] on icon at bounding box center [70, 11] width 8 height 8
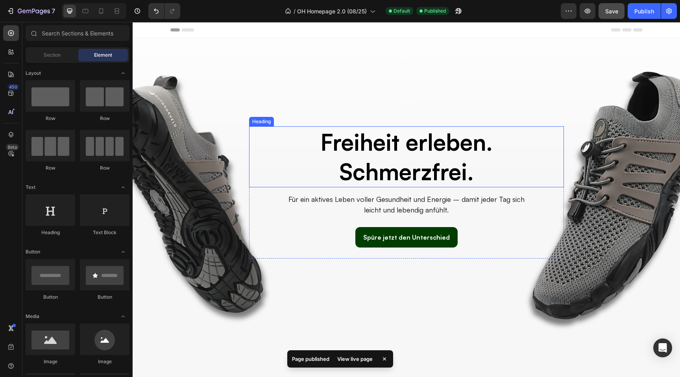
click at [299, 137] on h2 "Freiheit erleben. Schmerzfrei." at bounding box center [406, 156] width 315 height 61
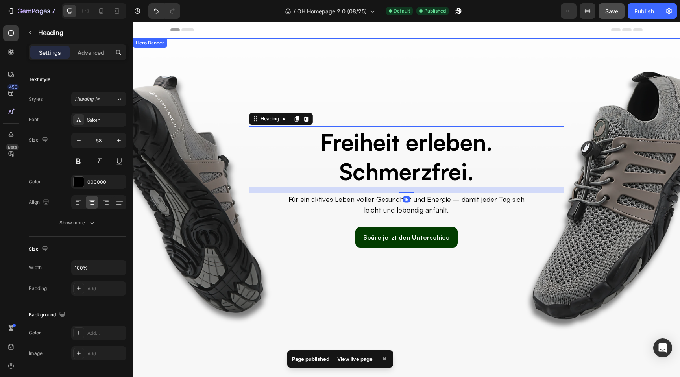
click at [186, 112] on div "Overlay" at bounding box center [407, 195] width 548 height 315
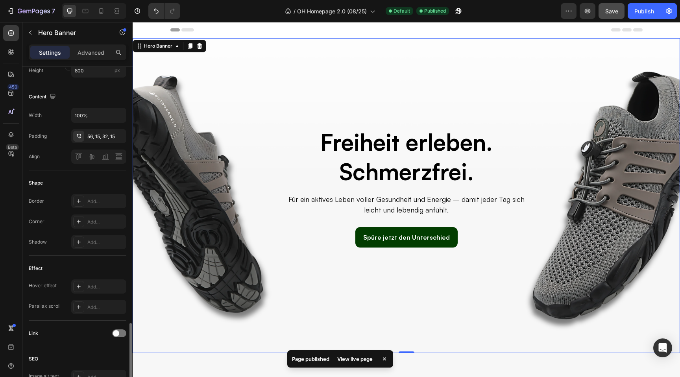
scroll to position [322, 0]
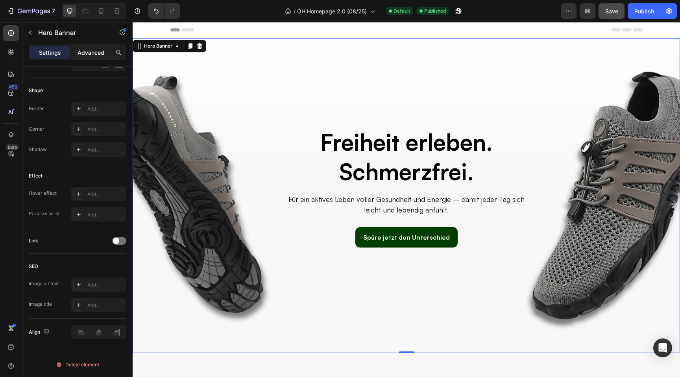
click at [90, 54] on p "Advanced" at bounding box center [91, 52] width 27 height 8
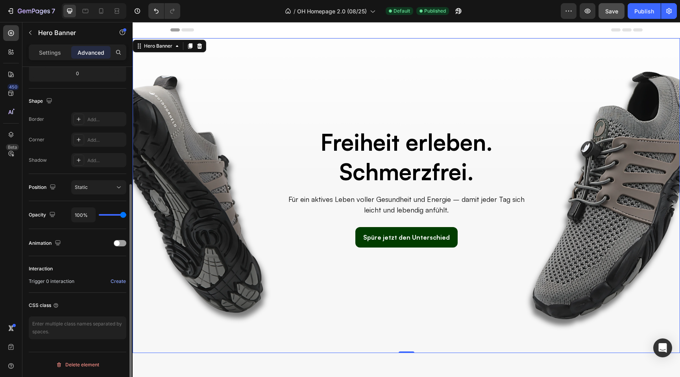
scroll to position [181, 0]
click at [351, 165] on h2 "Freiheit erleben. Schmerzfrei." at bounding box center [406, 156] width 315 height 61
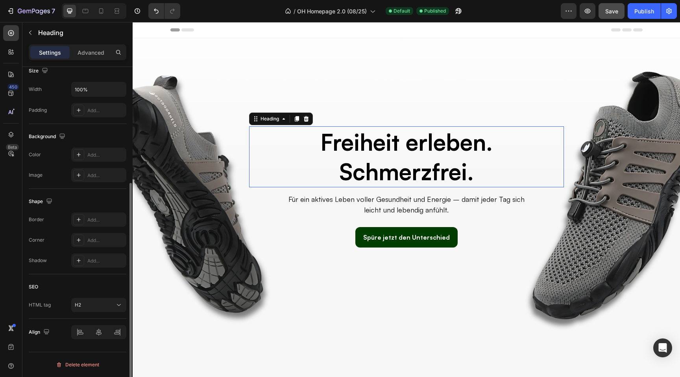
scroll to position [0, 0]
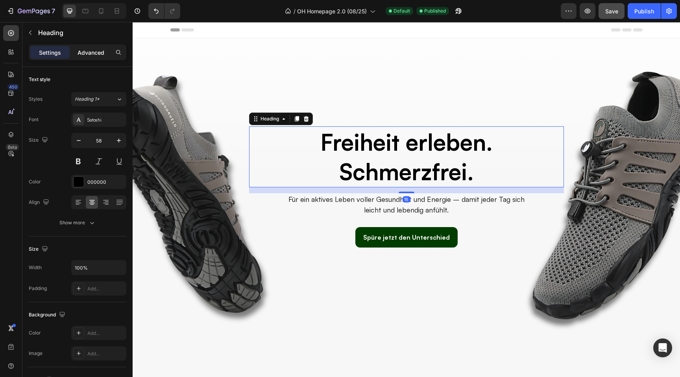
click at [87, 53] on p "Advanced" at bounding box center [91, 52] width 27 height 8
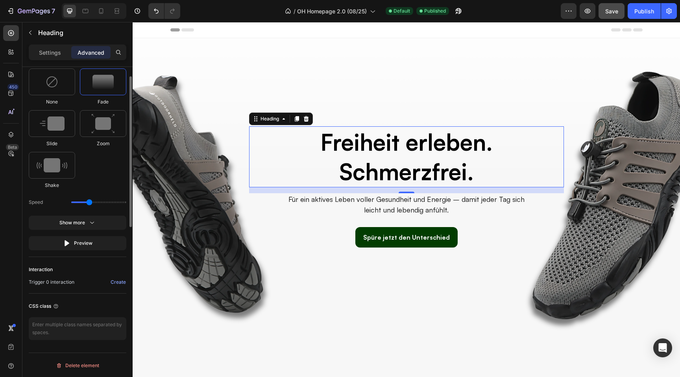
scroll to position [281, 0]
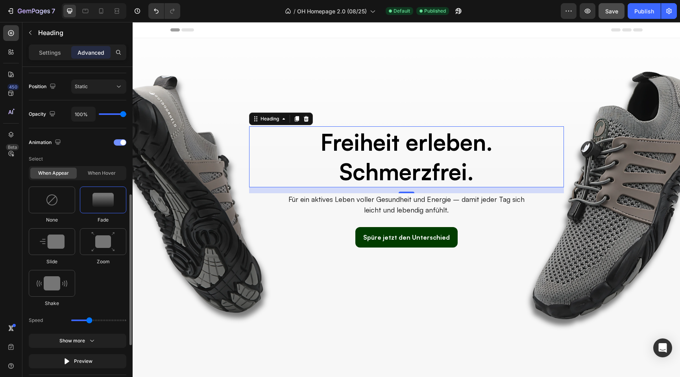
click at [120, 140] on div at bounding box center [120, 142] width 13 height 6
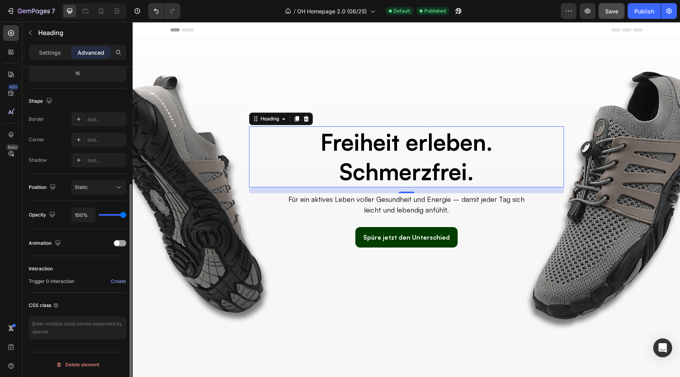
scroll to position [181, 0]
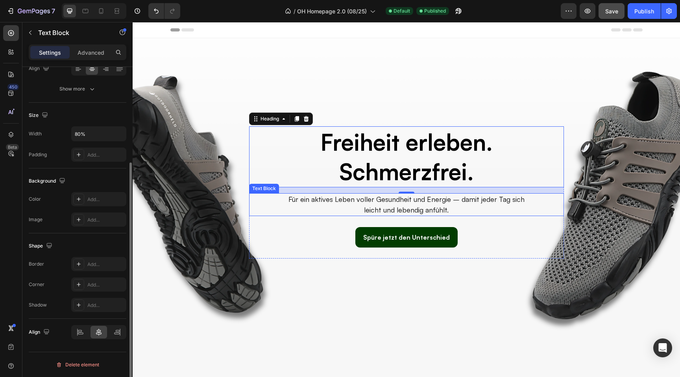
click at [357, 207] on p "Für ein aktives Leben voller Gesundheit und Energie – damit jeder Tag sich leic…" at bounding box center [406, 204] width 250 height 21
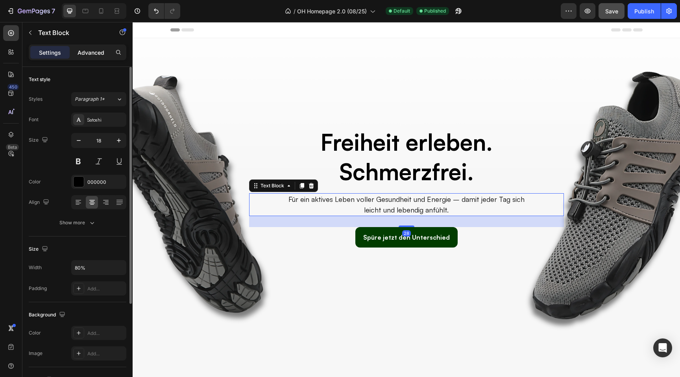
click at [93, 49] on p "Advanced" at bounding box center [91, 52] width 27 height 8
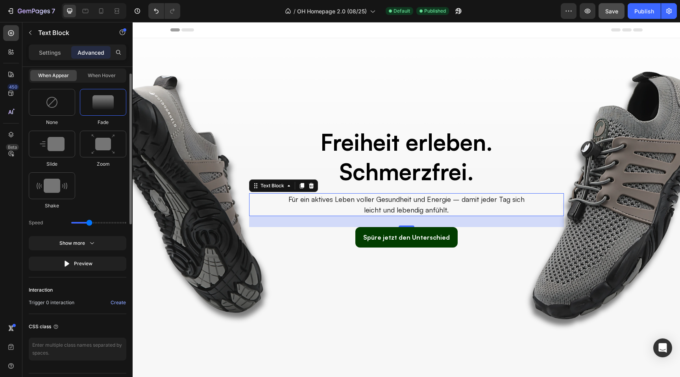
scroll to position [265, 0]
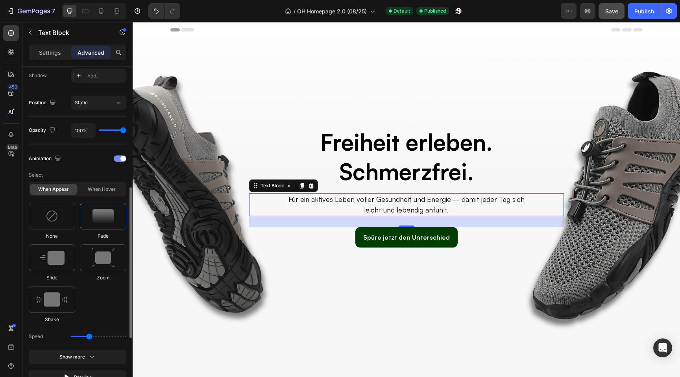
click at [120, 158] on div at bounding box center [120, 159] width 13 height 6
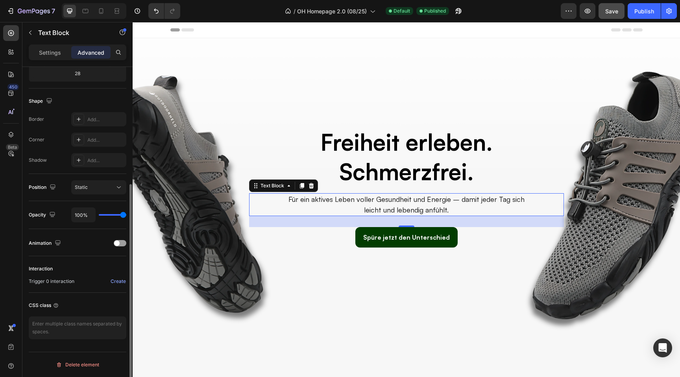
scroll to position [181, 0]
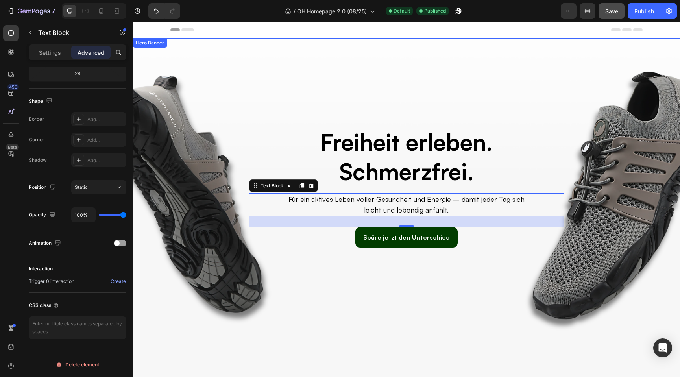
click at [211, 109] on div "Overlay" at bounding box center [407, 195] width 548 height 315
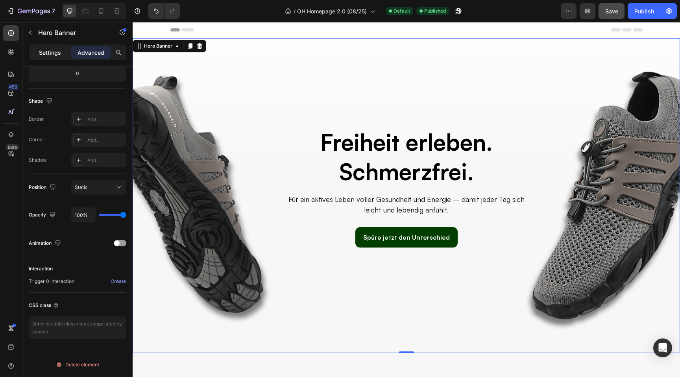
click at [55, 52] on p "Settings" at bounding box center [50, 52] width 22 height 8
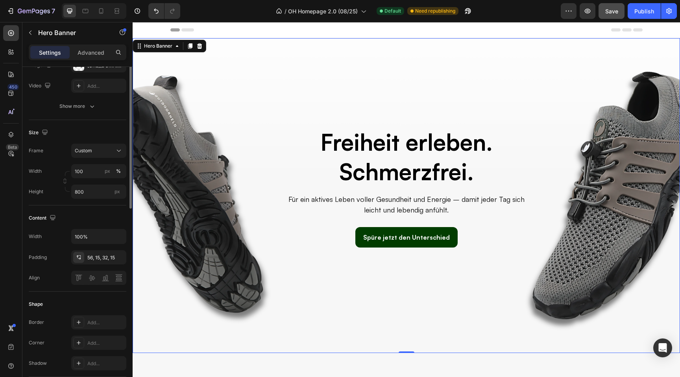
scroll to position [0, 0]
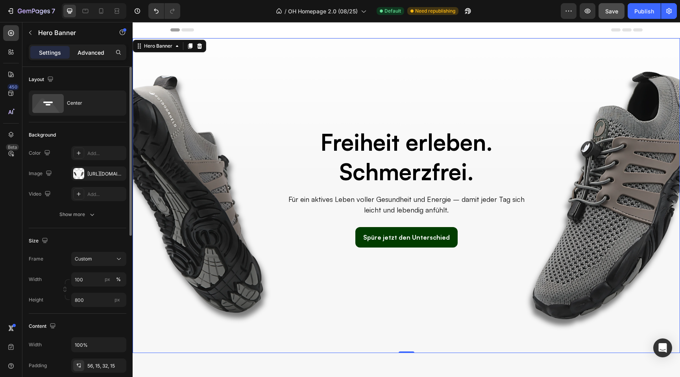
click at [85, 50] on p "Advanced" at bounding box center [91, 52] width 27 height 8
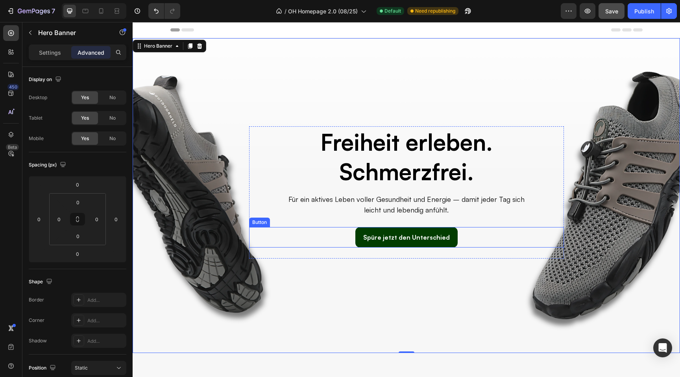
click at [342, 245] on div "Spüre jetzt den Unterschied Button" at bounding box center [406, 237] width 315 height 21
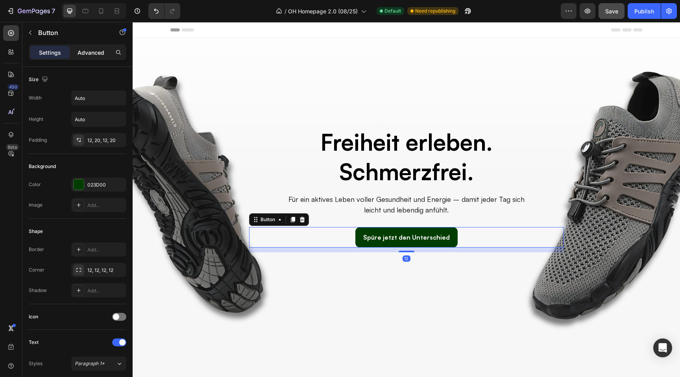
click at [89, 55] on p "Advanced" at bounding box center [91, 52] width 27 height 8
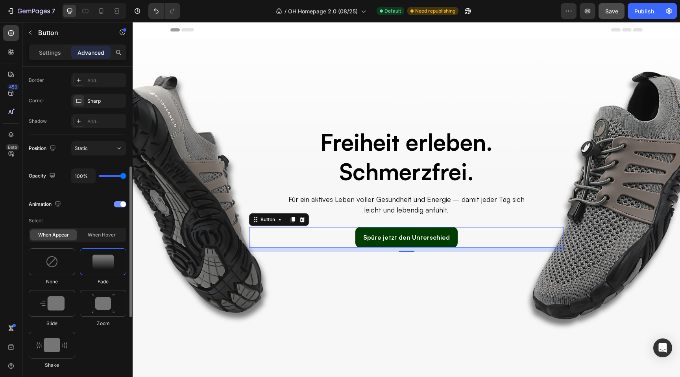
click at [120, 204] on span at bounding box center [123, 205] width 6 height 6
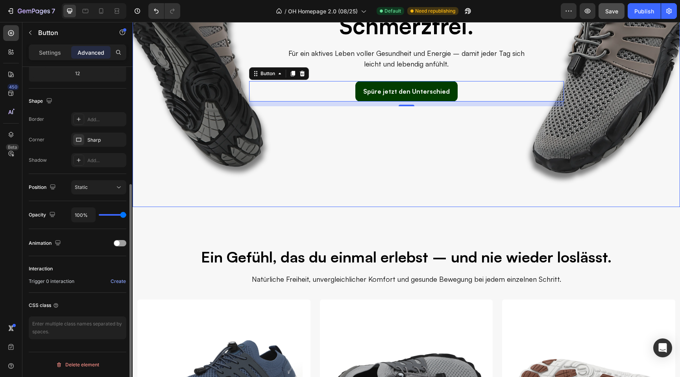
scroll to position [172, 0]
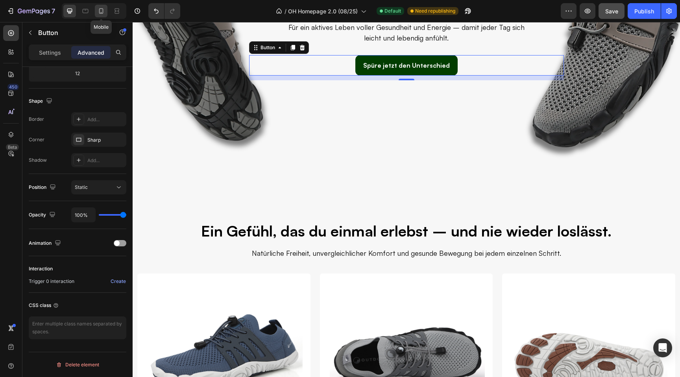
click at [98, 8] on icon at bounding box center [101, 11] width 8 height 8
type input "0"
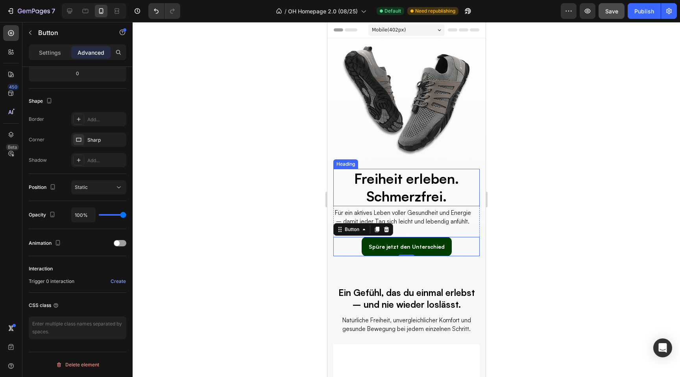
click at [381, 193] on h2 "Freiheit erleben. Schmerzfrei." at bounding box center [406, 187] width 146 height 37
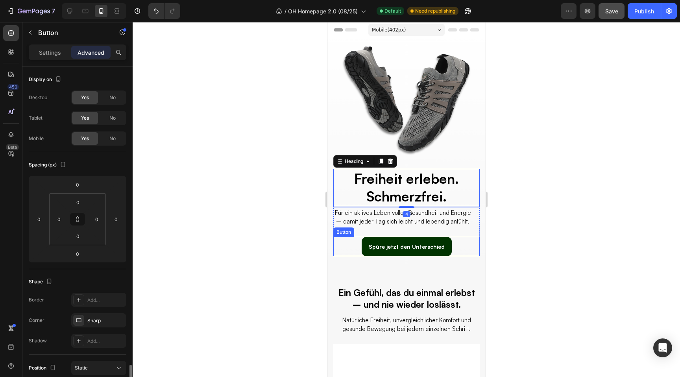
click at [370, 250] on link "Spüre jetzt den Unterschied" at bounding box center [406, 246] width 90 height 19
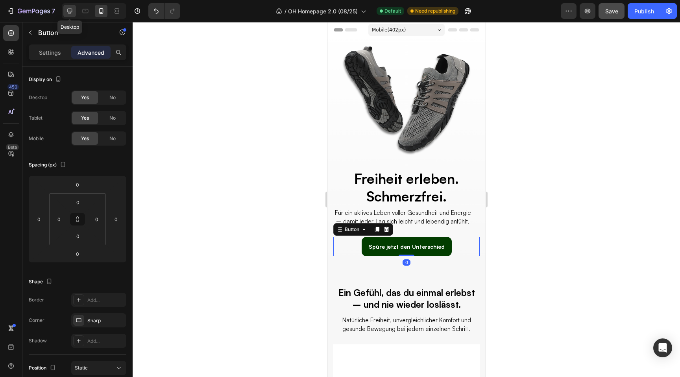
click at [69, 12] on icon at bounding box center [69, 11] width 5 height 5
type input "12"
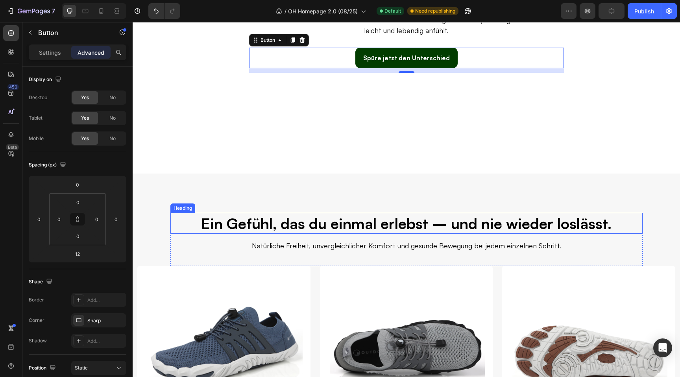
scroll to position [239, 0]
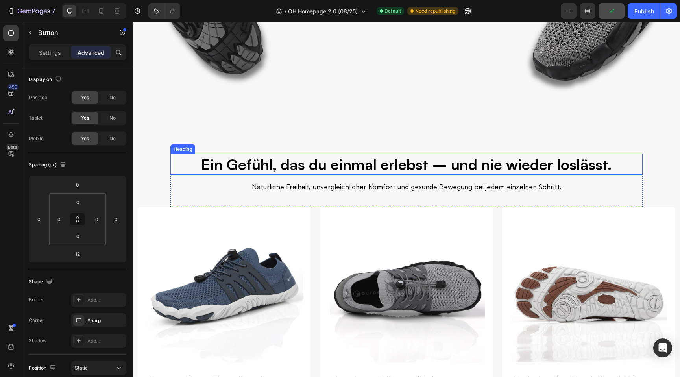
click at [276, 163] on h2 "Ein Gefühl, das du einmal erlebst – und nie wieder loslässt." at bounding box center [406, 164] width 472 height 21
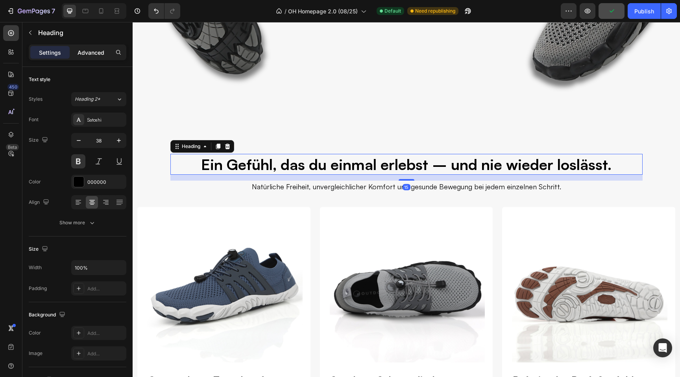
click at [91, 56] on p "Advanced" at bounding box center [91, 52] width 27 height 8
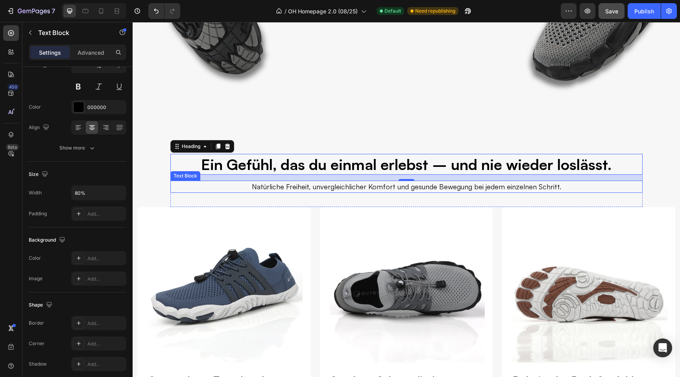
click at [323, 191] on p "Natürliche Freiheit, unvergleichlicher Komfort und gesunde Bewegung bei jedem e…" at bounding box center [407, 186] width 376 height 11
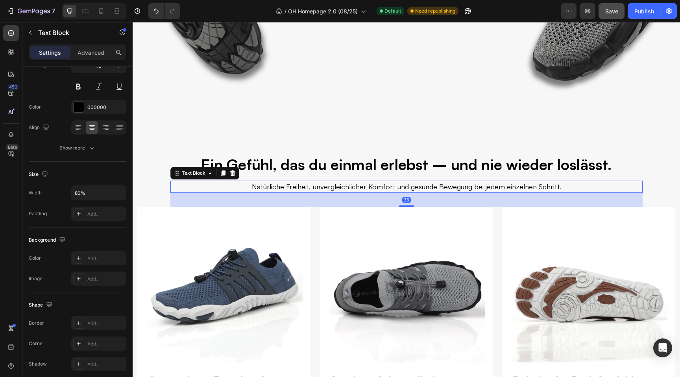
scroll to position [0, 0]
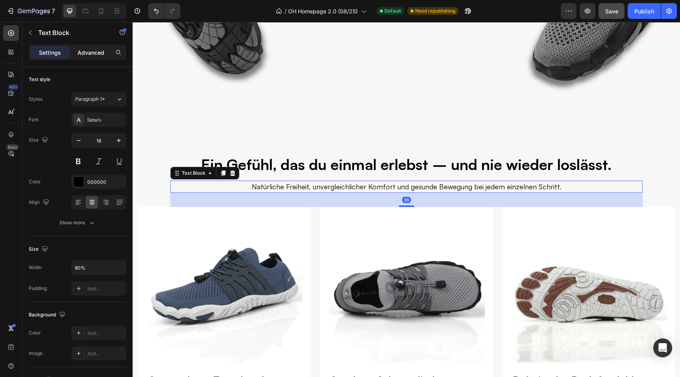
click at [99, 56] on p "Advanced" at bounding box center [91, 52] width 27 height 8
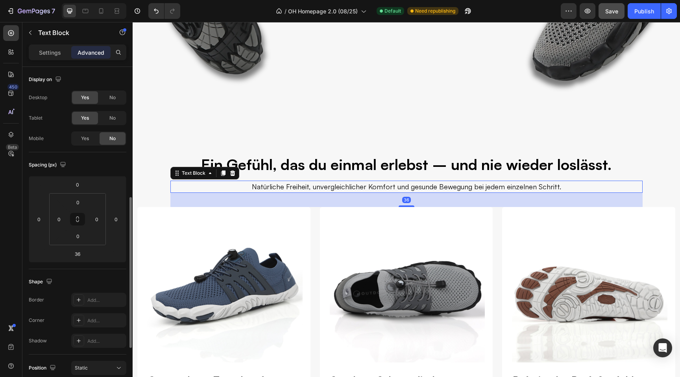
scroll to position [90, 0]
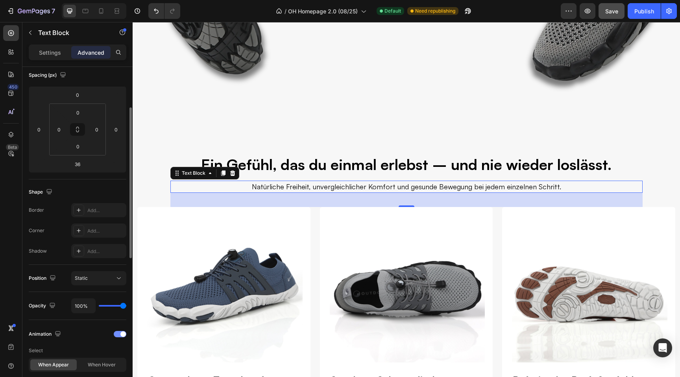
click at [119, 336] on div at bounding box center [120, 334] width 13 height 6
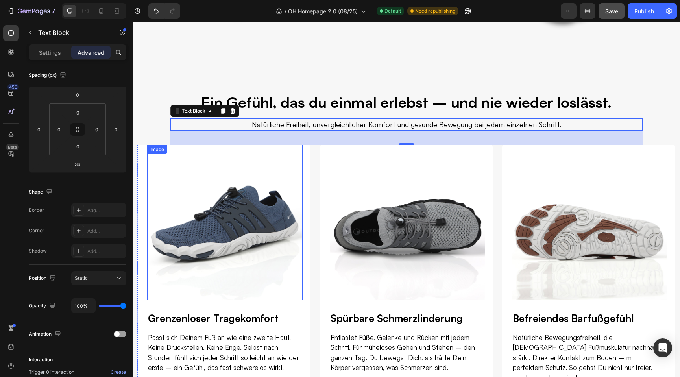
scroll to position [313, 0]
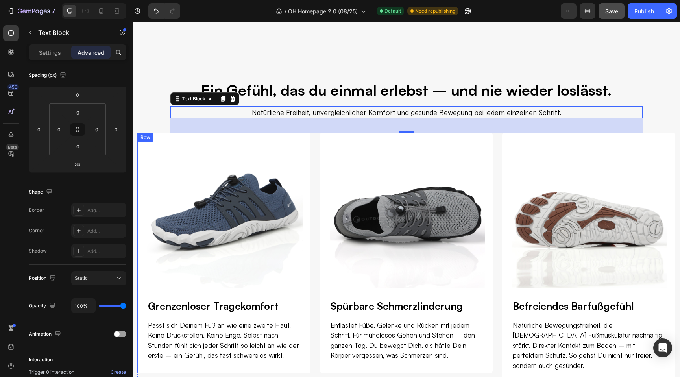
click at [308, 242] on div "Image Grenzenloser Tragekomfort Heading Passt sich Deinem Fuß an wie eine zweit…" at bounding box center [223, 253] width 173 height 240
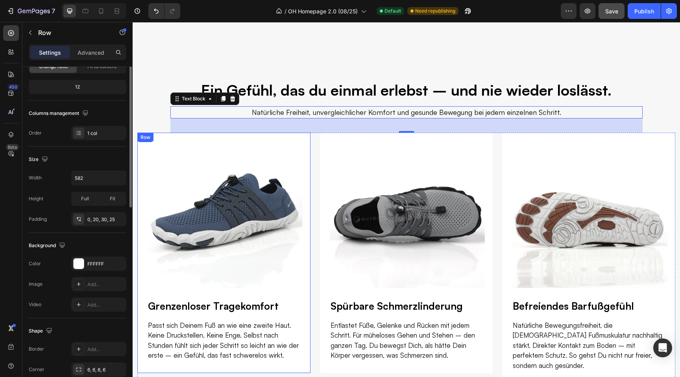
scroll to position [0, 0]
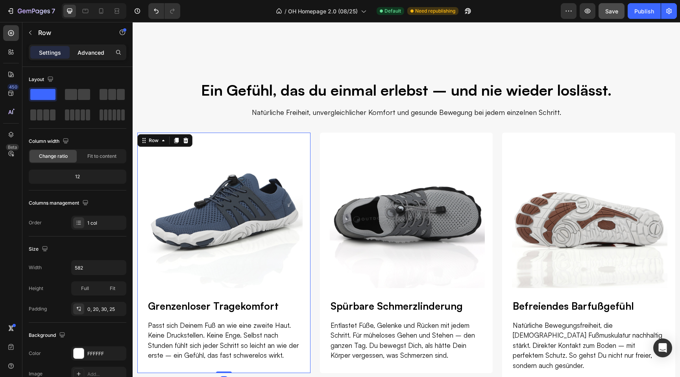
click at [89, 57] on div "Advanced" at bounding box center [90, 52] width 39 height 13
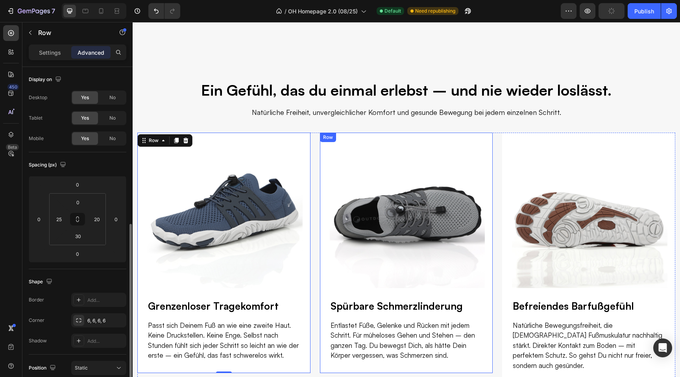
scroll to position [95, 0]
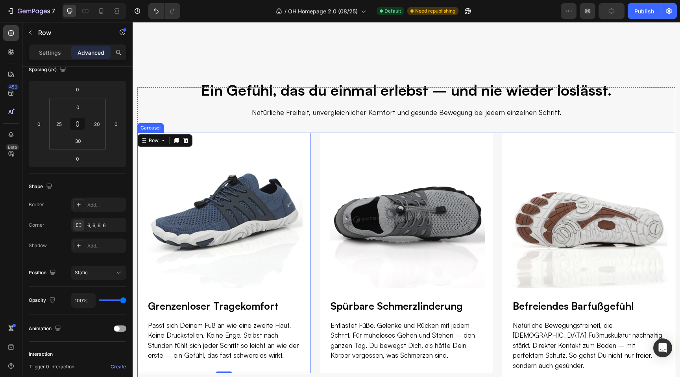
click at [313, 194] on div "Image Grenzenloser Tragekomfort Heading Passt sich Deinem Fuß an wie eine zweit…" at bounding box center [406, 258] width 538 height 250
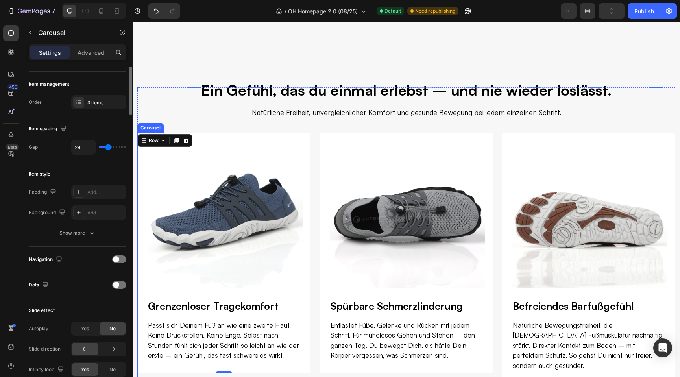
scroll to position [0, 0]
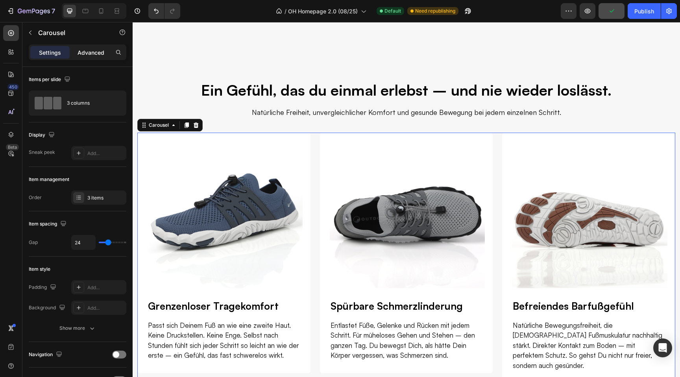
click at [95, 53] on p "Advanced" at bounding box center [91, 52] width 27 height 8
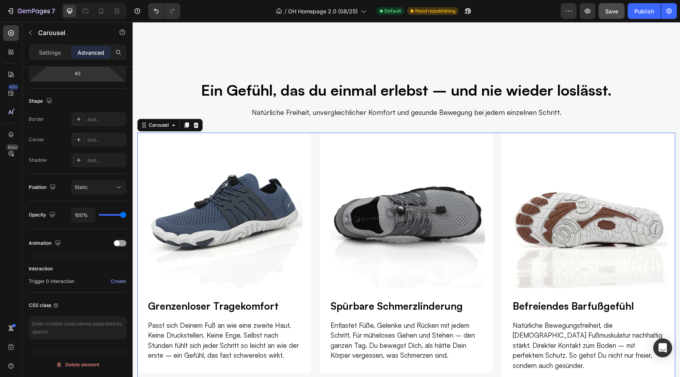
scroll to position [484, 0]
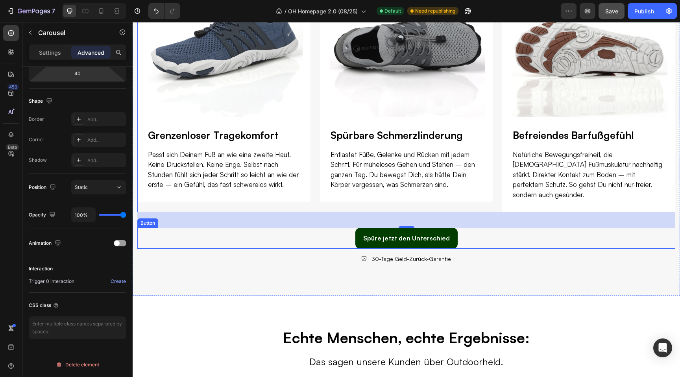
click at [352, 233] on div "Spüre jetzt den Unterschied Button" at bounding box center [406, 238] width 538 height 21
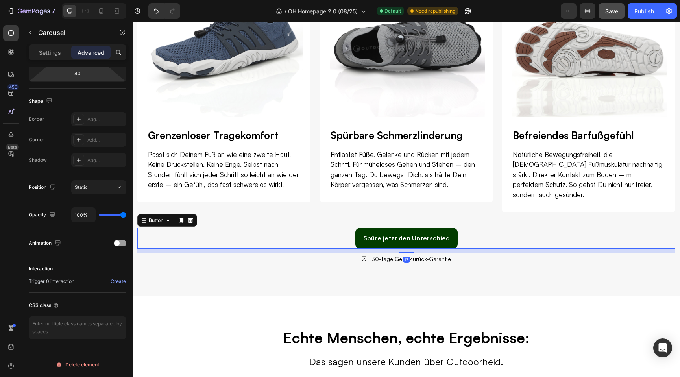
scroll to position [0, 0]
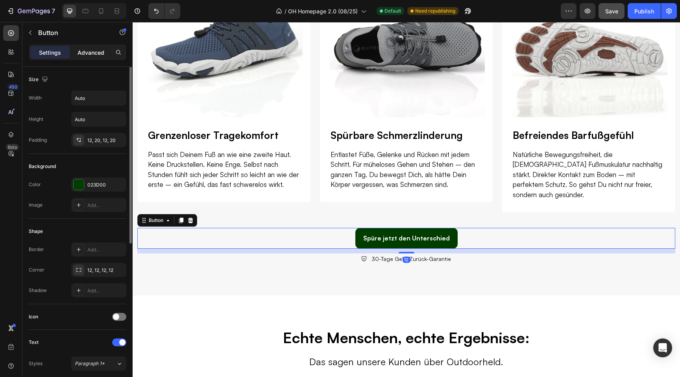
click at [89, 54] on p "Advanced" at bounding box center [91, 52] width 27 height 8
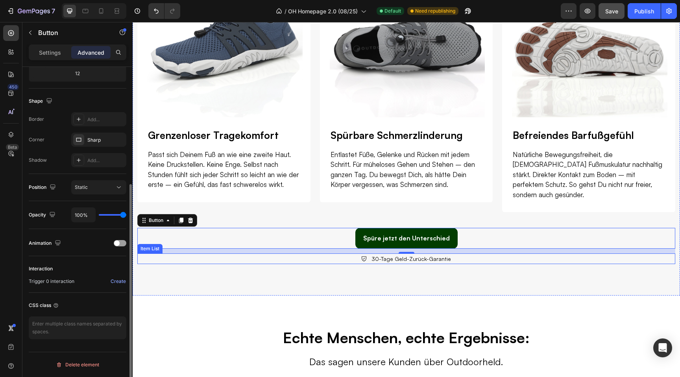
click at [354, 254] on div "30-Tage Geld-Zurück-Garantie" at bounding box center [406, 259] width 538 height 11
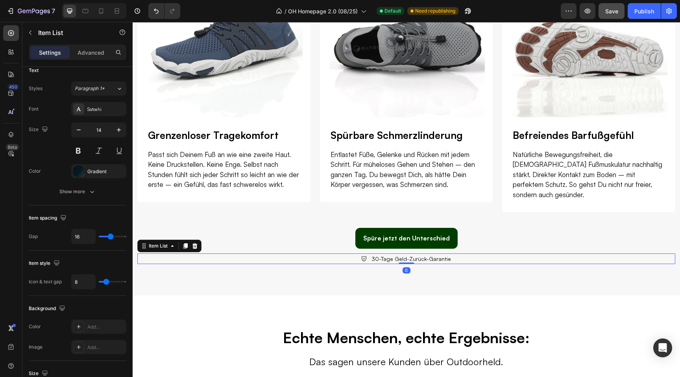
scroll to position [0, 0]
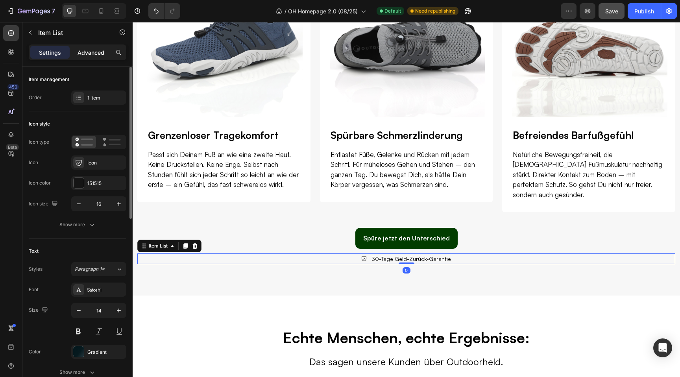
click at [92, 55] on p "Advanced" at bounding box center [91, 52] width 27 height 8
type input "100%"
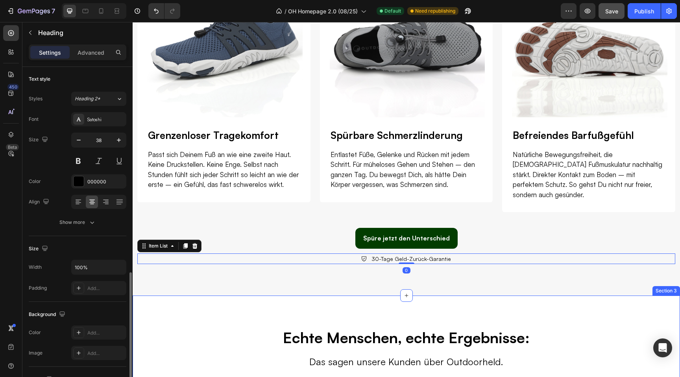
click at [305, 327] on h2 "Echte Menschen, echte Ergebnisse:" at bounding box center [406, 337] width 472 height 21
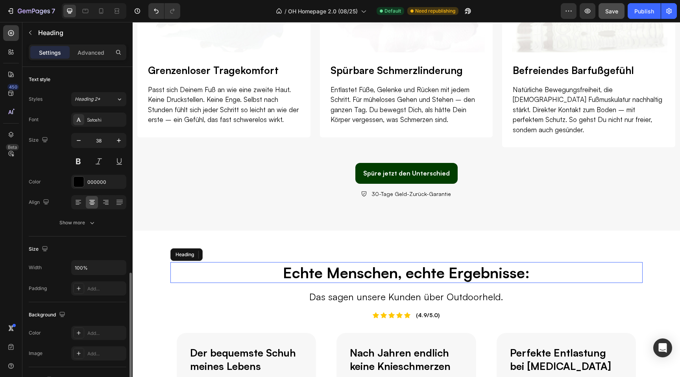
click at [98, 49] on p "Advanced" at bounding box center [91, 52] width 27 height 8
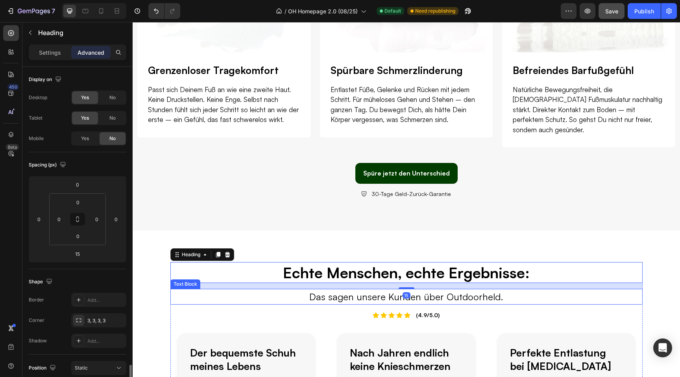
click at [338, 291] on p "Das sagen unsere Kunden über Outdoorheld." at bounding box center [407, 297] width 376 height 14
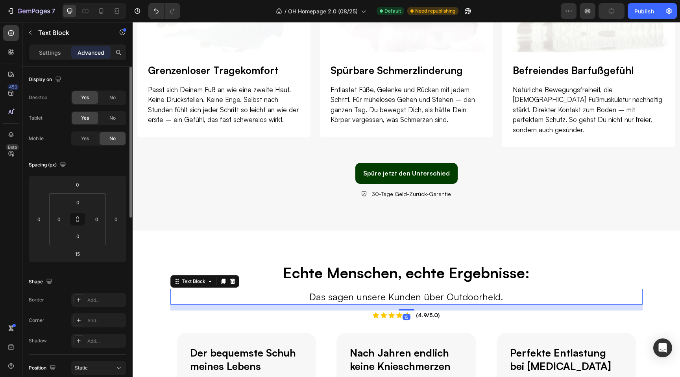
click at [91, 53] on p "Advanced" at bounding box center [91, 52] width 27 height 8
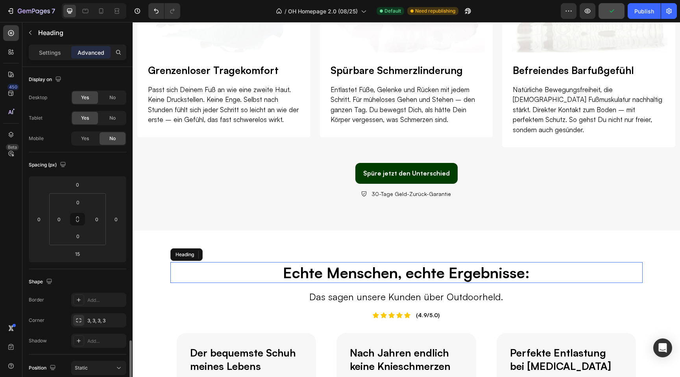
click at [354, 267] on h2 "Echte Menschen, echte Ergebnisse:" at bounding box center [406, 272] width 472 height 21
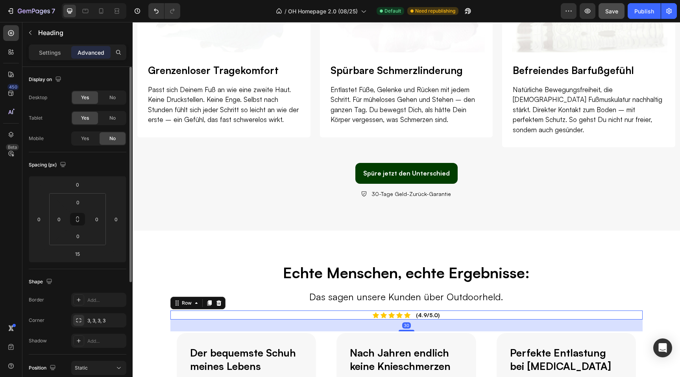
click at [368, 311] on div "Icon Icon Icon Icon Icon Icon List (4.9/5.0) Text Block Row 30" at bounding box center [406, 315] width 472 height 9
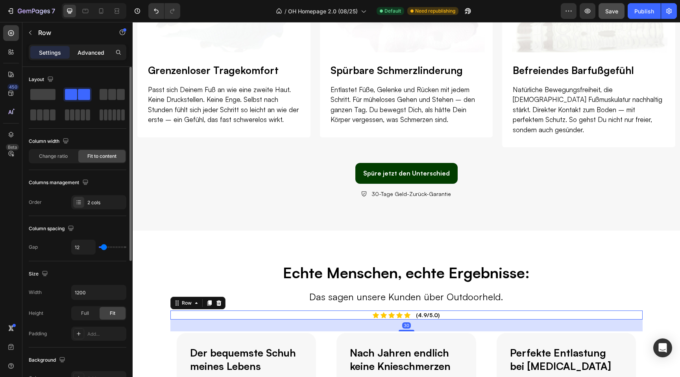
click at [90, 57] on div "Advanced" at bounding box center [90, 52] width 39 height 13
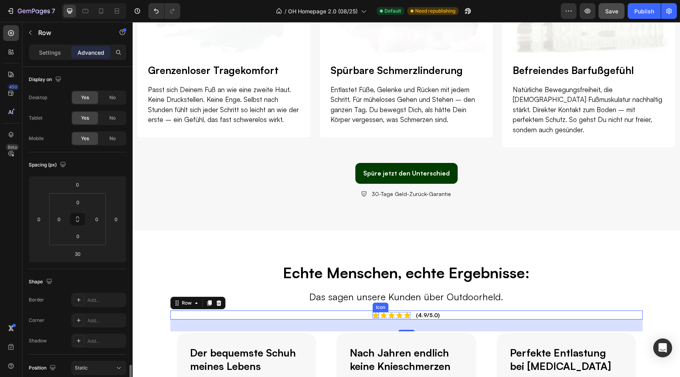
scroll to position [181, 0]
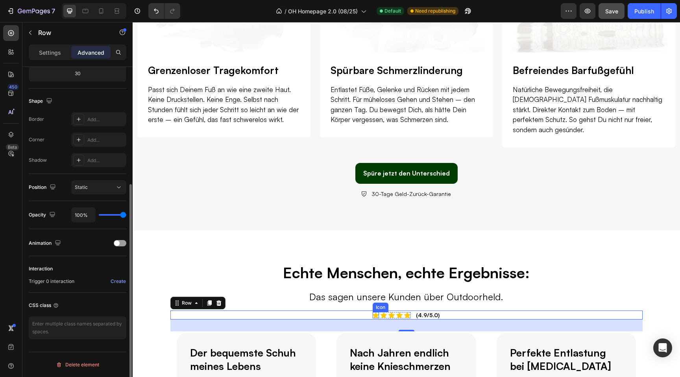
click at [375, 312] on icon at bounding box center [376, 315] width 6 height 6
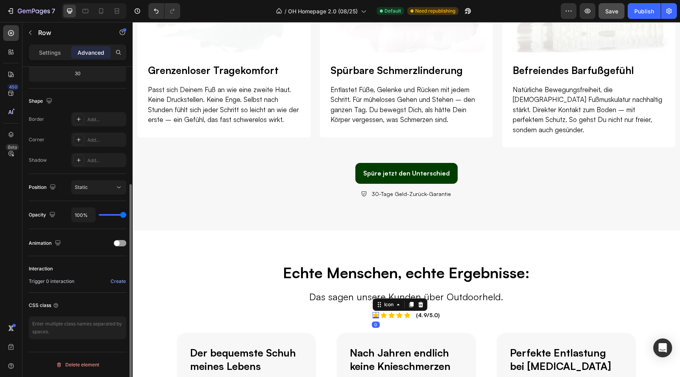
scroll to position [0, 0]
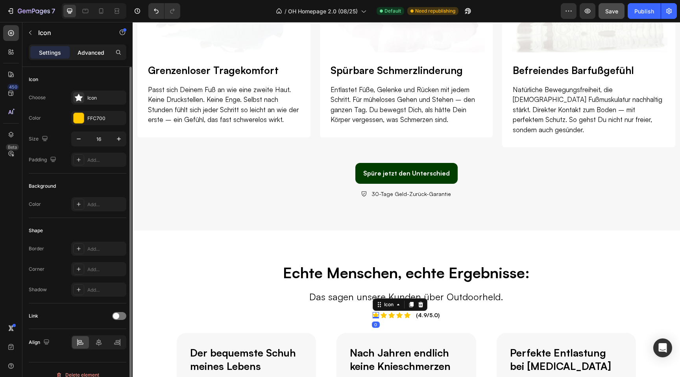
click at [92, 50] on p "Advanced" at bounding box center [91, 52] width 27 height 8
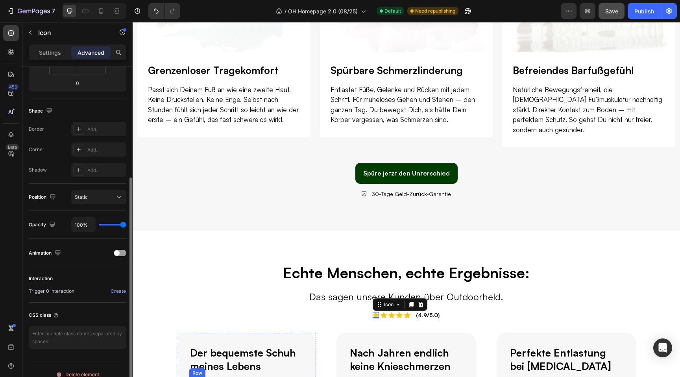
scroll to position [665, 0]
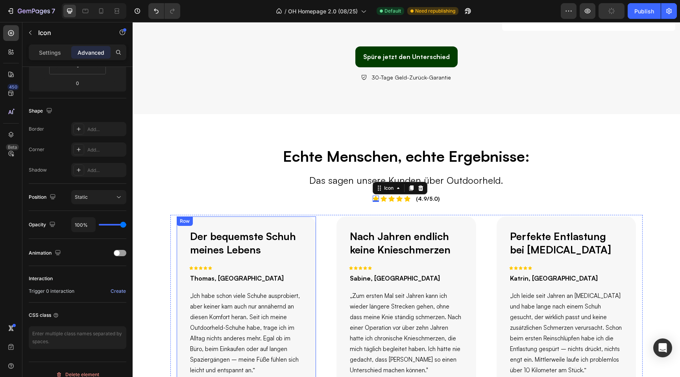
click at [307, 249] on div "Der bequemste Schuh meines Lebens Text Block Icon Icon Icon Icon Icon Row Thoma…" at bounding box center [247, 304] width 140 height 174
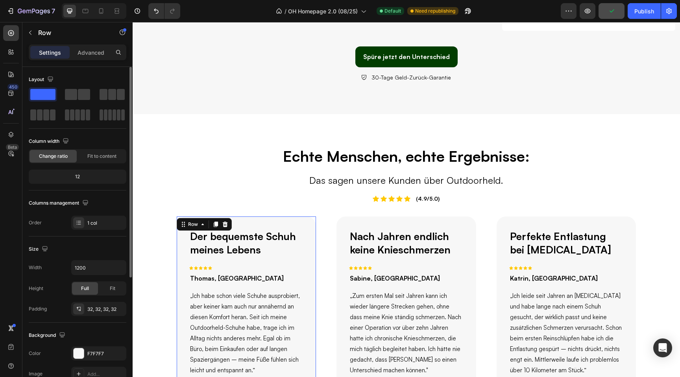
click at [92, 54] on p "Advanced" at bounding box center [91, 52] width 27 height 8
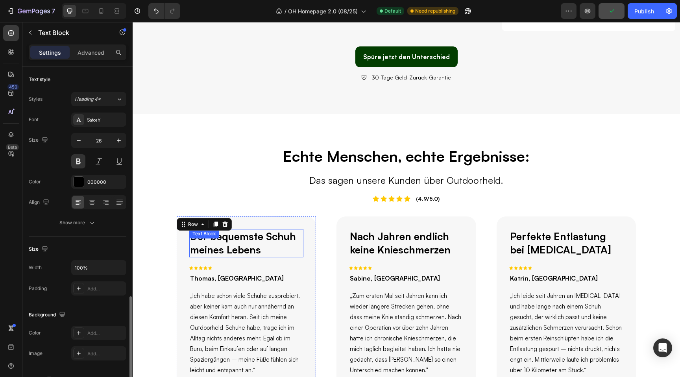
click at [218, 239] on p "Der bequemste Schuh meines Lebens" at bounding box center [246, 243] width 113 height 27
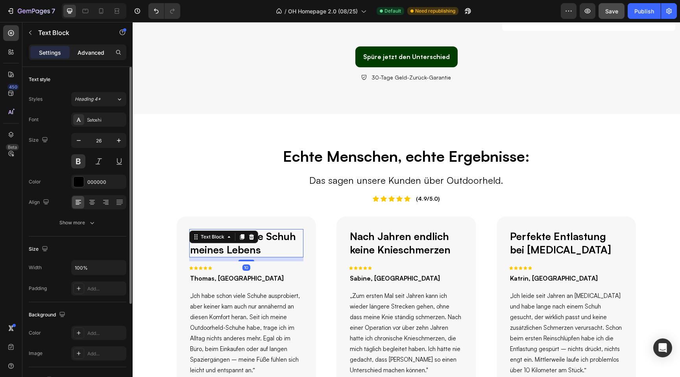
click at [92, 51] on p "Advanced" at bounding box center [91, 52] width 27 height 8
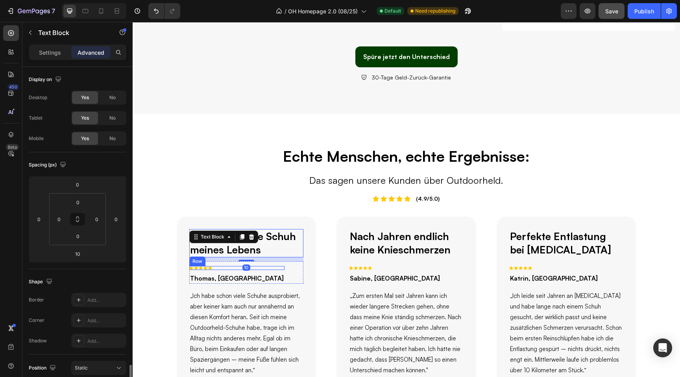
scroll to position [181, 0]
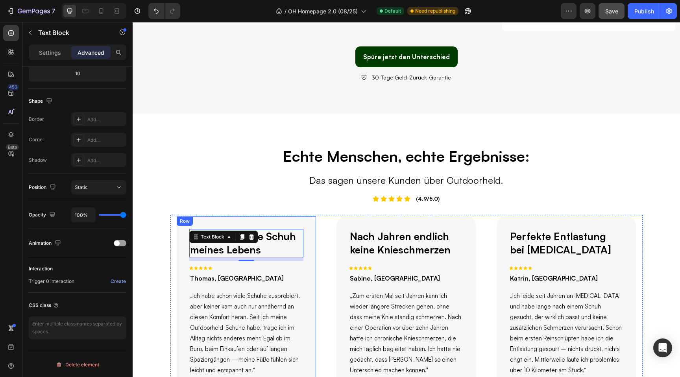
click at [307, 281] on div "Der bequemste Schuh meines Lebens Text Block 10 Icon Icon Icon Icon Icon Row Th…" at bounding box center [247, 304] width 140 height 174
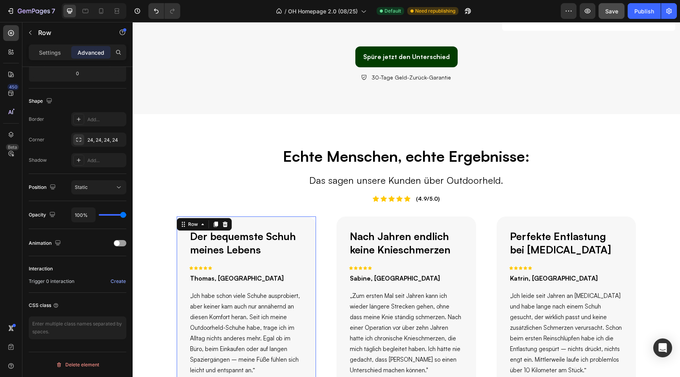
scroll to position [0, 0]
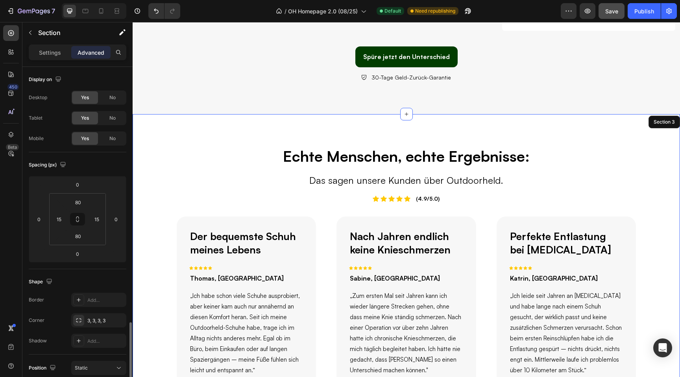
click at [309, 198] on div "Echte Menschen, echte Ergebnisse: Heading Das sagen unsere Kunden über Outdoorh…" at bounding box center [407, 268] width 548 height 309
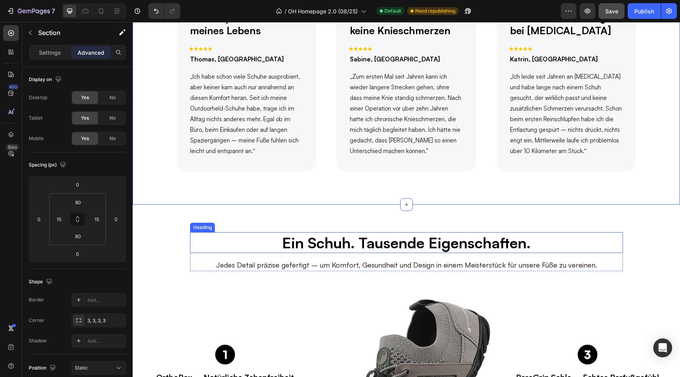
click at [305, 243] on h2 "Ein Schuh. Tausende Eigenschaften." at bounding box center [406, 242] width 250 height 21
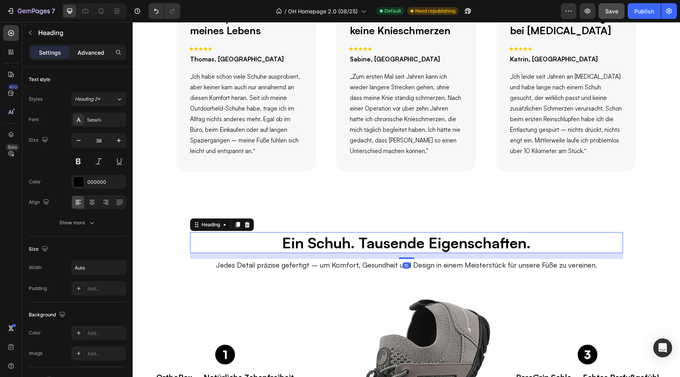
click at [94, 52] on p "Advanced" at bounding box center [91, 52] width 27 height 8
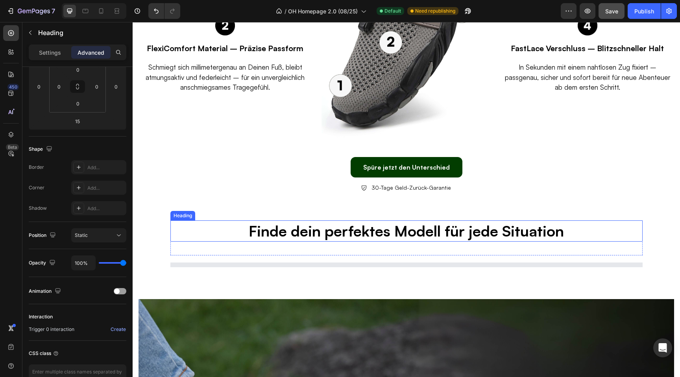
scroll to position [1302, 0]
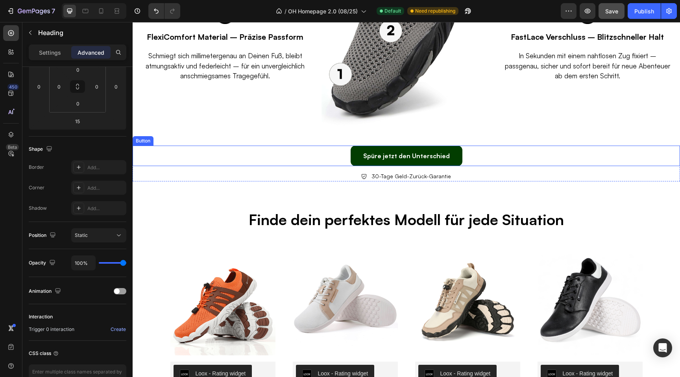
click at [341, 159] on div "Spüre jetzt den Unterschied Button" at bounding box center [407, 156] width 548 height 21
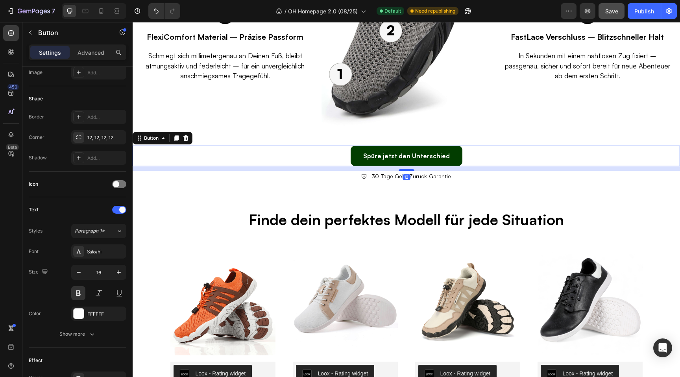
scroll to position [0, 0]
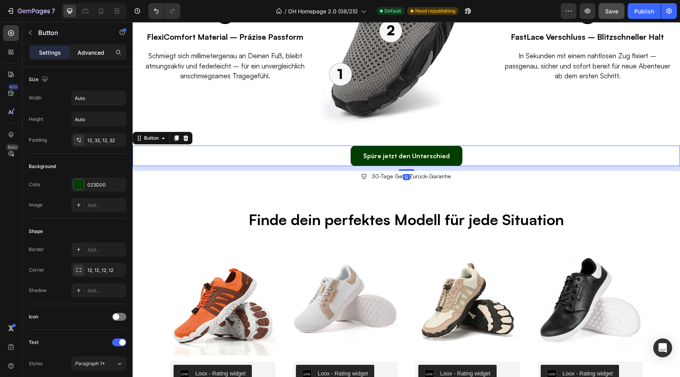
click at [95, 56] on p "Advanced" at bounding box center [91, 52] width 27 height 8
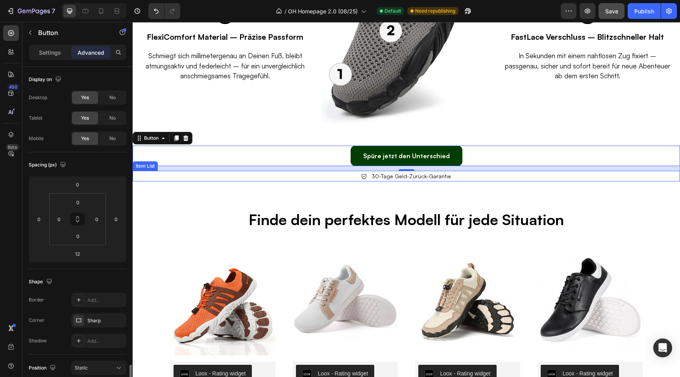
scroll to position [181, 0]
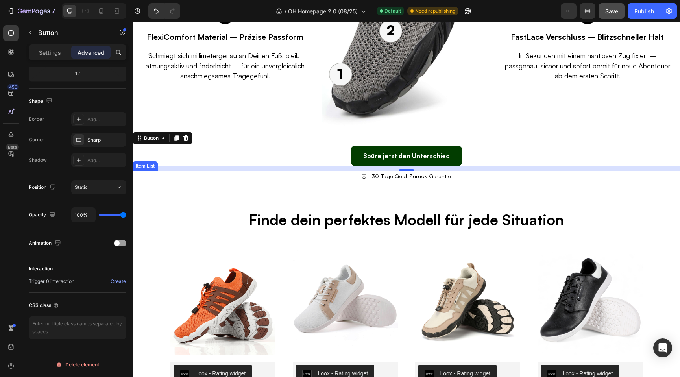
click at [346, 177] on div "30-Tage Geld-Zurück-Garantie" at bounding box center [407, 176] width 548 height 11
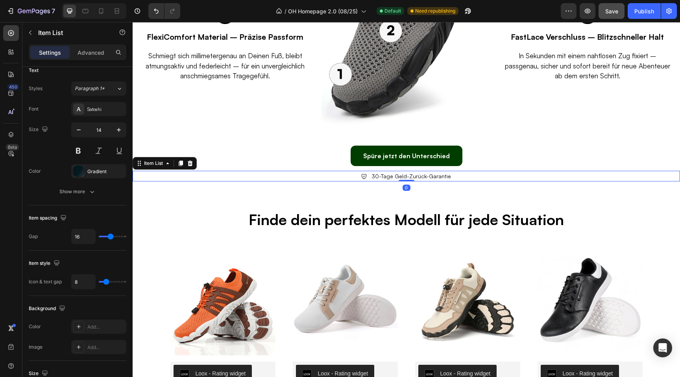
scroll to position [0, 0]
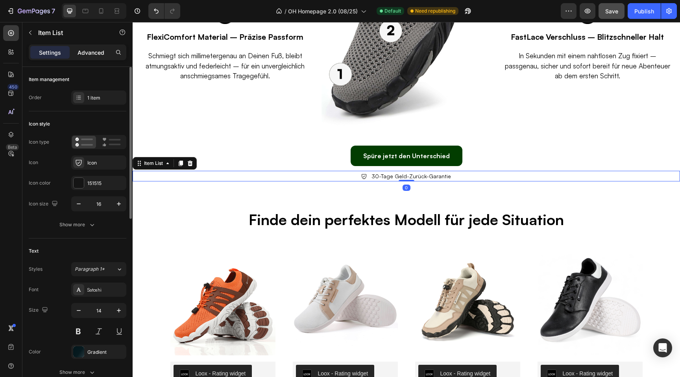
click at [91, 49] on p "Advanced" at bounding box center [91, 52] width 27 height 8
type input "100%"
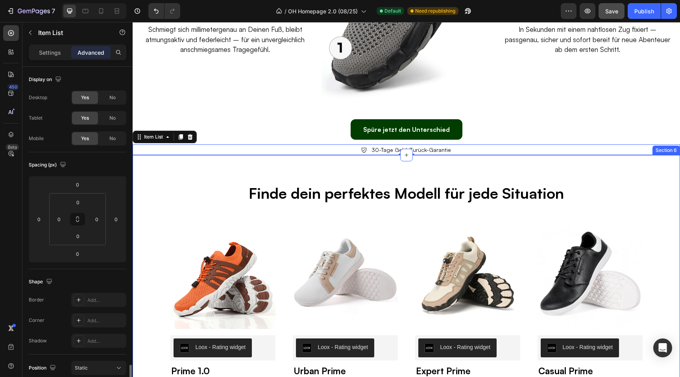
scroll to position [181, 0]
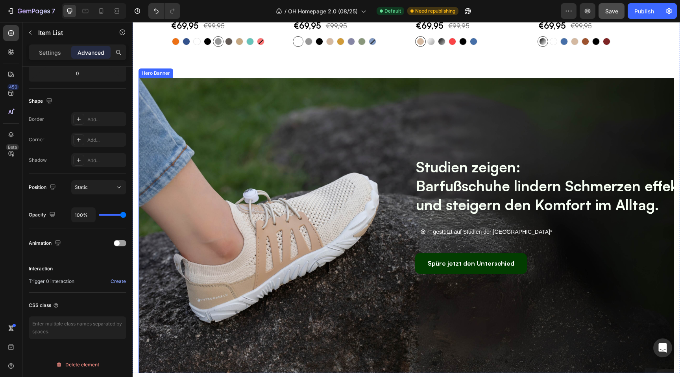
click at [270, 213] on div "Studien zeigen: Barfußschuhe lindern Schmerzen effektiv und steigern den Komfor…" at bounding box center [406, 230] width 472 height 163
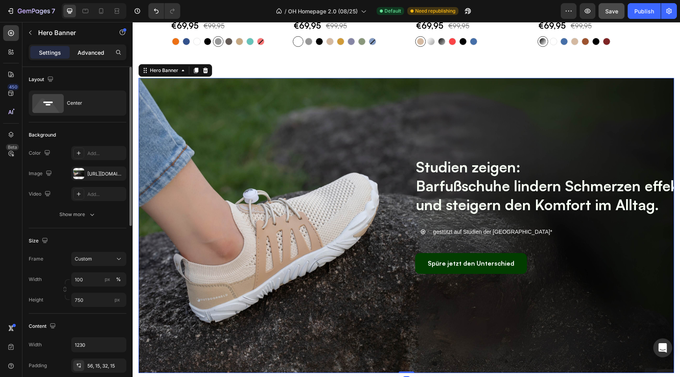
click at [90, 47] on div "Advanced" at bounding box center [90, 52] width 39 height 13
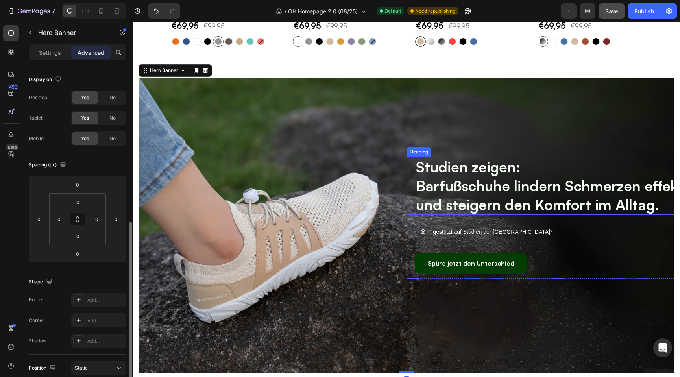
click at [426, 185] on strong "Barfußschuhe lindern Schmerzen effektiv und steigern den Komfort im Alltag." at bounding box center [556, 195] width 280 height 37
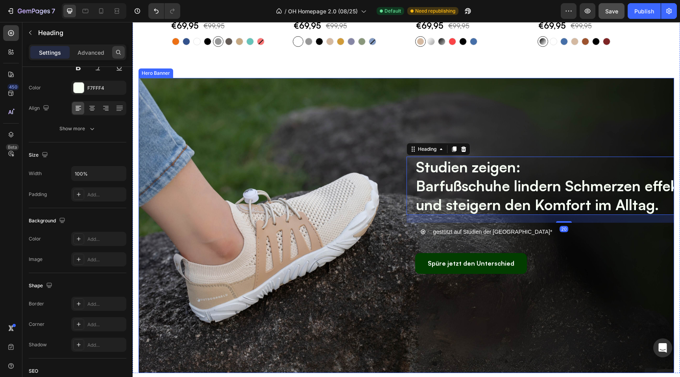
scroll to position [0, 0]
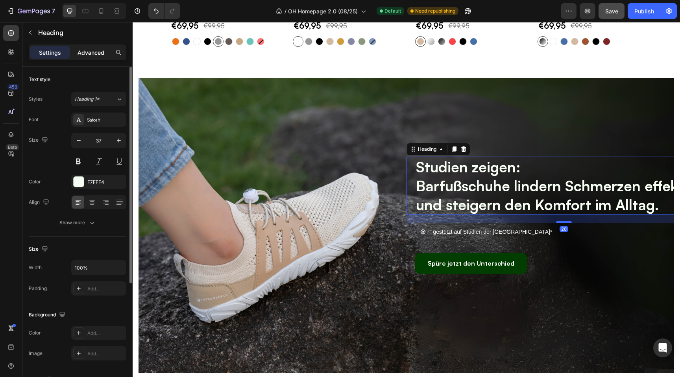
click at [96, 53] on p "Advanced" at bounding box center [91, 52] width 27 height 8
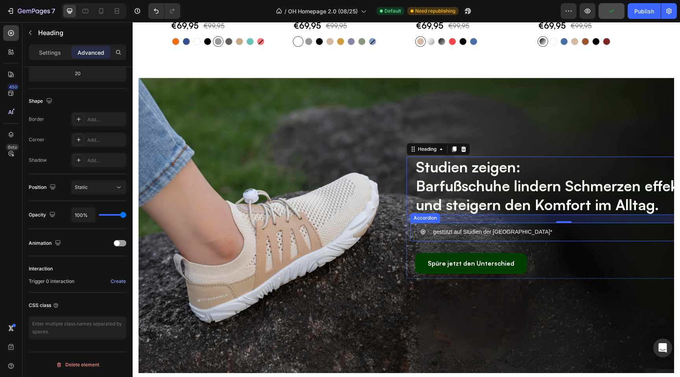
click at [463, 235] on p "gestützt auf Studien der National Library of Medicine*" at bounding box center [492, 232] width 119 height 10
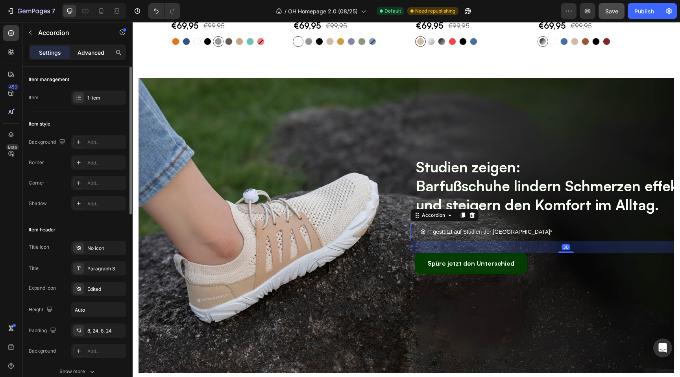
click at [89, 48] on div "Advanced" at bounding box center [90, 52] width 39 height 13
type input "100%"
type input "100"
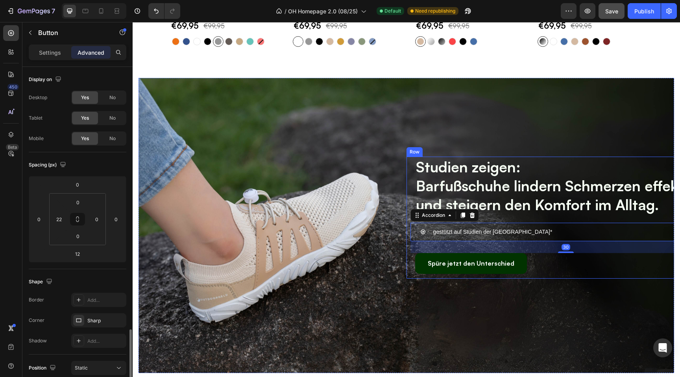
click at [518, 265] on link "Spüre jetzt den Unterschied" at bounding box center [471, 263] width 112 height 21
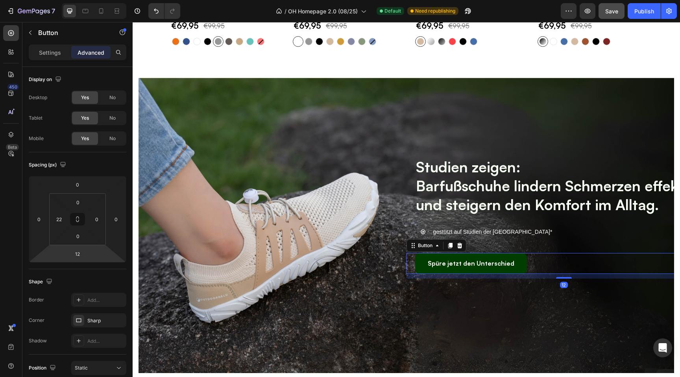
drag, startPoint x: 117, startPoint y: 150, endPoint x: 189, endPoint y: 280, distance: 148.2
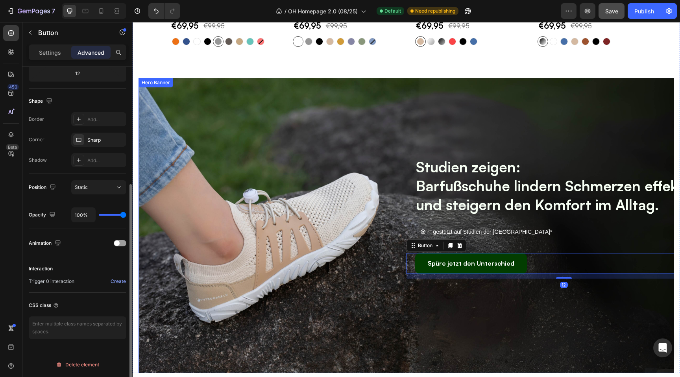
scroll to position [1831, 0]
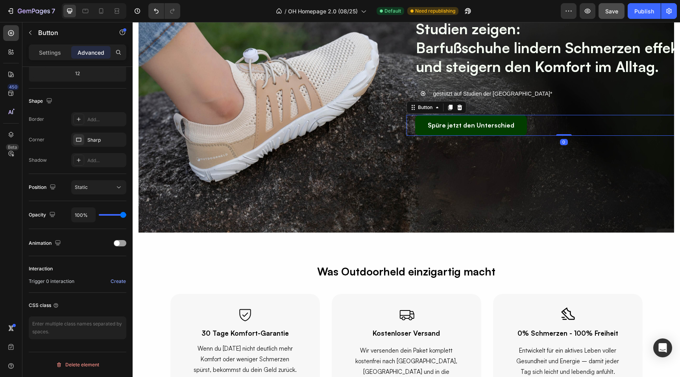
drag, startPoint x: 563, startPoint y: 137, endPoint x: 563, endPoint y: 129, distance: 7.9
click at [563, 129] on div "Spüre jetzt den Unterschied Button 0" at bounding box center [564, 125] width 315 height 21
type input "0"
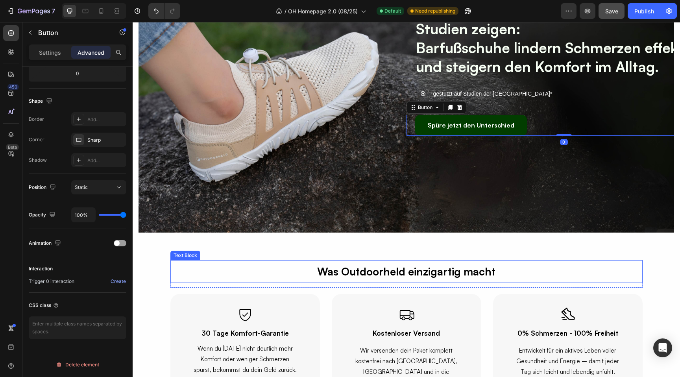
click at [341, 278] on p "Was Outdoorheld einzigartig macht" at bounding box center [406, 271] width 471 height 21
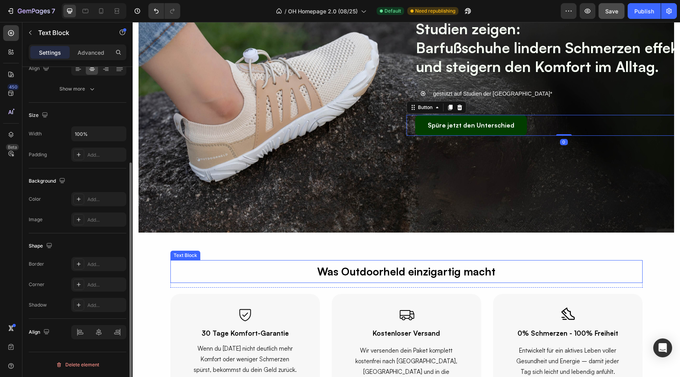
scroll to position [0, 0]
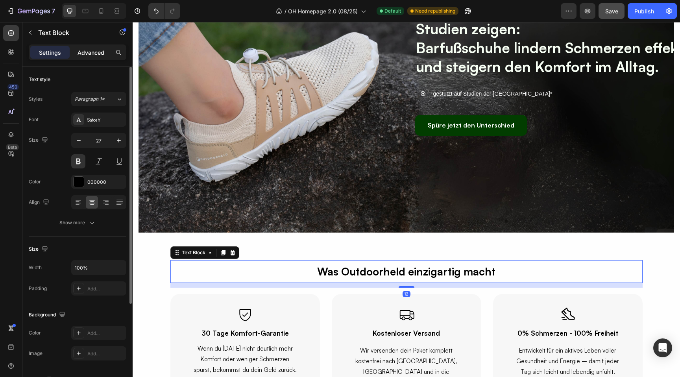
click at [90, 50] on p "Advanced" at bounding box center [91, 52] width 27 height 8
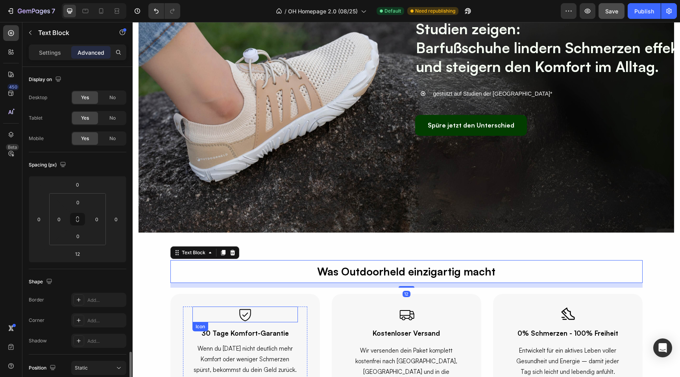
scroll to position [173, 0]
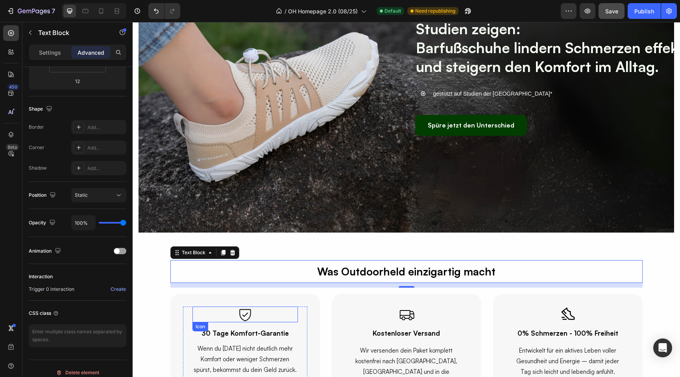
click at [243, 313] on icon at bounding box center [245, 315] width 16 height 16
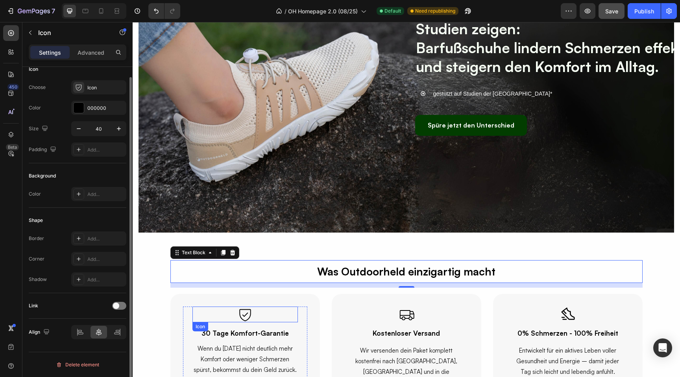
scroll to position [0, 0]
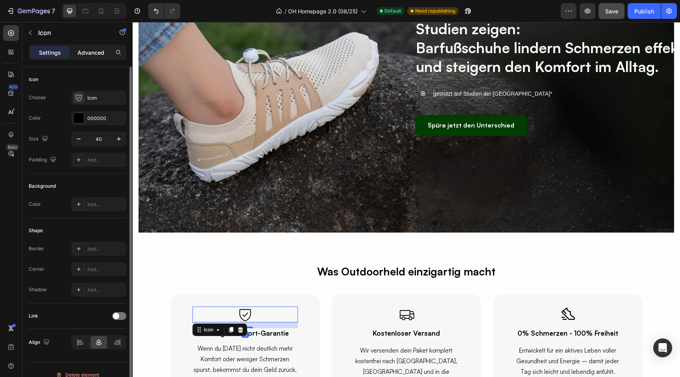
click at [87, 53] on p "Advanced" at bounding box center [91, 52] width 27 height 8
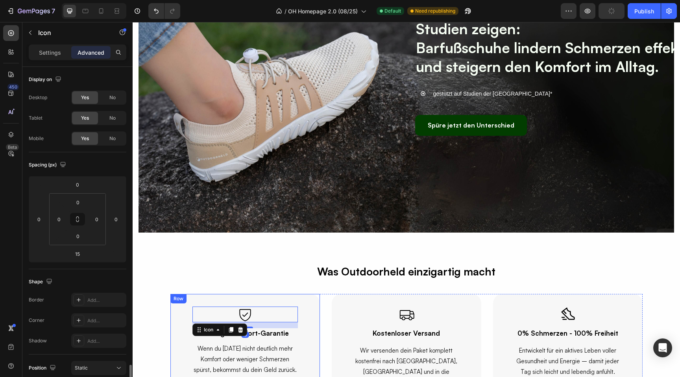
scroll to position [181, 0]
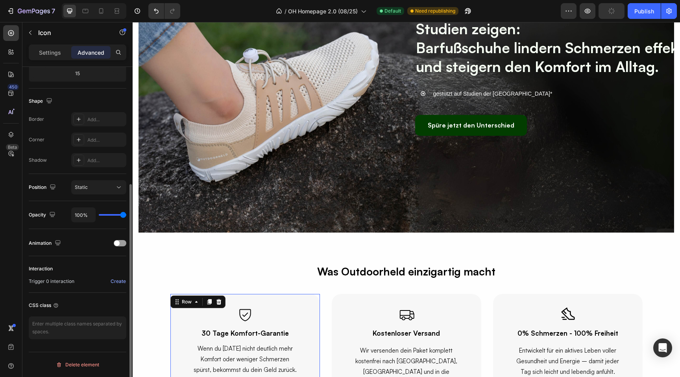
drag, startPoint x: 175, startPoint y: 316, endPoint x: 265, endPoint y: 261, distance: 105.0
click at [175, 316] on div "Icon 30 Tage Komfort-Garantie Heading Wenn du nach 30 Tagen nicht deutlich mehr…" at bounding box center [245, 341] width 150 height 94
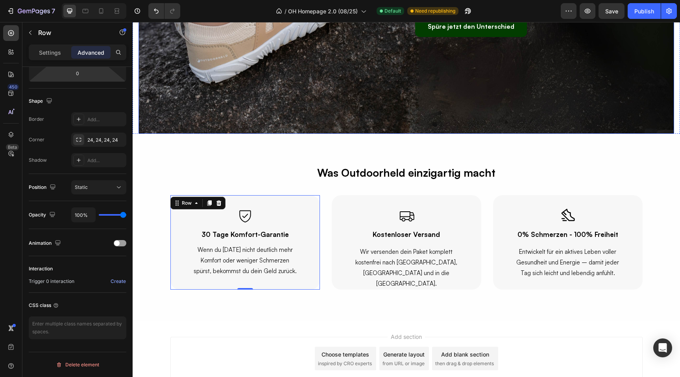
scroll to position [1987, 0]
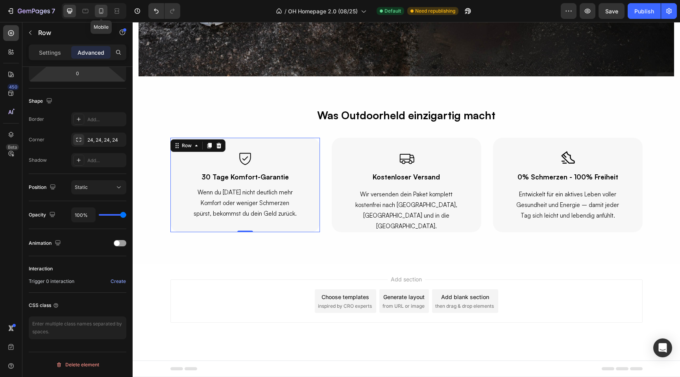
click at [102, 17] on div at bounding box center [101, 11] width 13 height 13
type input "15"
type input "10"
type input "15"
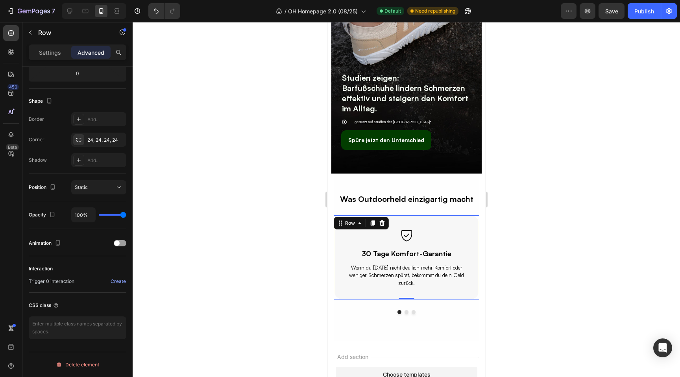
scroll to position [1725, 0]
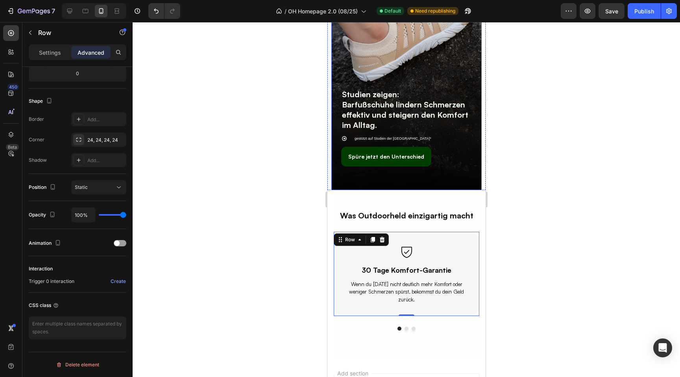
click at [339, 184] on div "Studien zeigen: Barfußschuhe lindern Schmerzen effektiv und steigern den Komfor…" at bounding box center [406, 79] width 150 height 219
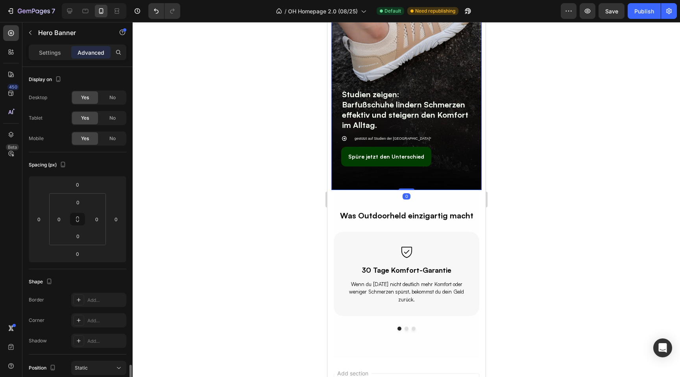
scroll to position [181, 0]
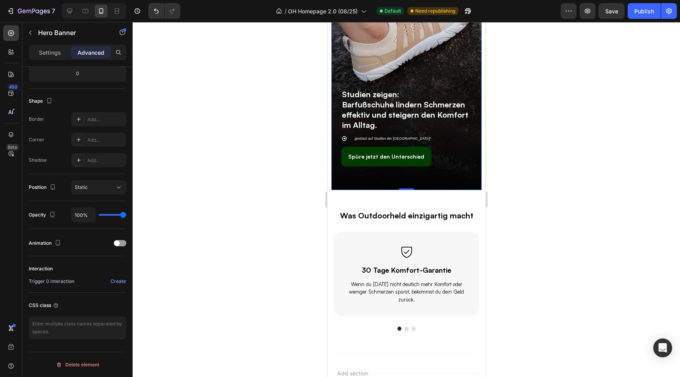
click at [55, 59] on div "Settings Advanced" at bounding box center [78, 52] width 98 height 16
click at [53, 56] on p "Settings" at bounding box center [50, 52] width 22 height 8
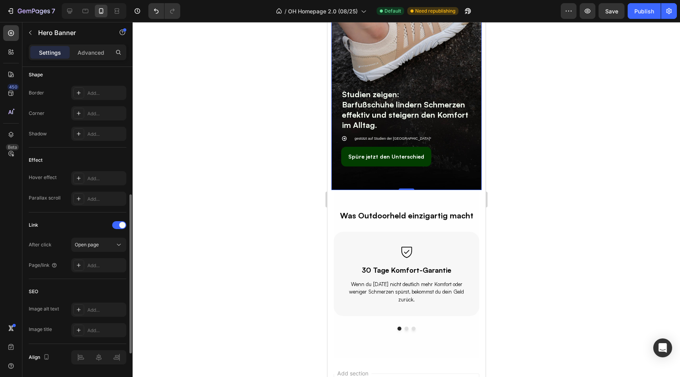
scroll to position [315, 0]
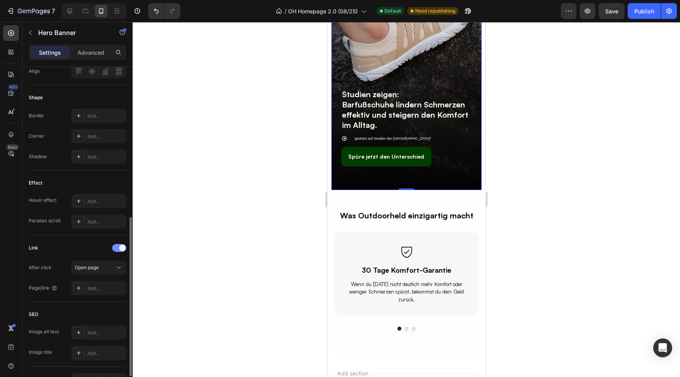
click at [118, 245] on div at bounding box center [119, 248] width 14 height 8
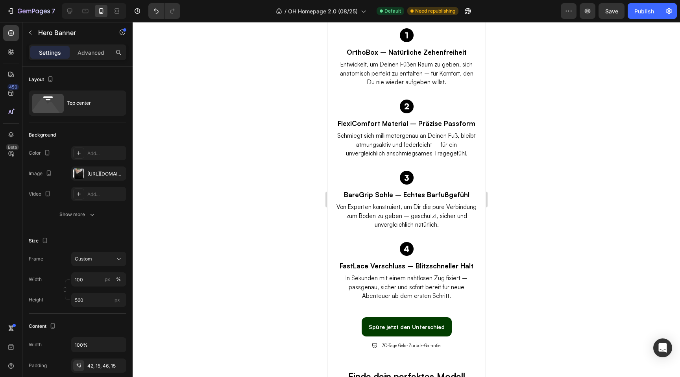
scroll to position [1233, 0]
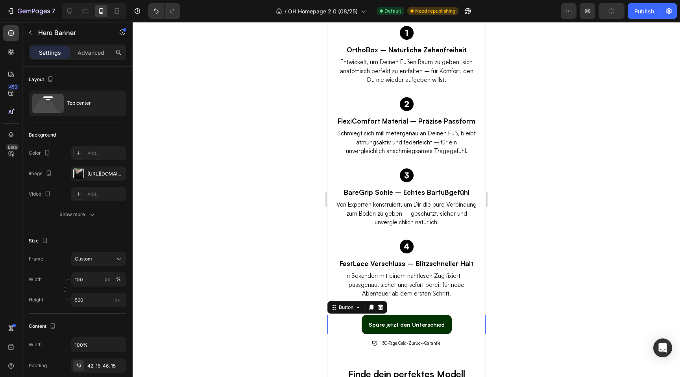
click at [367, 324] on link "Spüre jetzt den Unterschied" at bounding box center [406, 324] width 90 height 19
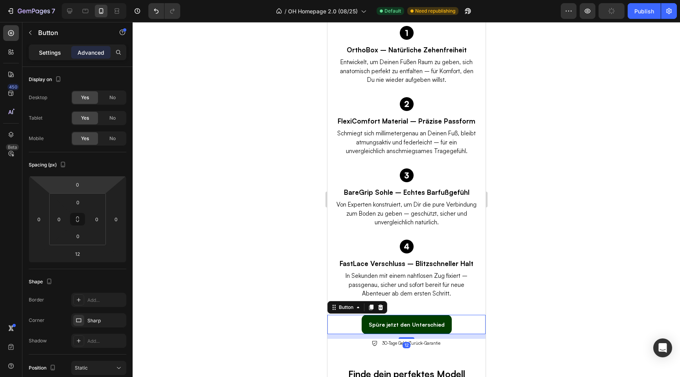
click at [47, 58] on div "Settings" at bounding box center [49, 52] width 39 height 13
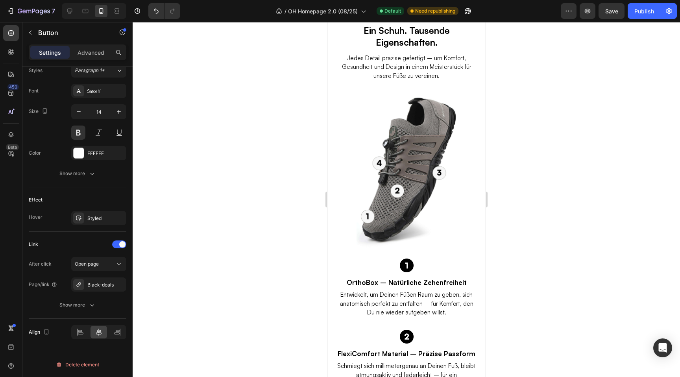
scroll to position [991, 0]
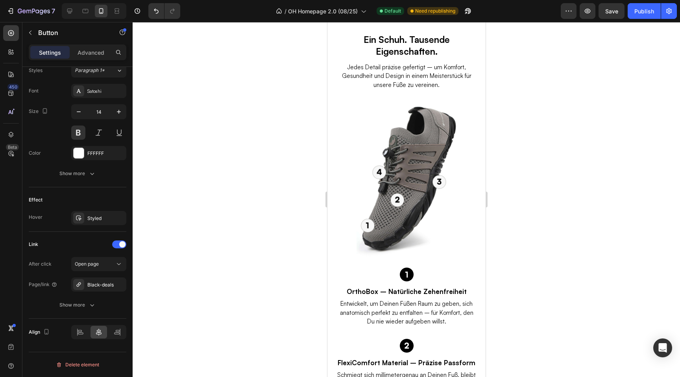
click at [392, 200] on img at bounding box center [406, 178] width 100 height 177
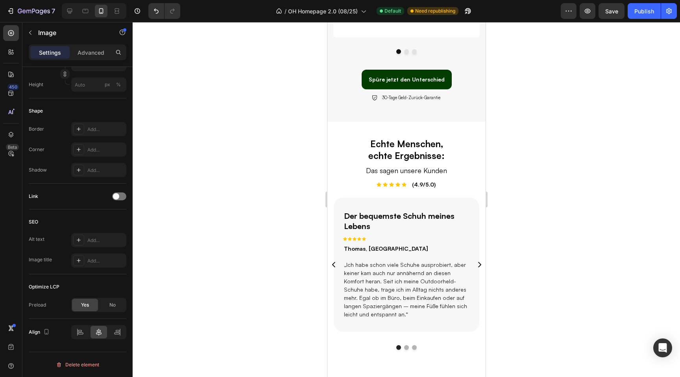
scroll to position [608, 0]
click at [456, 166] on p "Das sagen unsere Kunden" at bounding box center [406, 171] width 157 height 11
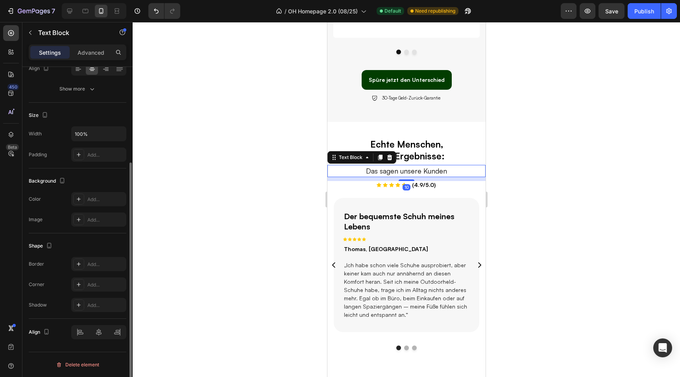
scroll to position [0, 0]
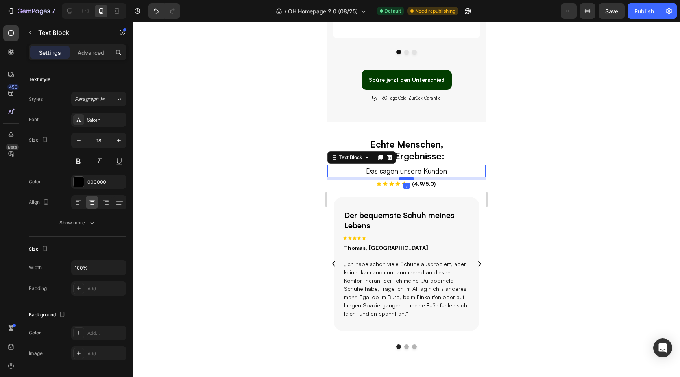
click at [407, 178] on div at bounding box center [406, 179] width 16 height 2
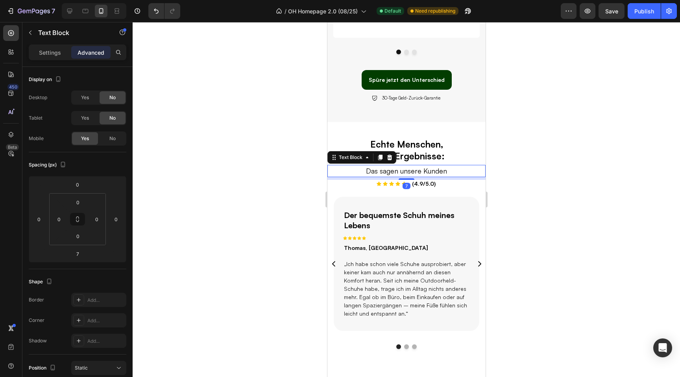
click at [628, 167] on div at bounding box center [407, 199] width 548 height 355
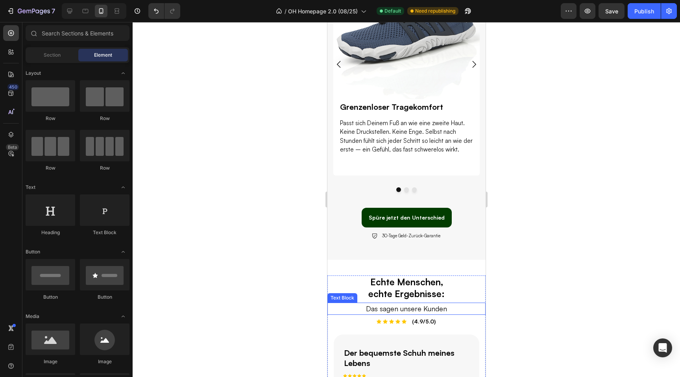
scroll to position [460, 0]
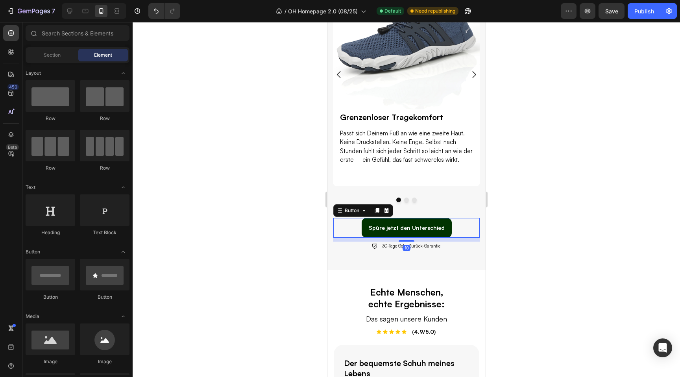
click at [368, 218] on link "Spüre jetzt den Unterschied" at bounding box center [406, 227] width 90 height 19
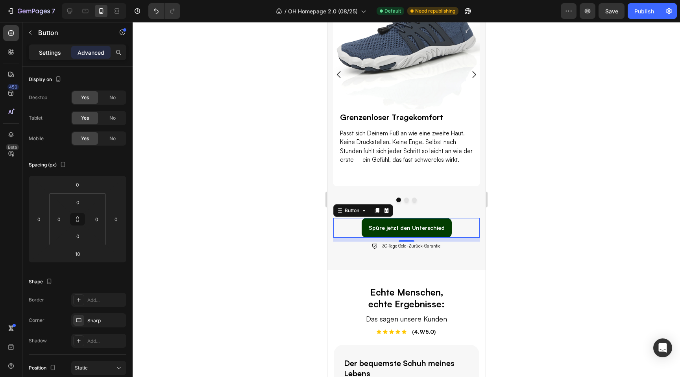
click at [55, 55] on p "Settings" at bounding box center [50, 52] width 22 height 8
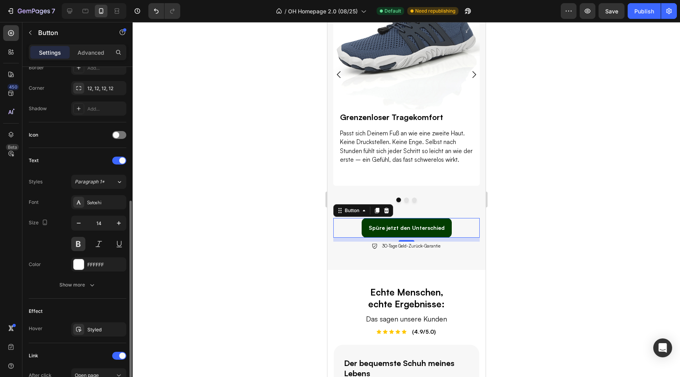
scroll to position [293, 0]
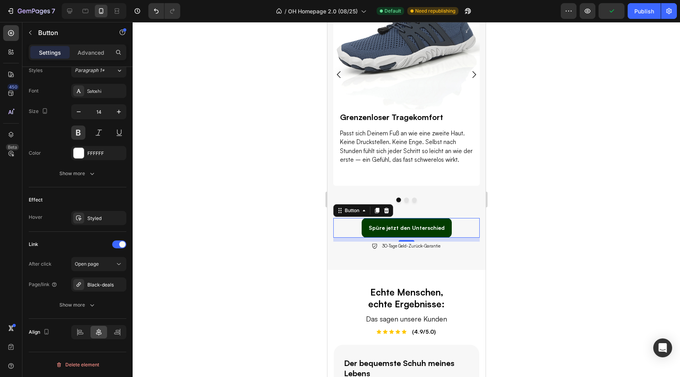
click at [294, 253] on div at bounding box center [407, 199] width 548 height 355
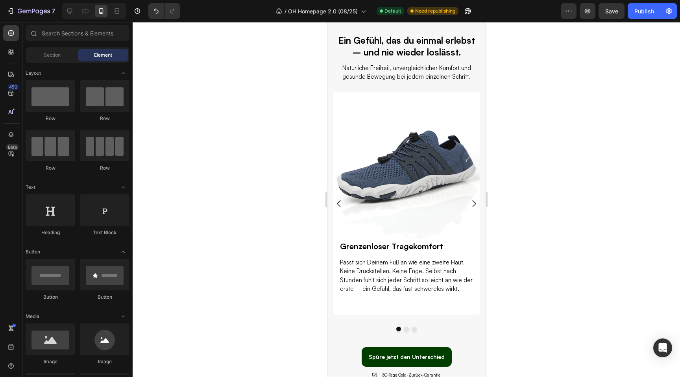
scroll to position [252, 0]
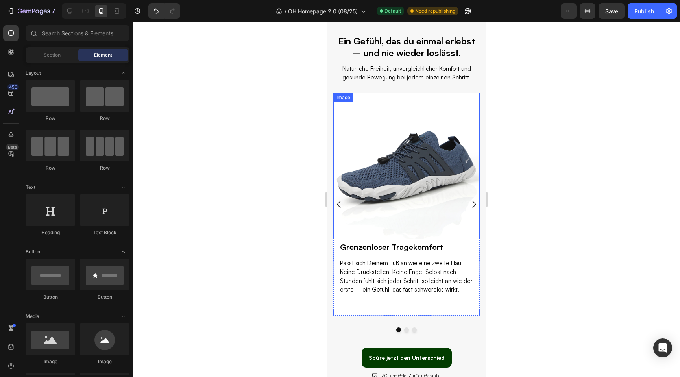
click at [392, 159] on img at bounding box center [406, 166] width 146 height 146
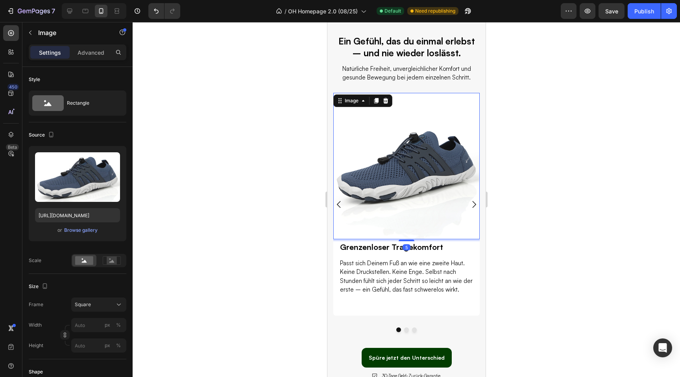
scroll to position [261, 0]
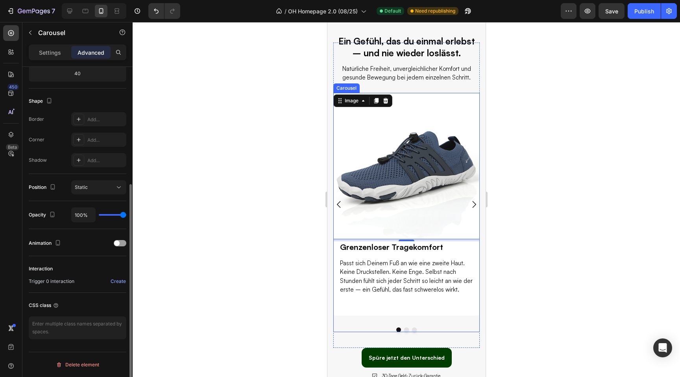
click at [475, 203] on icon "Carousel Next Arrow" at bounding box center [474, 205] width 10 height 10
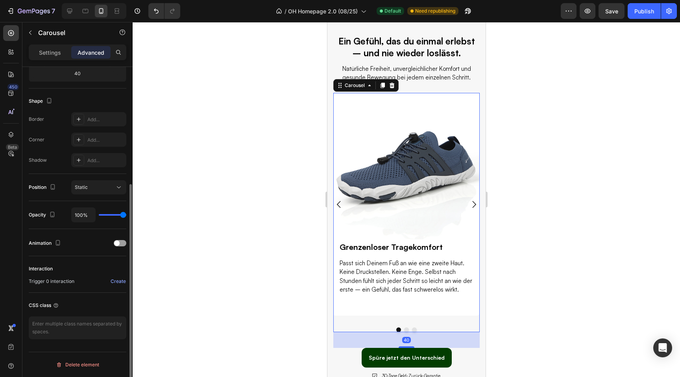
scroll to position [0, 0]
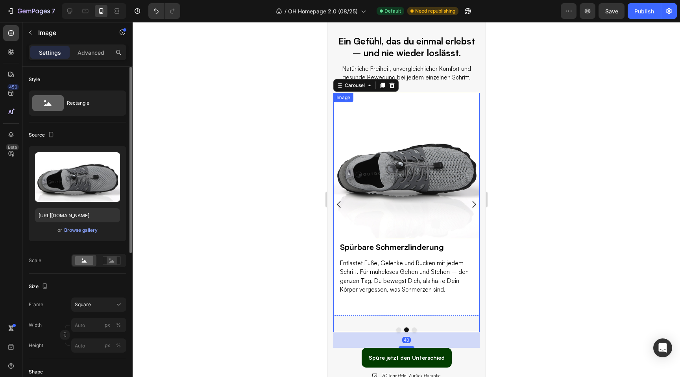
click at [393, 191] on img at bounding box center [406, 166] width 146 height 146
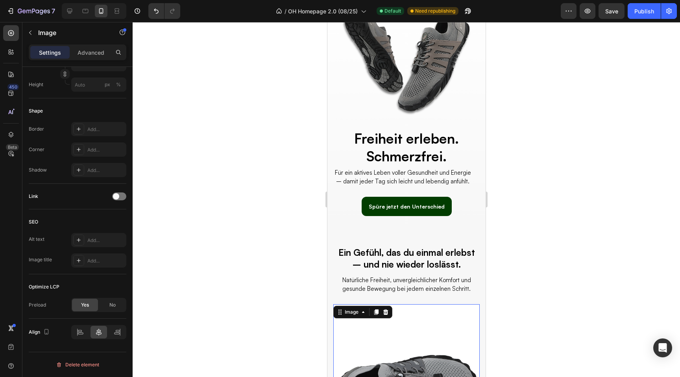
scroll to position [38, 0]
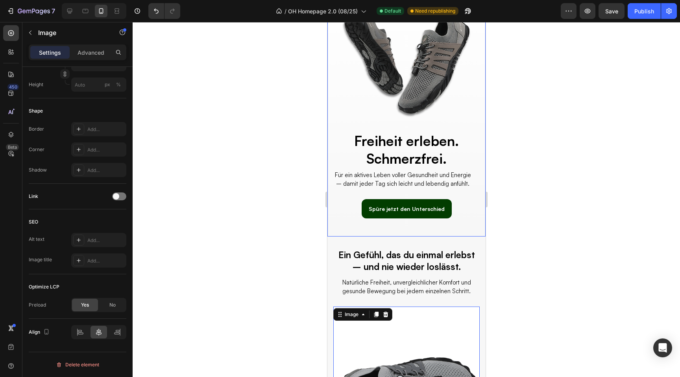
click at [402, 76] on div "Overlay" at bounding box center [406, 118] width 158 height 236
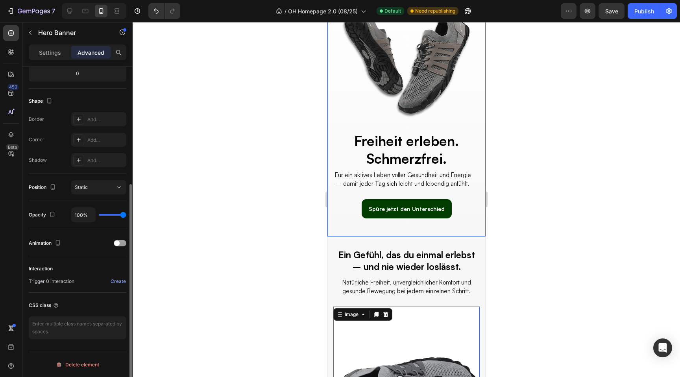
scroll to position [0, 0]
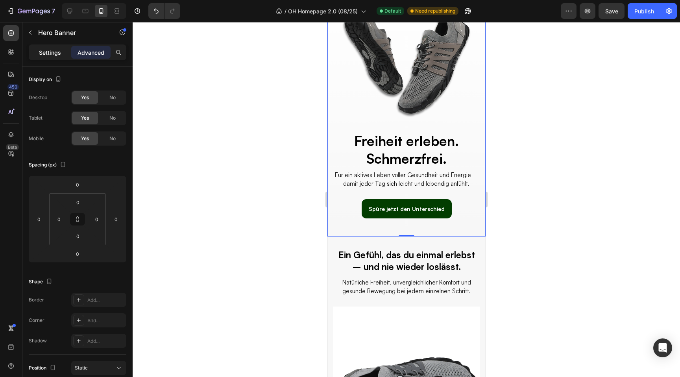
click at [55, 53] on p "Settings" at bounding box center [50, 52] width 22 height 8
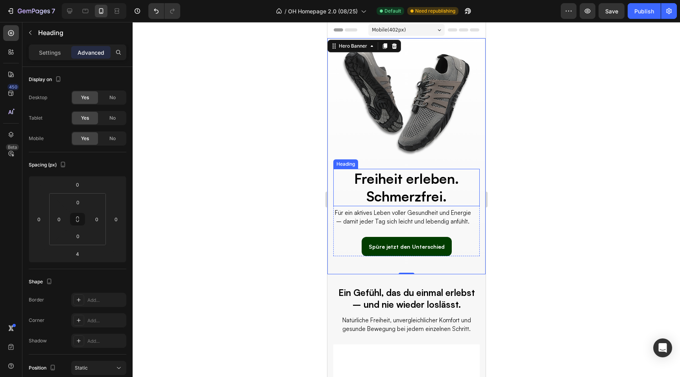
click at [385, 181] on h2 "Freiheit erleben. Schmerzfrei." at bounding box center [406, 187] width 146 height 37
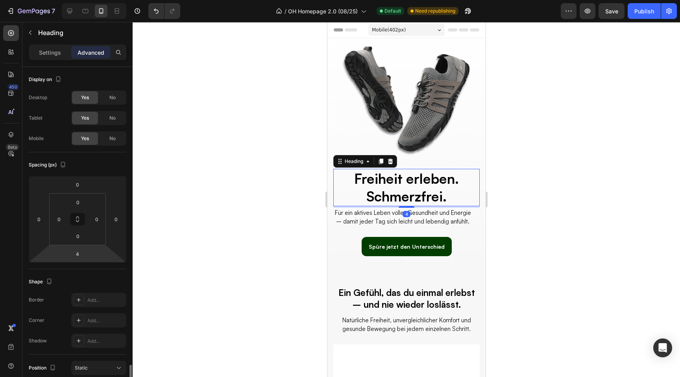
scroll to position [181, 0]
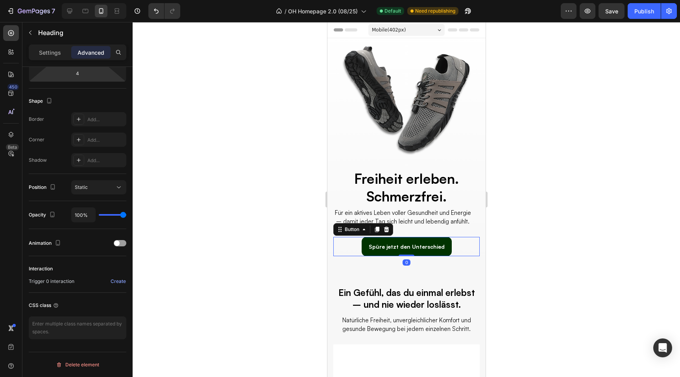
click at [370, 252] on link "Spüre jetzt den Unterschied" at bounding box center [406, 246] width 90 height 19
click at [537, 240] on div at bounding box center [407, 199] width 548 height 355
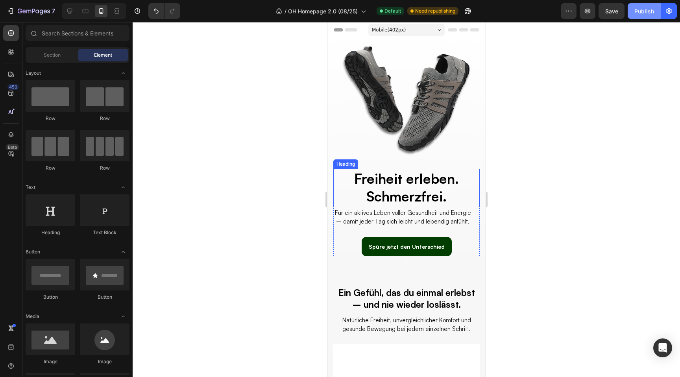
click at [643, 7] on div "Publish" at bounding box center [645, 11] width 20 height 8
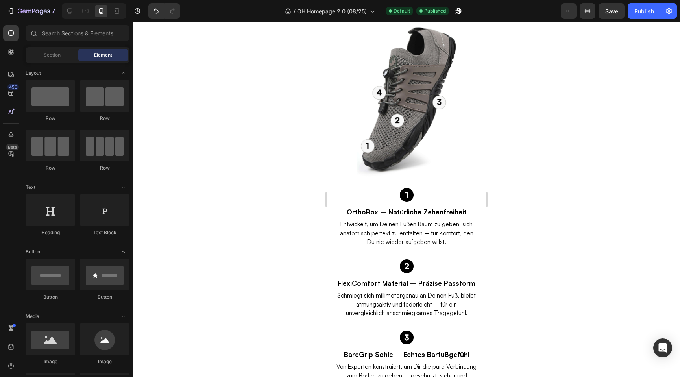
scroll to position [981, 0]
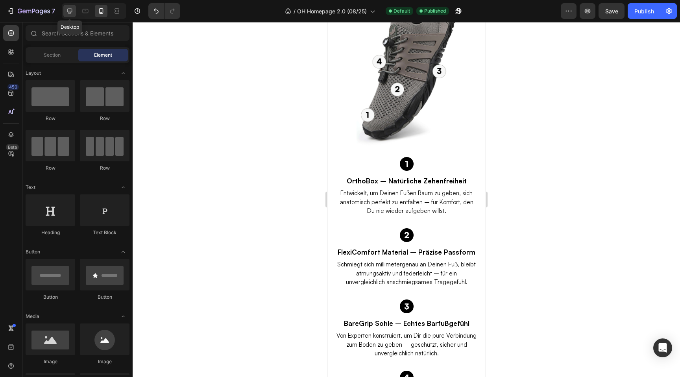
click at [70, 12] on icon at bounding box center [69, 11] width 5 height 5
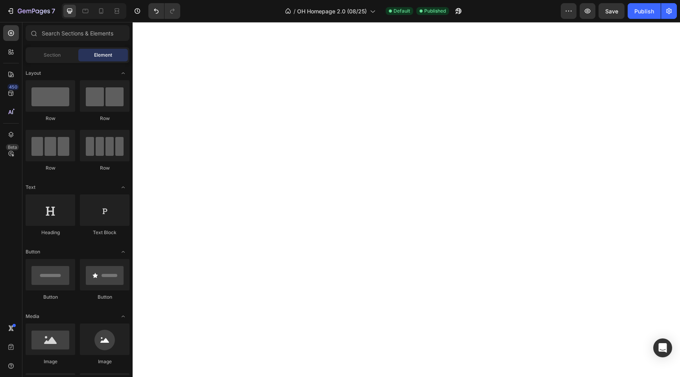
scroll to position [1867, 0]
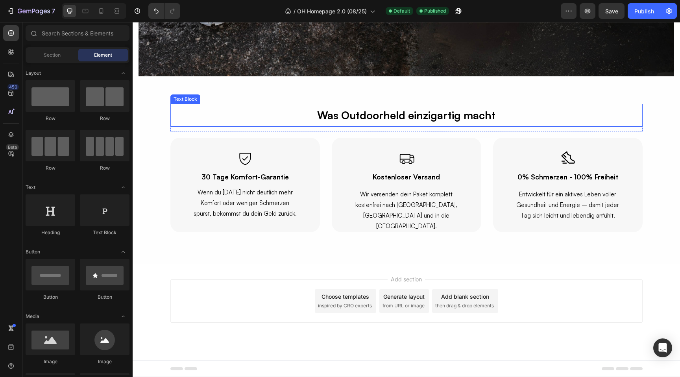
click at [382, 115] on p "Was Outdoorheld einzigartig macht" at bounding box center [406, 115] width 471 height 21
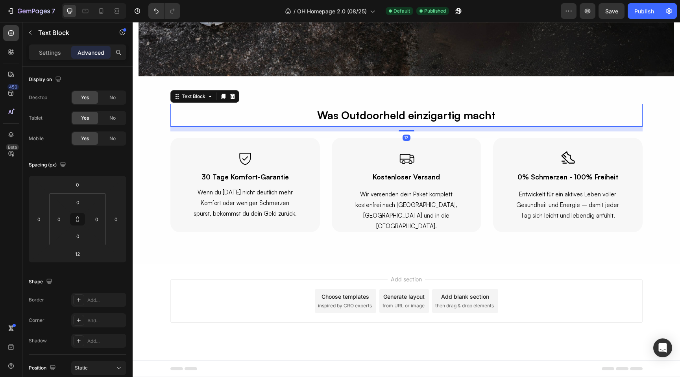
click at [382, 115] on p "Was Outdoorheld einzigartig macht" at bounding box center [406, 115] width 471 height 21
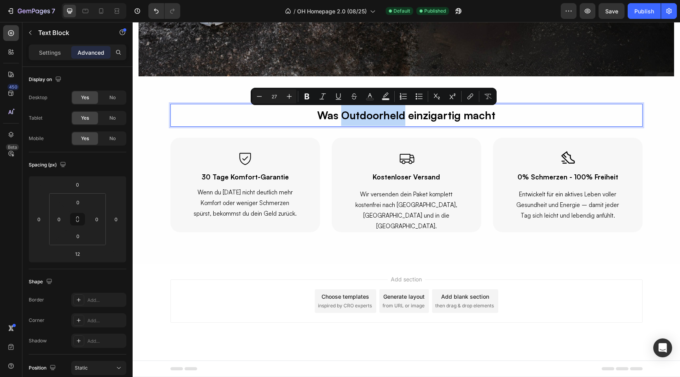
click at [388, 115] on p "Was Outdoorheld einzigartig macht" at bounding box center [406, 115] width 471 height 21
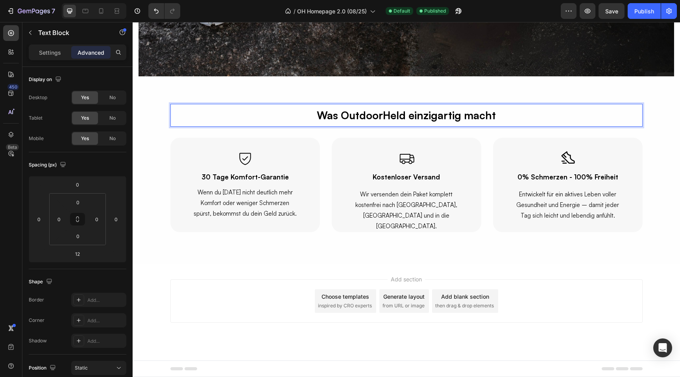
click at [407, 118] on p "Was OutdoorHeld einzigartig macht" at bounding box center [406, 115] width 471 height 21
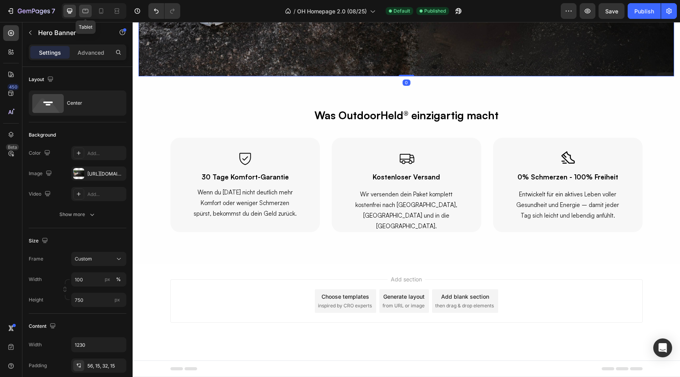
click at [86, 12] on icon at bounding box center [85, 11] width 8 height 8
type input "450"
type input "100%"
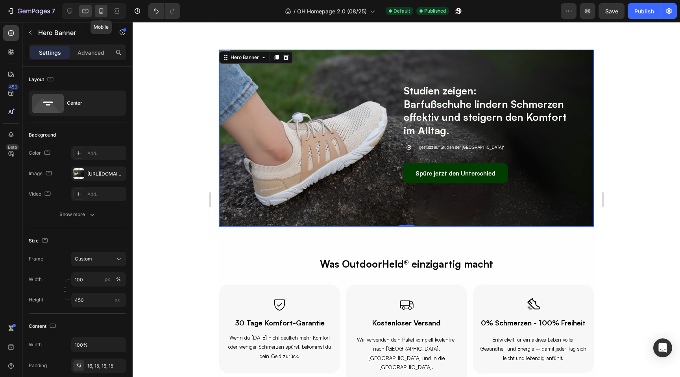
click at [104, 12] on icon at bounding box center [101, 11] width 8 height 8
type input "560"
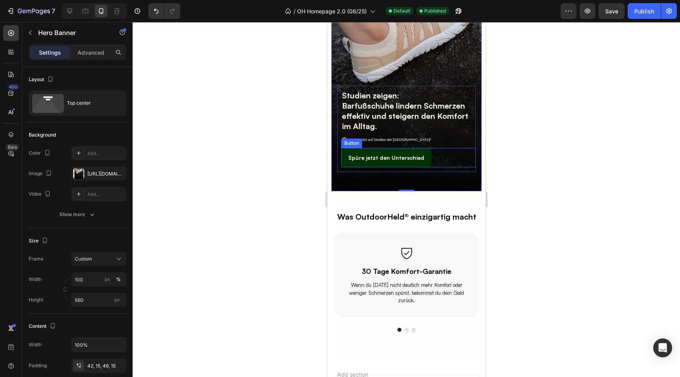
scroll to position [1605, 0]
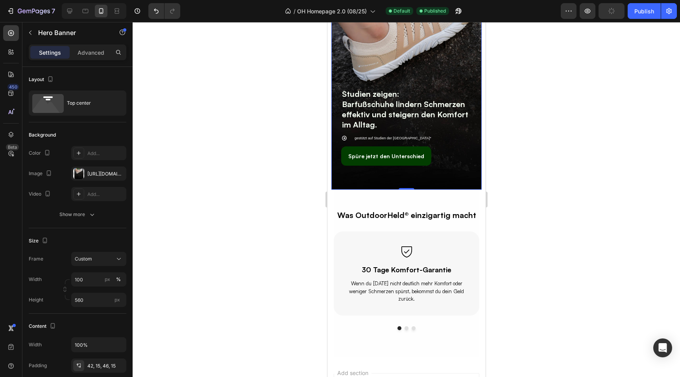
click at [626, 9] on div "Preview Publish" at bounding box center [619, 11] width 116 height 16
click at [640, 14] on div "Publish" at bounding box center [645, 11] width 20 height 8
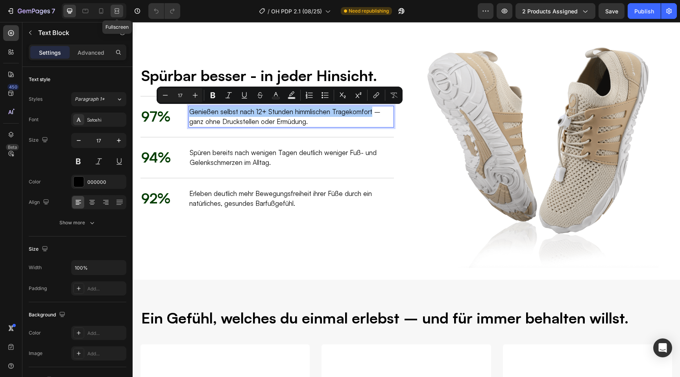
click at [113, 8] on icon at bounding box center [117, 11] width 8 height 8
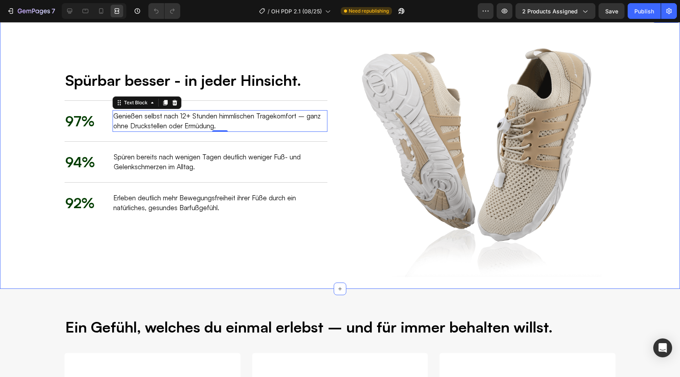
click at [44, 72] on div "Spürbar besser - in jeder Hinsicht. Heading 97% Text Block Genießen selbst nach…" at bounding box center [340, 151] width 665 height 252
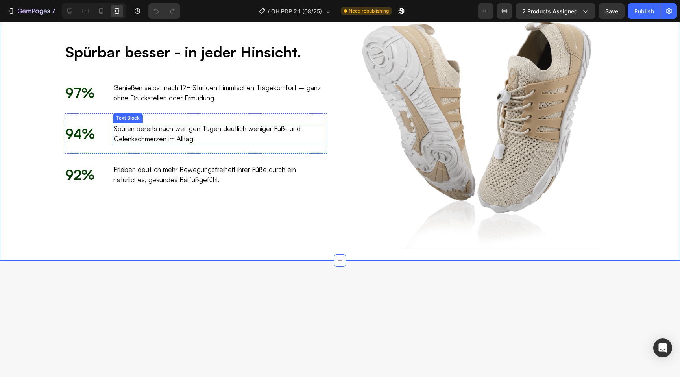
select select "36"
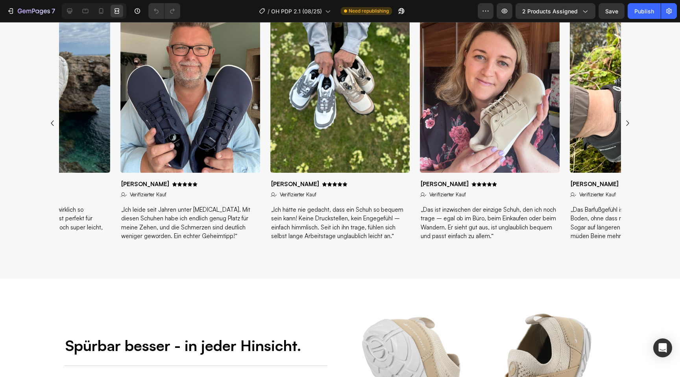
scroll to position [649, 0]
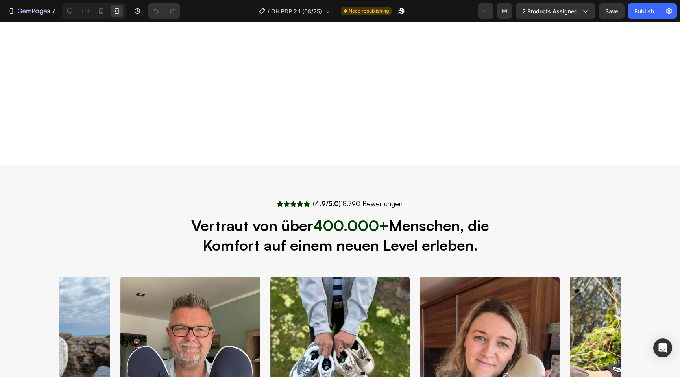
select select "36"
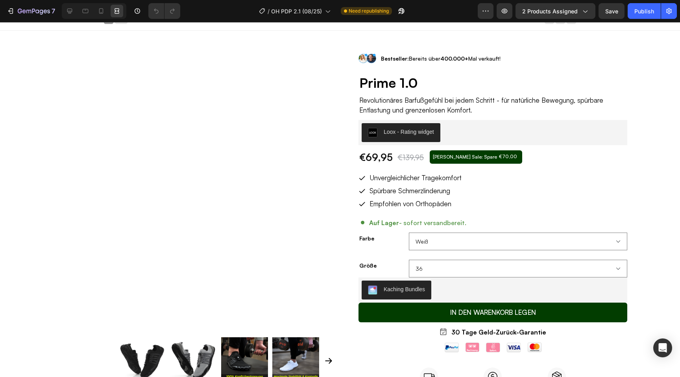
scroll to position [0, 0]
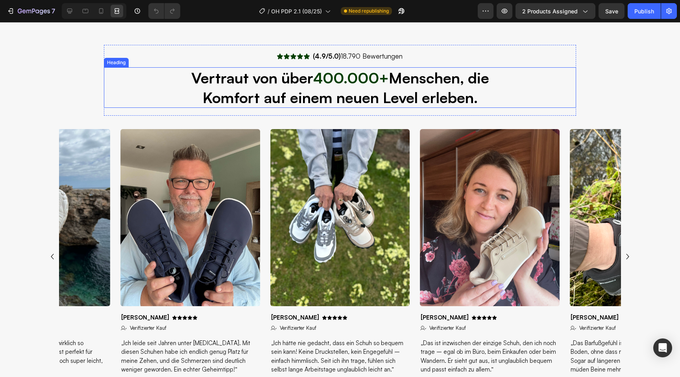
select select "36"
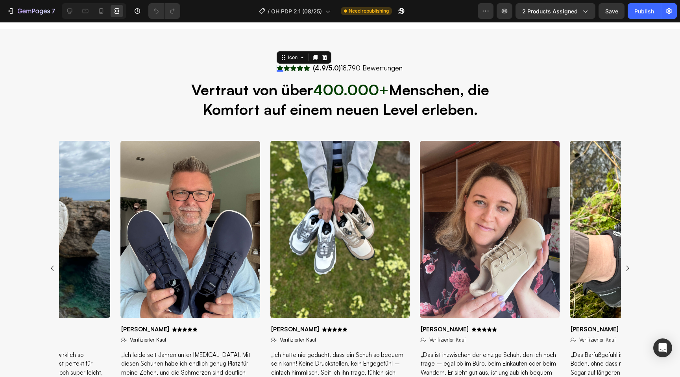
click at [278, 69] on div "Icon 0" at bounding box center [280, 68] width 7 height 7
click at [72, 9] on icon at bounding box center [69, 11] width 5 height 5
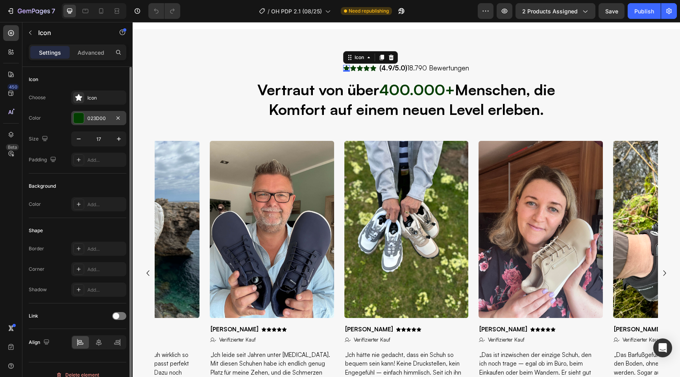
click at [94, 122] on div "023D00" at bounding box center [98, 118] width 55 height 14
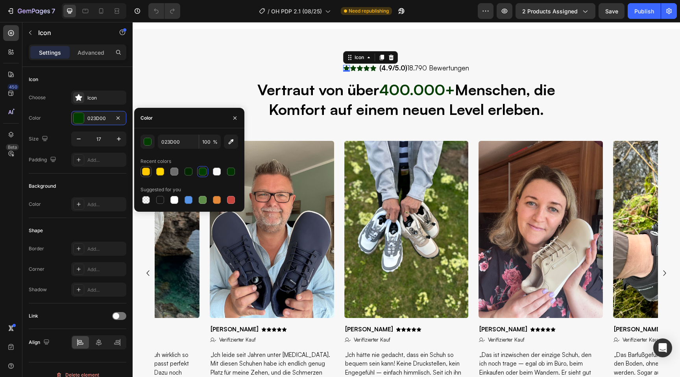
click at [149, 173] on div at bounding box center [146, 172] width 8 height 8
type input "FFC700"
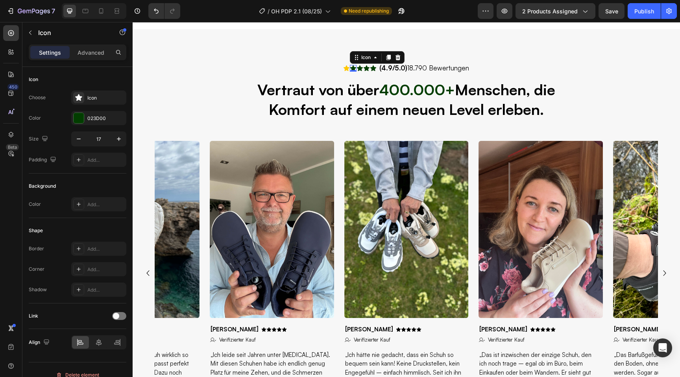
click at [352, 69] on div "Icon 0" at bounding box center [353, 68] width 7 height 7
click at [101, 120] on div "023D00" at bounding box center [98, 118] width 23 height 7
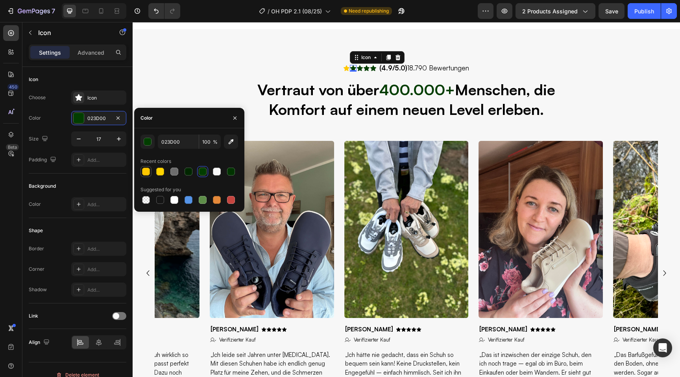
click at [146, 172] on div at bounding box center [146, 172] width 8 height 8
type input "FFC700"
click at [358, 69] on div "Icon" at bounding box center [360, 68] width 7 height 7
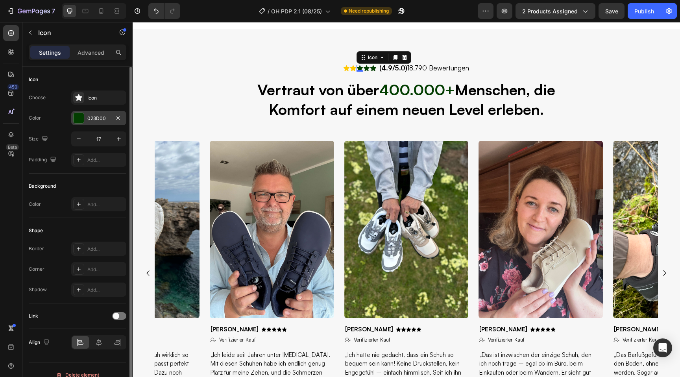
click at [89, 124] on div "023D00" at bounding box center [98, 118] width 55 height 14
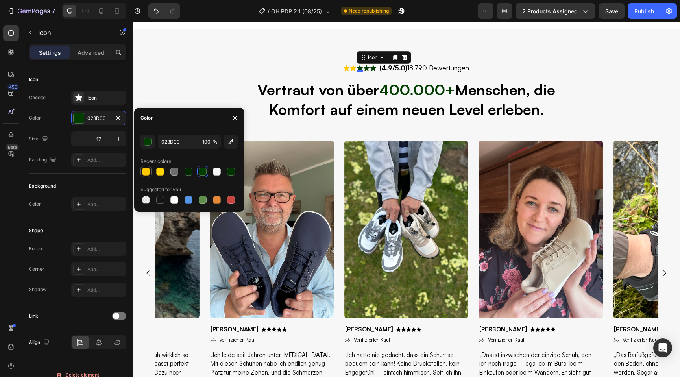
click at [149, 172] on div at bounding box center [146, 172] width 8 height 8
type input "FFC700"
click at [364, 69] on icon at bounding box center [367, 68] width 6 height 6
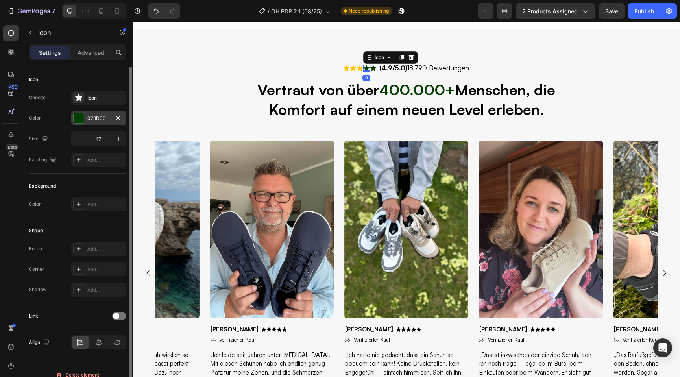
click at [95, 117] on div "023D00" at bounding box center [98, 118] width 23 height 7
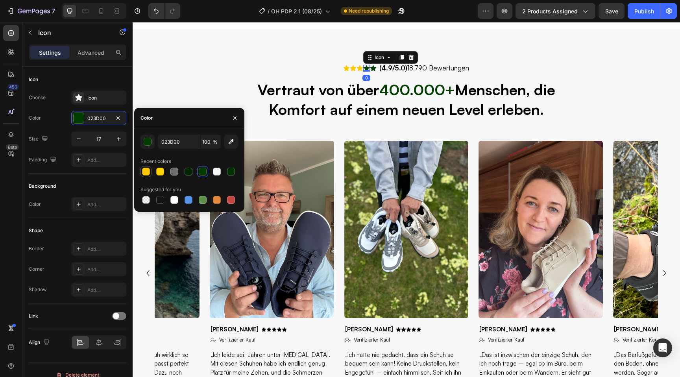
click at [151, 173] on div at bounding box center [146, 171] width 11 height 11
type input "FFC700"
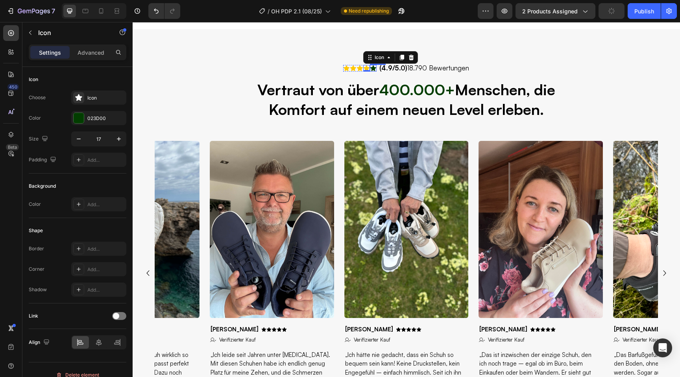
click at [372, 69] on div "Icon" at bounding box center [373, 68] width 7 height 7
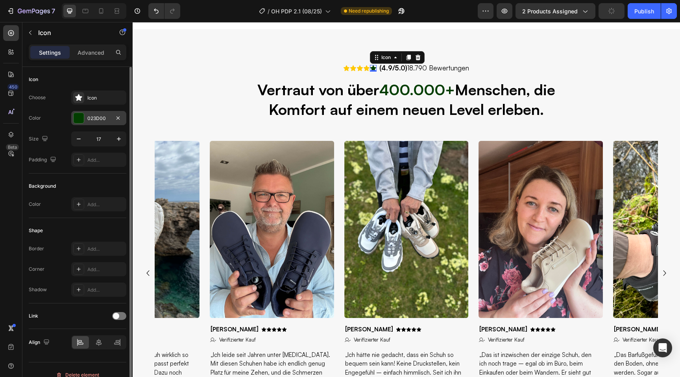
click at [112, 115] on div "023D00" at bounding box center [98, 118] width 55 height 14
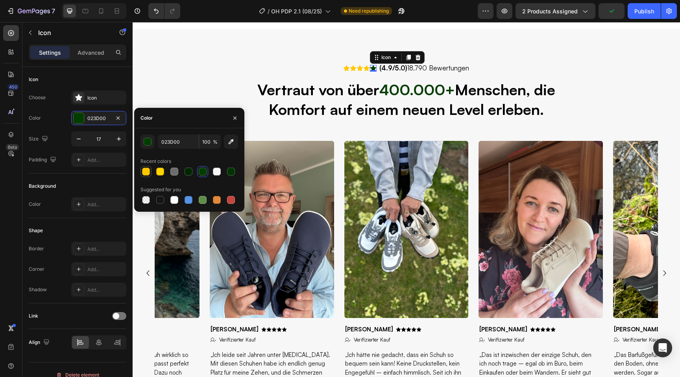
click at [144, 169] on div at bounding box center [146, 172] width 8 height 8
type input "FFC700"
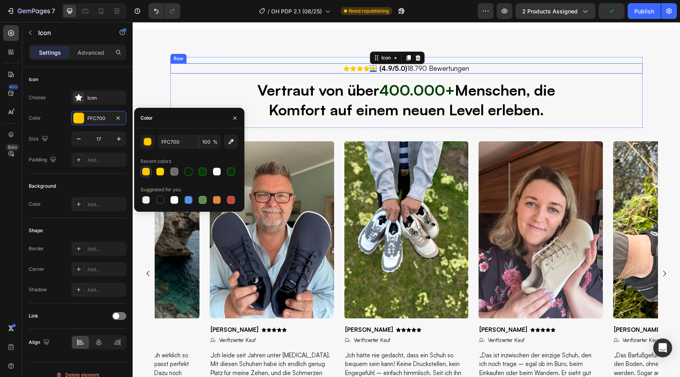
scroll to position [509, 0]
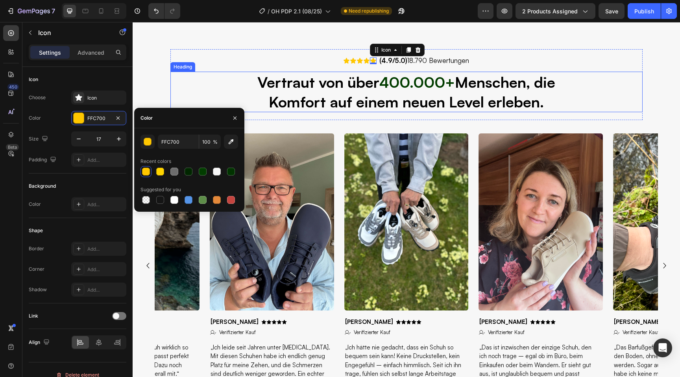
click at [295, 72] on h2 "Vertraut von über 400.000+ Menschen, die Komfort auf einem neuen Level erleben." at bounding box center [407, 92] width 302 height 41
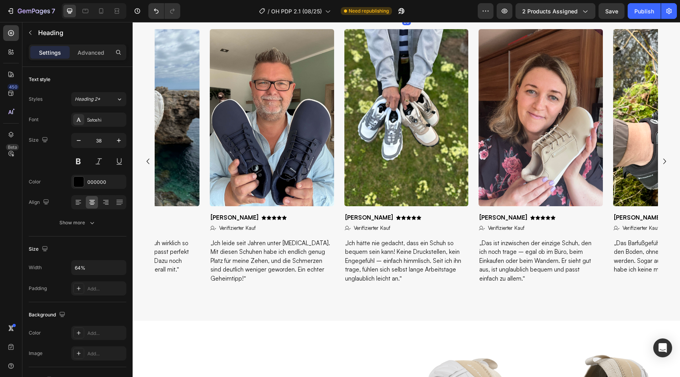
scroll to position [676, 0]
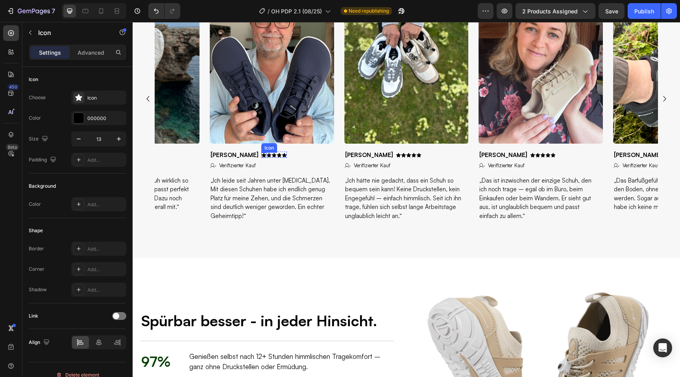
click at [262, 157] on icon at bounding box center [264, 155] width 4 height 4
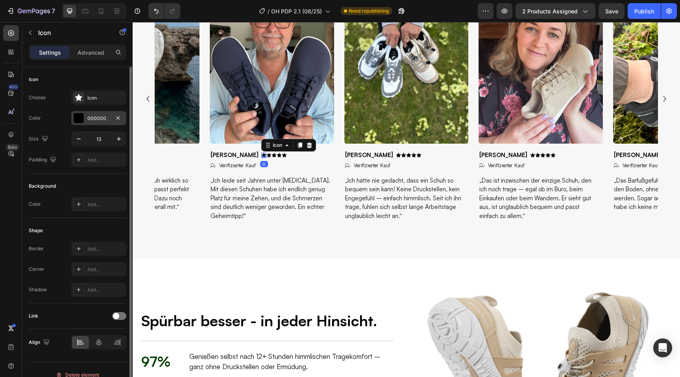
click at [101, 121] on div "000000" at bounding box center [98, 118] width 23 height 7
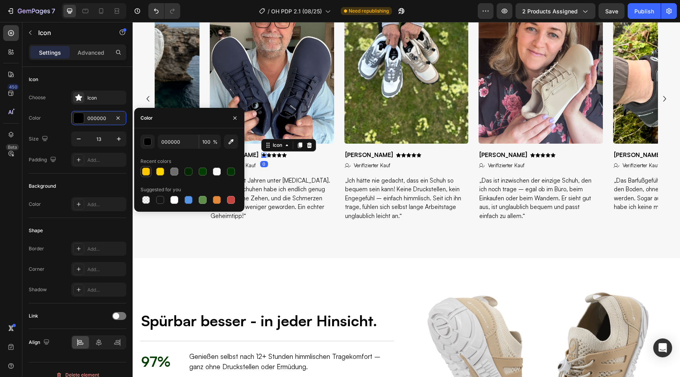
click at [144, 169] on div at bounding box center [146, 172] width 8 height 8
type input "FFC700"
click at [267, 157] on icon at bounding box center [269, 155] width 4 height 4
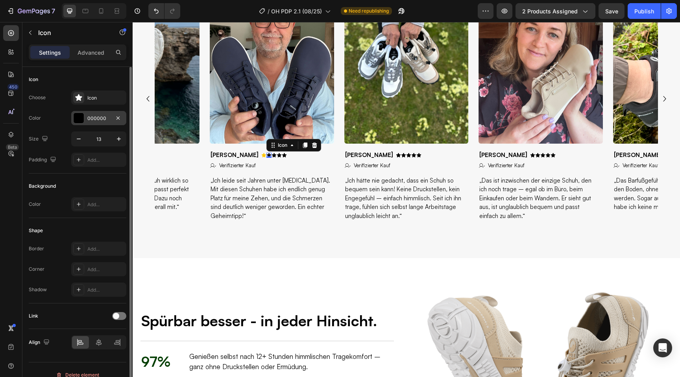
click at [103, 120] on div "000000" at bounding box center [98, 118] width 23 height 7
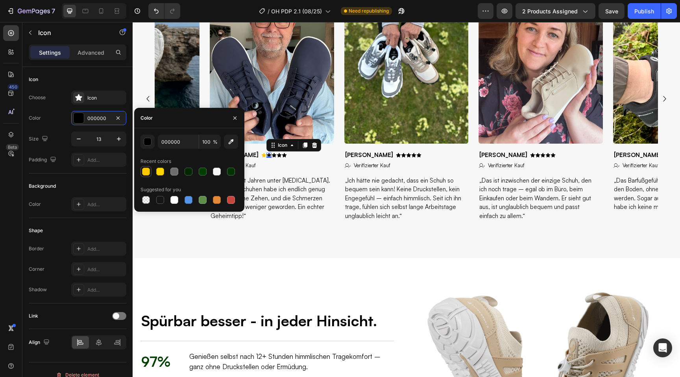
click at [146, 170] on div at bounding box center [146, 172] width 8 height 8
type input "FFC700"
click at [272, 158] on div "Icon" at bounding box center [274, 155] width 5 height 5
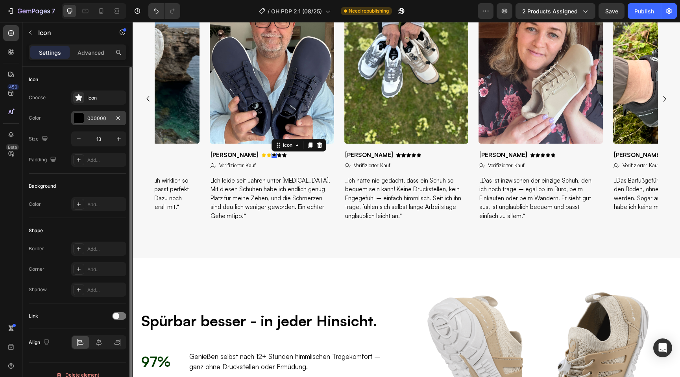
click at [103, 122] on div "000000" at bounding box center [98, 118] width 55 height 14
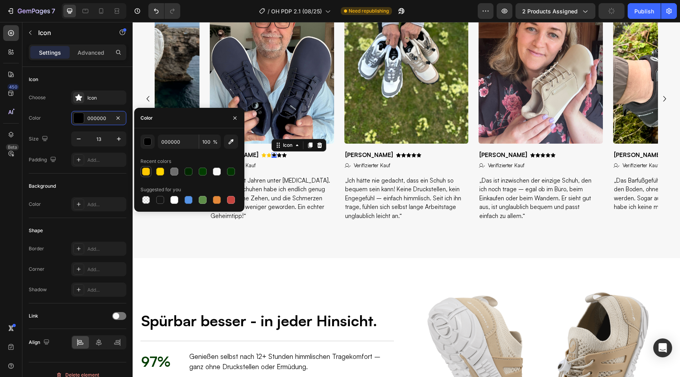
click at [144, 173] on div at bounding box center [146, 172] width 8 height 8
type input "FFC700"
click at [277, 158] on div "Icon" at bounding box center [279, 155] width 5 height 5
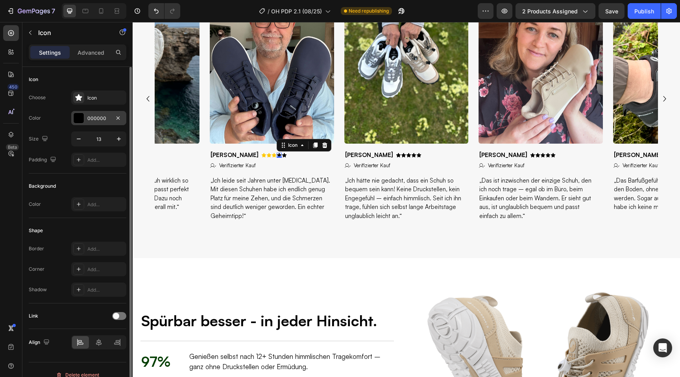
click at [92, 117] on div "000000" at bounding box center [98, 118] width 23 height 7
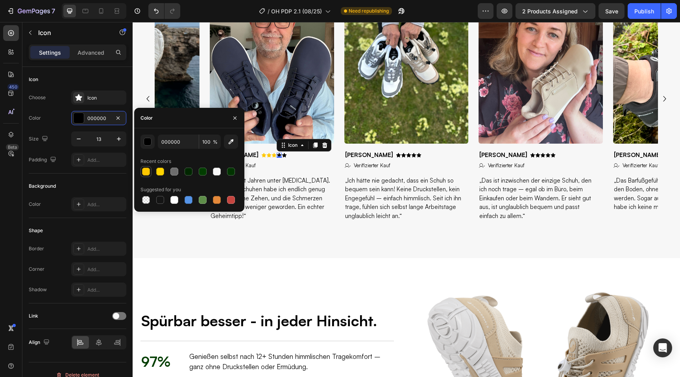
click at [143, 174] on div at bounding box center [146, 172] width 8 height 8
type input "FFC700"
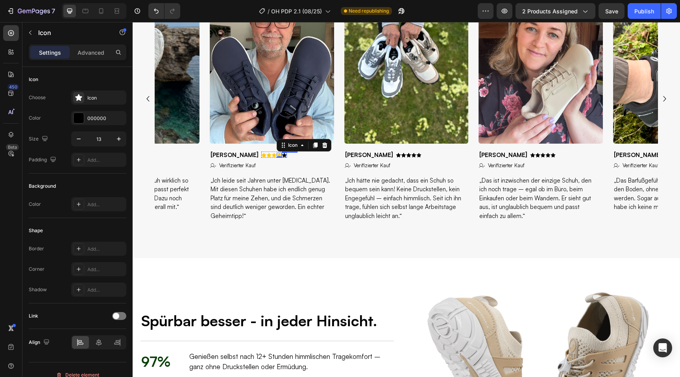
click at [282, 158] on div "Icon" at bounding box center [284, 155] width 5 height 5
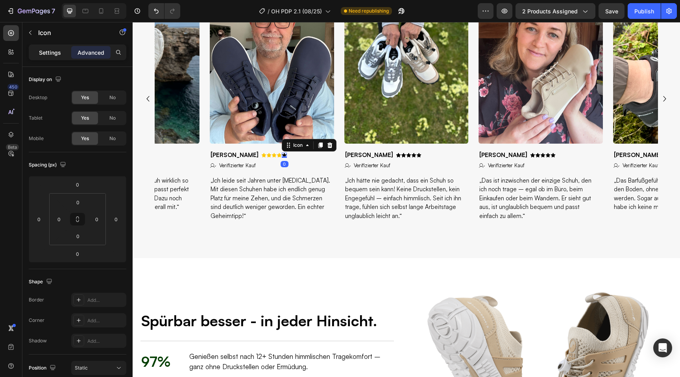
click at [47, 57] on div "Settings" at bounding box center [49, 52] width 39 height 13
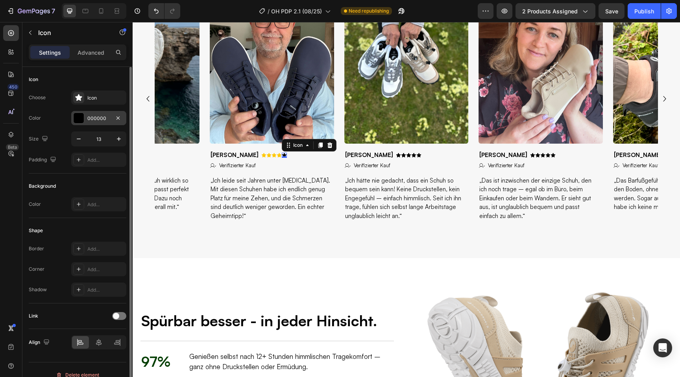
click at [91, 118] on div "000000" at bounding box center [98, 118] width 23 height 7
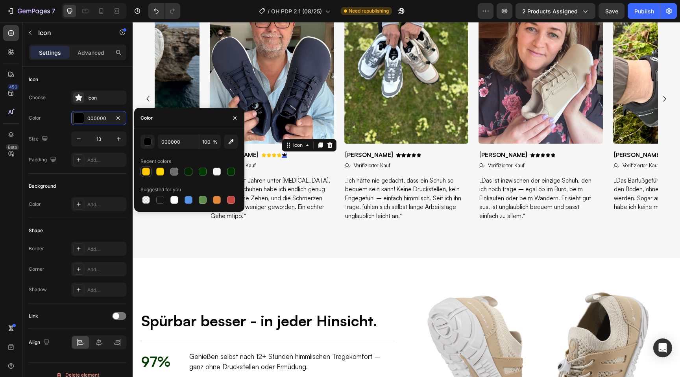
click at [143, 173] on div at bounding box center [146, 172] width 8 height 8
type input "FFC700"
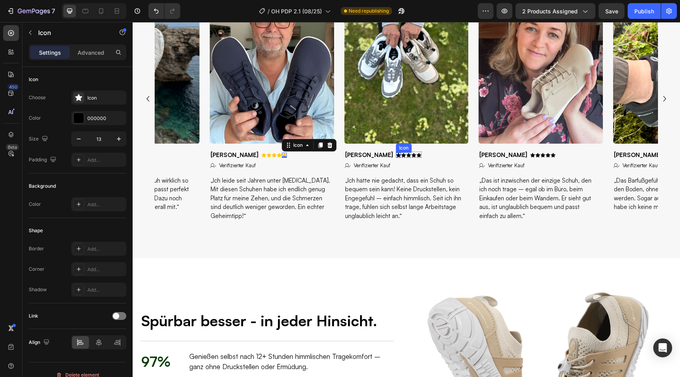
click at [396, 158] on icon at bounding box center [398, 155] width 5 height 5
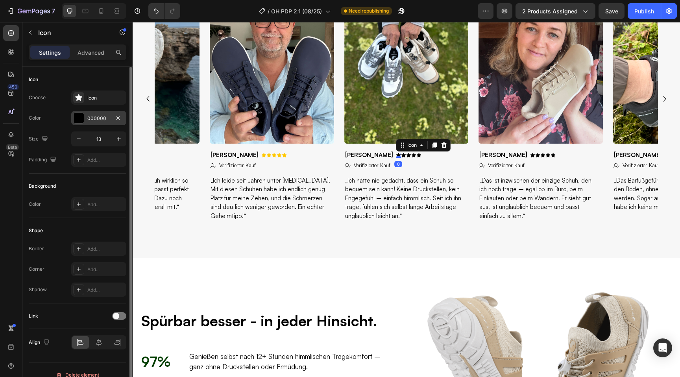
click at [96, 114] on div "000000" at bounding box center [98, 118] width 55 height 14
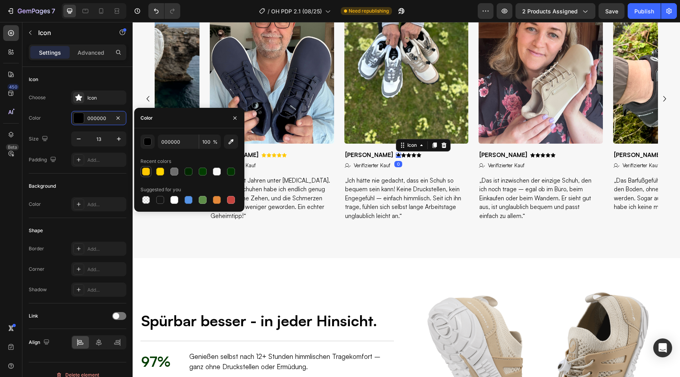
click at [149, 172] on div at bounding box center [146, 172] width 8 height 8
type input "FFC700"
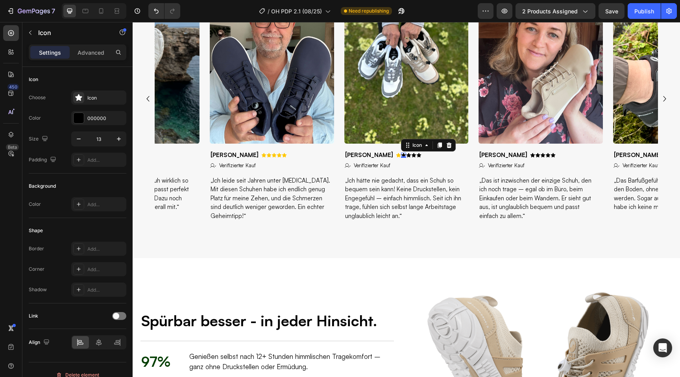
click at [401, 158] on div "Icon 0" at bounding box center [403, 155] width 5 height 5
click at [104, 120] on div "000000" at bounding box center [98, 118] width 23 height 7
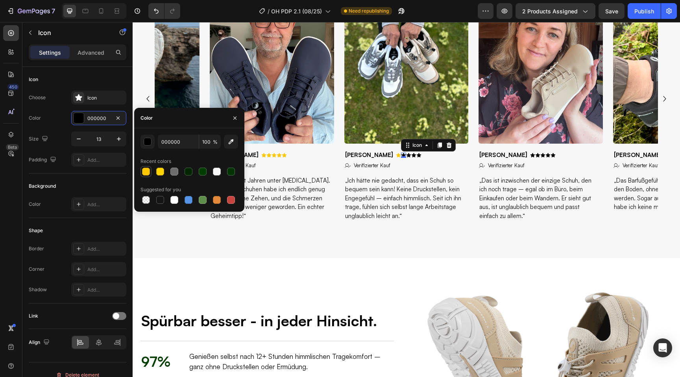
click at [147, 173] on div at bounding box center [146, 172] width 8 height 8
type input "FFC700"
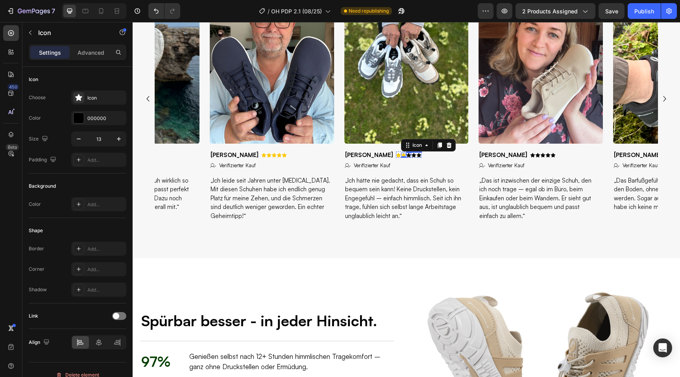
click at [406, 158] on div "Icon" at bounding box center [408, 155] width 5 height 5
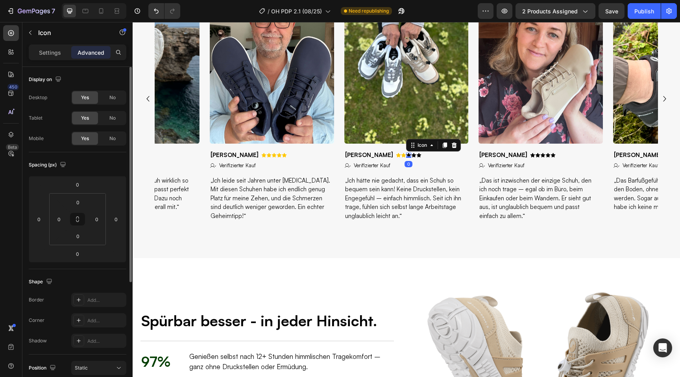
click at [49, 55] on p "Settings" at bounding box center [50, 52] width 22 height 8
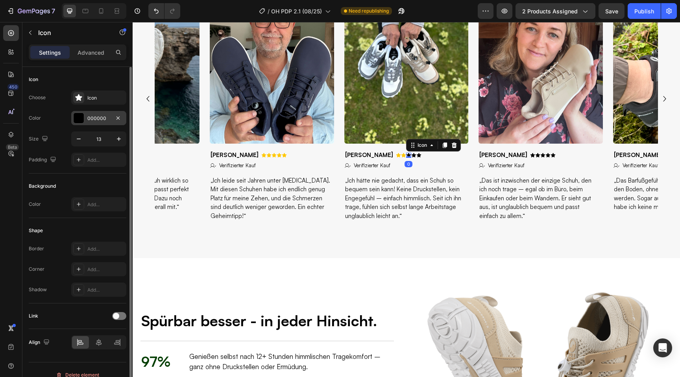
click at [81, 122] on div at bounding box center [79, 118] width 10 height 10
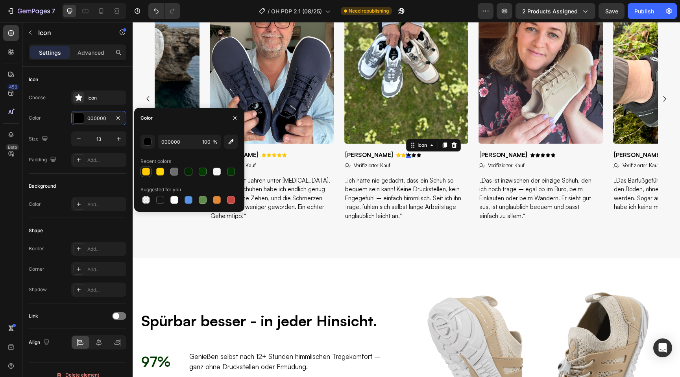
click at [145, 172] on div at bounding box center [146, 172] width 8 height 8
type input "FFC700"
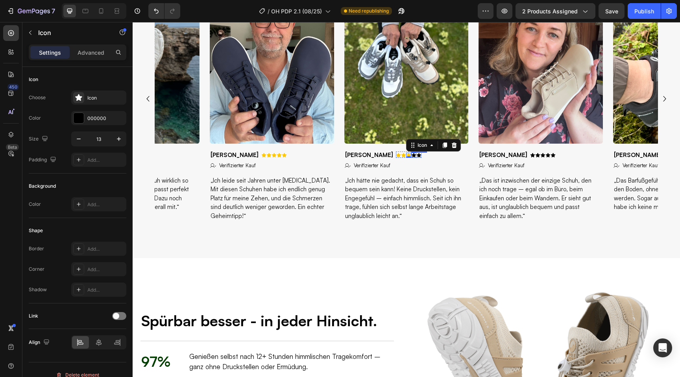
click at [411, 158] on icon at bounding box center [413, 155] width 5 height 5
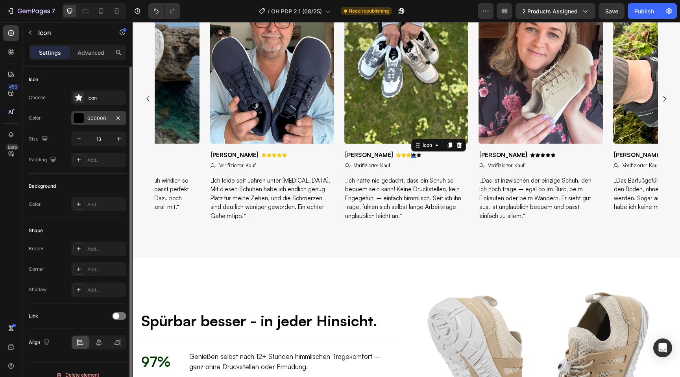
click at [100, 117] on div "000000" at bounding box center [98, 118] width 23 height 7
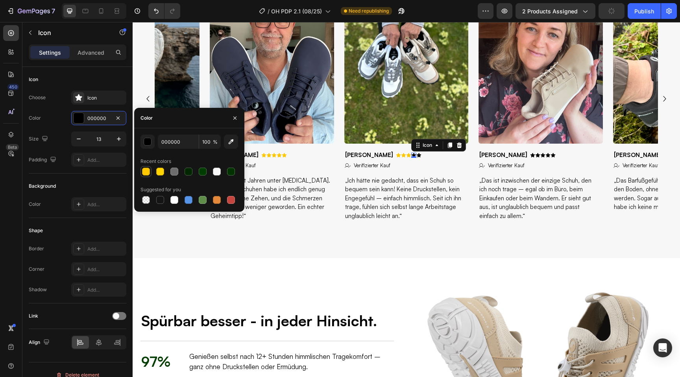
click at [143, 169] on div at bounding box center [146, 172] width 8 height 8
type input "FFC700"
click at [417, 158] on div "Icon" at bounding box center [419, 155] width 5 height 5
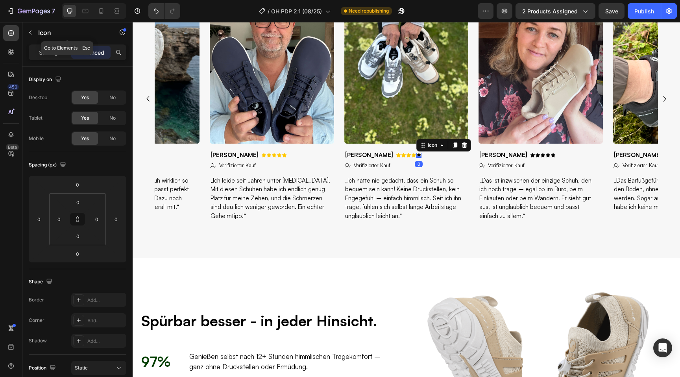
click at [40, 44] on div "Icon" at bounding box center [67, 33] width 90 height 22
click at [46, 50] on p "Settings" at bounding box center [50, 52] width 22 height 8
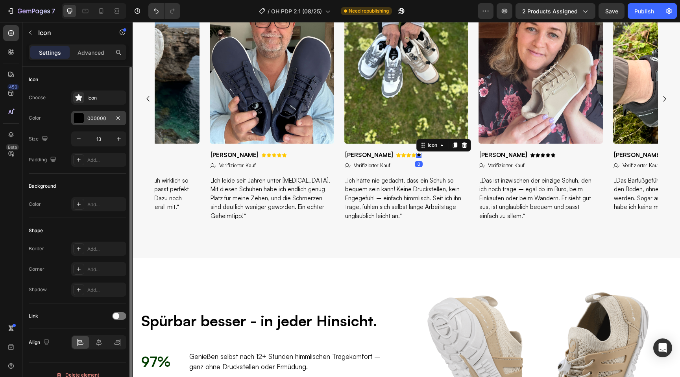
click at [81, 122] on div at bounding box center [79, 118] width 10 height 10
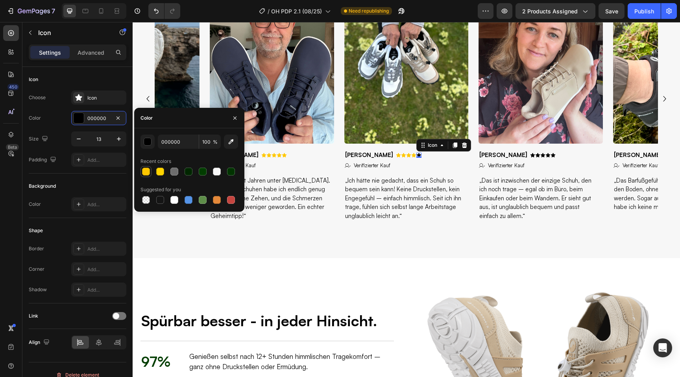
click at [144, 172] on div at bounding box center [146, 172] width 8 height 8
type input "FFC700"
click at [530, 158] on div "Icon 0" at bounding box center [532, 155] width 5 height 5
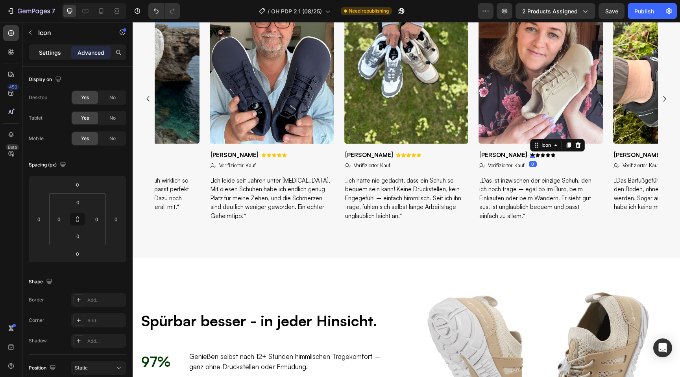
click at [38, 53] on div "Settings" at bounding box center [49, 52] width 39 height 13
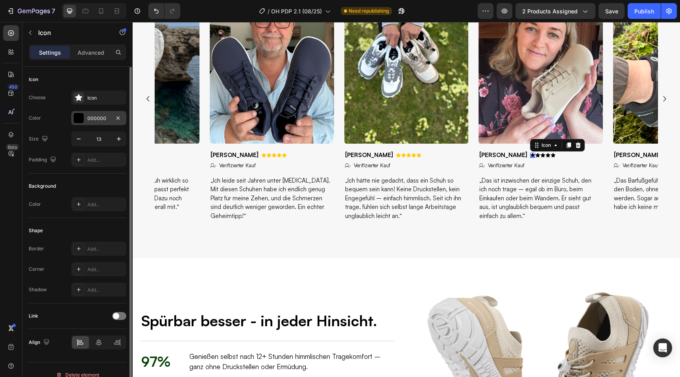
click at [102, 117] on div "000000" at bounding box center [98, 118] width 23 height 7
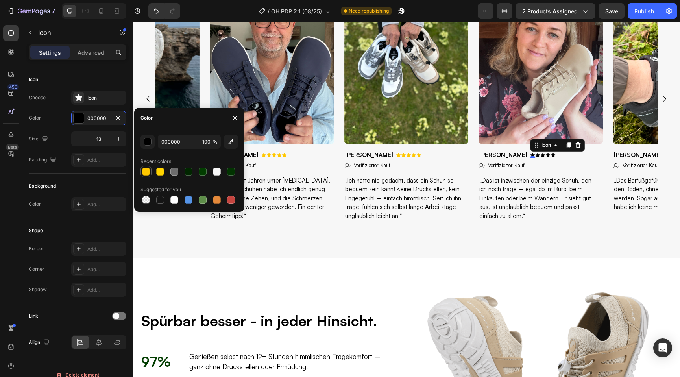
click at [144, 172] on div at bounding box center [146, 172] width 8 height 8
type input "FFC700"
click at [536, 157] on icon at bounding box center [538, 155] width 4 height 4
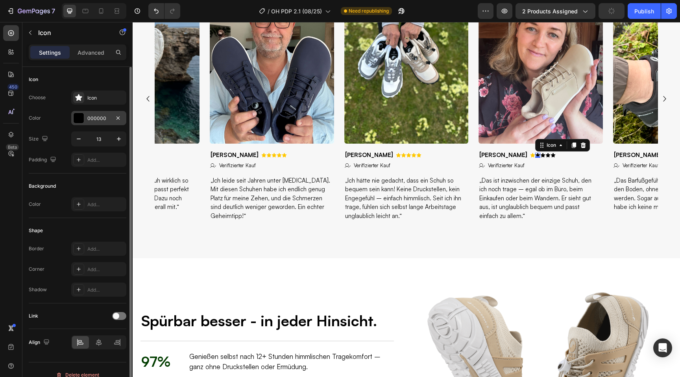
click at [100, 122] on div "000000" at bounding box center [98, 118] width 55 height 14
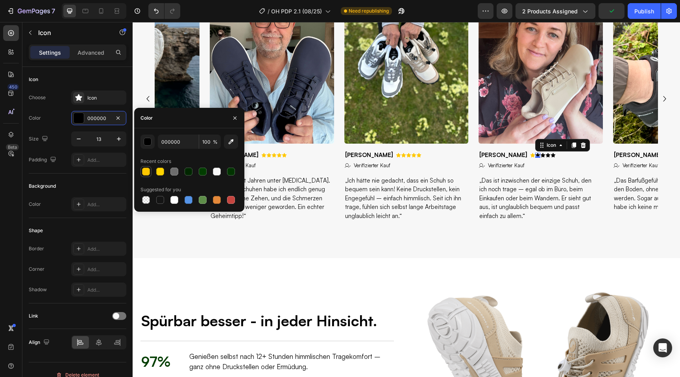
click at [147, 174] on div at bounding box center [146, 172] width 8 height 8
type input "FFC700"
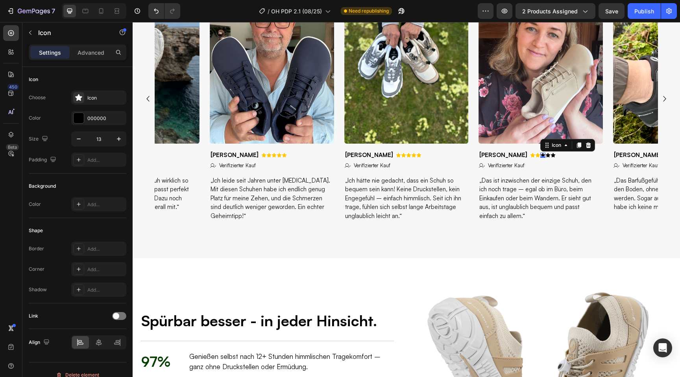
click at [541, 158] on div "Icon 0" at bounding box center [543, 155] width 5 height 5
click at [84, 112] on div "000000" at bounding box center [98, 118] width 55 height 14
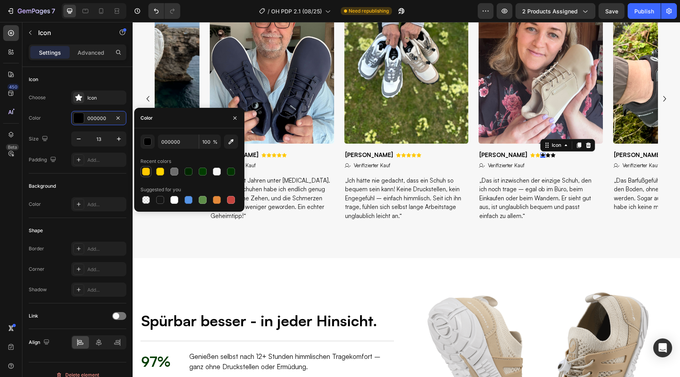
click at [146, 171] on div at bounding box center [146, 172] width 8 height 8
type input "FFC700"
click at [546, 157] on icon at bounding box center [548, 155] width 4 height 4
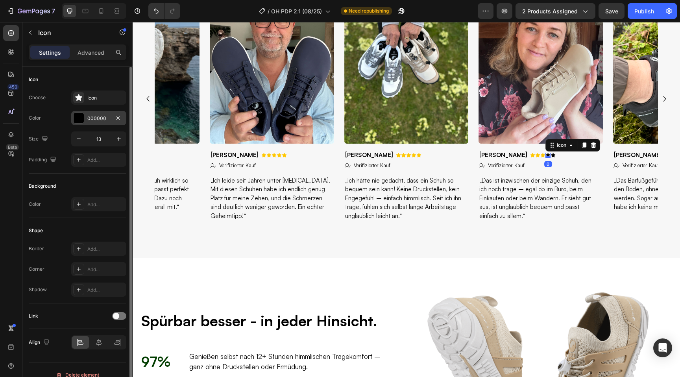
click at [100, 122] on div "000000" at bounding box center [98, 118] width 55 height 14
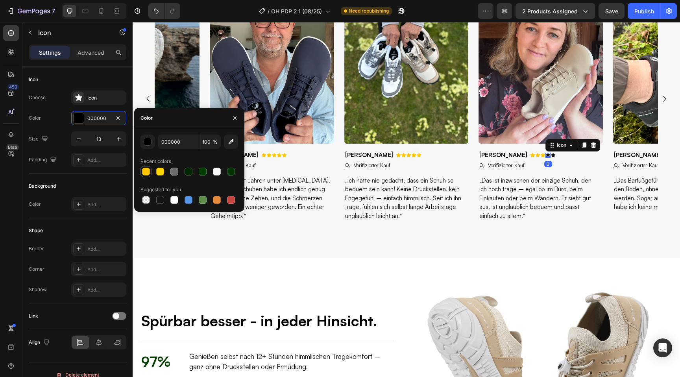
click at [144, 171] on div at bounding box center [146, 172] width 8 height 8
type input "FFC700"
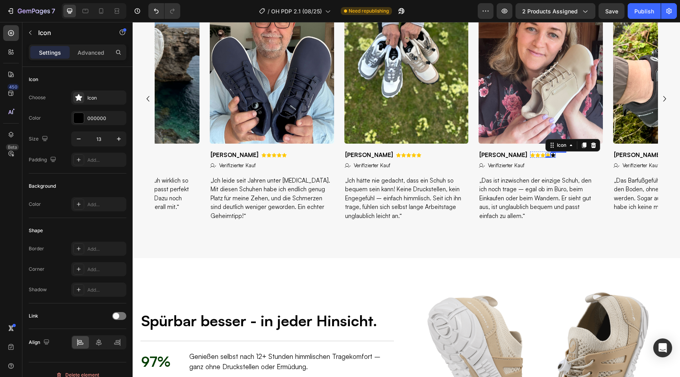
click at [551, 158] on div "Icon" at bounding box center [553, 155] width 5 height 5
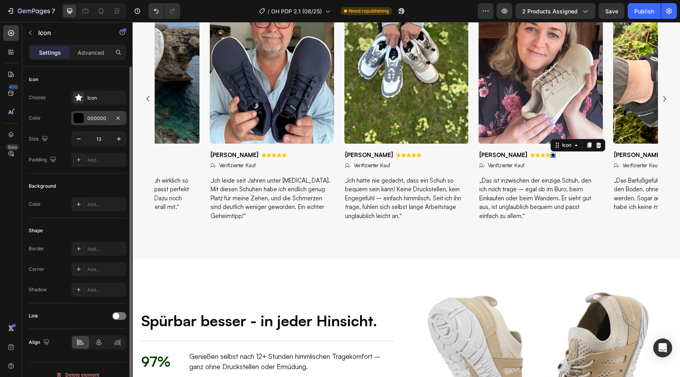
click at [115, 124] on div "000000" at bounding box center [98, 118] width 55 height 14
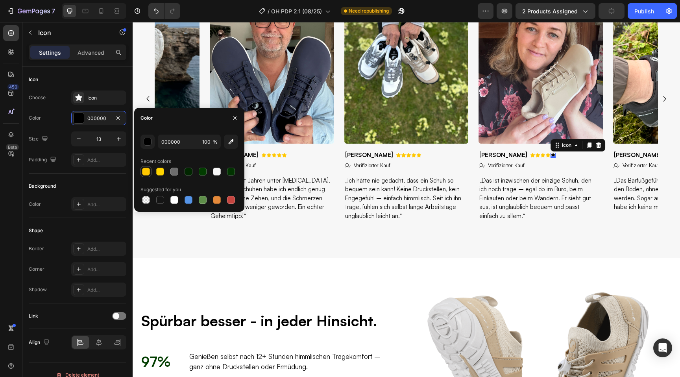
click at [146, 170] on div at bounding box center [146, 172] width 8 height 8
type input "FFC700"
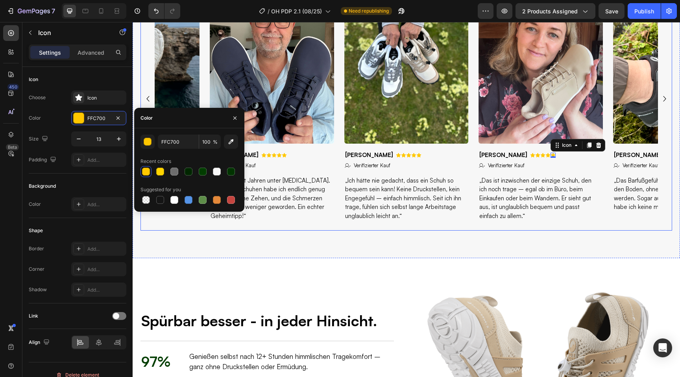
click at [662, 104] on icon "Carousel Next Arrow" at bounding box center [664, 98] width 11 height 11
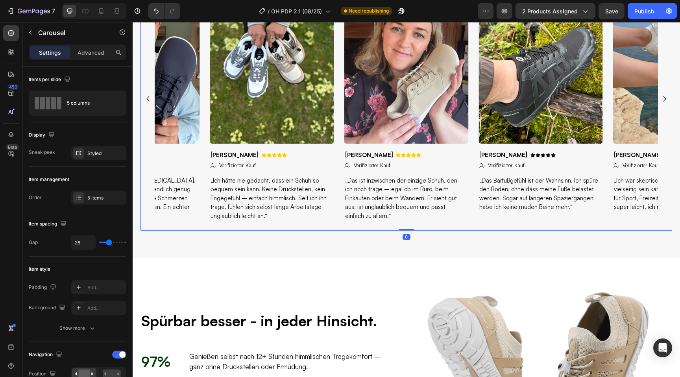
click at [662, 104] on icon "Carousel Next Arrow" at bounding box center [664, 98] width 11 height 11
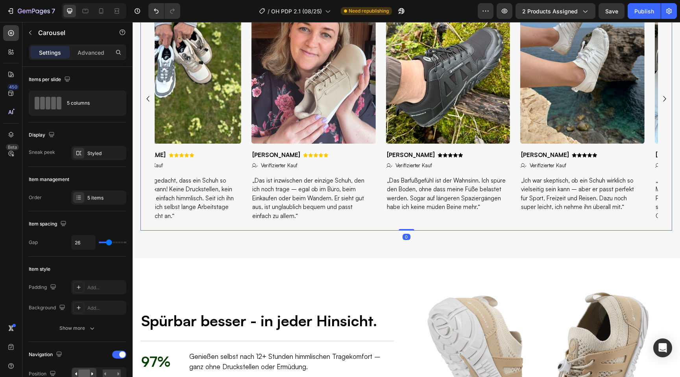
click at [662, 104] on icon "Carousel Next Arrow" at bounding box center [664, 98] width 11 height 11
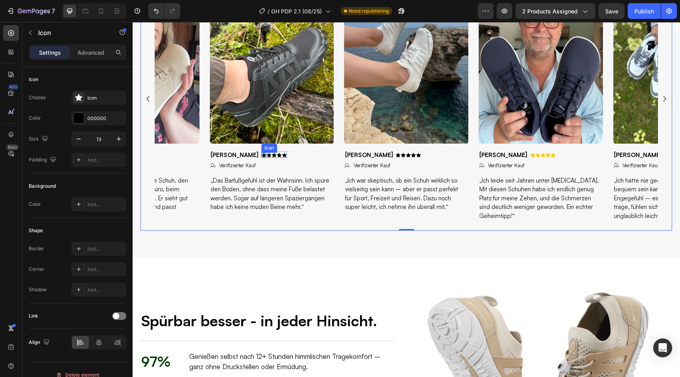
click at [263, 157] on icon at bounding box center [264, 155] width 4 height 4
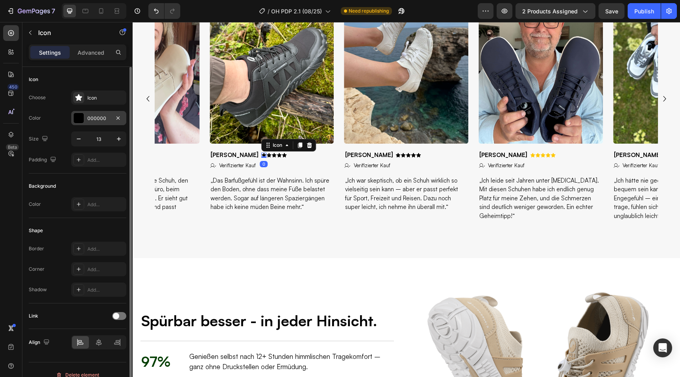
click at [102, 121] on div "000000" at bounding box center [98, 118] width 23 height 7
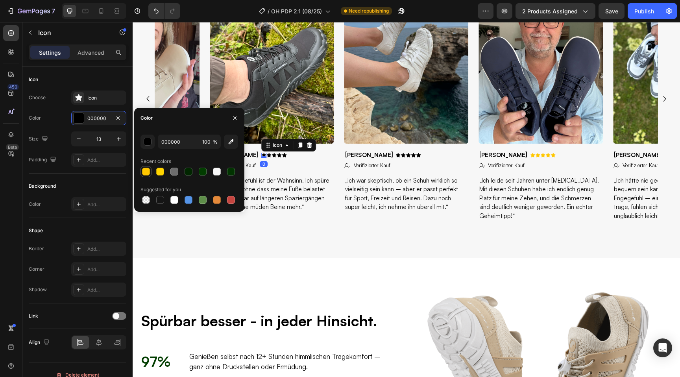
click at [143, 167] on div at bounding box center [145, 171] width 9 height 9
type input "FFC700"
click at [270, 158] on div "Icon" at bounding box center [269, 155] width 5 height 5
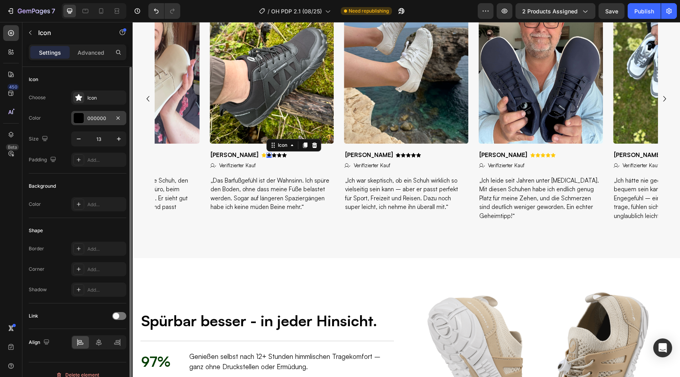
click at [107, 120] on div "000000" at bounding box center [98, 118] width 23 height 7
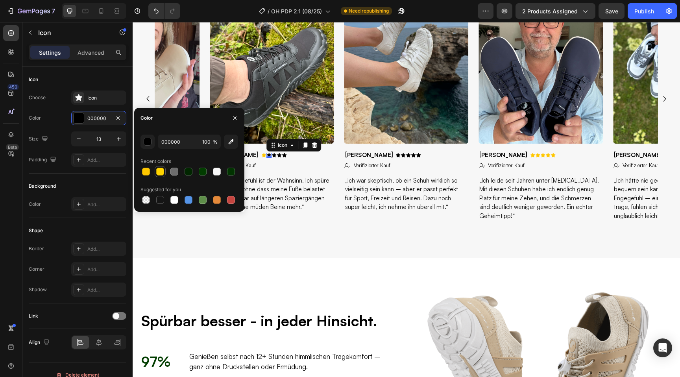
click at [146, 170] on div at bounding box center [146, 172] width 8 height 8
type input "FFC700"
click at [273, 158] on icon at bounding box center [274, 155] width 5 height 5
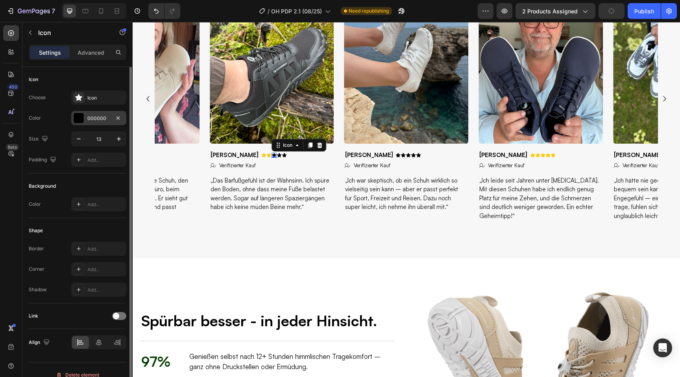
click at [96, 114] on div "000000" at bounding box center [98, 118] width 55 height 14
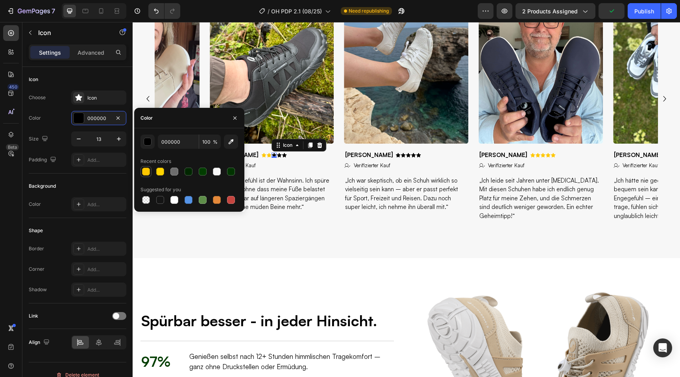
click at [141, 167] on div at bounding box center [146, 171] width 11 height 11
type input "FFC700"
click at [279, 158] on div "Icon 0" at bounding box center [279, 155] width 5 height 5
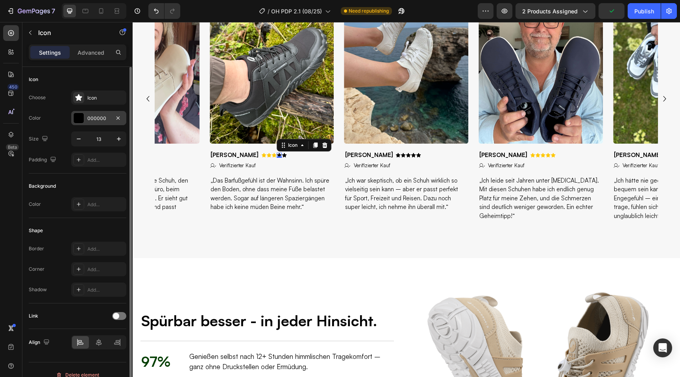
click at [108, 120] on div "000000" at bounding box center [98, 118] width 23 height 7
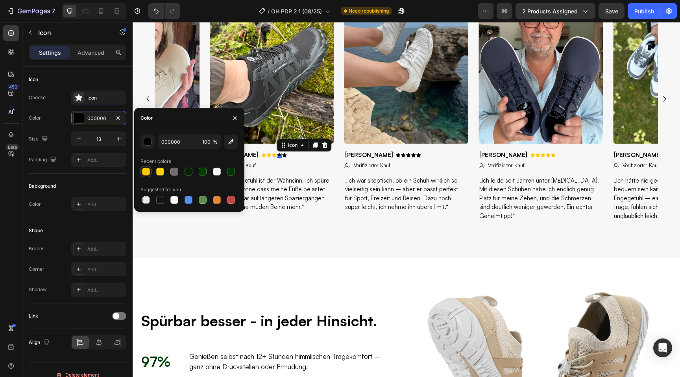
click at [147, 173] on div at bounding box center [146, 172] width 8 height 8
type input "FFC700"
click at [284, 158] on div "Icon" at bounding box center [284, 155] width 5 height 5
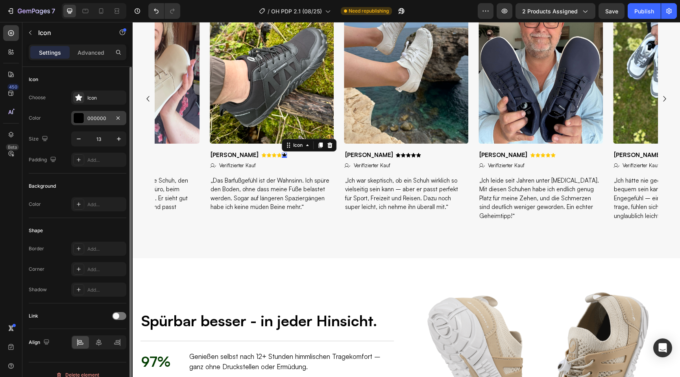
click at [100, 121] on div "000000" at bounding box center [98, 118] width 23 height 7
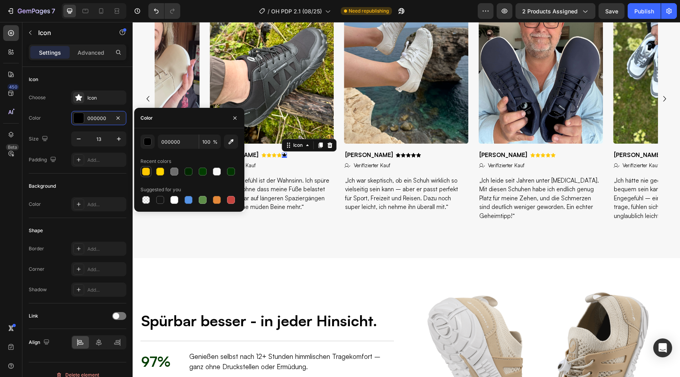
click at [146, 170] on div at bounding box center [146, 172] width 8 height 8
type input "FFC700"
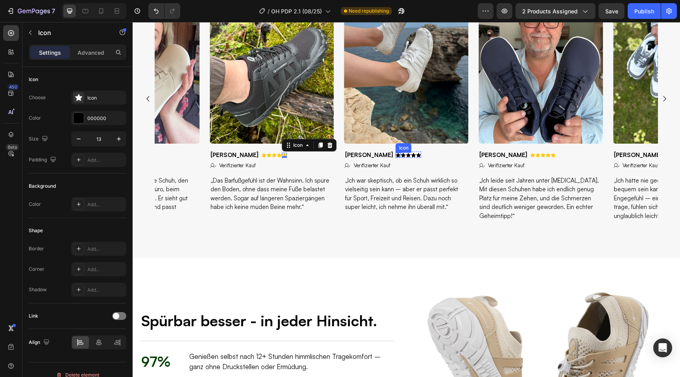
click at [396, 157] on icon at bounding box center [398, 155] width 4 height 4
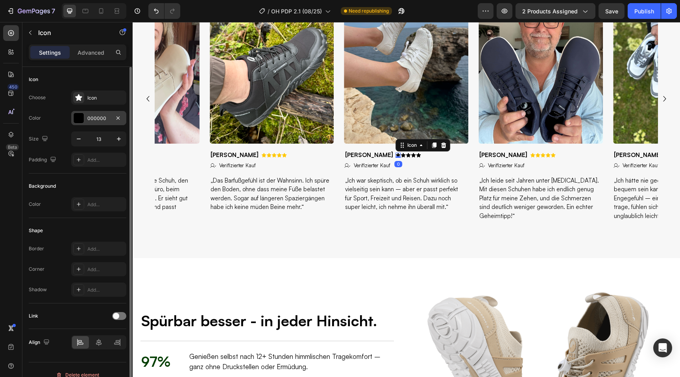
click at [92, 121] on div "000000" at bounding box center [98, 118] width 23 height 7
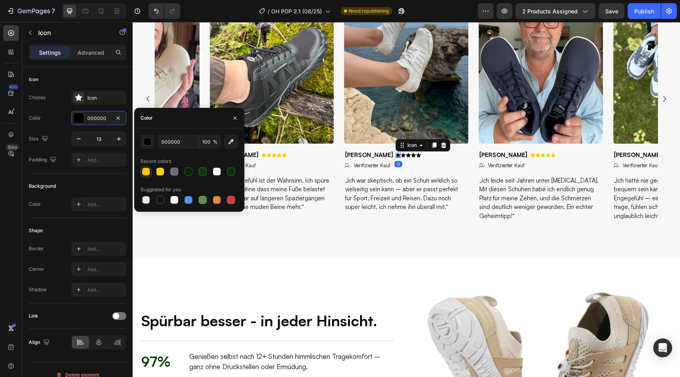
click at [144, 169] on div at bounding box center [146, 172] width 8 height 8
type input "FFC700"
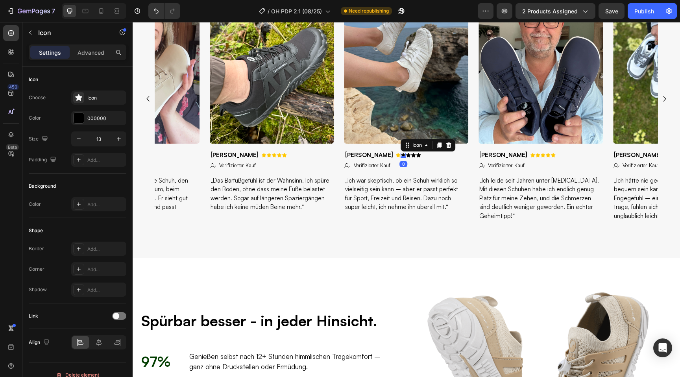
click at [401, 157] on icon at bounding box center [403, 155] width 4 height 4
click at [83, 116] on div at bounding box center [79, 118] width 10 height 10
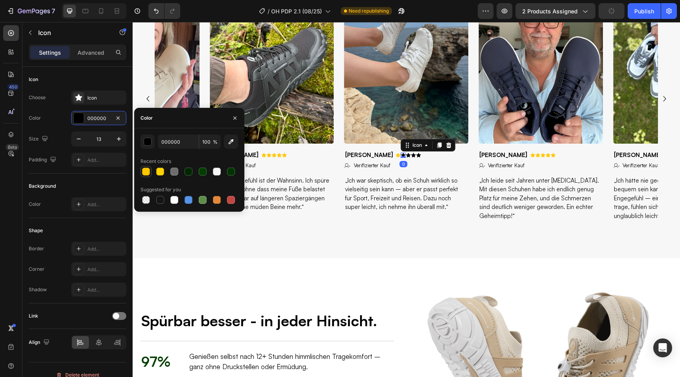
click at [144, 170] on div at bounding box center [146, 172] width 8 height 8
type input "FFC700"
click at [406, 157] on icon at bounding box center [408, 155] width 4 height 4
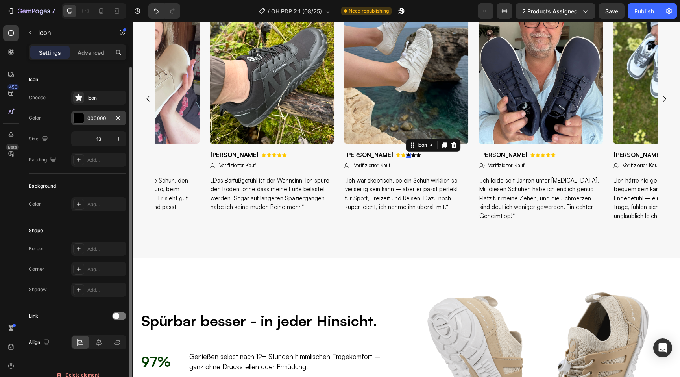
click at [95, 118] on div "000000" at bounding box center [98, 118] width 23 height 7
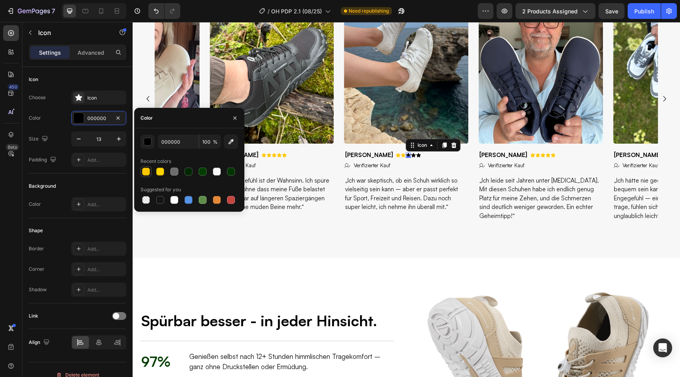
click at [141, 169] on div at bounding box center [146, 171] width 11 height 11
type input "FFC700"
click at [411, 158] on div "Icon" at bounding box center [413, 155] width 5 height 5
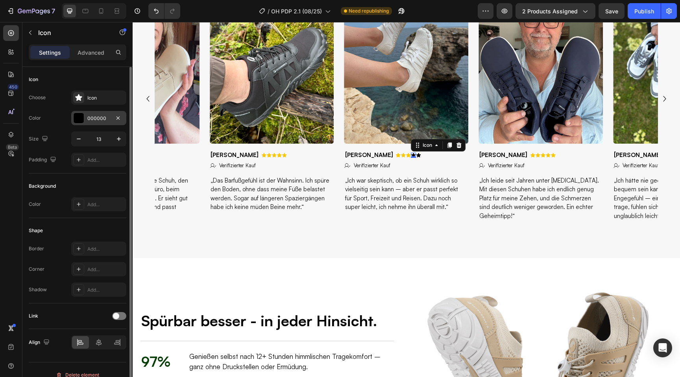
click at [86, 119] on div "000000" at bounding box center [98, 118] width 55 height 14
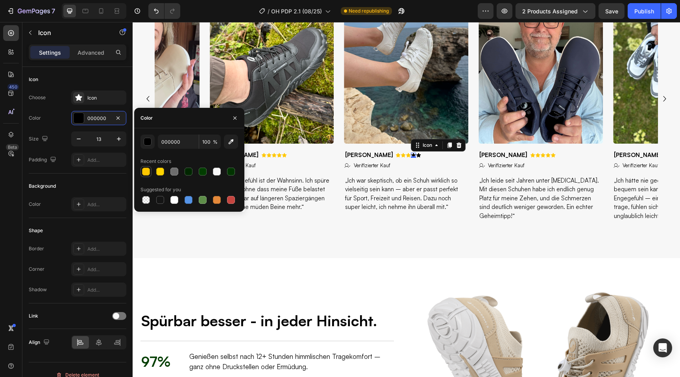
click at [142, 170] on div at bounding box center [145, 171] width 9 height 9
type input "FFC700"
click at [417, 158] on div "Icon 0" at bounding box center [419, 155] width 5 height 5
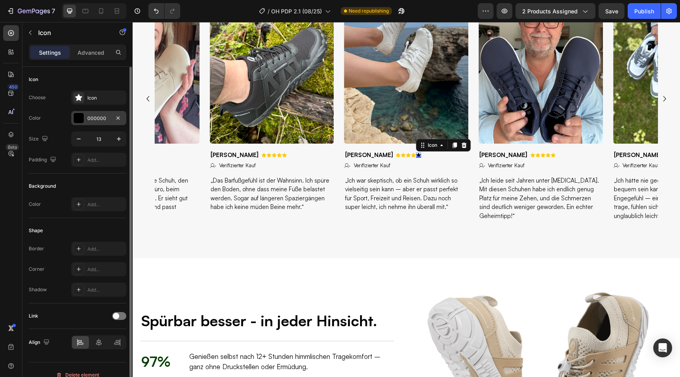
click at [81, 118] on div at bounding box center [79, 118] width 10 height 10
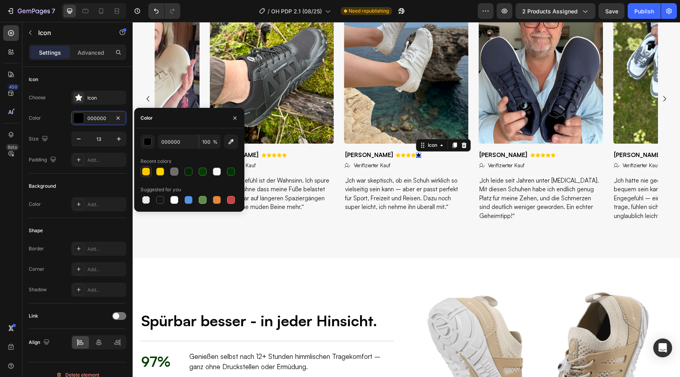
click at [144, 174] on div at bounding box center [146, 172] width 8 height 8
type input "FFC700"
click at [456, 258] on div "Icon Icon Icon Icon Icon Icon List (4.9/5.0) 18.790 Bewertungen Text Block Row …" at bounding box center [407, 57] width 548 height 404
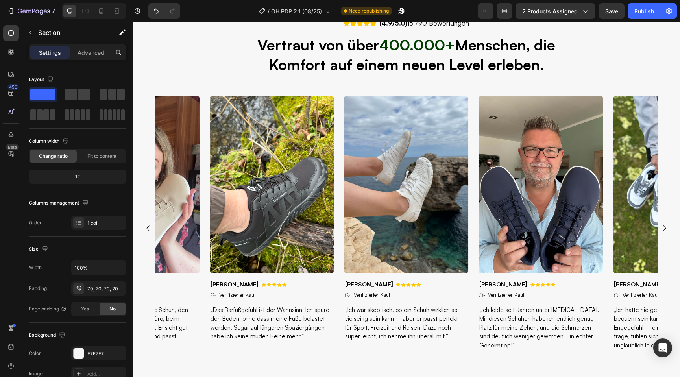
select select "36"
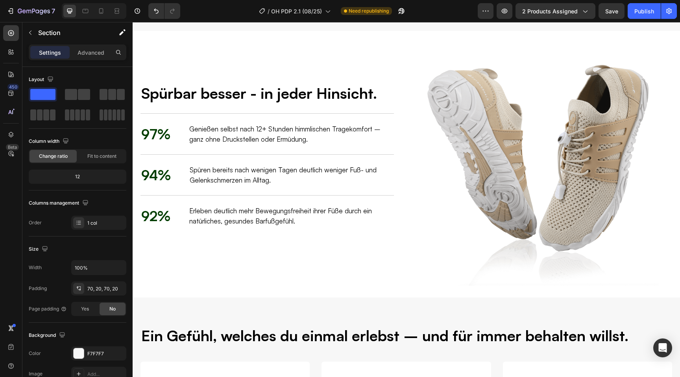
scroll to position [905, 0]
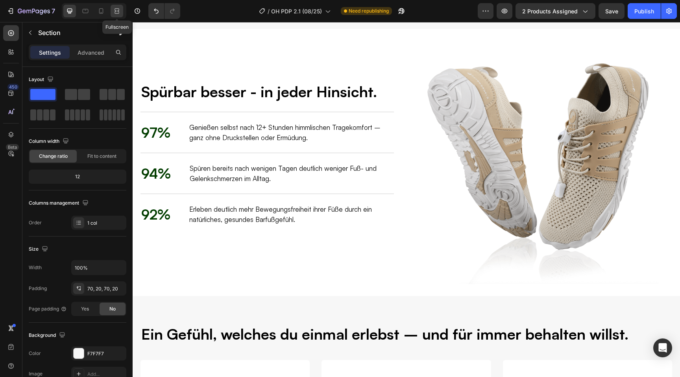
click at [114, 12] on icon at bounding box center [117, 11] width 8 height 8
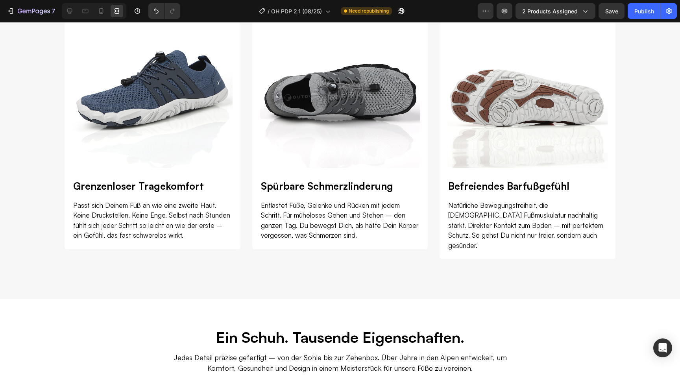
scroll to position [1278, 0]
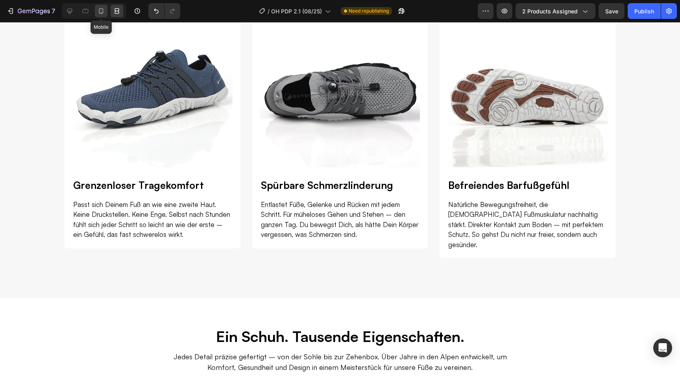
click at [99, 13] on icon at bounding box center [101, 11] width 4 height 6
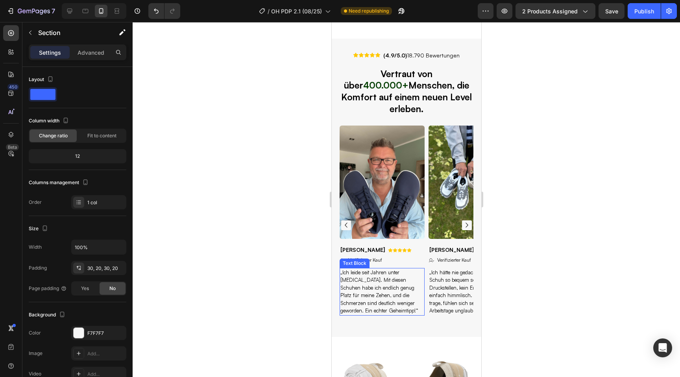
select select "36"
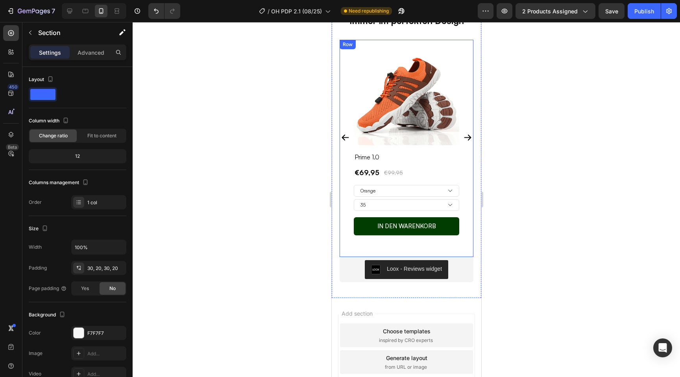
scroll to position [2541, 0]
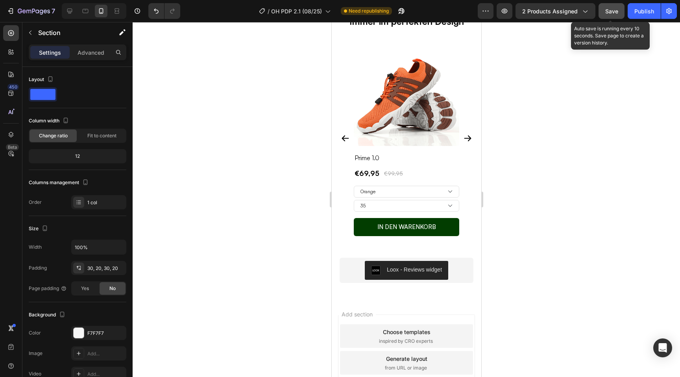
click at [609, 14] on span "Save" at bounding box center [612, 11] width 13 height 7
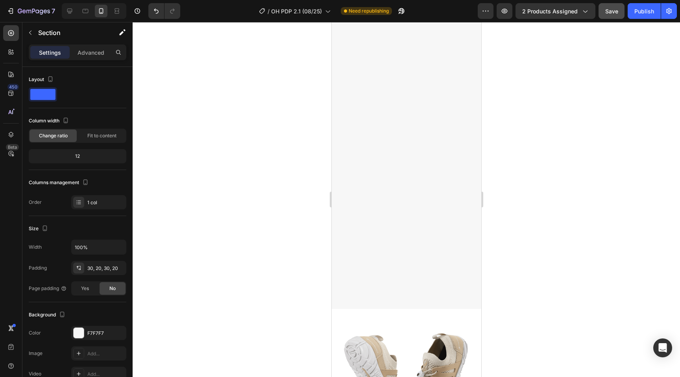
select select "36"
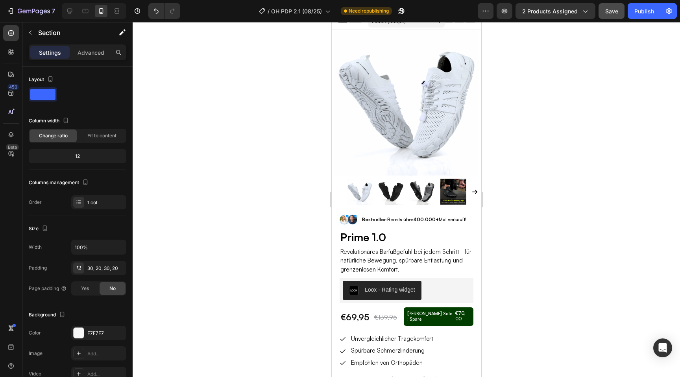
scroll to position [0, 0]
